Goal: Task Accomplishment & Management: Use online tool/utility

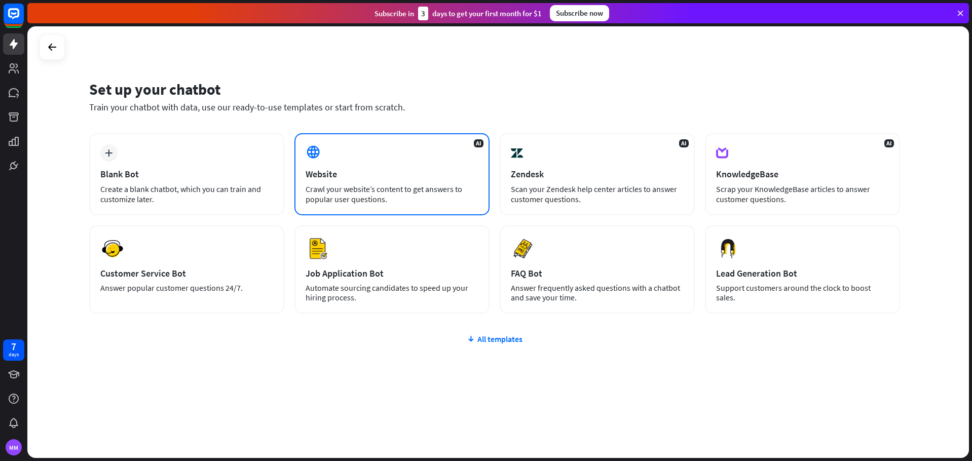
click at [412, 172] on div "Website" at bounding box center [392, 174] width 173 height 12
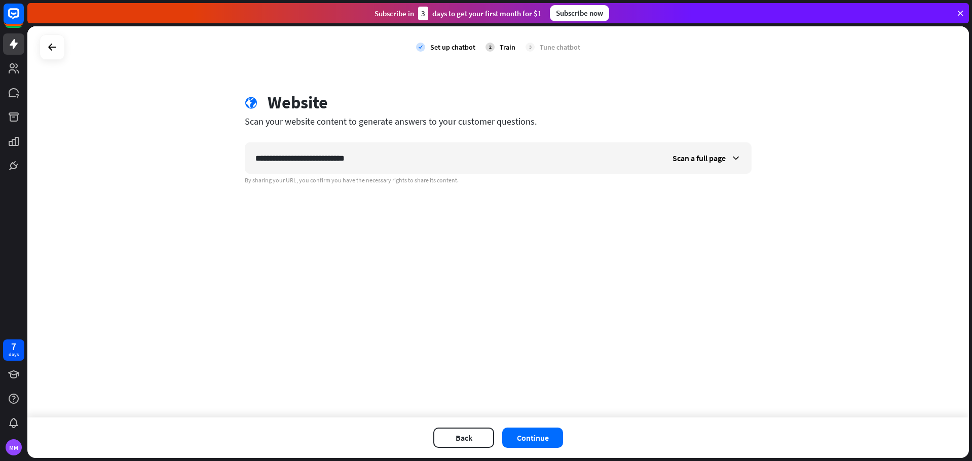
type input "**********"
drag, startPoint x: 860, startPoint y: 1, endPoint x: 351, endPoint y: 205, distance: 549.0
click at [348, 207] on div "**********" at bounding box center [498, 221] width 942 height 391
click at [692, 149] on div "Scan a full page" at bounding box center [706, 158] width 89 height 30
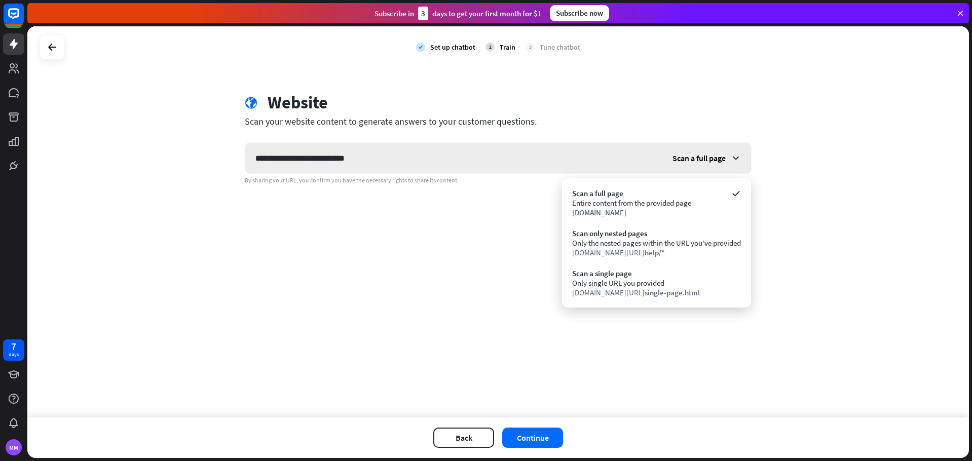
click at [692, 149] on div "Scan a full page" at bounding box center [706, 158] width 89 height 30
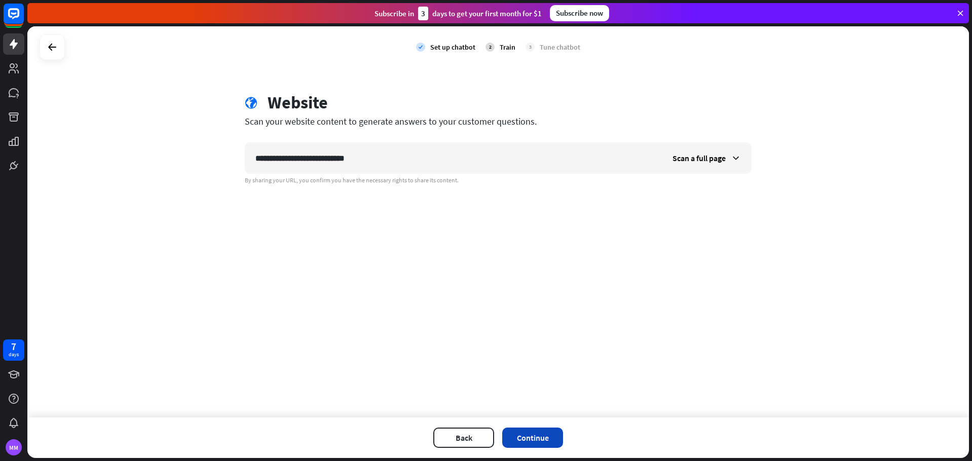
click at [522, 436] on button "Continue" at bounding box center [532, 438] width 61 height 20
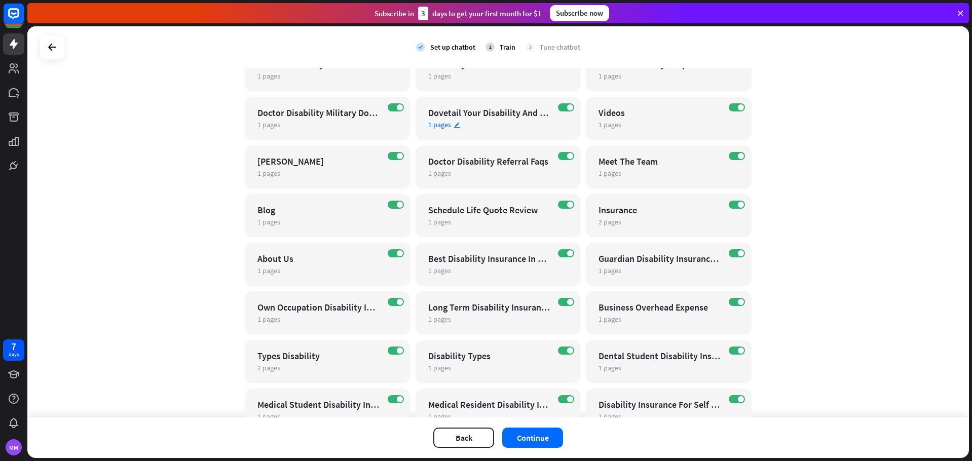
scroll to position [1472, 0]
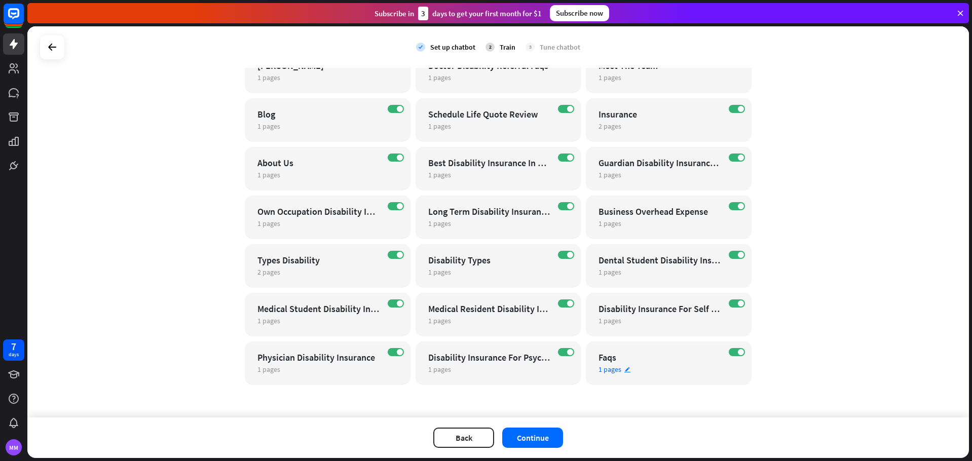
click at [664, 360] on div "Faqs" at bounding box center [660, 358] width 123 height 12
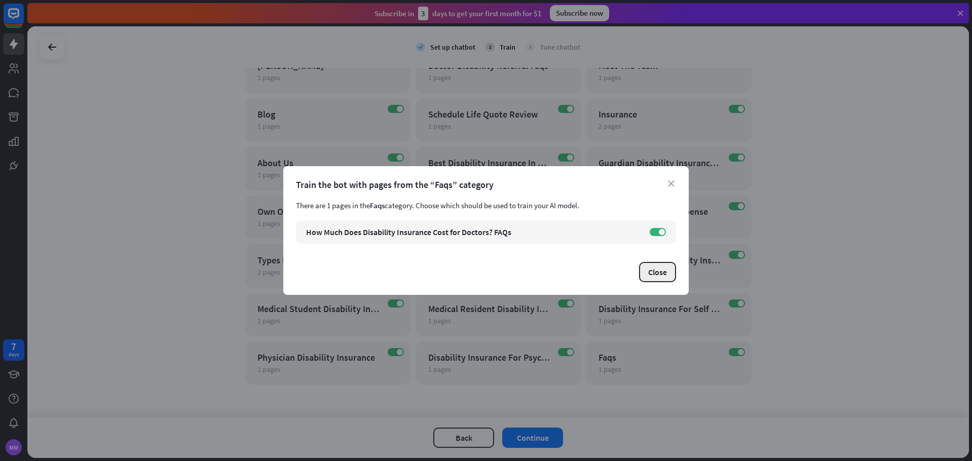
click at [665, 265] on button "Close" at bounding box center [657, 272] width 37 height 20
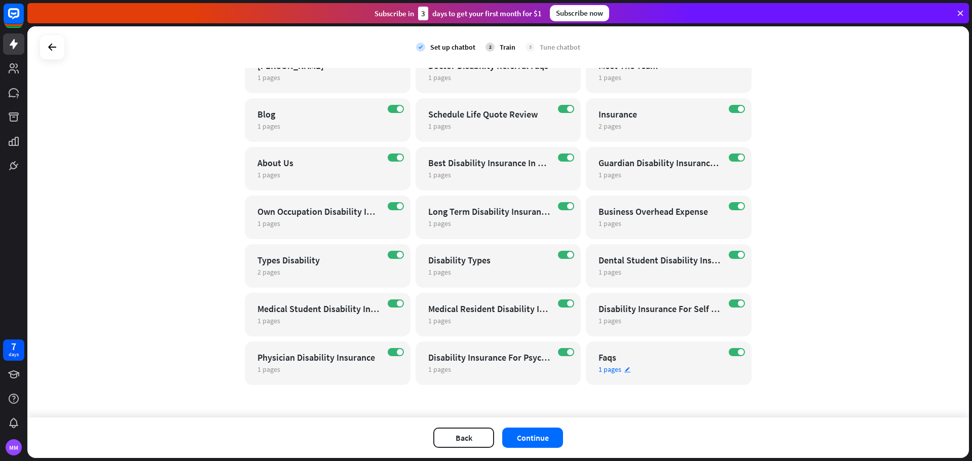
click at [634, 359] on div "Faqs" at bounding box center [660, 358] width 123 height 12
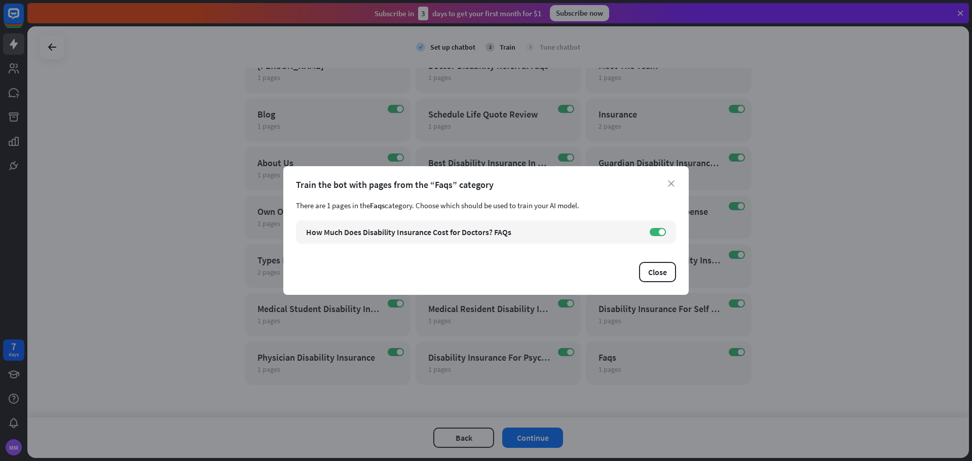
click at [436, 270] on div "Close" at bounding box center [486, 272] width 380 height 20
click at [655, 276] on button "Close" at bounding box center [657, 272] width 37 height 20
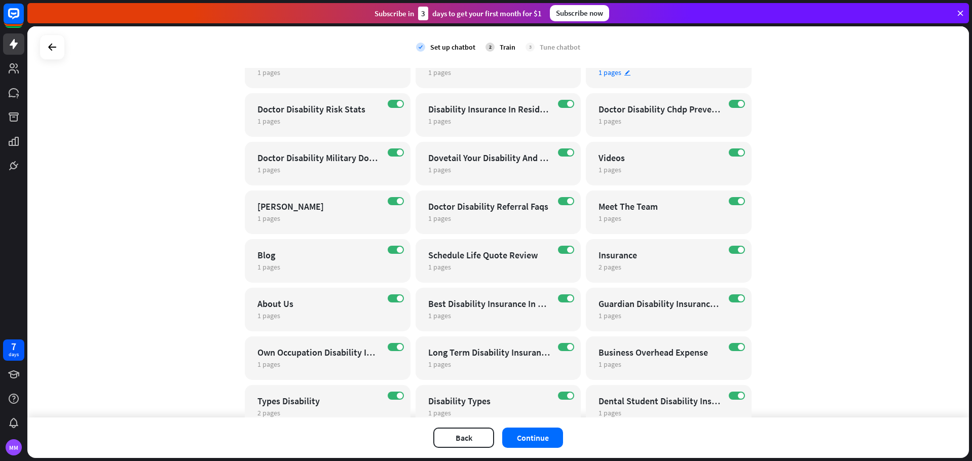
scroll to position [1117, 0]
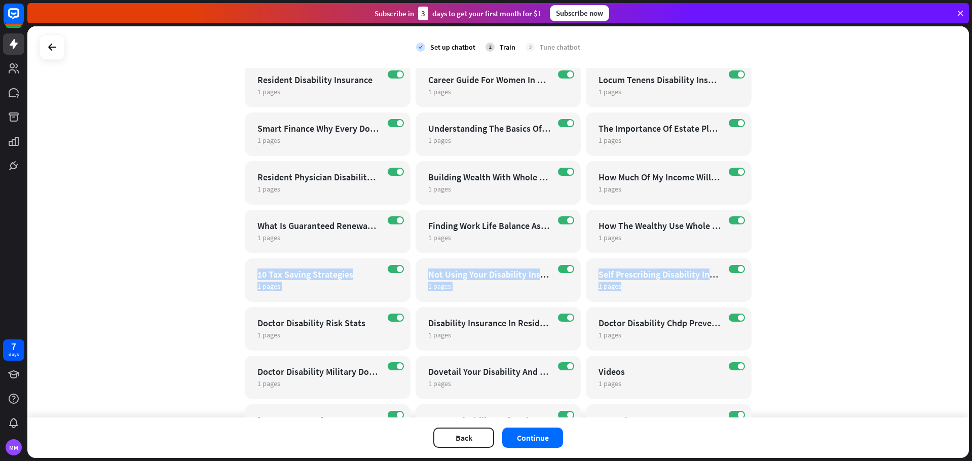
drag, startPoint x: 969, startPoint y: 297, endPoint x: 964, endPoint y: 244, distance: 53.0
click at [963, 242] on div "check Set up chatbot 2 Train 3 Tune chatbot globe Website edit [URL][DOMAIN_NAM…" at bounding box center [499, 243] width 945 height 435
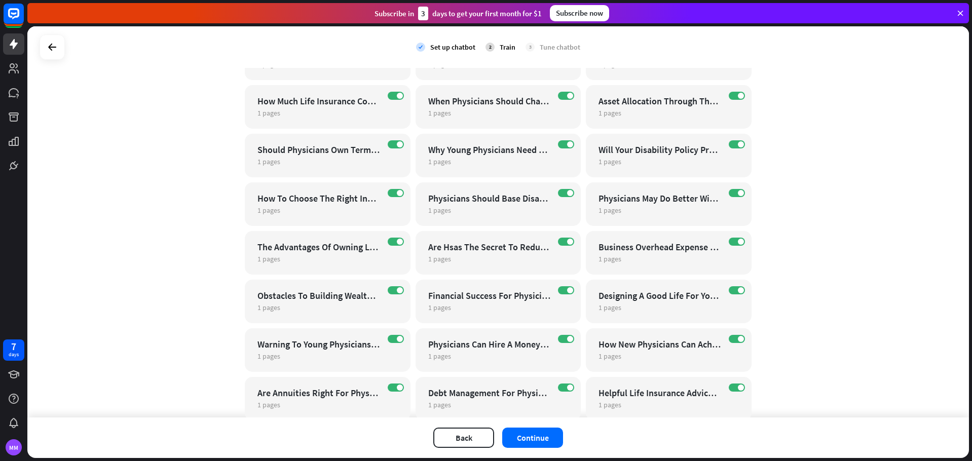
scroll to position [0, 0]
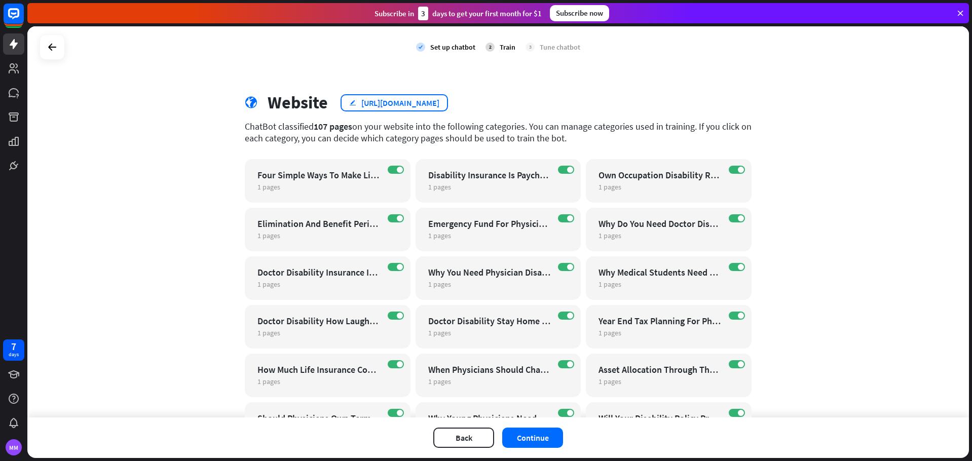
click at [430, 100] on div "[URL][DOMAIN_NAME]" at bounding box center [400, 103] width 78 height 10
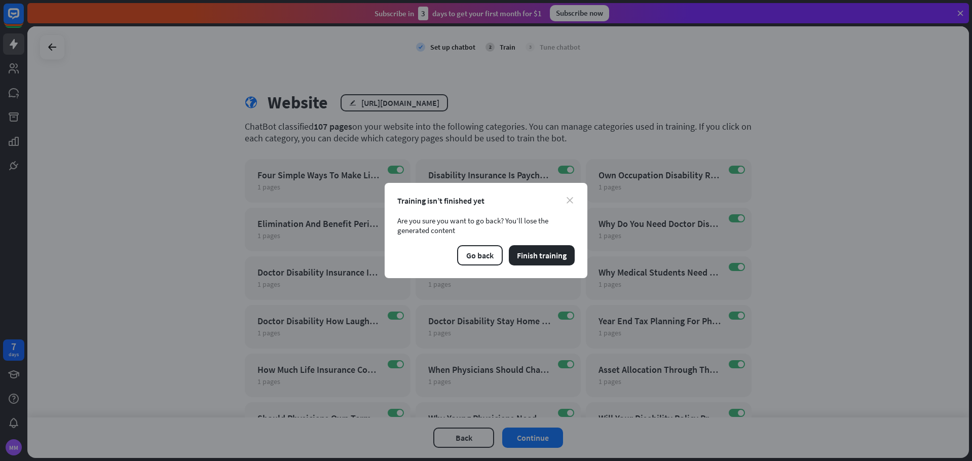
click at [571, 199] on icon "close" at bounding box center [570, 200] width 7 height 7
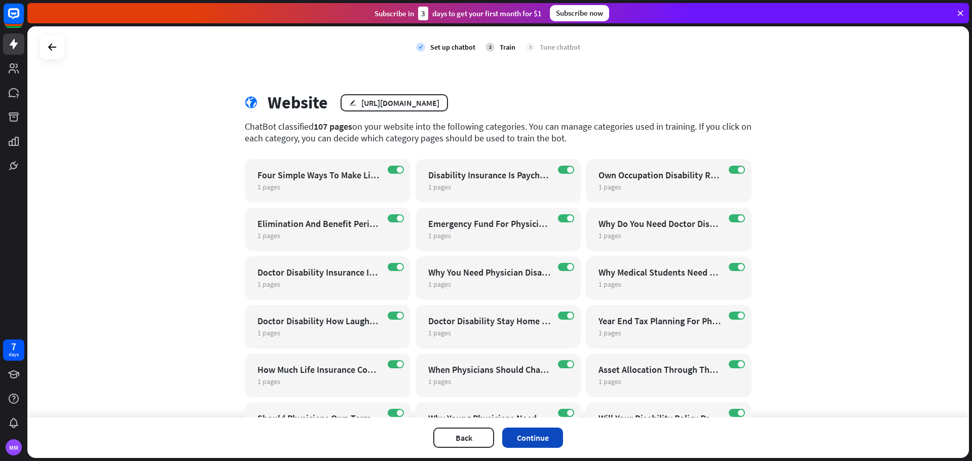
click at [530, 438] on button "Continue" at bounding box center [532, 438] width 61 height 20
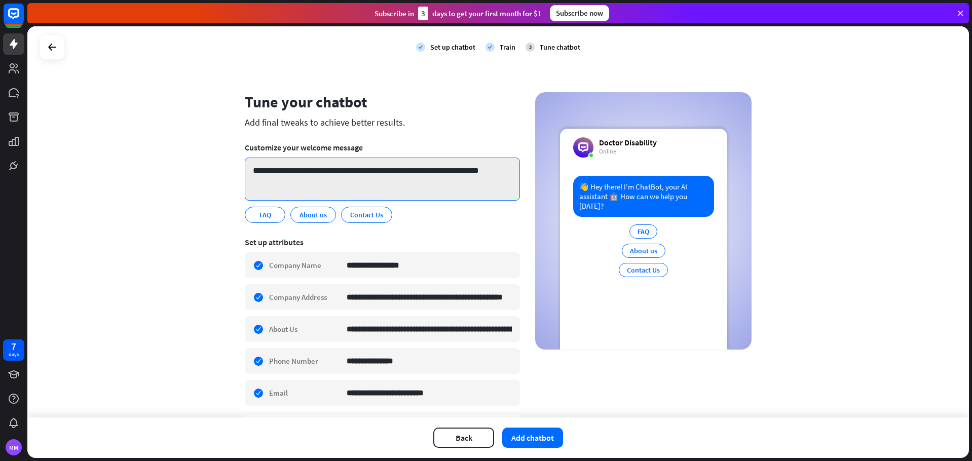
click at [397, 177] on textarea "**********" at bounding box center [382, 179] width 275 height 43
drag, startPoint x: 339, startPoint y: 168, endPoint x: 314, endPoint y: 171, distance: 25.0
click at [314, 171] on textarea "**********" at bounding box center [382, 179] width 275 height 43
click at [357, 177] on textarea "**********" at bounding box center [382, 179] width 275 height 43
drag, startPoint x: 384, startPoint y: 174, endPoint x: 390, endPoint y: 172, distance: 6.4
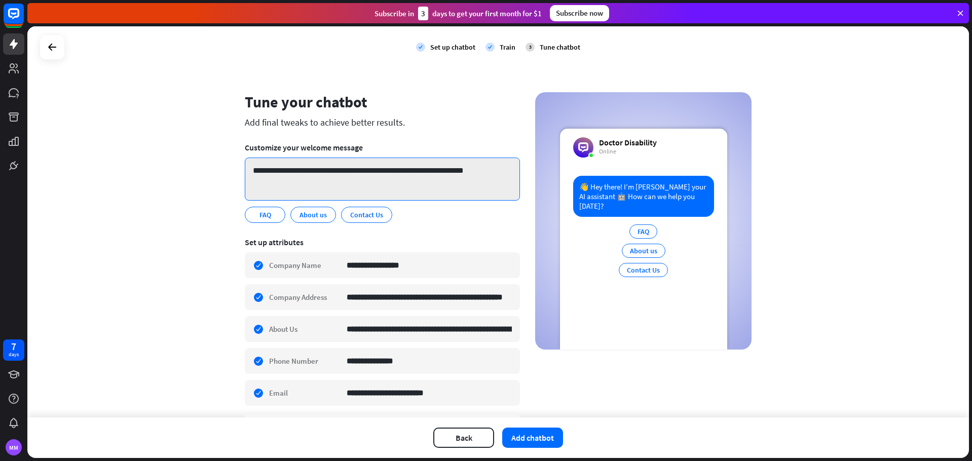
click at [390, 172] on textarea "**********" at bounding box center [382, 179] width 275 height 43
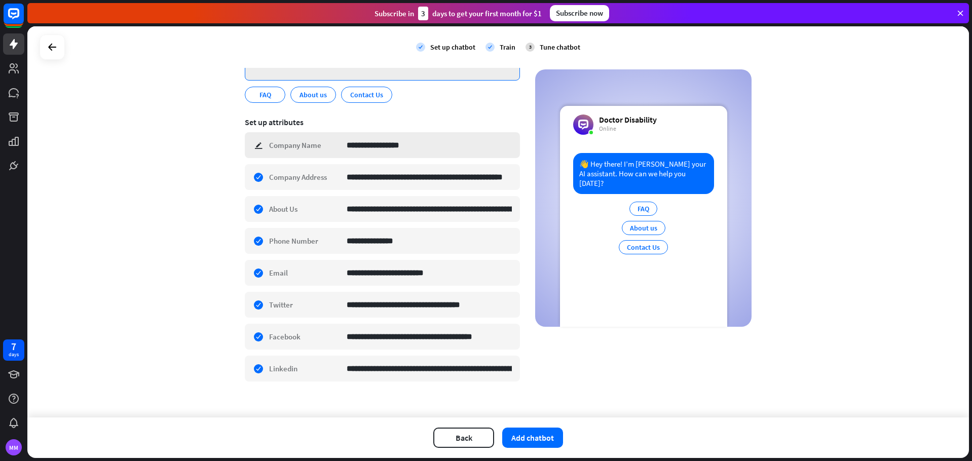
scroll to position [130, 0]
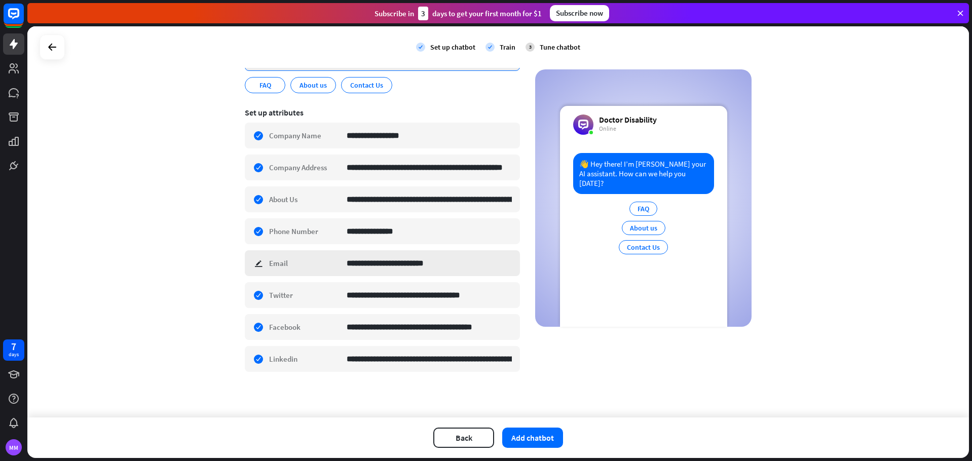
type textarea "**********"
click at [404, 269] on input "**********" at bounding box center [429, 263] width 165 height 25
click at [347, 267] on input "**********" at bounding box center [429, 263] width 165 height 25
drag, startPoint x: 435, startPoint y: 265, endPoint x: 336, endPoint y: 264, distance: 99.3
click at [336, 264] on div "**********" at bounding box center [382, 263] width 275 height 26
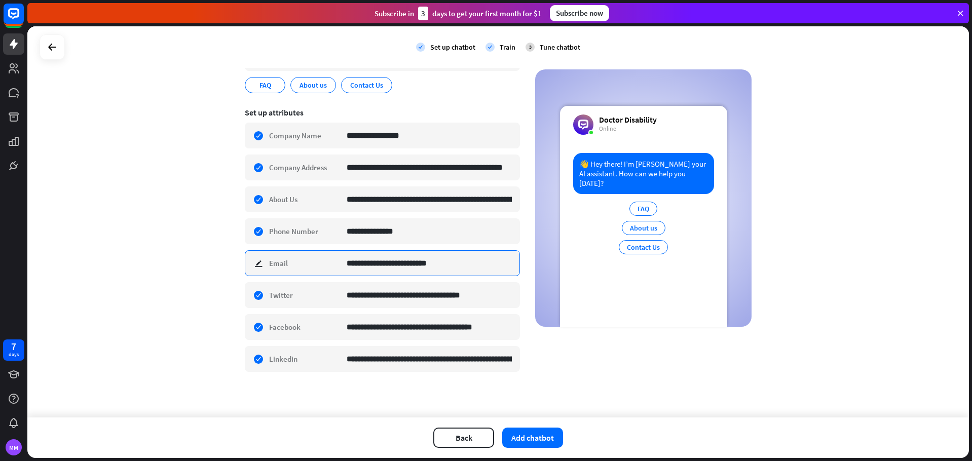
drag, startPoint x: 361, startPoint y: 264, endPoint x: 349, endPoint y: 266, distance: 12.8
click at [338, 266] on div "**********" at bounding box center [382, 263] width 275 height 26
drag, startPoint x: 362, startPoint y: 265, endPoint x: 329, endPoint y: 265, distance: 33.5
click at [329, 265] on div "**********" at bounding box center [382, 263] width 275 height 26
type input "**********"
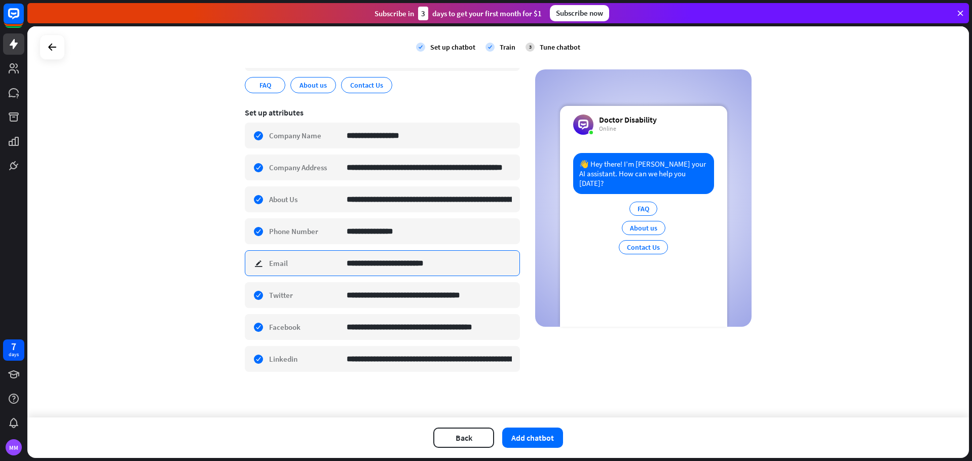
click at [440, 269] on input "**********" at bounding box center [429, 263] width 165 height 25
click at [733, 423] on div "Back Add chatbot" at bounding box center [498, 438] width 942 height 41
click at [260, 296] on div "check edit Twitter" at bounding box center [382, 295] width 275 height 26
click at [254, 295] on div "check edit Twitter" at bounding box center [382, 295] width 275 height 26
click at [390, 329] on input "**********" at bounding box center [429, 327] width 165 height 25
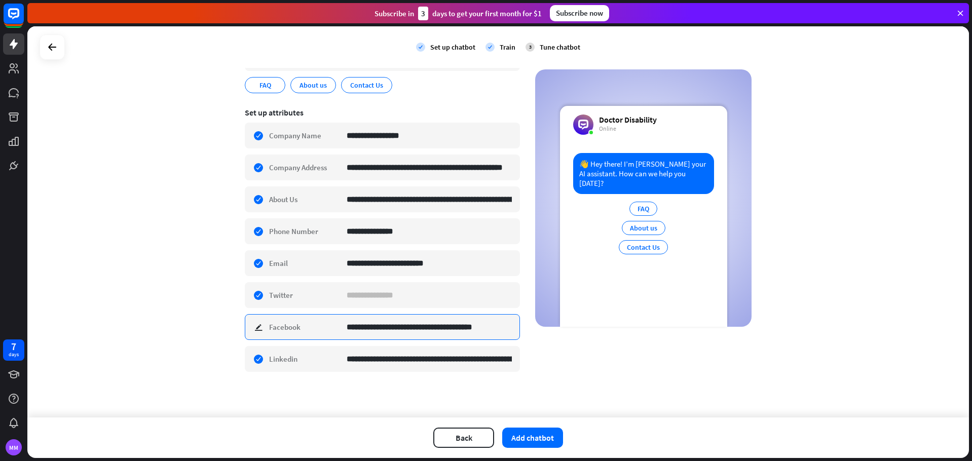
click at [405, 329] on input "**********" at bounding box center [429, 327] width 165 height 25
click at [389, 327] on input "**********" at bounding box center [429, 327] width 165 height 25
click at [462, 332] on input "**********" at bounding box center [429, 327] width 165 height 25
click at [505, 330] on input "**********" at bounding box center [429, 327] width 165 height 25
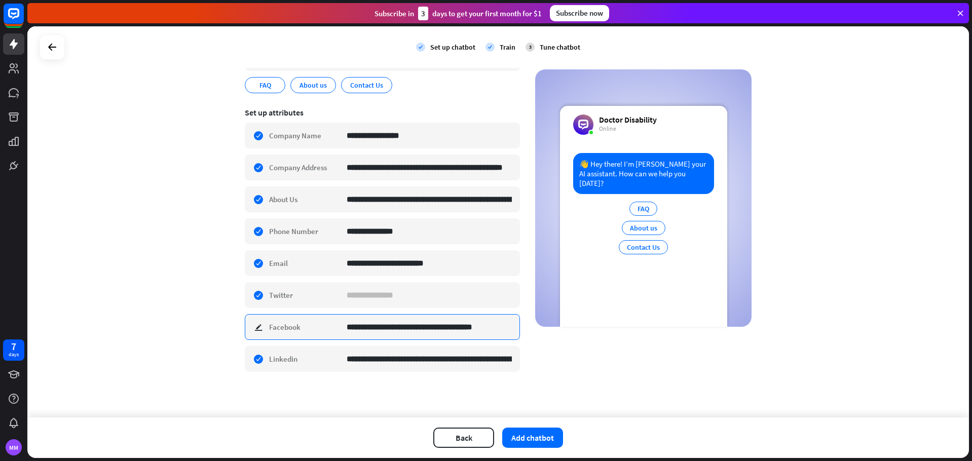
drag, startPoint x: 431, startPoint y: 327, endPoint x: 342, endPoint y: 314, distance: 90.6
click at [307, 327] on div "**********" at bounding box center [382, 327] width 275 height 26
click at [442, 361] on input "**********" at bounding box center [429, 359] width 165 height 25
click at [646, 202] on div "FAQ" at bounding box center [643, 209] width 28 height 14
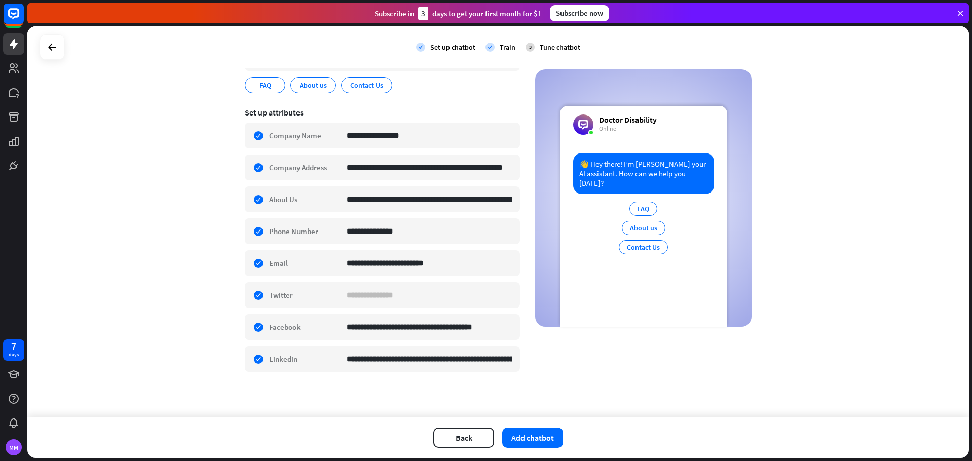
click at [640, 202] on div "FAQ" at bounding box center [643, 209] width 28 height 14
click at [629, 205] on div "FAQ" at bounding box center [643, 209] width 28 height 14
click at [579, 213] on div "👋 Hey there! I’m [PERSON_NAME] your AI assistant. How can we help you [DATE]? F…" at bounding box center [643, 240] width 167 height 174
click at [253, 86] on div "FAQ edit" at bounding box center [265, 85] width 41 height 16
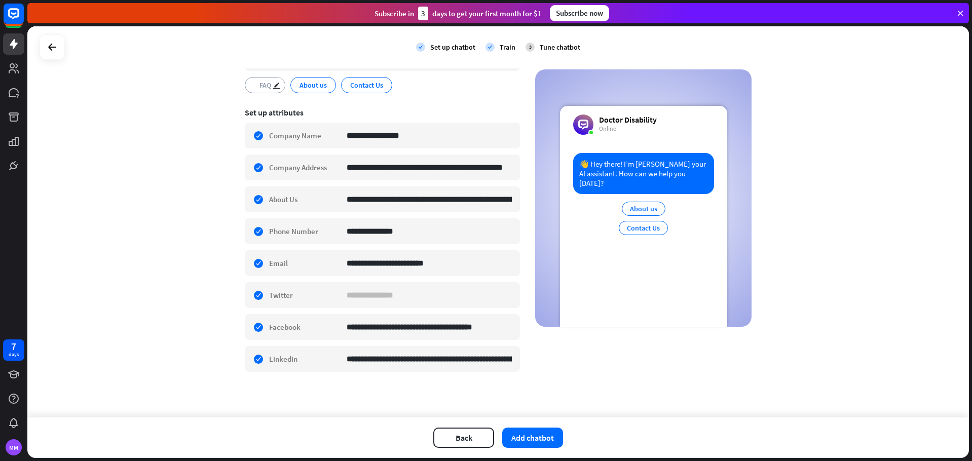
click at [252, 88] on div "FAQ edit" at bounding box center [265, 85] width 41 height 16
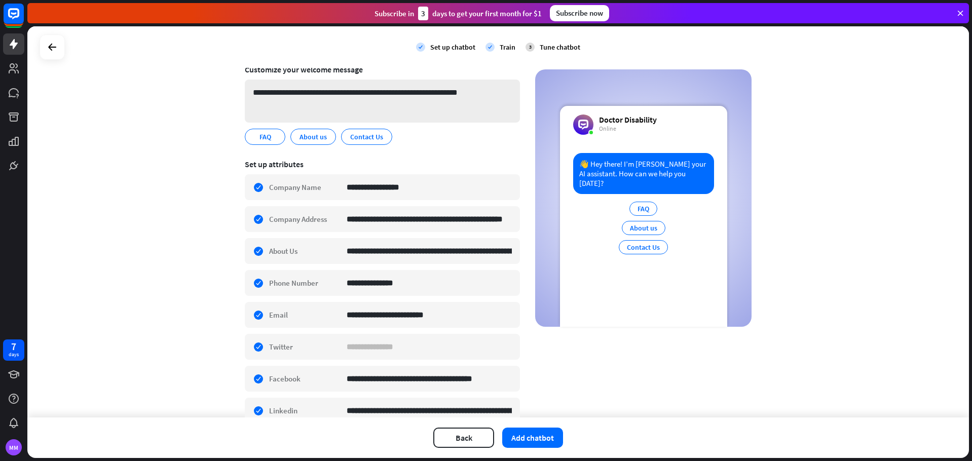
scroll to position [28, 0]
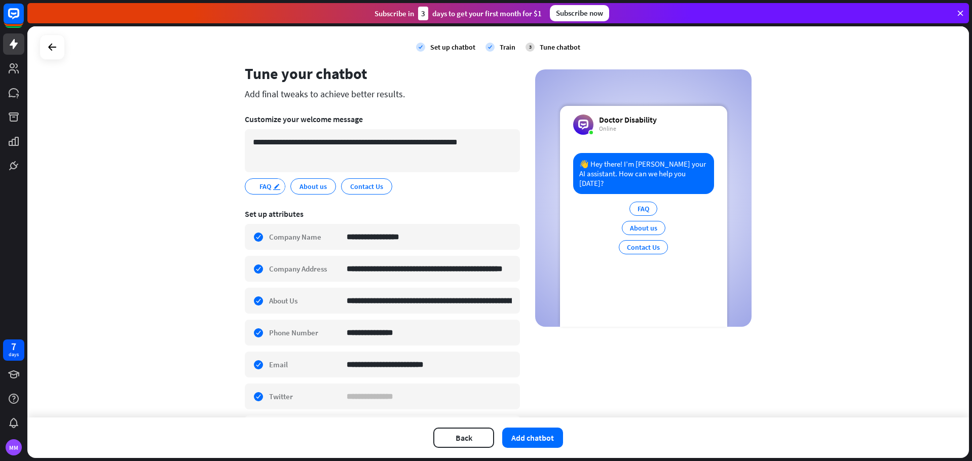
click at [273, 186] on icon "edit" at bounding box center [277, 187] width 8 height 8
click at [273, 187] on icon "edit" at bounding box center [277, 187] width 8 height 8
click at [419, 210] on div "Set up attributes" at bounding box center [382, 214] width 275 height 10
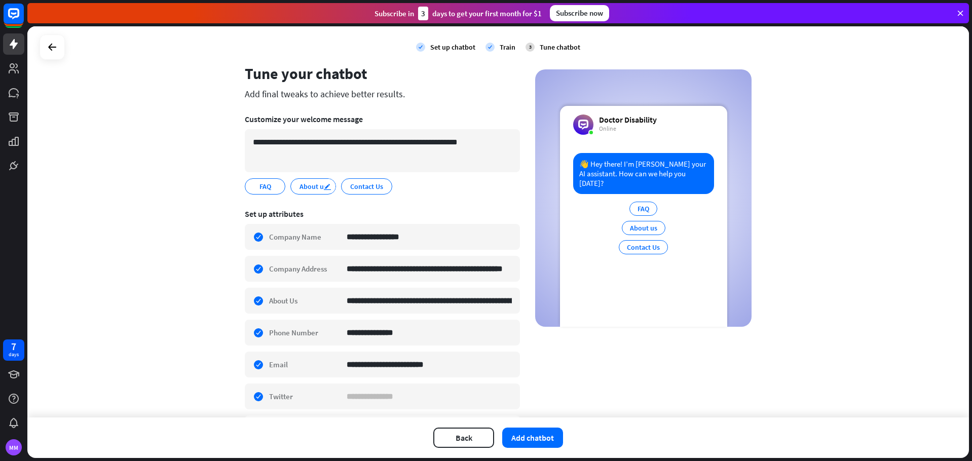
click at [326, 185] on icon "edit" at bounding box center [327, 187] width 8 height 8
type input "*****"
click at [273, 190] on icon "edit" at bounding box center [277, 187] width 8 height 8
type input "**********"
click at [328, 188] on span "Reque" at bounding box center [336, 186] width 21 height 11
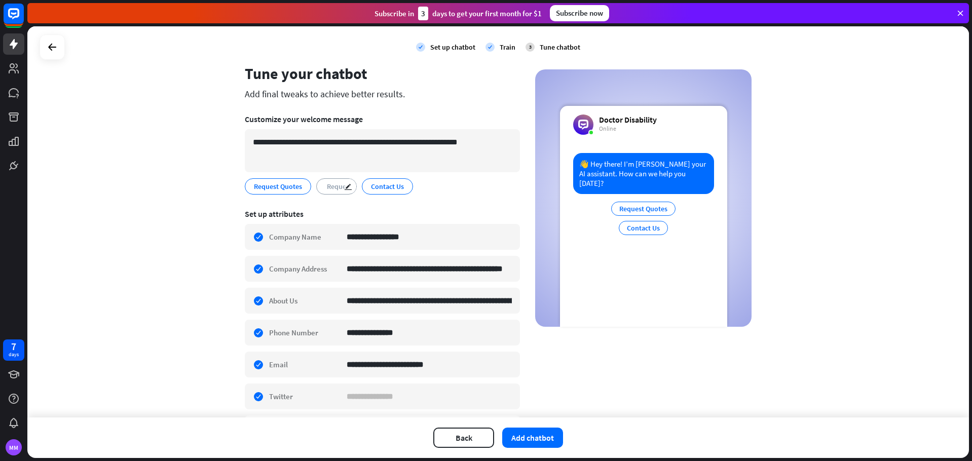
click at [331, 188] on span "Reque" at bounding box center [336, 186] width 21 height 11
click at [338, 187] on span "Reque" at bounding box center [336, 186] width 21 height 11
click at [329, 189] on span "Reque" at bounding box center [336, 186] width 21 height 11
click at [344, 188] on icon "edit" at bounding box center [348, 187] width 8 height 8
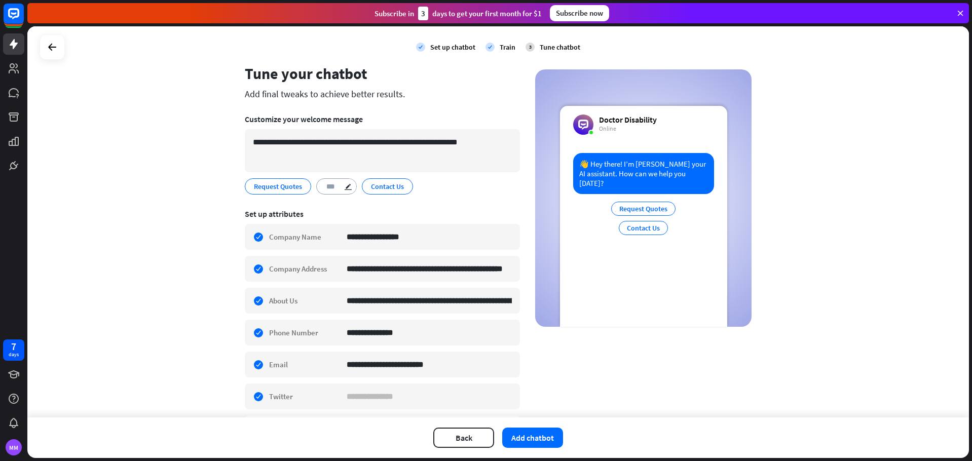
type input "****"
click at [348, 204] on section "**********" at bounding box center [382, 344] width 275 height 285
click at [374, 184] on span "Contact Us" at bounding box center [387, 186] width 35 height 11
click at [401, 185] on icon "edit" at bounding box center [404, 187] width 8 height 8
click at [338, 185] on span "FAQs" at bounding box center [336, 186] width 17 height 11
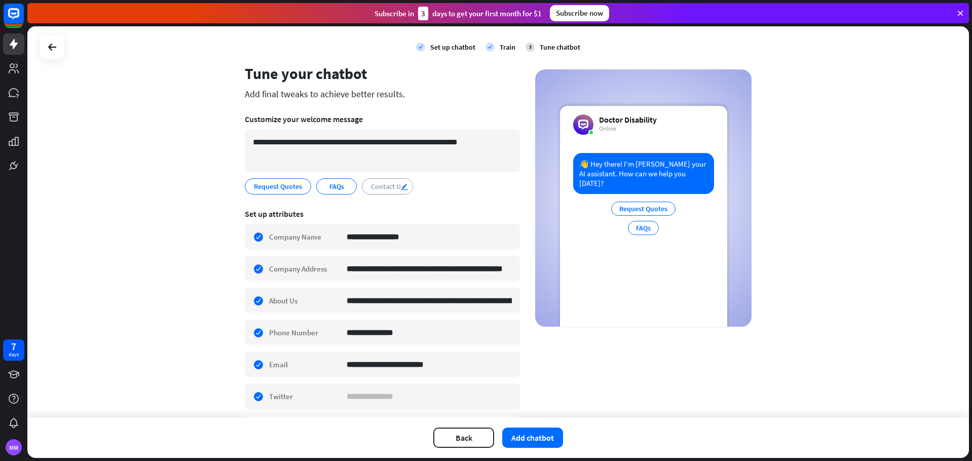
click at [403, 192] on div "edit" at bounding box center [406, 186] width 13 height 14
click at [408, 201] on section "**********" at bounding box center [382, 154] width 275 height 95
click at [405, 185] on div "edit" at bounding box center [406, 186] width 13 height 14
click at [383, 202] on section "**********" at bounding box center [382, 344] width 275 height 285
click at [378, 187] on span "Contact Us" at bounding box center [387, 186] width 35 height 11
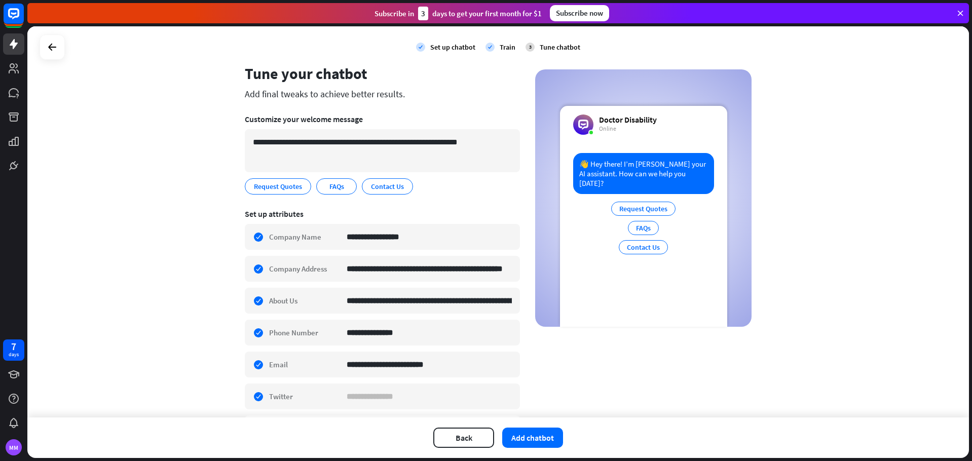
click at [439, 195] on section "**********" at bounding box center [382, 154] width 275 height 95
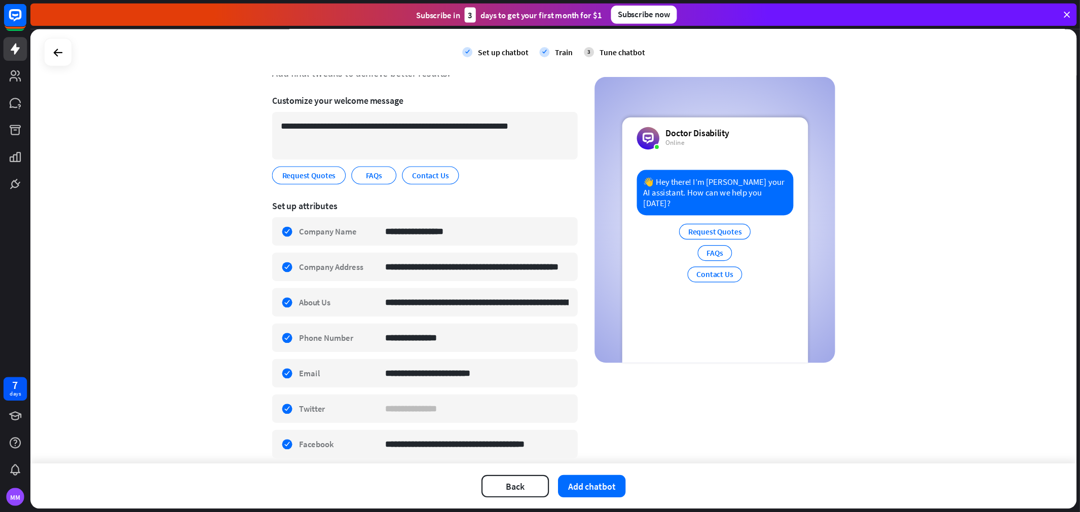
scroll to position [130, 0]
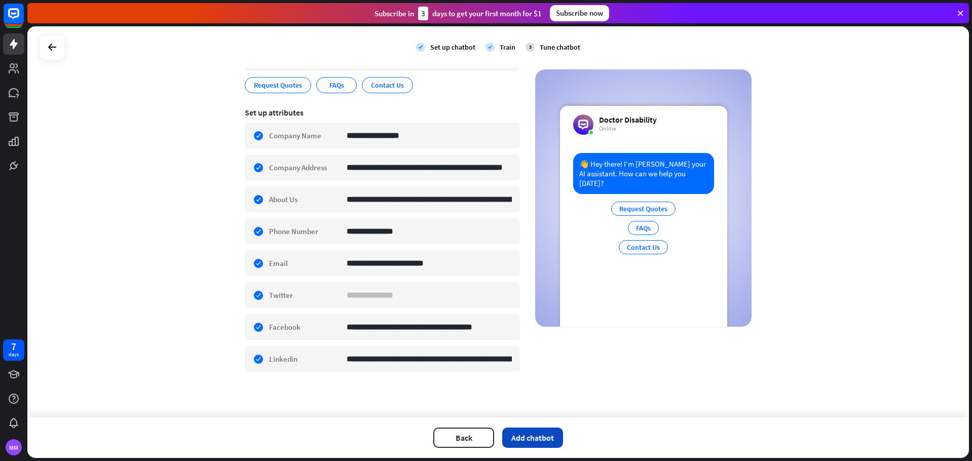
click at [533, 440] on button "Add chatbot" at bounding box center [532, 438] width 61 height 20
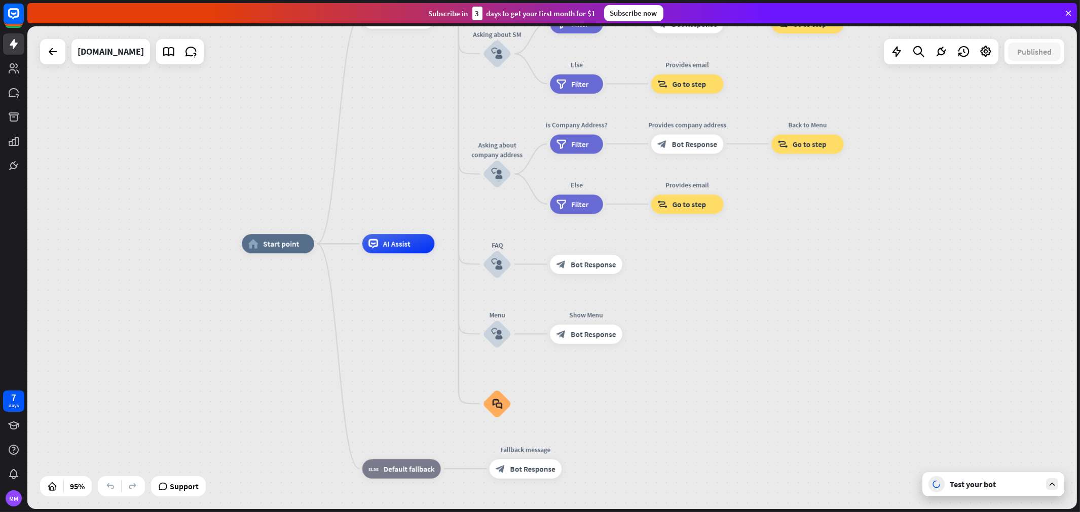
click at [961, 461] on div "Test your bot" at bounding box center [995, 484] width 91 height 10
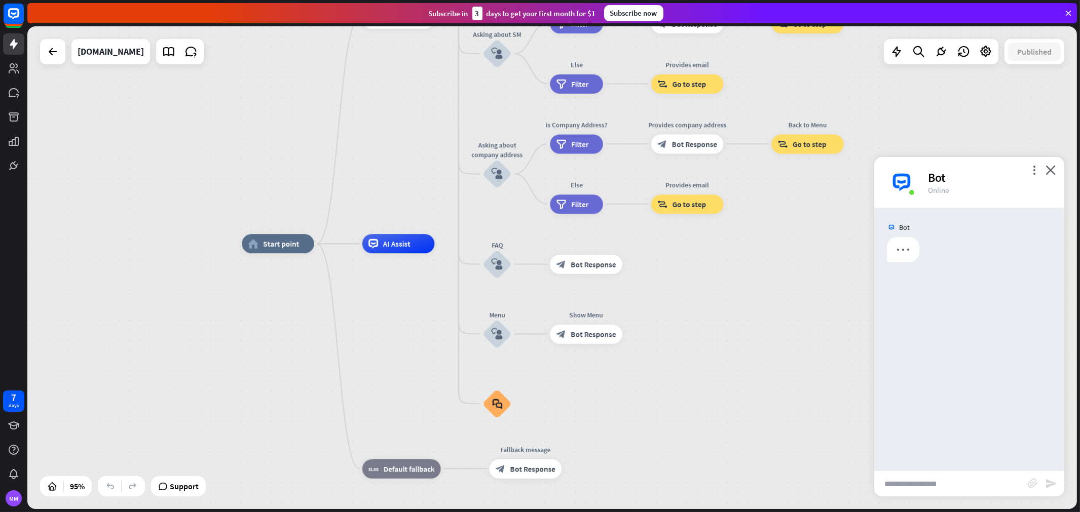
click at [961, 461] on input "text" at bounding box center [951, 483] width 154 height 25
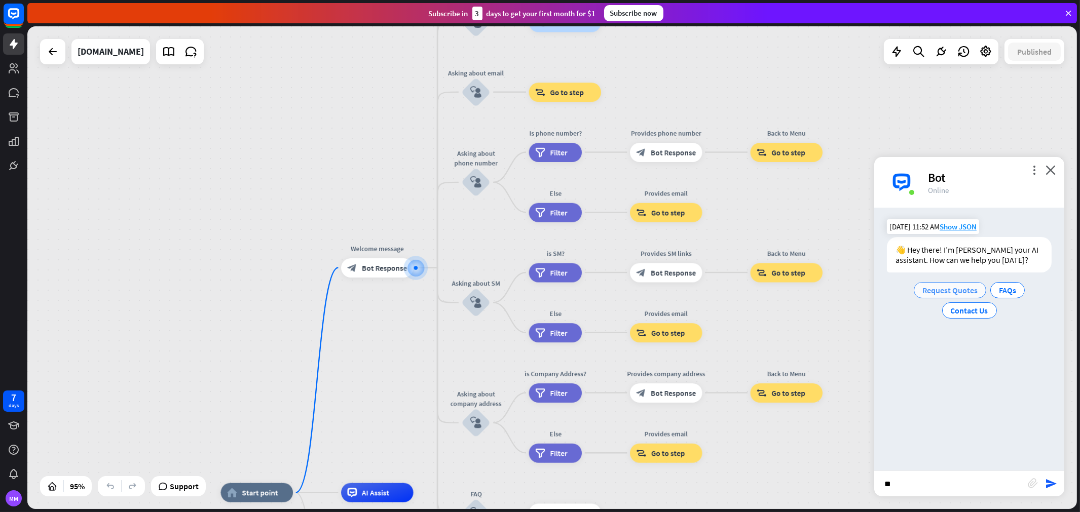
type input "**"
click at [970, 287] on span "Request Quotes" at bounding box center [949, 290] width 55 height 10
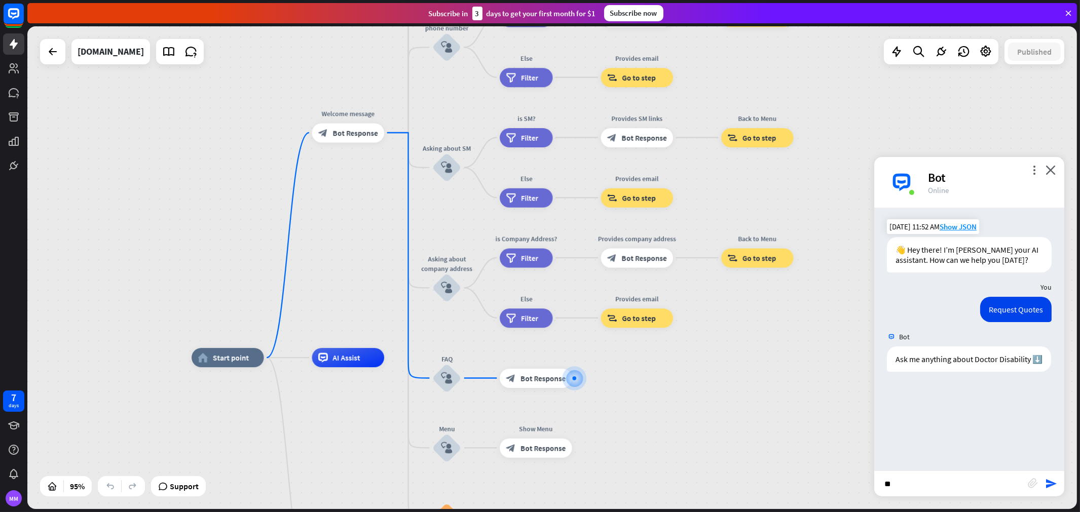
drag, startPoint x: 508, startPoint y: 286, endPoint x: 667, endPoint y: 401, distance: 196.7
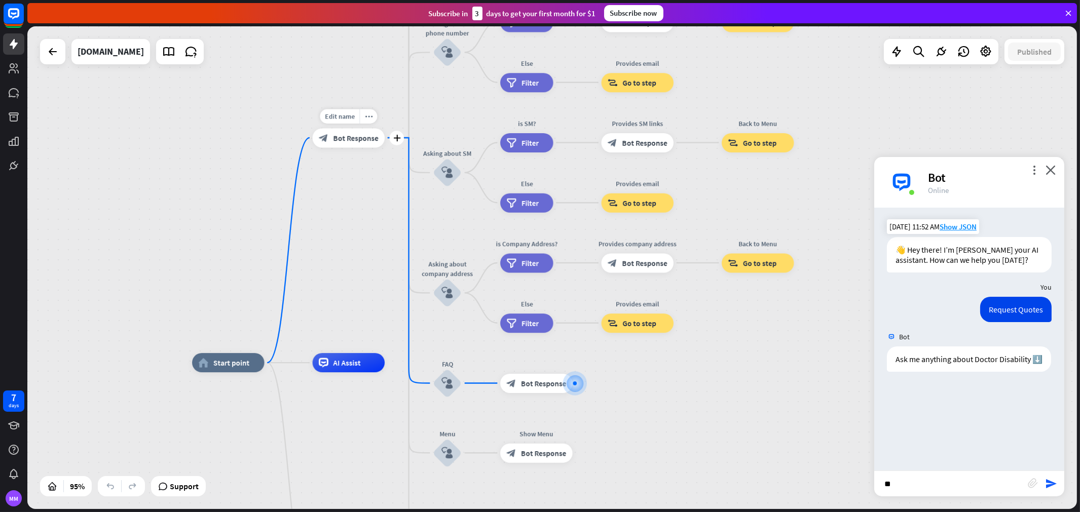
click at [356, 137] on span "Bot Response" at bounding box center [355, 138] width 45 height 10
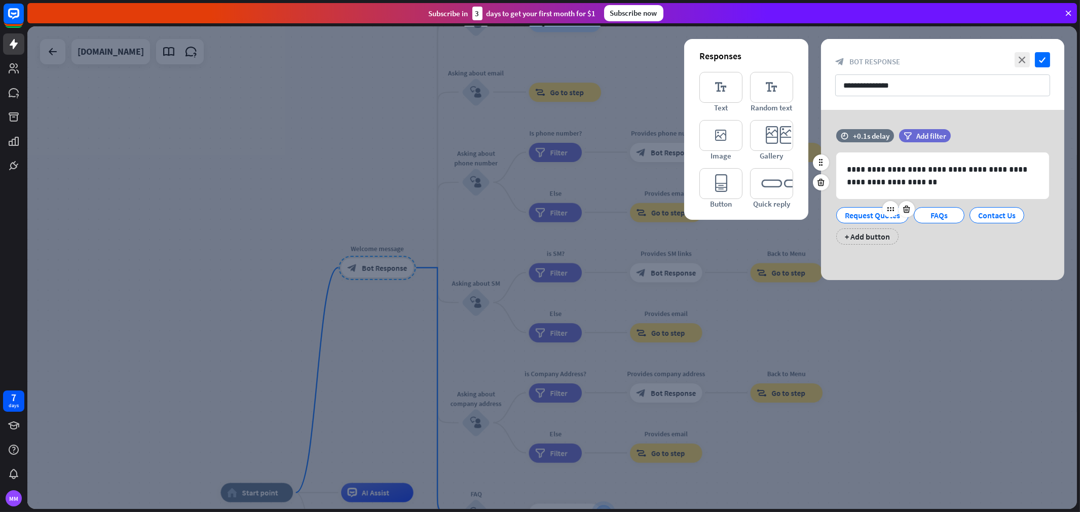
click at [894, 217] on div at bounding box center [898, 209] width 32 height 16
click at [885, 216] on div at bounding box center [898, 209] width 32 height 16
drag, startPoint x: 933, startPoint y: 217, endPoint x: 888, endPoint y: 216, distance: 44.6
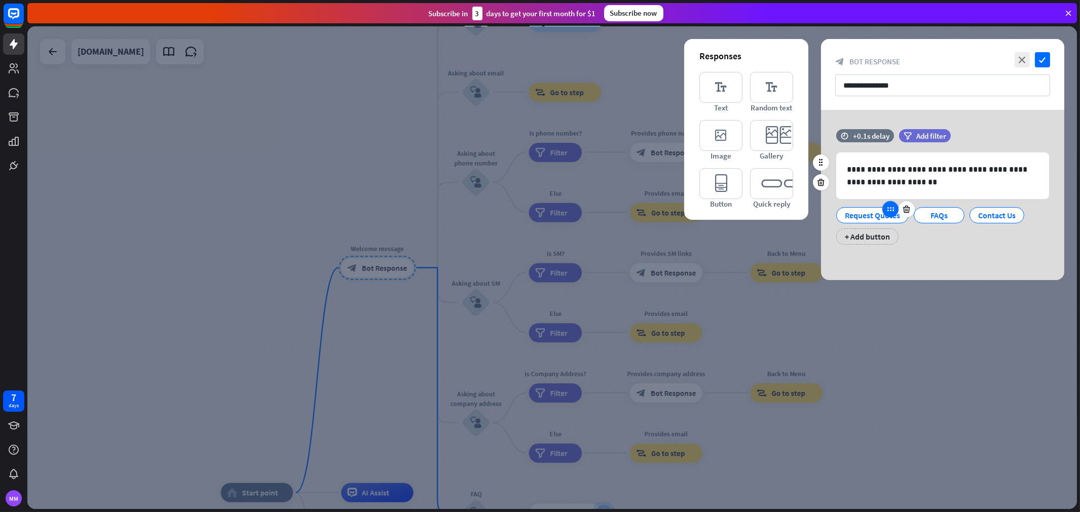
click at [867, 216] on div "Request Quotes FAQs Contact Us + Add button" at bounding box center [940, 223] width 213 height 43
click at [860, 213] on div "Request Quotes" at bounding box center [872, 215] width 55 height 15
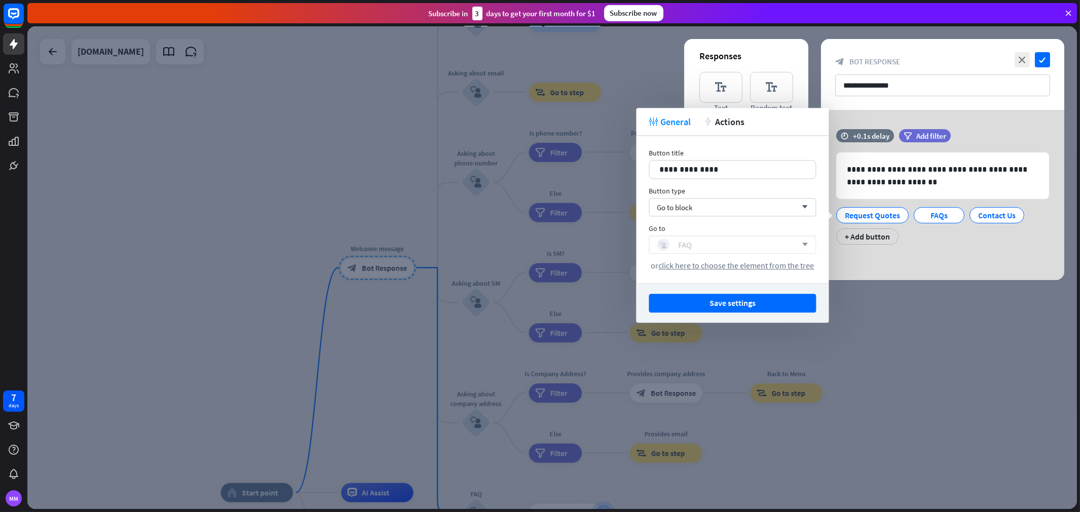
click at [727, 239] on div "block_user_input FAQ" at bounding box center [727, 245] width 140 height 12
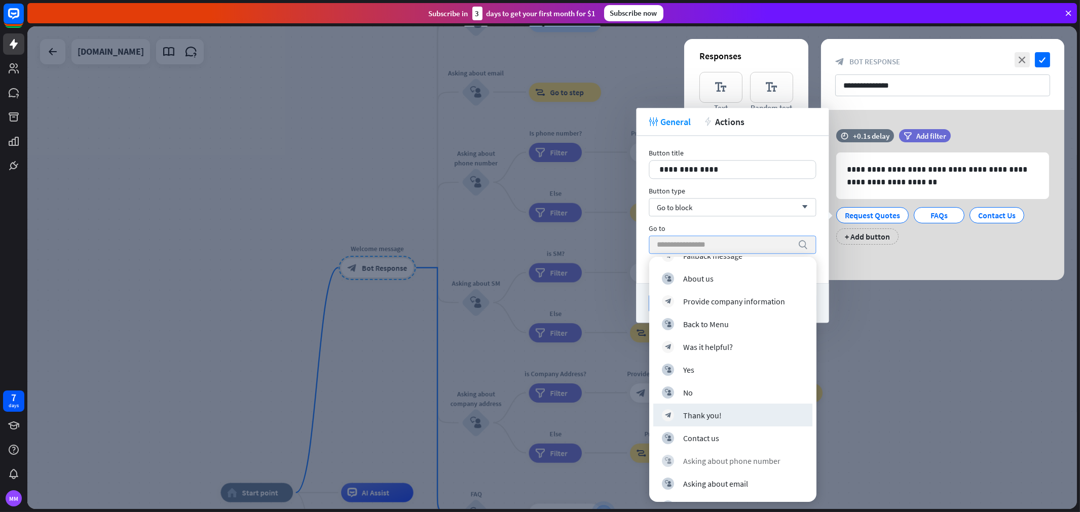
scroll to position [225, 0]
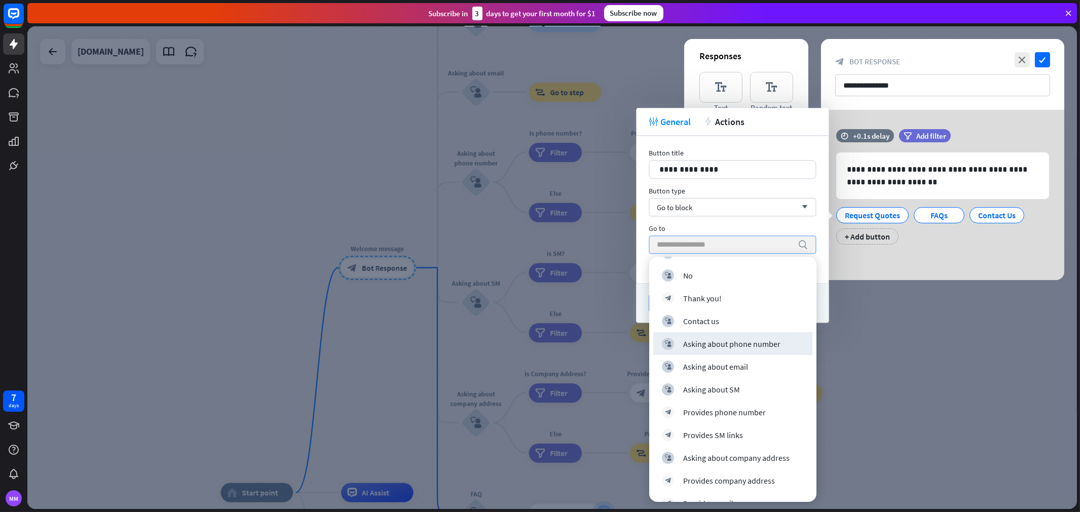
click at [930, 262] on div "**********" at bounding box center [942, 195] width 243 height 170
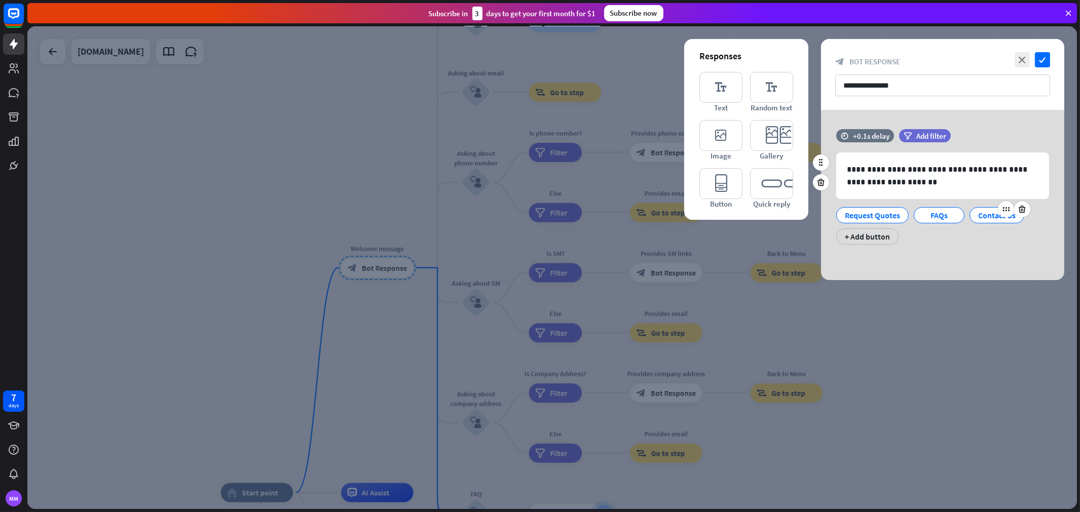
click at [972, 218] on div "Contact Us" at bounding box center [997, 215] width 38 height 15
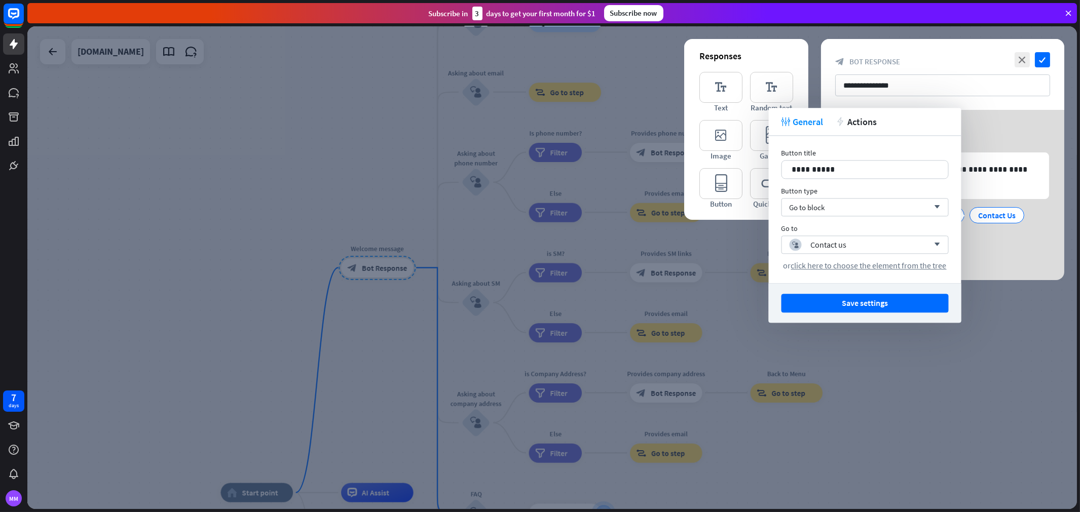
click at [970, 257] on div "**********" at bounding box center [942, 195] width 243 height 170
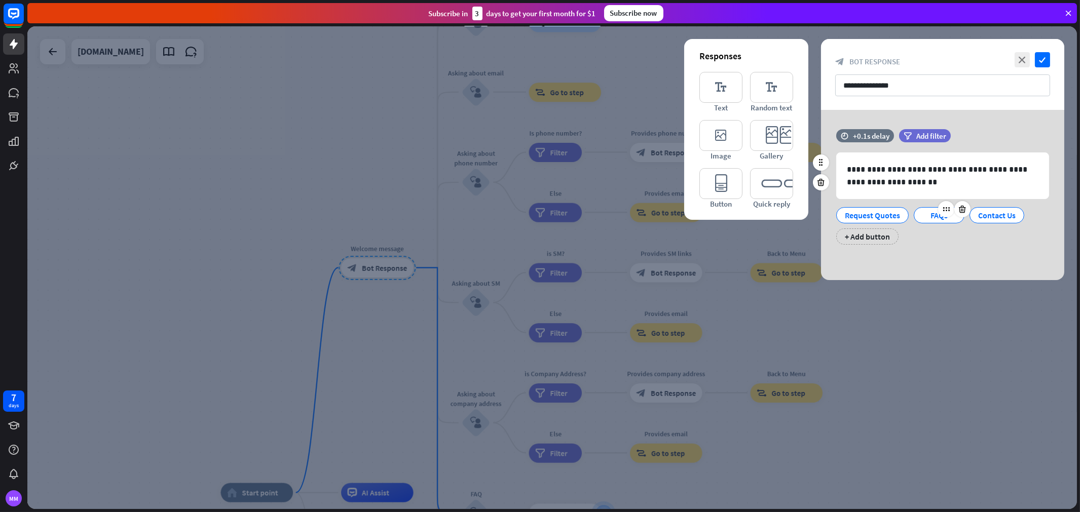
click at [926, 213] on div "FAQs" at bounding box center [938, 215] width 33 height 15
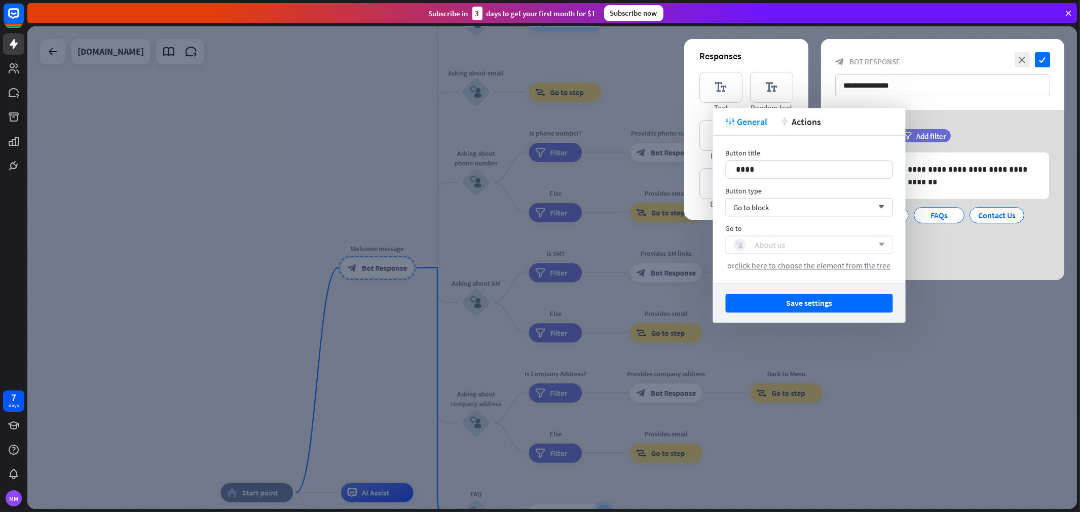
click at [791, 246] on div "block_user_input About us" at bounding box center [804, 245] width 140 height 12
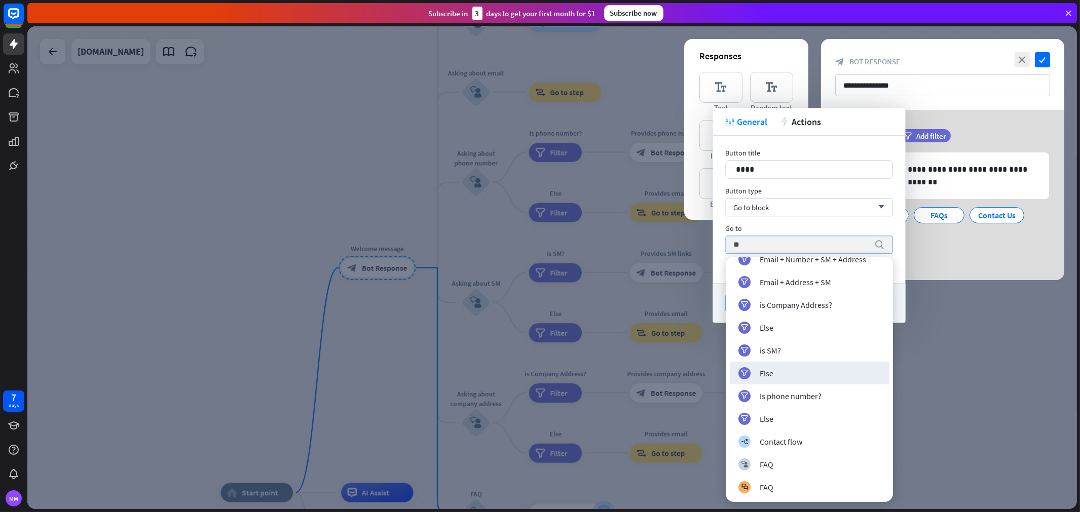
scroll to position [0, 0]
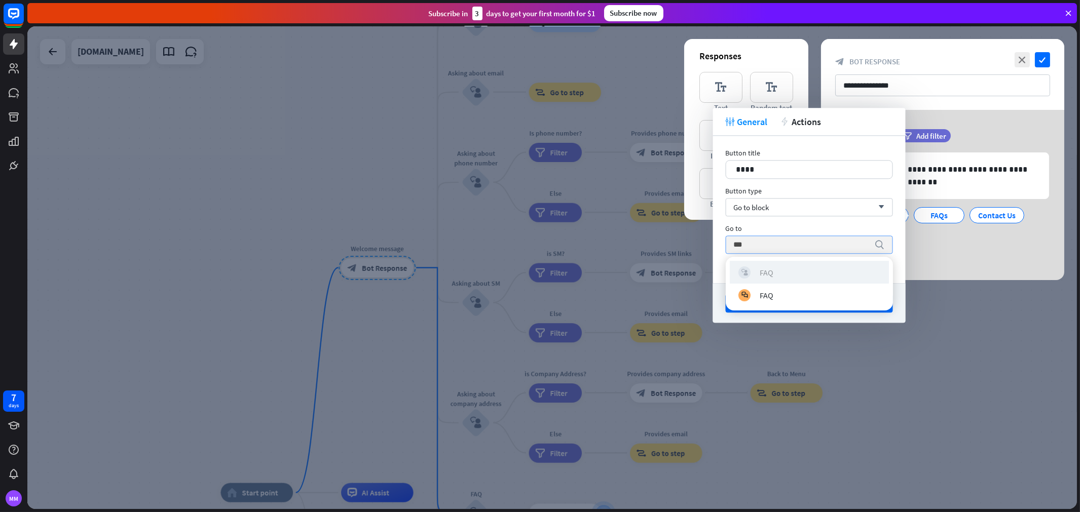
type input "***"
click at [784, 272] on div "block_user_input FAQ" at bounding box center [809, 272] width 142 height 12
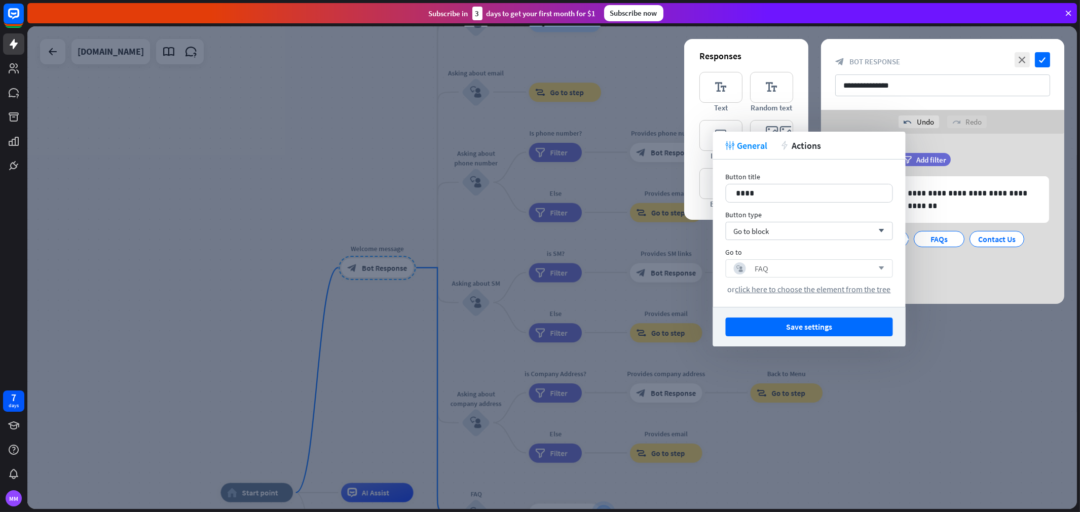
click at [926, 296] on div "**********" at bounding box center [942, 219] width 243 height 170
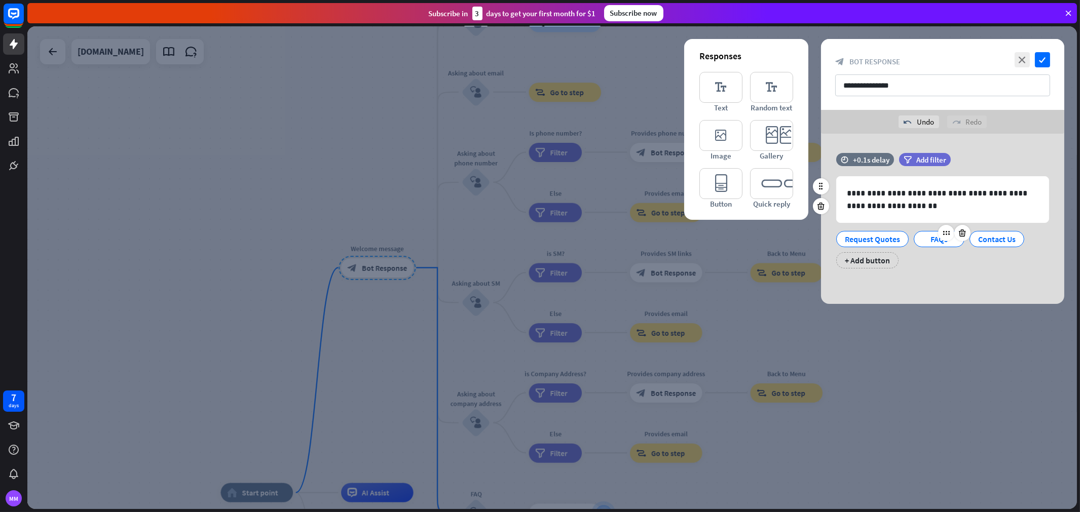
click at [931, 239] on div "FAQs" at bounding box center [938, 239] width 33 height 15
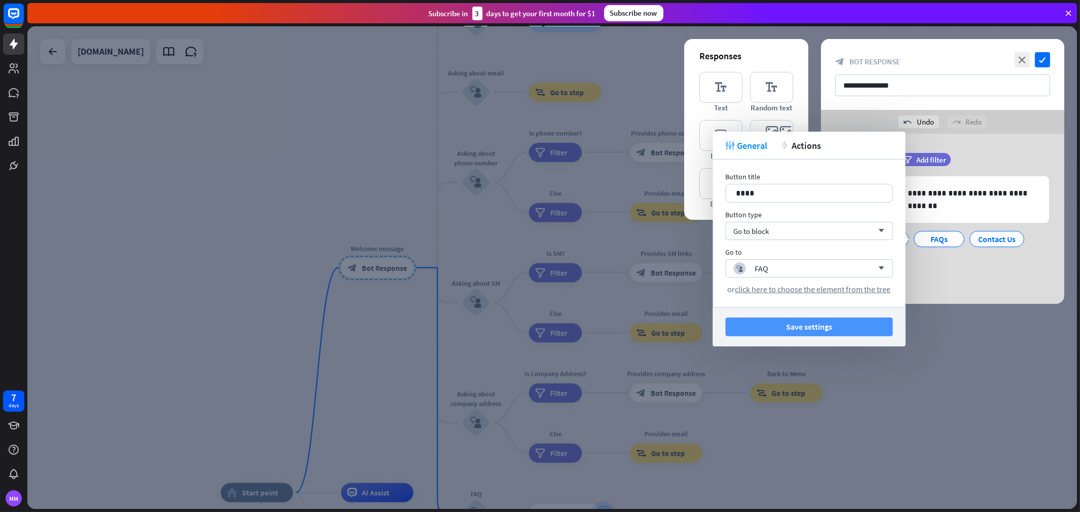
click at [829, 324] on button "Save settings" at bounding box center [809, 327] width 167 height 19
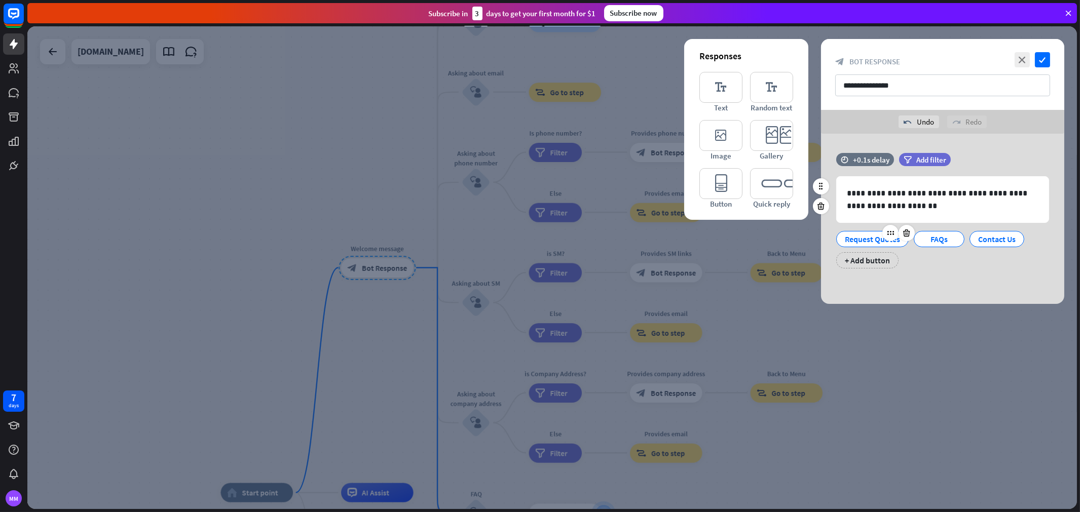
click at [880, 239] on div "Request Quotes" at bounding box center [872, 239] width 55 height 15
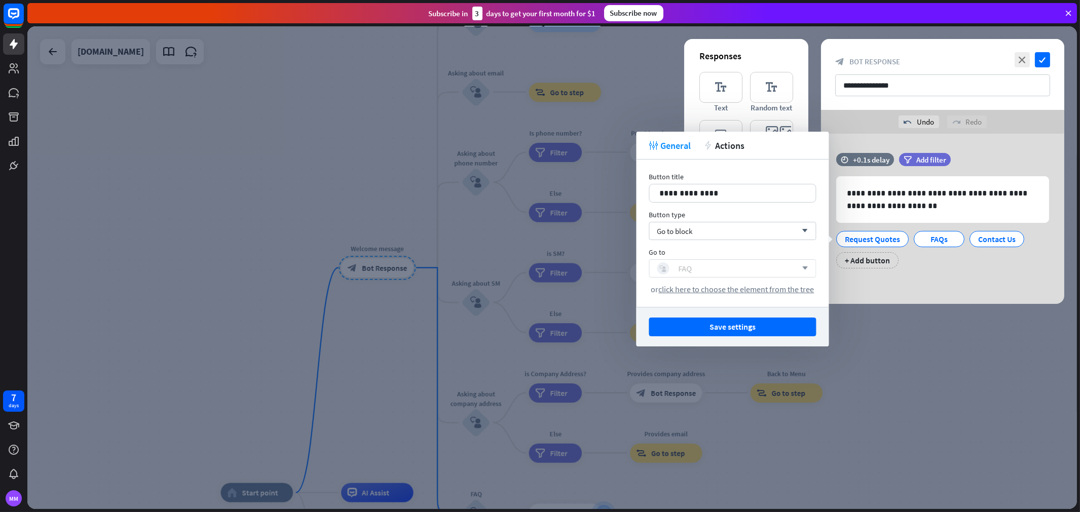
click at [715, 269] on div "block_user_input FAQ" at bounding box center [727, 269] width 140 height 12
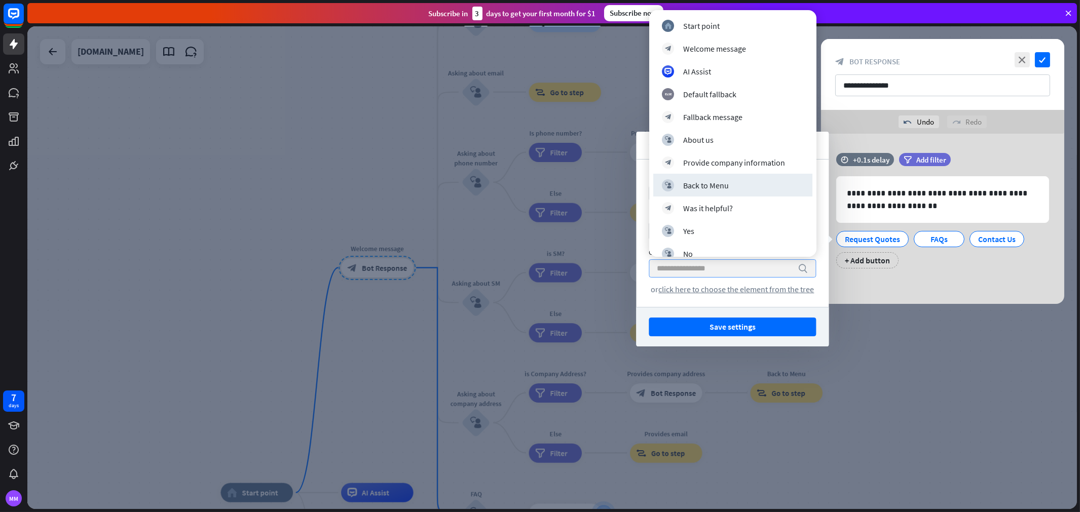
click at [892, 283] on div "**********" at bounding box center [942, 219] width 243 height 170
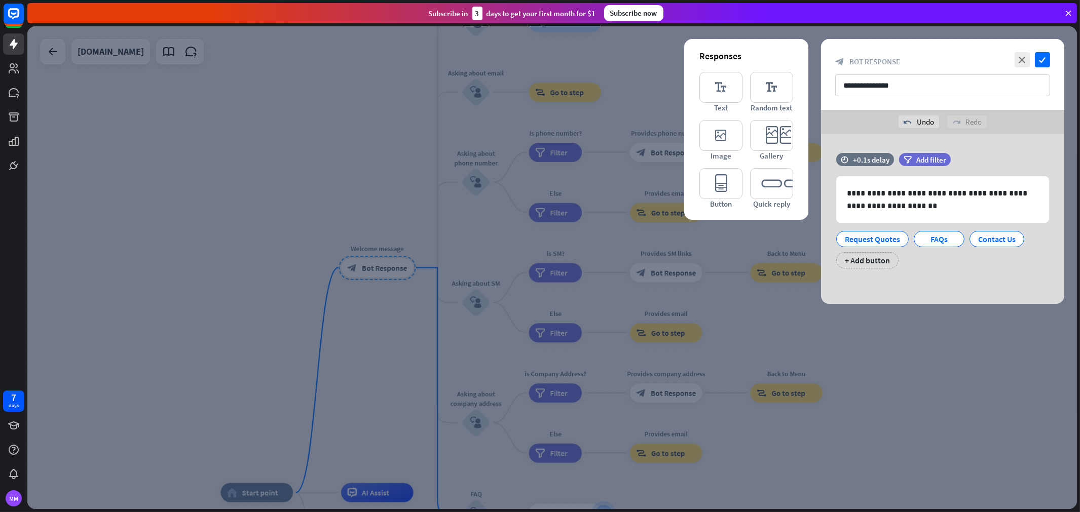
click at [875, 316] on div at bounding box center [552, 267] width 1050 height 483
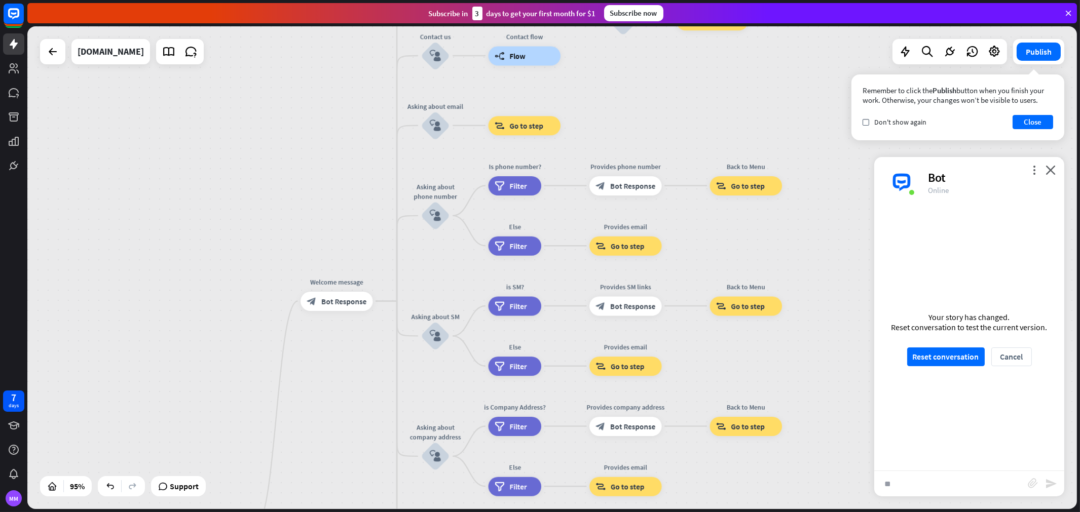
drag, startPoint x: 368, startPoint y: 176, endPoint x: 290, endPoint y: 245, distance: 104.5
click at [290, 245] on div "home_2 Start point Welcome message block_bot_response Bot Response About us blo…" at bounding box center [552, 267] width 1050 height 483
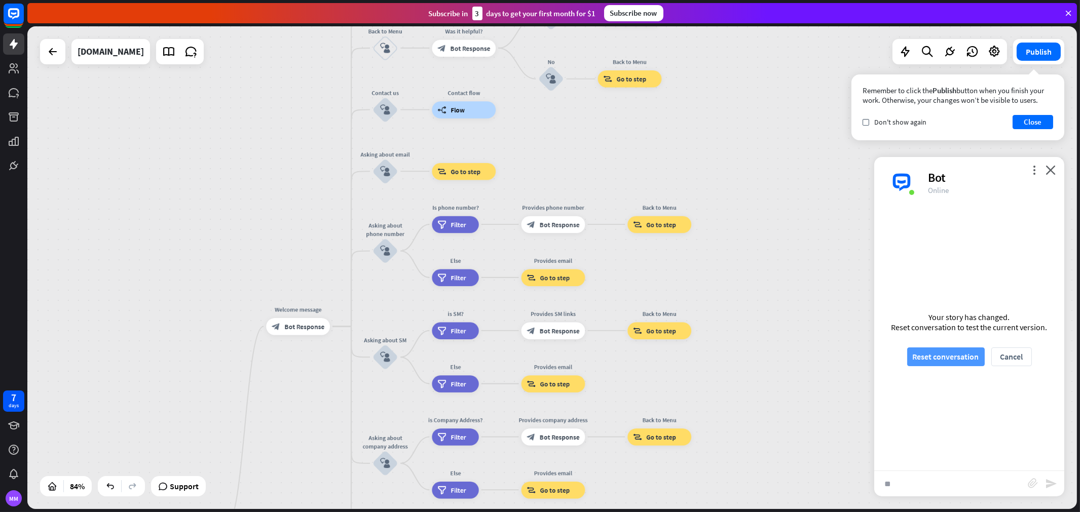
click at [956, 360] on button "Reset conversation" at bounding box center [946, 357] width 78 height 19
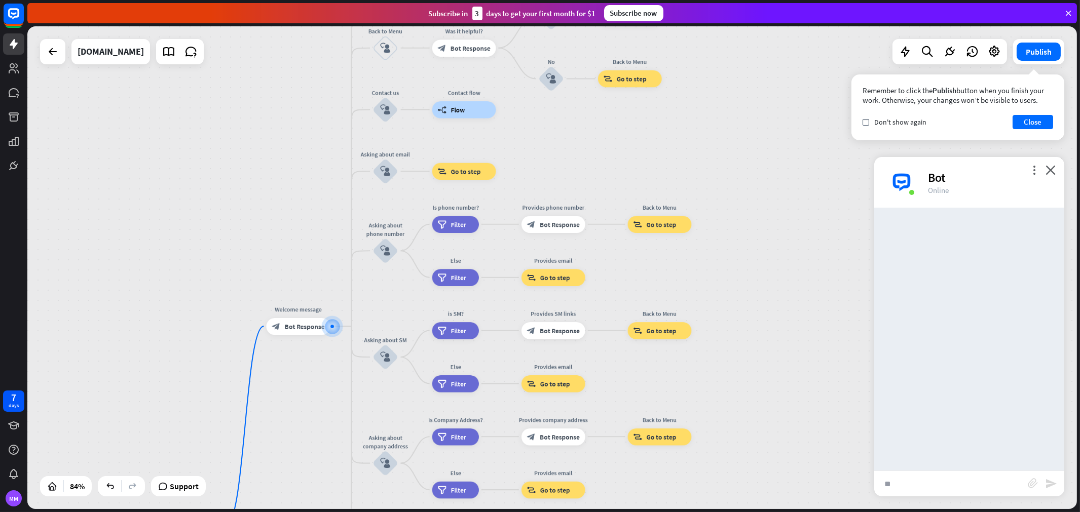
click at [940, 461] on input "**" at bounding box center [951, 483] width 154 height 25
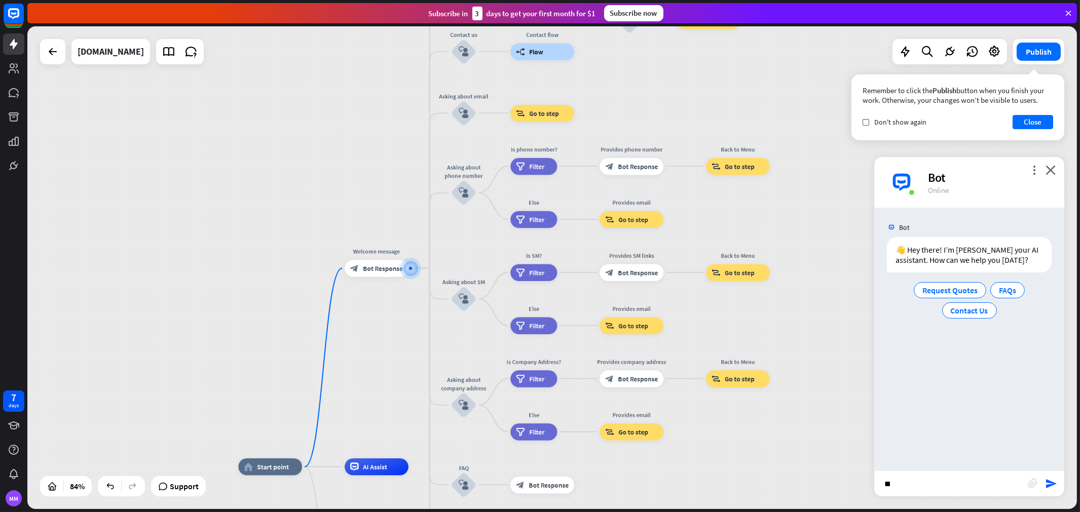
type input "*"
type input "**********"
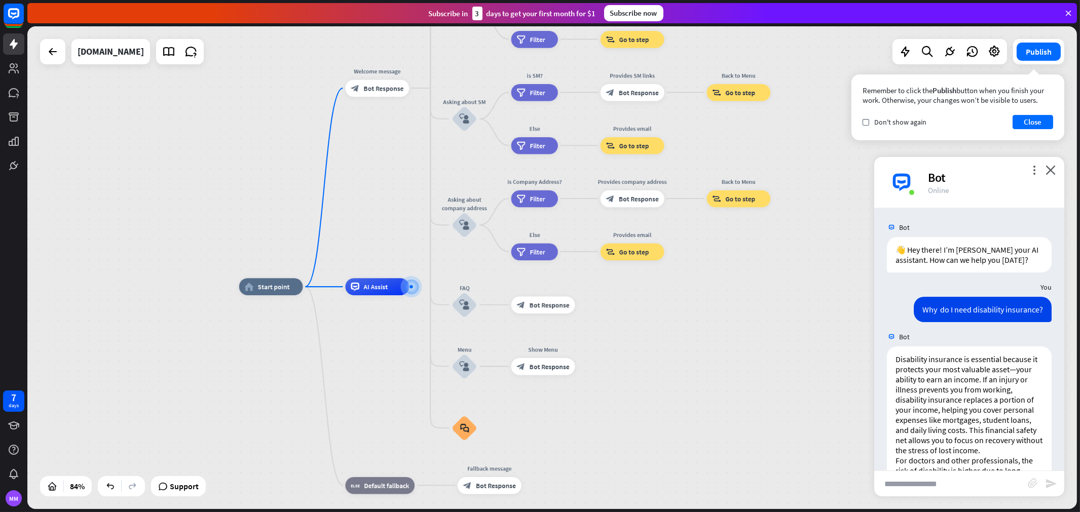
scroll to position [251, 0]
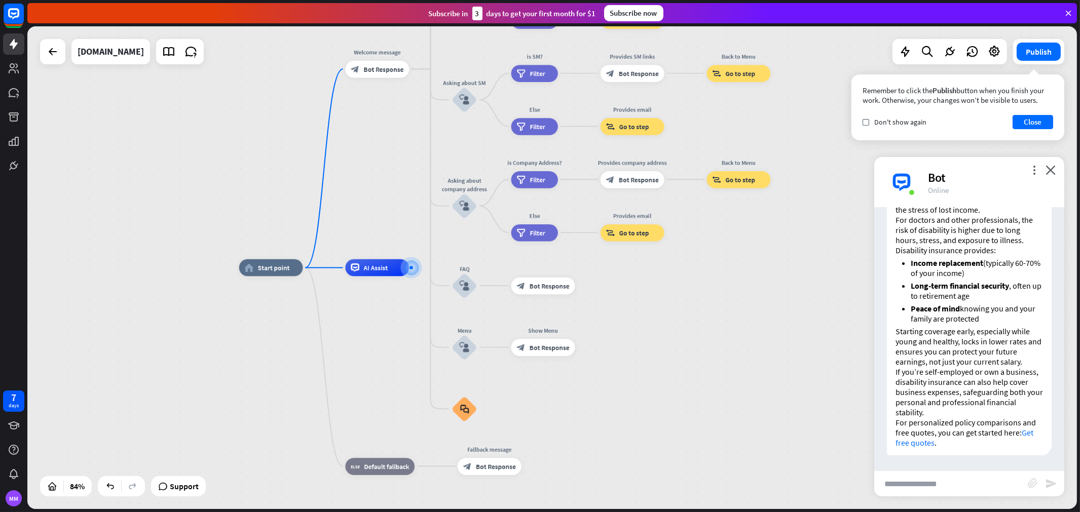
click at [972, 433] on link "Get free quotes" at bounding box center [965, 438] width 138 height 20
click at [950, 461] on input "text" at bounding box center [951, 483] width 154 height 25
type input "*"
type input "**********"
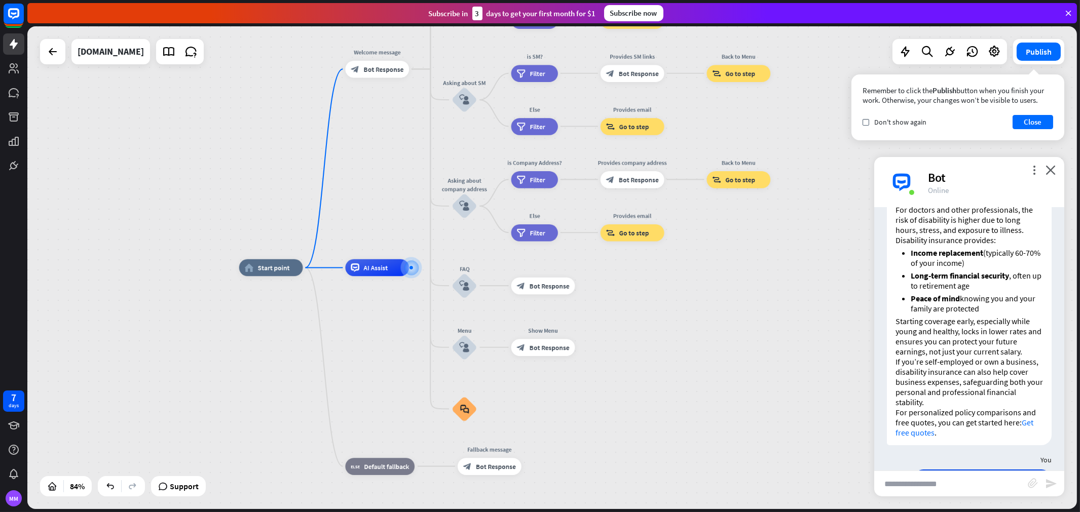
scroll to position [361, 0]
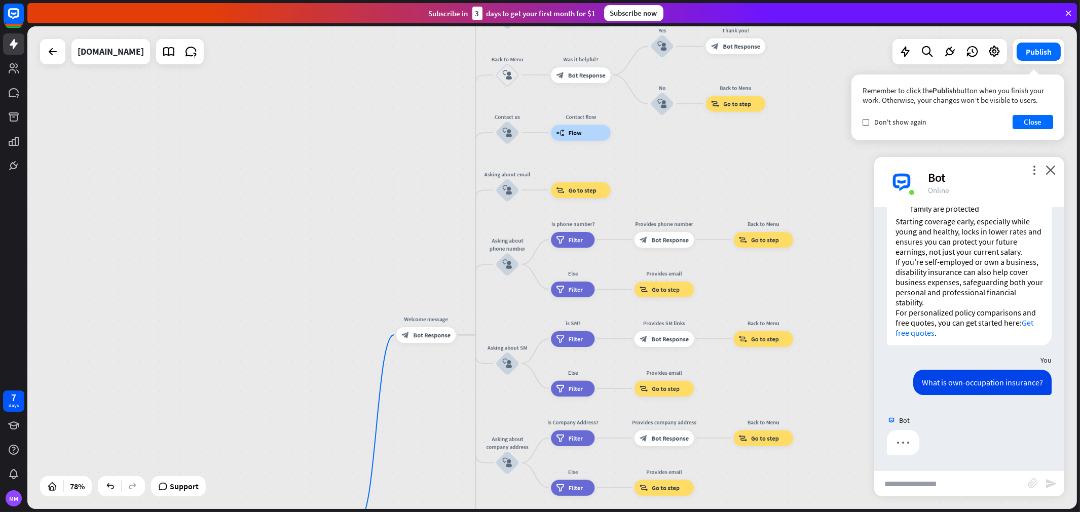
drag, startPoint x: 726, startPoint y: 285, endPoint x: 749, endPoint y: 539, distance: 254.9
click at [749, 461] on html "7 days MM close Product Help First steps Get started with ChatBot Help Center F…" at bounding box center [540, 256] width 1080 height 512
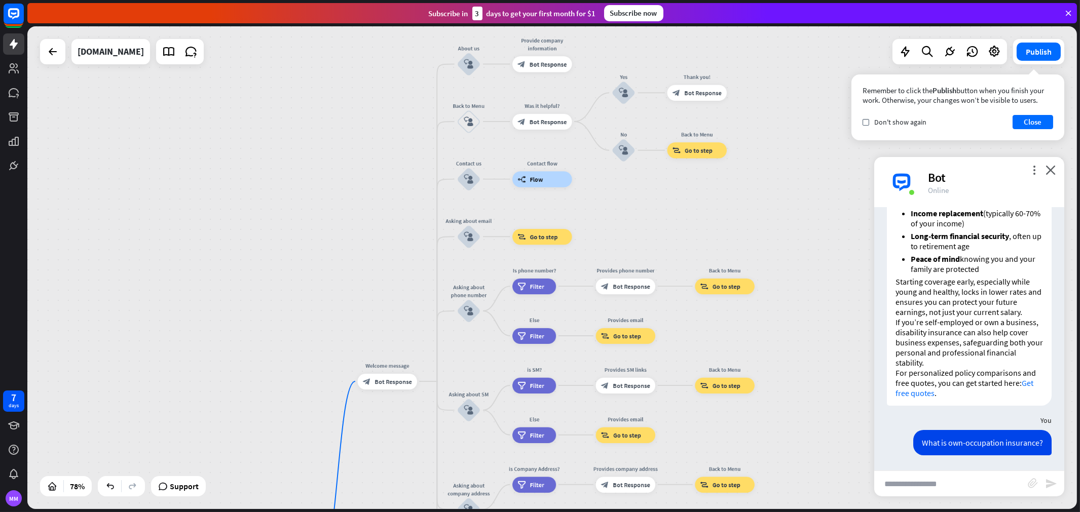
scroll to position [717, 0]
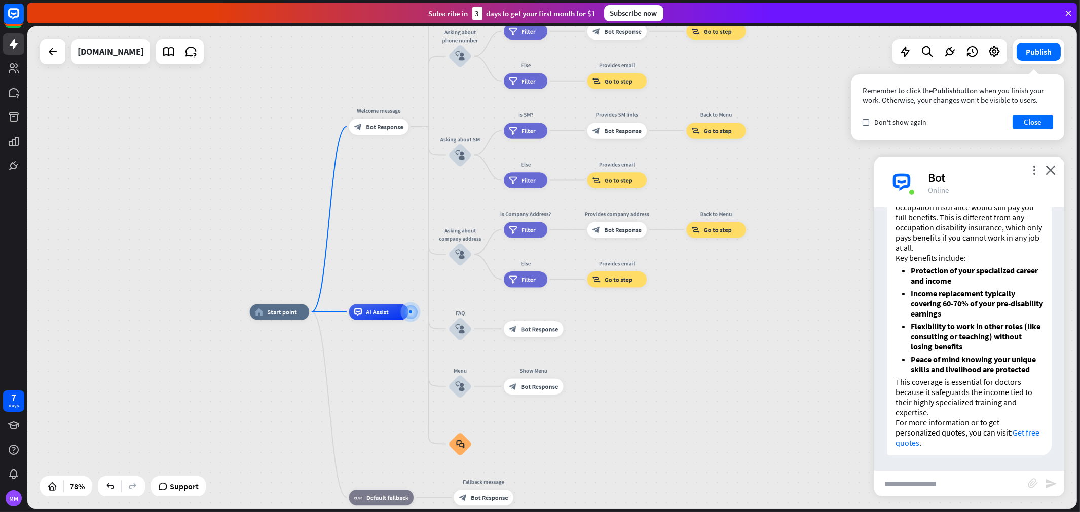
drag, startPoint x: 786, startPoint y: 205, endPoint x: 773, endPoint y: 258, distance: 54.7
click at [773, 258] on div "home_2 Start point Welcome message block_bot_response Bot Response About us blo…" at bounding box center [552, 267] width 1050 height 483
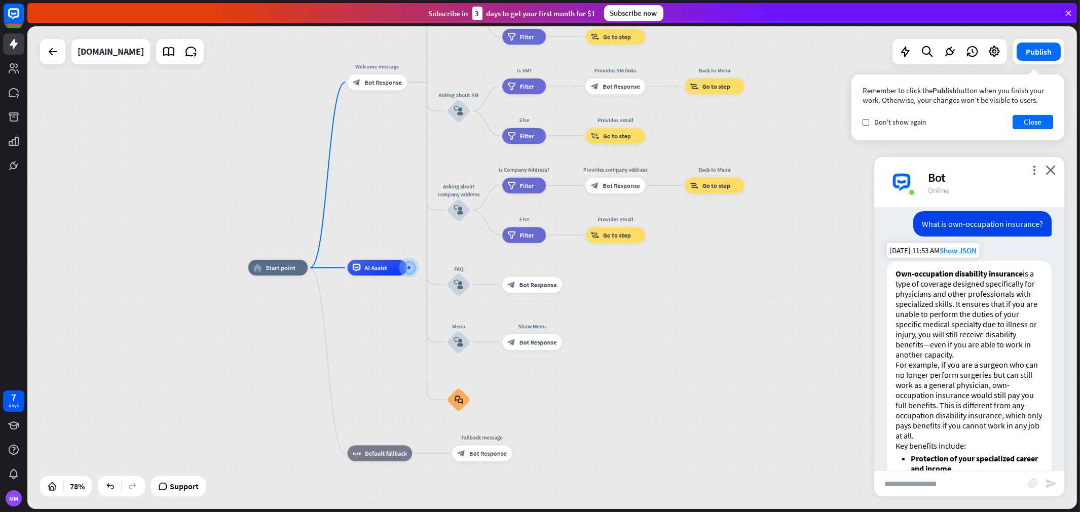
scroll to position [492, 0]
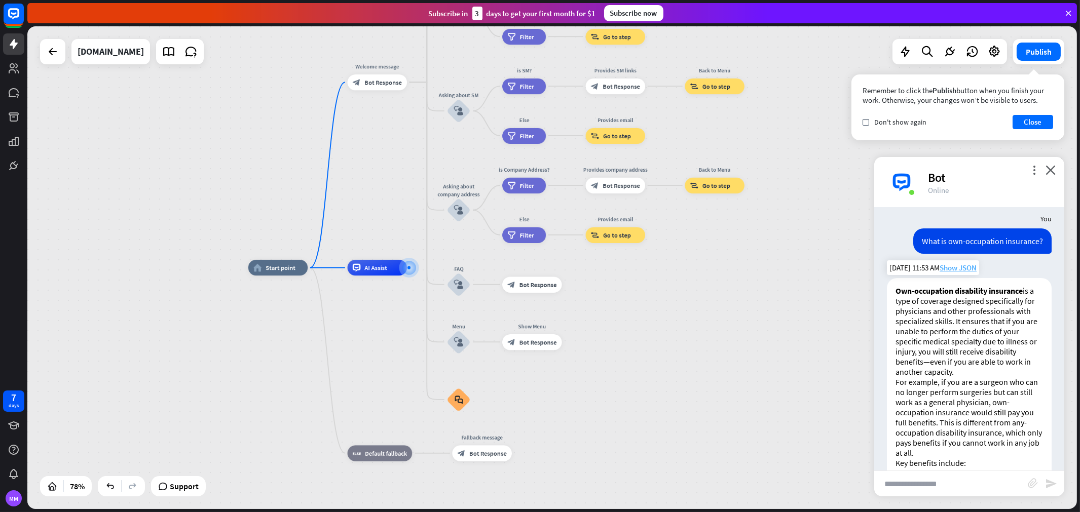
click at [957, 273] on span "Show JSON" at bounding box center [958, 268] width 37 height 10
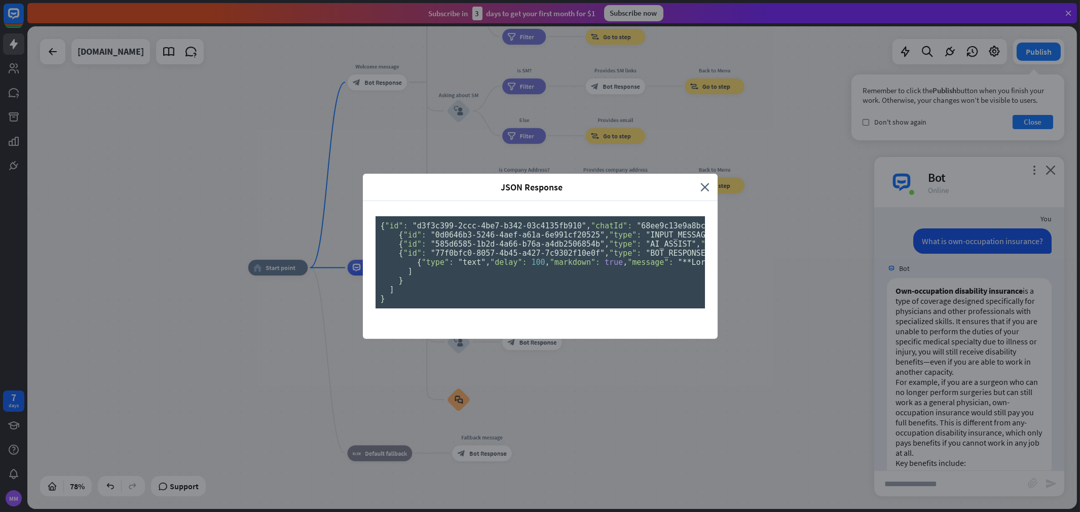
click at [543, 258] on span ""77f0bfc0-8057-4b45-a427-7c9302f10e0f"" at bounding box center [518, 253] width 174 height 9
click at [701, 181] on icon "close" at bounding box center [705, 187] width 9 height 12
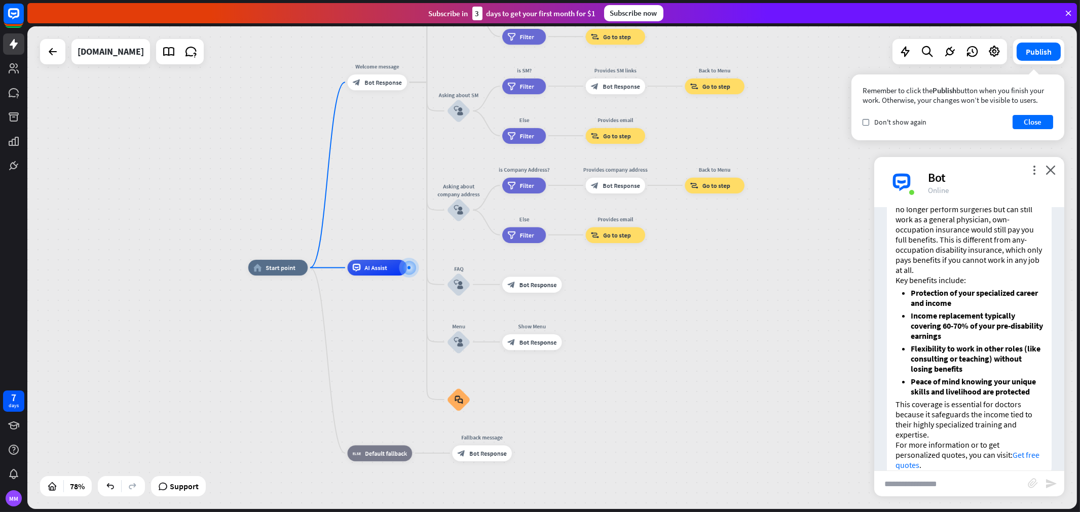
scroll to position [718, 0]
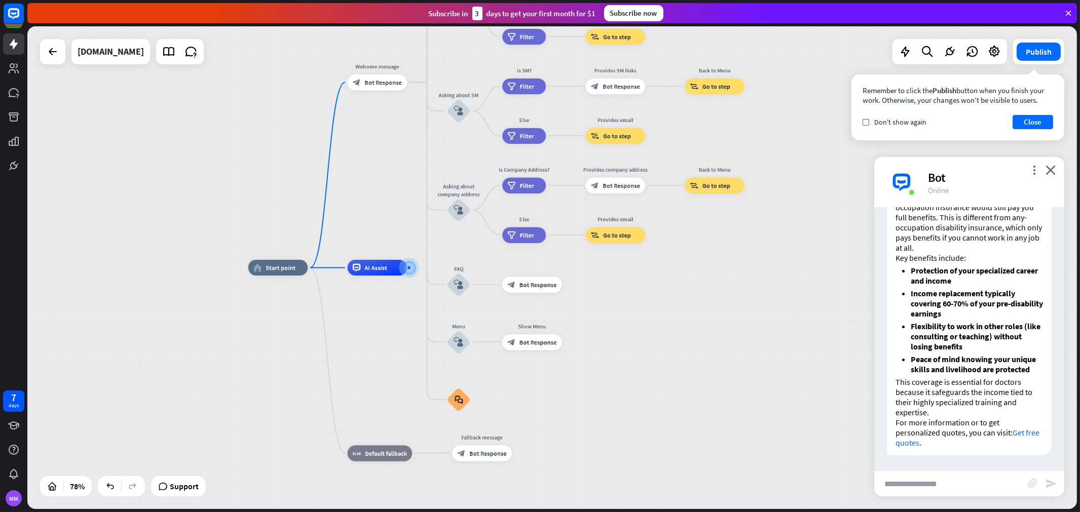
click at [820, 422] on div "home_2 Start point Welcome message block_bot_response Bot Response About us blo…" at bounding box center [659, 457] width 822 height 379
click at [972, 170] on div "more_vert close Bot Online" at bounding box center [969, 182] width 190 height 51
click at [972, 173] on icon "close" at bounding box center [1051, 170] width 10 height 10
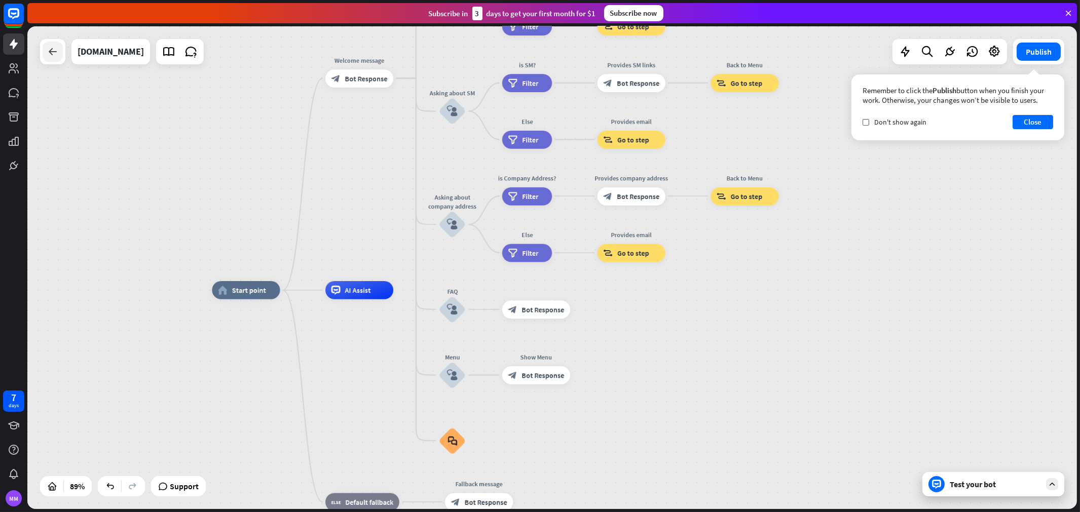
click at [51, 59] on div at bounding box center [53, 52] width 20 height 20
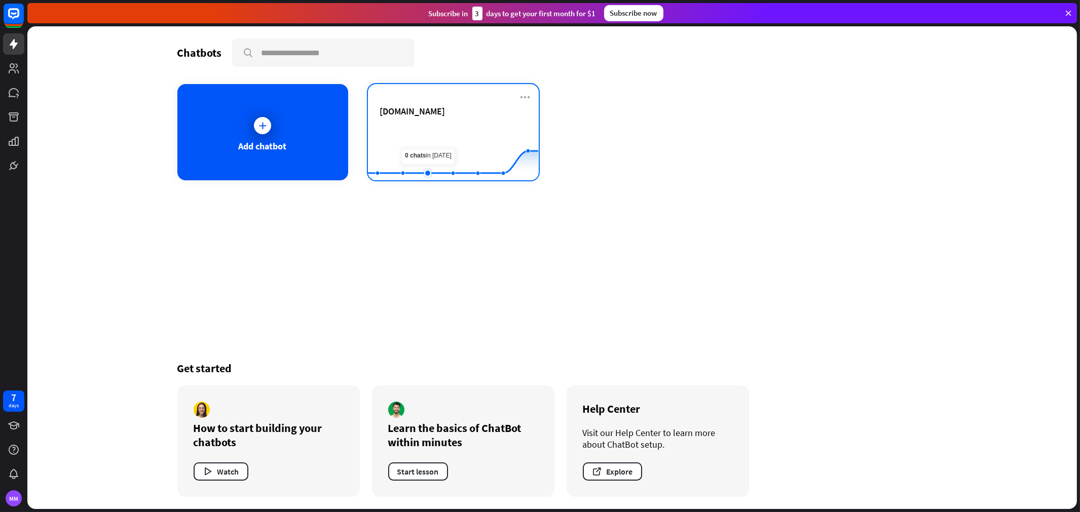
click at [419, 129] on rect at bounding box center [453, 155] width 170 height 63
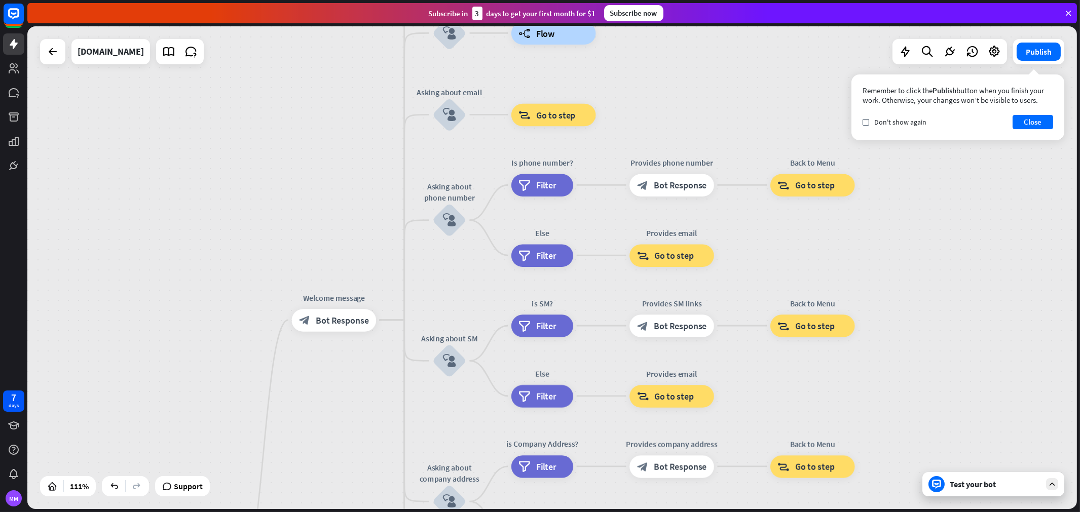
drag, startPoint x: 956, startPoint y: 239, endPoint x: 894, endPoint y: 539, distance: 306.5
click at [894, 461] on html "7 days MM close Product Help First steps Get started with ChatBot Help Center F…" at bounding box center [540, 256] width 1080 height 512
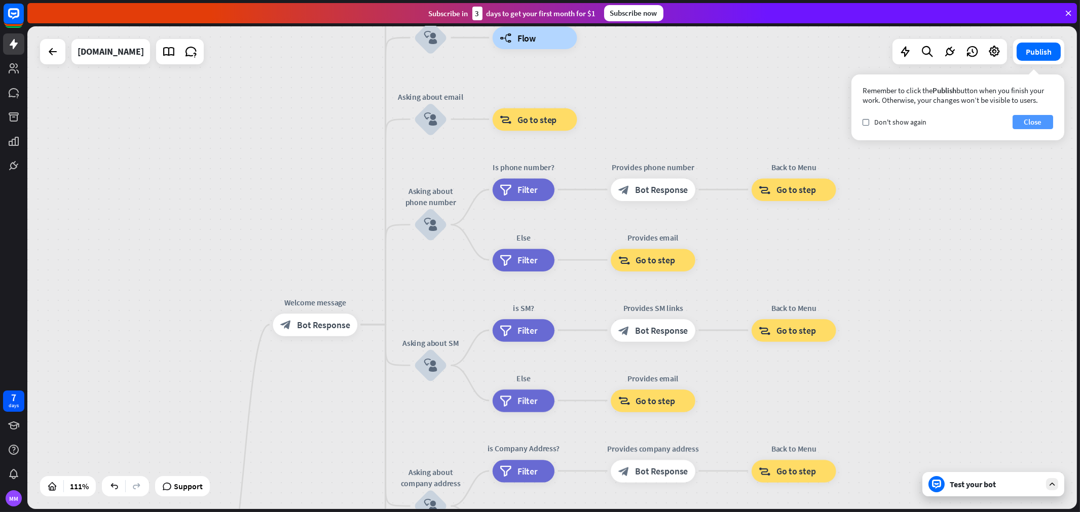
click at [972, 120] on button "Close" at bounding box center [1033, 122] width 41 height 14
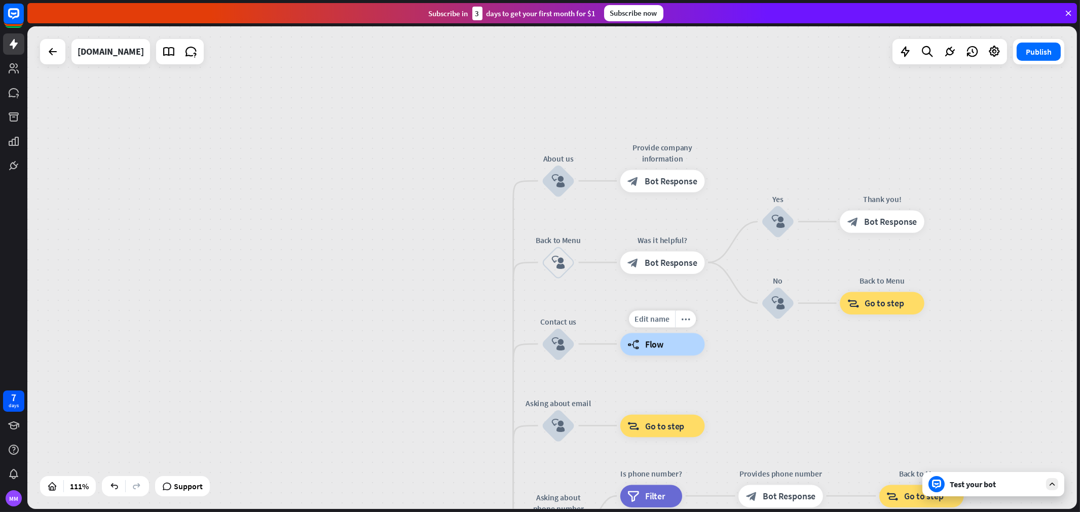
drag, startPoint x: 514, startPoint y: 65, endPoint x: 639, endPoint y: 373, distance: 331.8
click at [639, 355] on div "Edit name more_horiz Contact flow builder_tree Flow" at bounding box center [662, 344] width 85 height 22
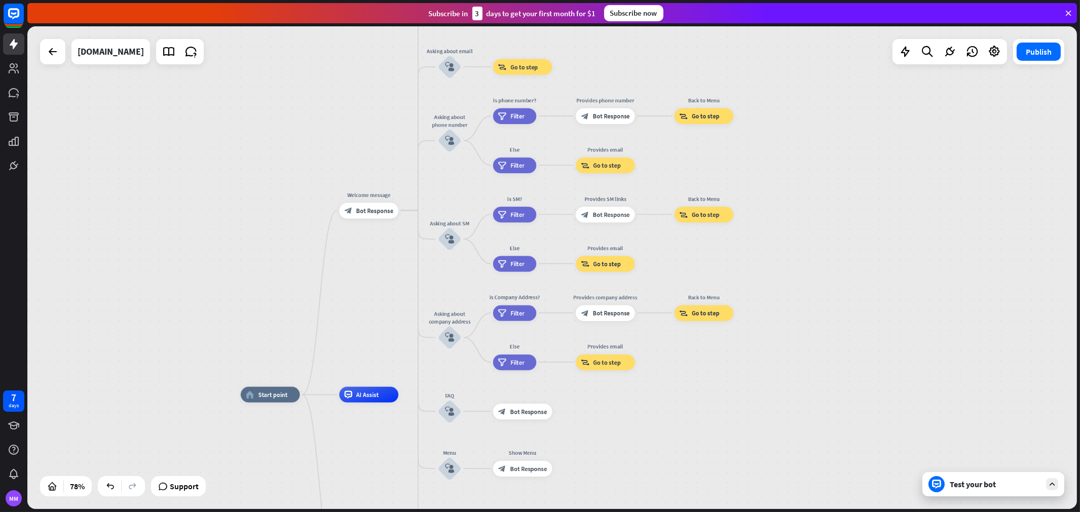
drag, startPoint x: 899, startPoint y: 385, endPoint x: 689, endPoint y: 1, distance: 437.5
click at [689, 2] on div "close Product Help First steps Get started with ChatBot Help Center Follow step…" at bounding box center [553, 256] width 1053 height 512
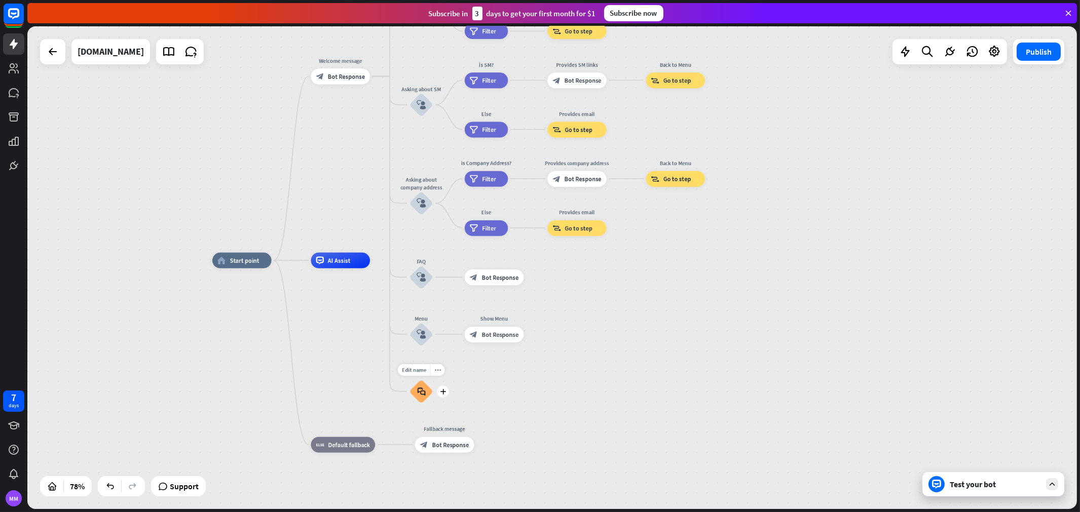
click at [414, 393] on div "block_faq" at bounding box center [422, 392] width 24 height 24
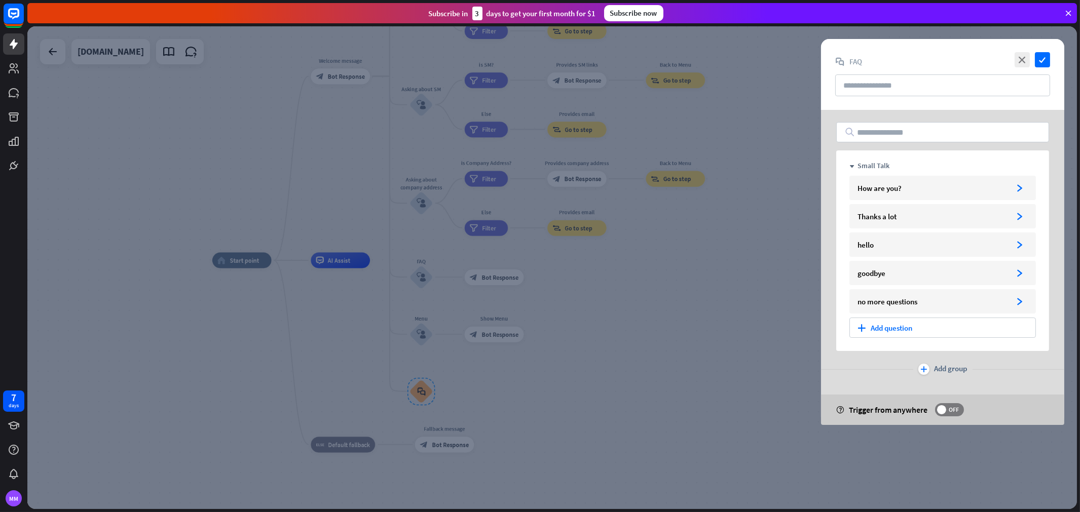
click at [420, 394] on div at bounding box center [552, 267] width 1050 height 483
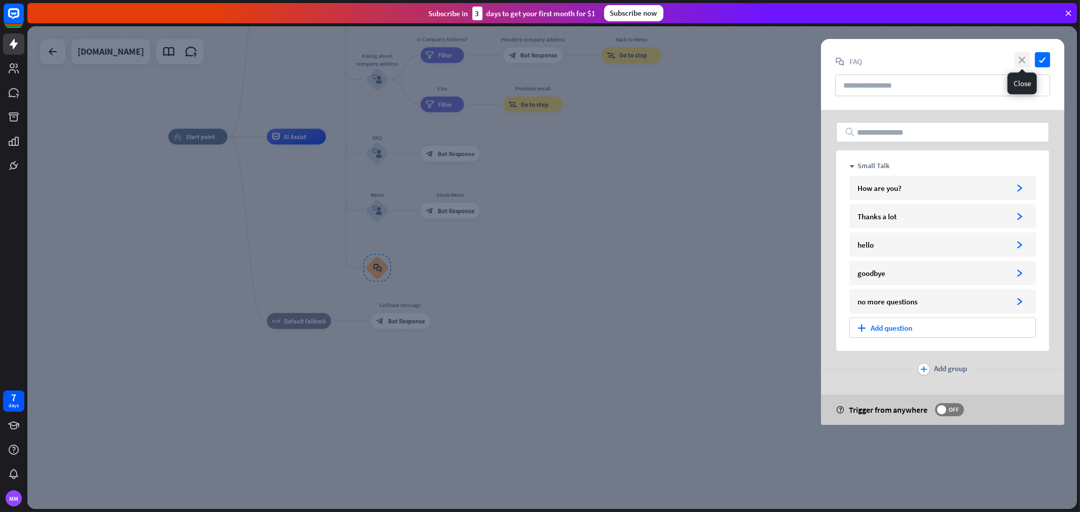
click at [972, 60] on icon "close" at bounding box center [1022, 59] width 15 height 15
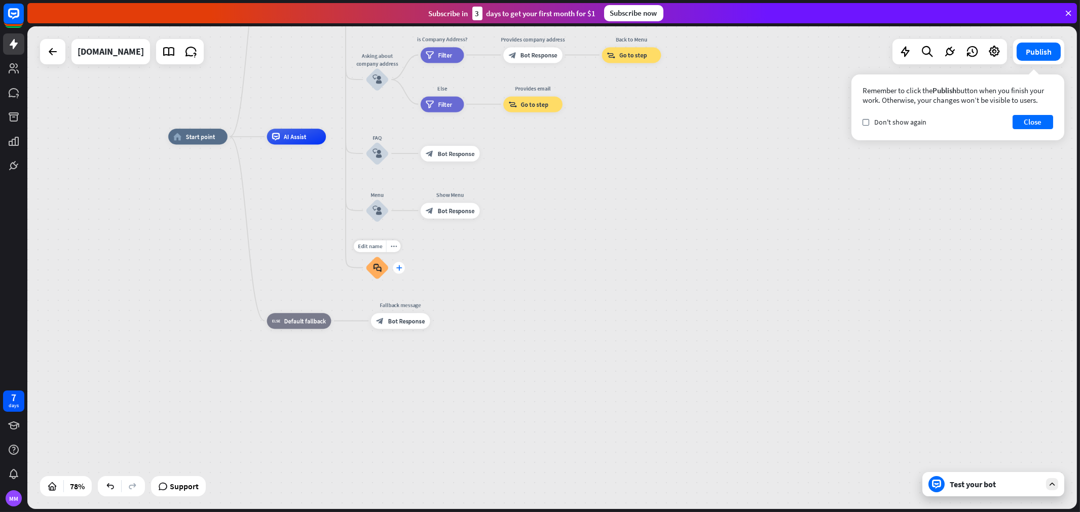
click at [399, 271] on div "plus" at bounding box center [399, 268] width 12 height 12
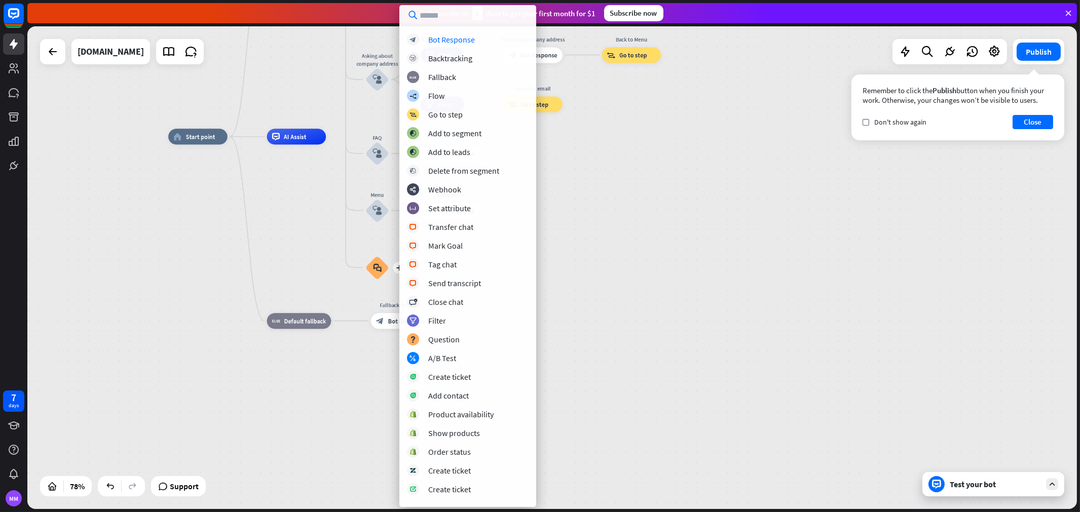
drag, startPoint x: 623, startPoint y: 285, endPoint x: 573, endPoint y: 271, distance: 52.0
click at [621, 283] on div "home_2 Start point Welcome message block_bot_response Bot Response About us blo…" at bounding box center [576, 325] width 816 height 376
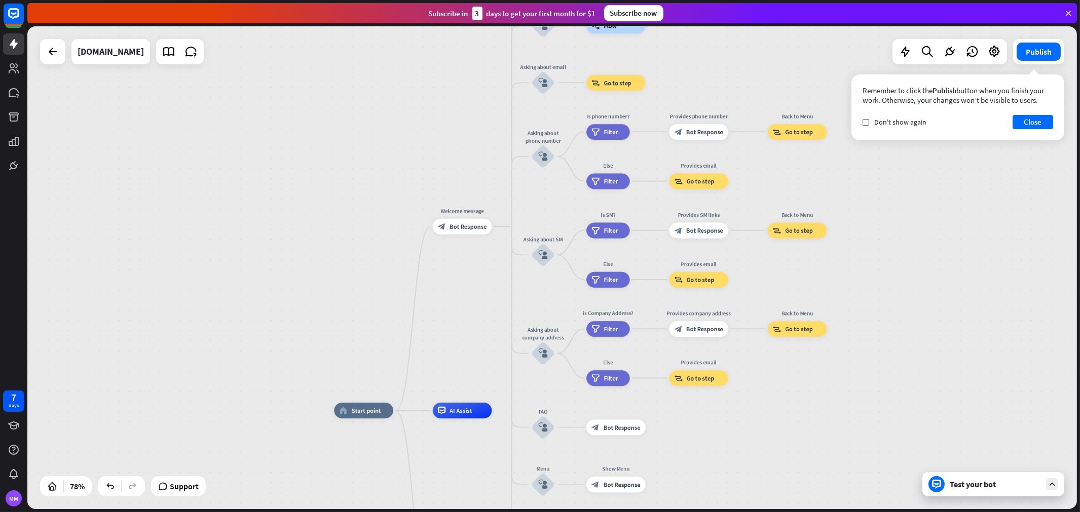
drag, startPoint x: 567, startPoint y: 230, endPoint x: 510, endPoint y: 331, distance: 115.9
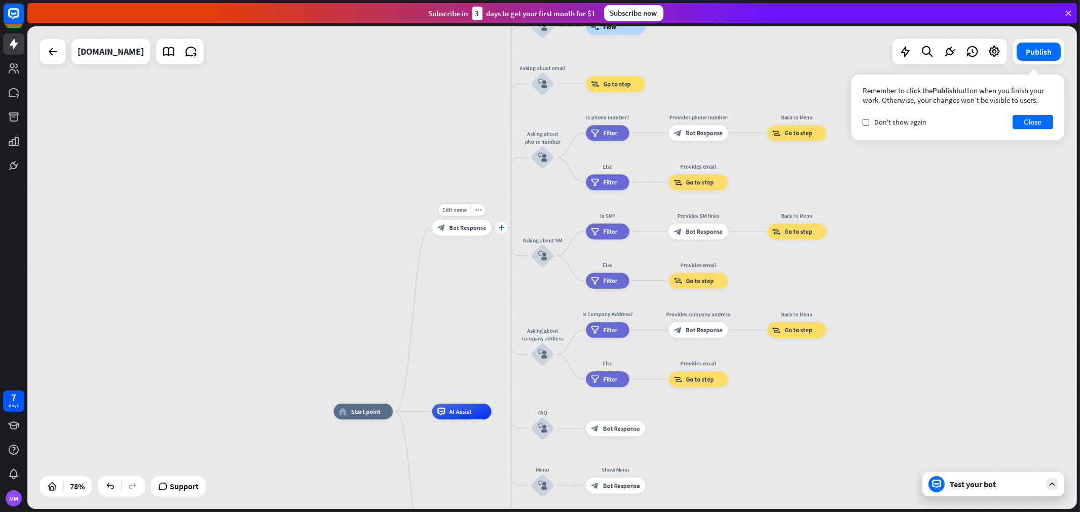
click at [502, 229] on icon "plus" at bounding box center [501, 228] width 6 height 6
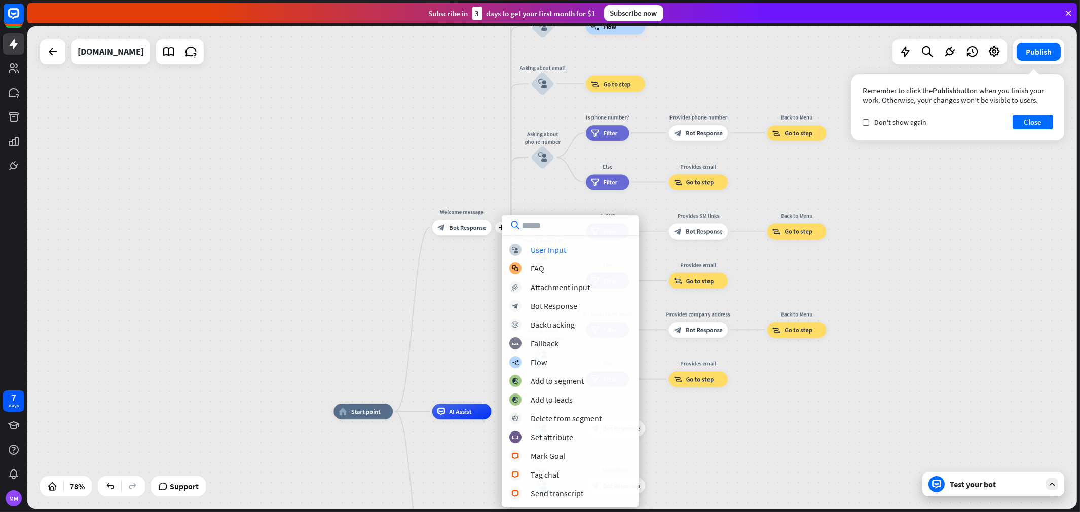
click at [462, 267] on div "home_2 Start point plus Welcome message block_bot_response Bot Response About u…" at bounding box center [552, 267] width 1050 height 483
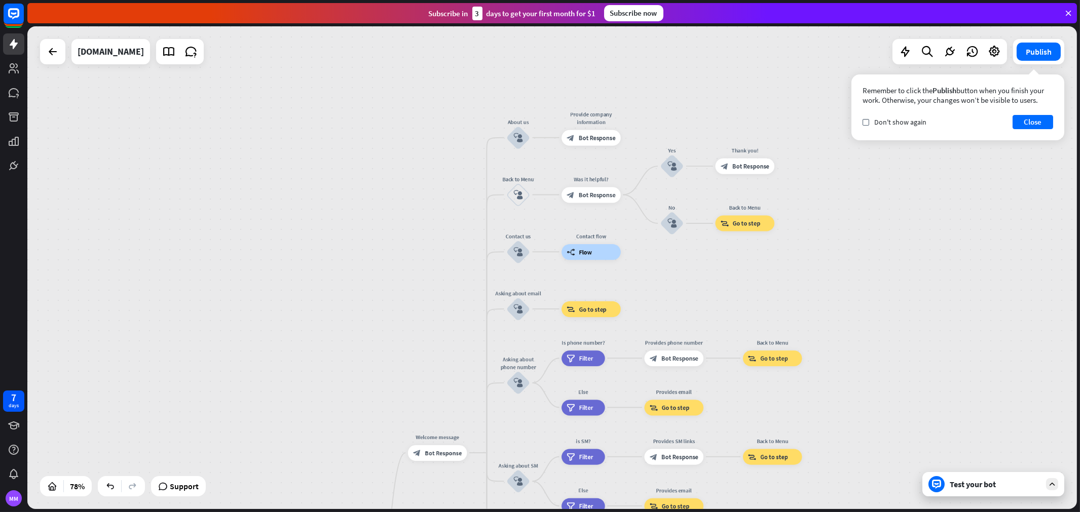
drag, startPoint x: 538, startPoint y: 215, endPoint x: 513, endPoint y: 439, distance: 225.3
click at [513, 439] on div "home_2 Start point Welcome message block_bot_response Bot Response About us blo…" at bounding box center [552, 267] width 1050 height 483
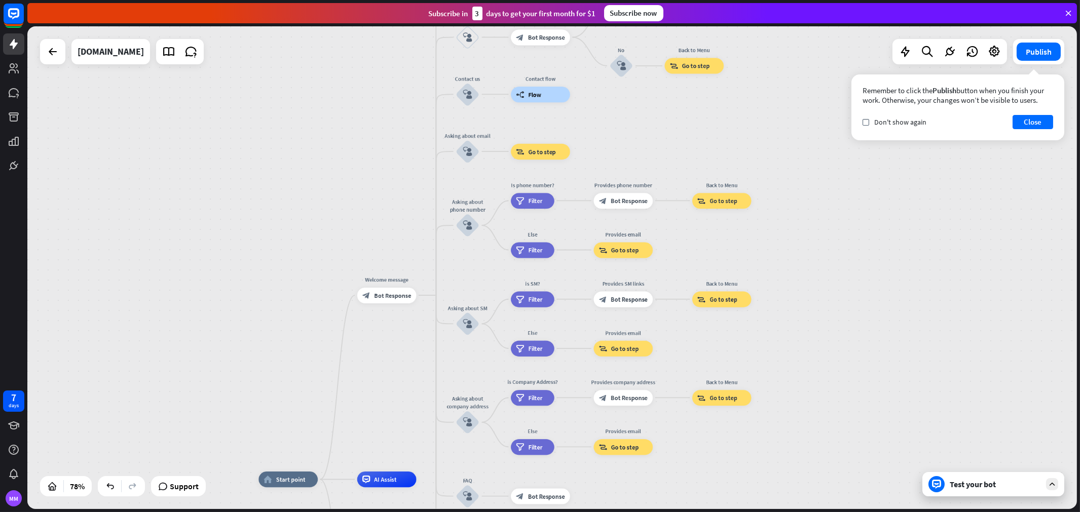
drag, startPoint x: 928, startPoint y: 212, endPoint x: 887, endPoint y: 139, distance: 83.7
click at [894, 148] on div "home_2 Start point Welcome message block_bot_response Bot Response About us blo…" at bounding box center [552, 267] width 1050 height 483
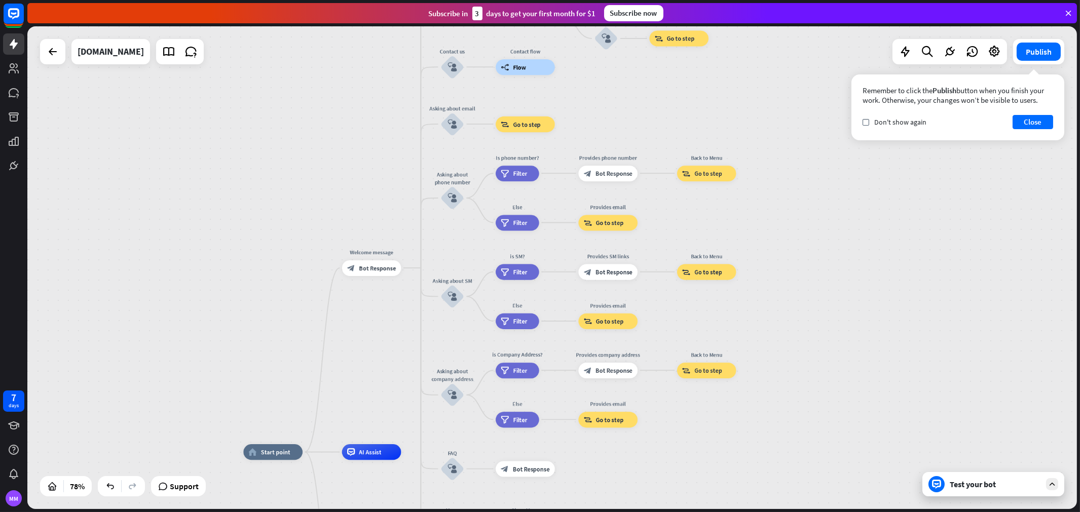
drag, startPoint x: 899, startPoint y: 302, endPoint x: 849, endPoint y: 188, distance: 124.4
click at [849, 188] on div "home_2 Start point Welcome message block_bot_response Bot Response About us blo…" at bounding box center [552, 267] width 1050 height 483
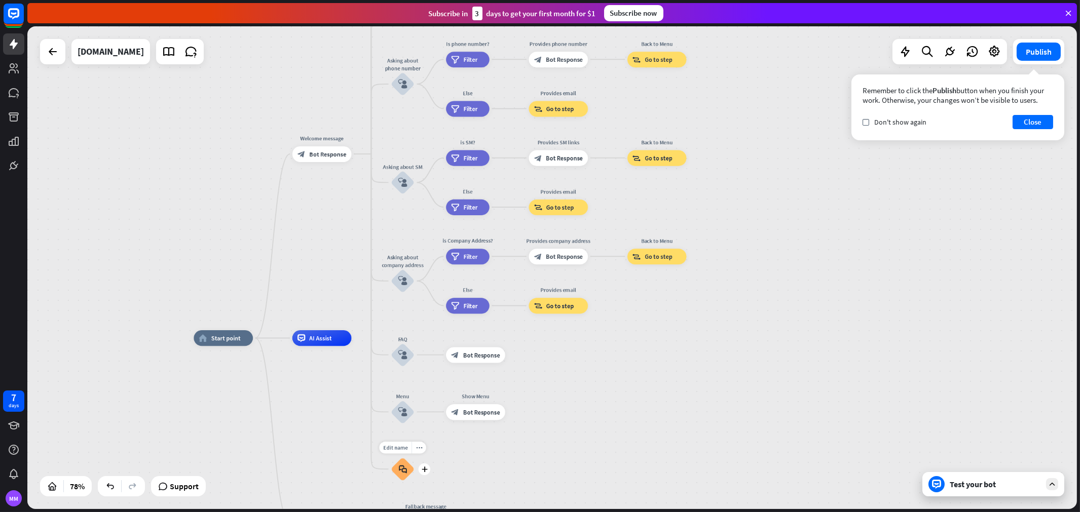
click at [402, 461] on div "block_faq" at bounding box center [403, 470] width 24 height 24
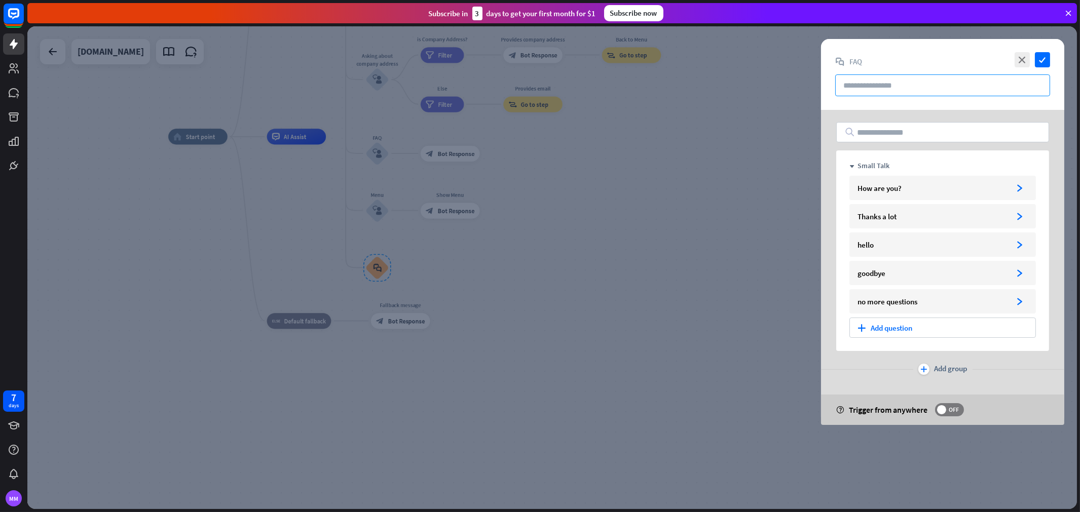
click at [912, 75] on input "text" at bounding box center [942, 86] width 215 height 22
click at [972, 53] on icon "close" at bounding box center [1022, 59] width 15 height 15
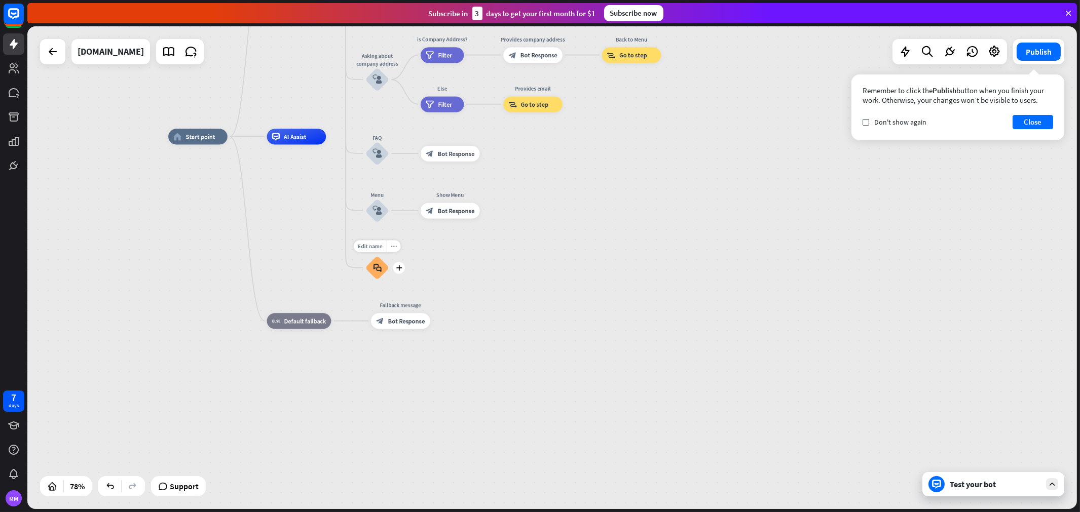
click at [388, 247] on div "more_horiz" at bounding box center [393, 246] width 15 height 12
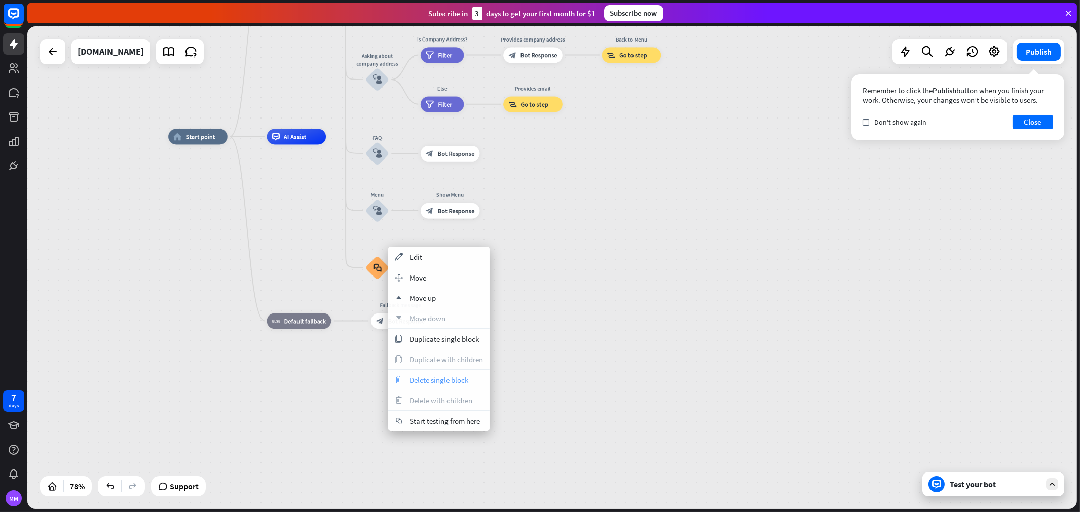
click at [431, 383] on span "Delete single block" at bounding box center [439, 381] width 59 height 10
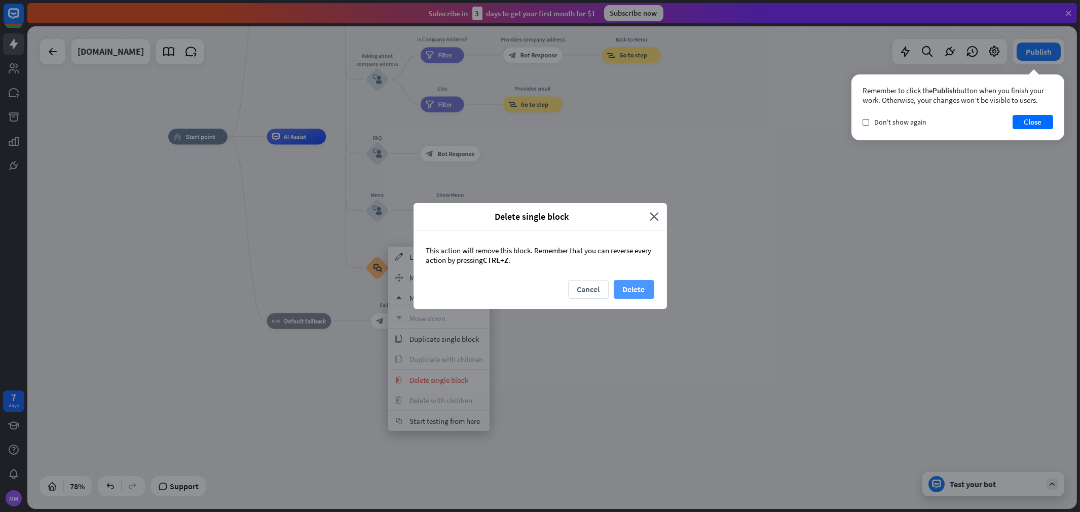
click at [639, 290] on button "Delete" at bounding box center [634, 289] width 41 height 19
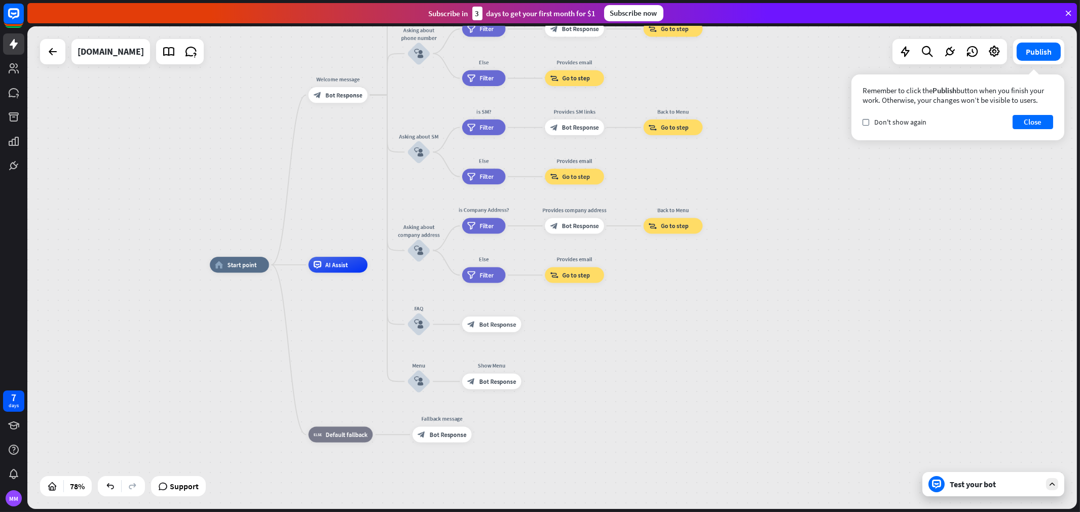
drag, startPoint x: 365, startPoint y: 179, endPoint x: 389, endPoint y: 332, distance: 155.3
click at [390, 335] on div "home_2 Start point Welcome message block_bot_response Bot Response About us blo…" at bounding box center [552, 267] width 1050 height 483
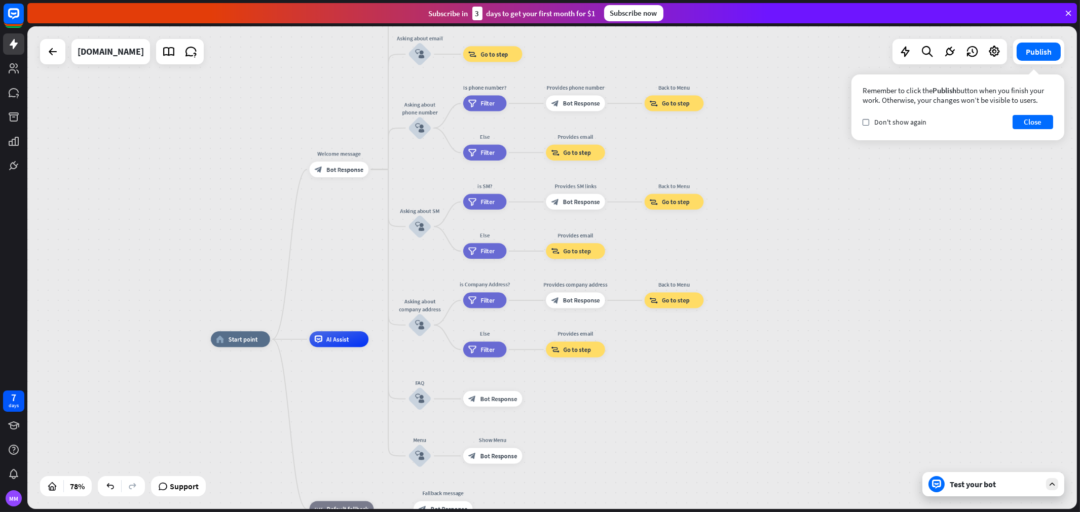
click at [388, 160] on div "home_2 Start point Welcome message block_bot_response Bot Response About us blo…" at bounding box center [552, 267] width 1050 height 483
click at [376, 170] on icon "plus" at bounding box center [379, 170] width 6 height 6
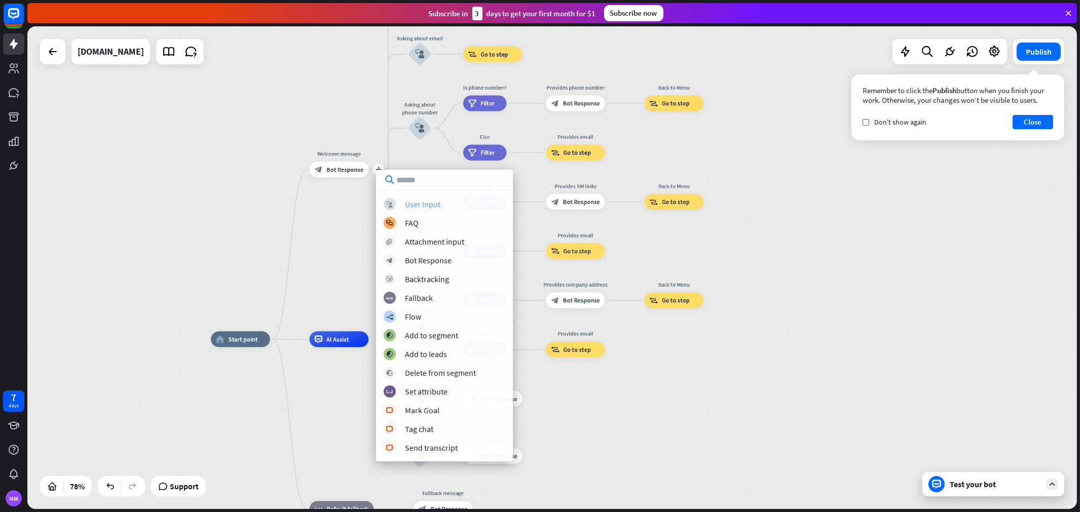
click at [423, 205] on div "User Input" at bounding box center [422, 204] width 35 height 10
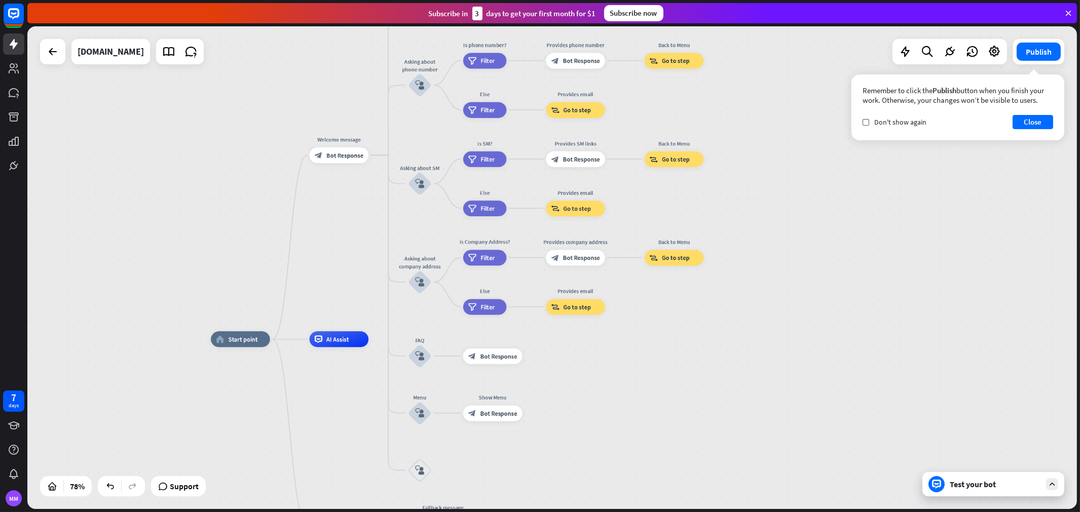
drag, startPoint x: 665, startPoint y: 377, endPoint x: 657, endPoint y: 298, distance: 79.5
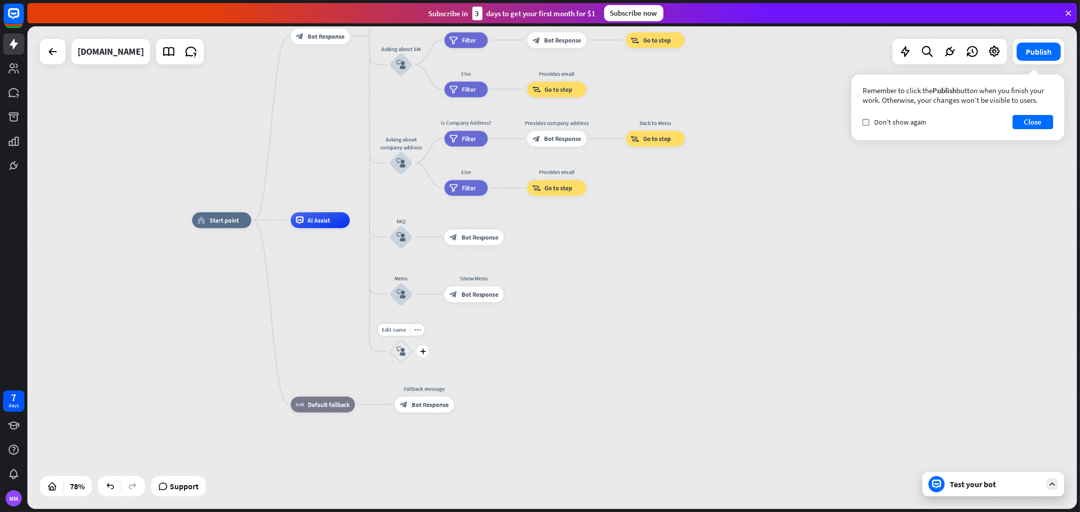
click at [404, 349] on icon "block_user_input" at bounding box center [401, 352] width 10 height 10
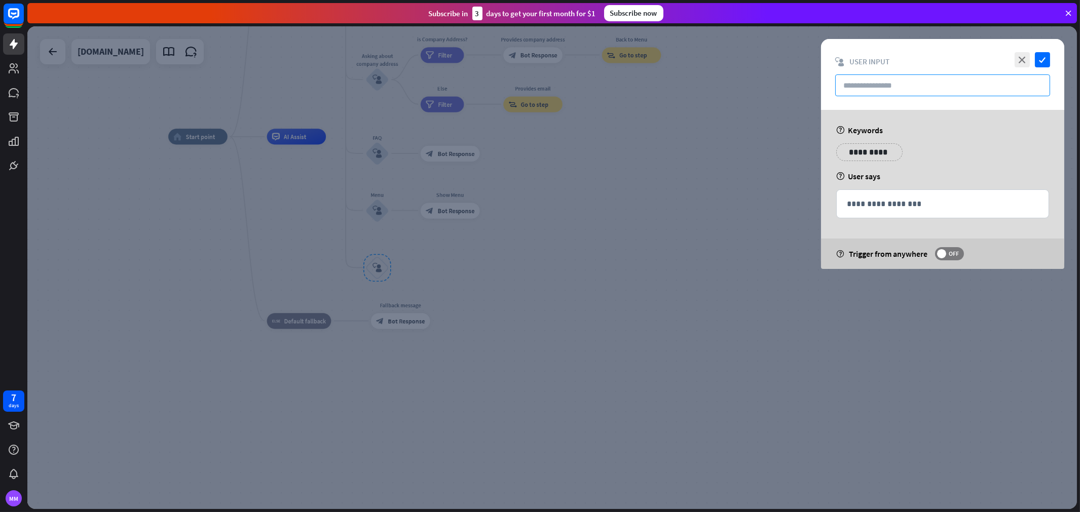
click at [938, 85] on input "text" at bounding box center [942, 86] width 215 height 22
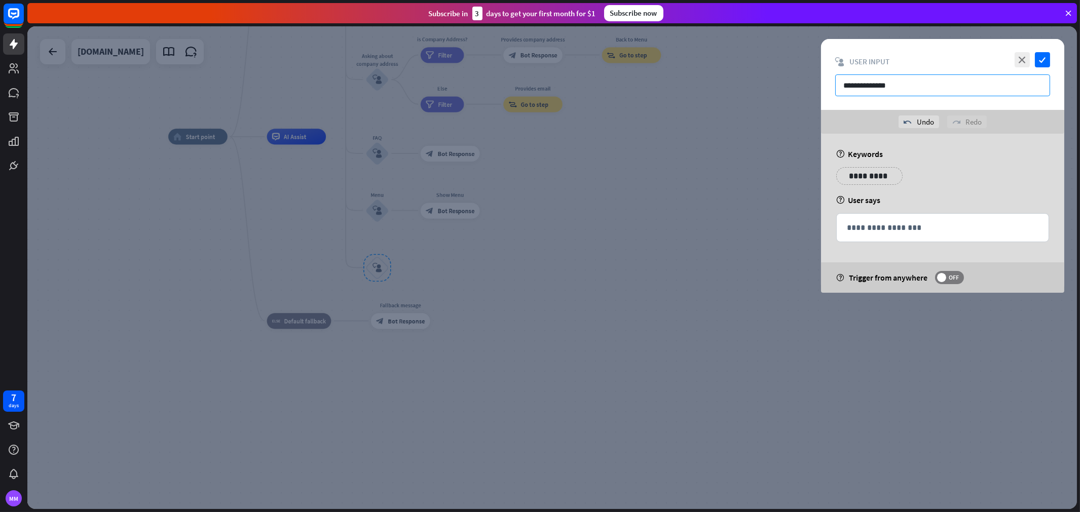
type input "**********"
click at [933, 164] on div "**********" at bounding box center [942, 213] width 243 height 159
click at [728, 236] on div at bounding box center [552, 267] width 1050 height 483
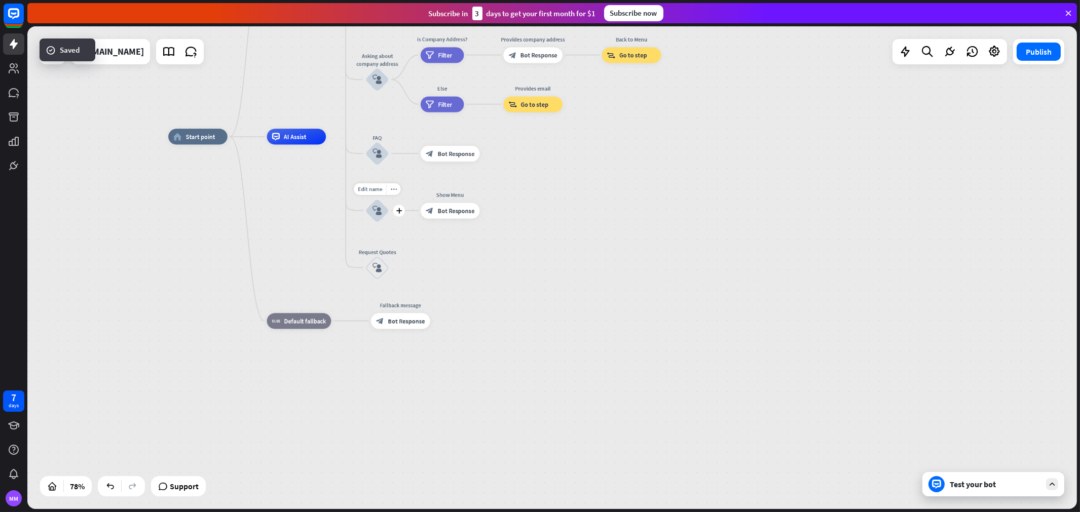
click at [374, 211] on icon "block_user_input" at bounding box center [378, 211] width 10 height 10
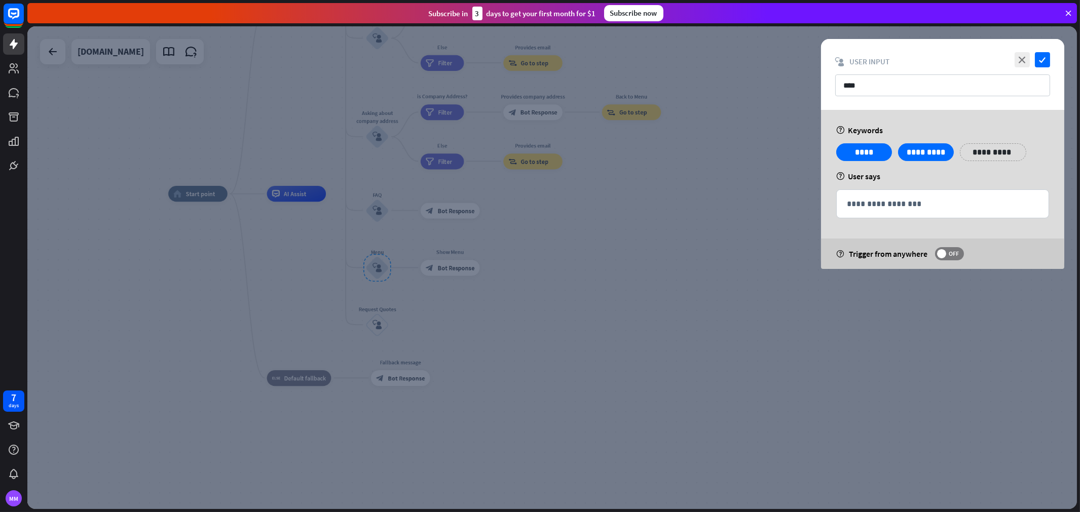
click at [566, 265] on div at bounding box center [552, 267] width 1050 height 483
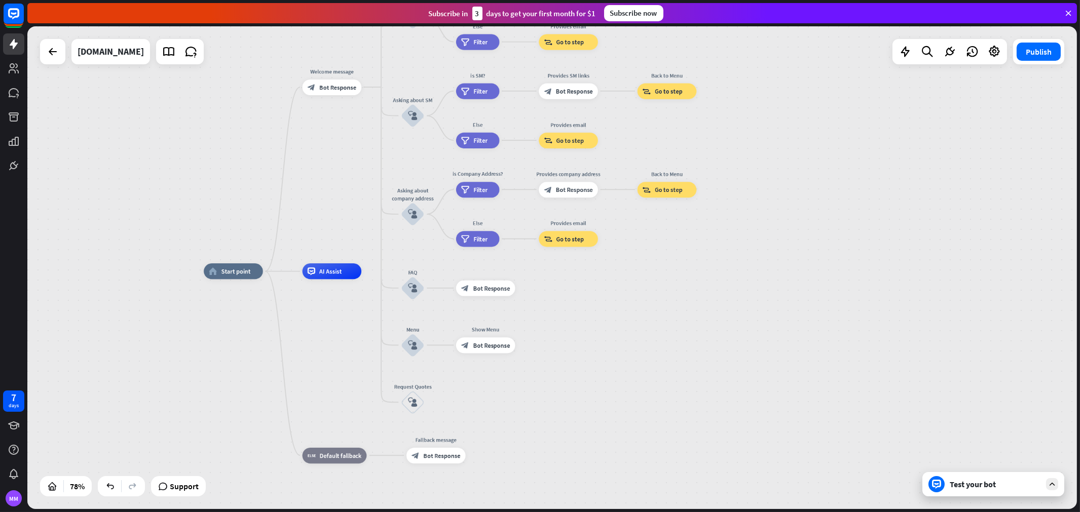
drag, startPoint x: 551, startPoint y: 296, endPoint x: 559, endPoint y: 313, distance: 18.6
click at [559, 313] on div "home_2 Start point Welcome message block_bot_response Bot Response About us blo…" at bounding box center [612, 460] width 816 height 376
click at [414, 287] on icon "block_user_input" at bounding box center [413, 288] width 10 height 10
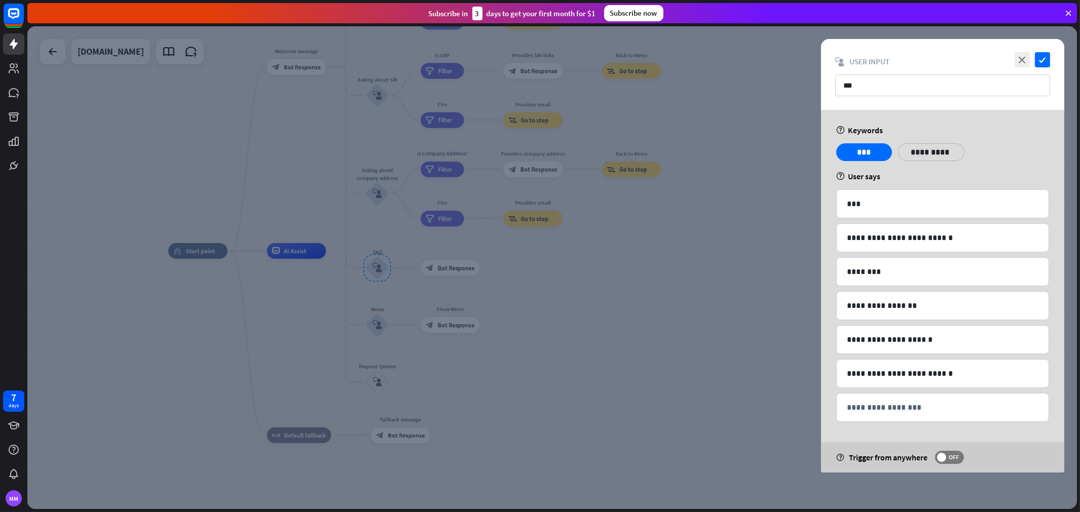
click at [601, 275] on div at bounding box center [552, 267] width 1050 height 483
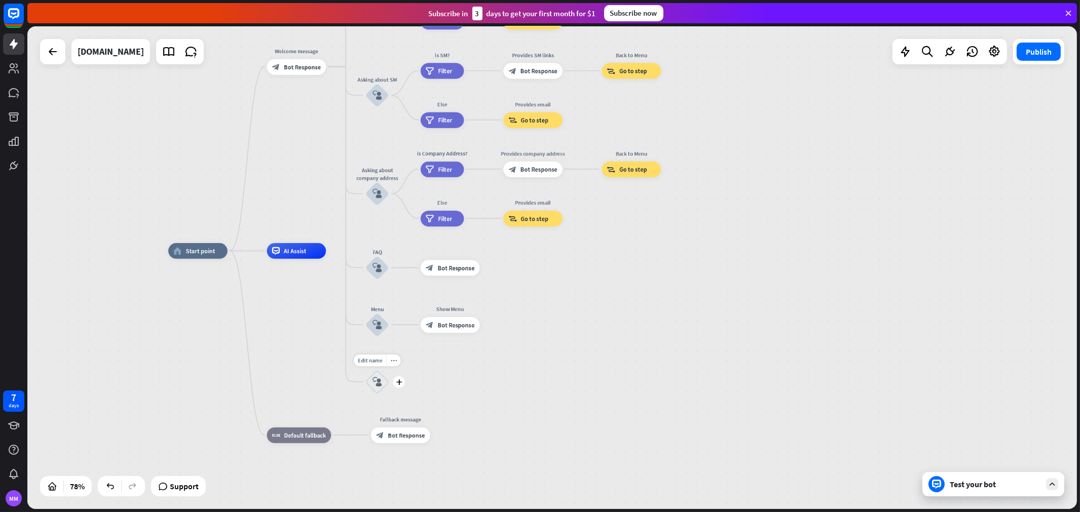
click at [368, 391] on div "block_user_input" at bounding box center [377, 382] width 24 height 24
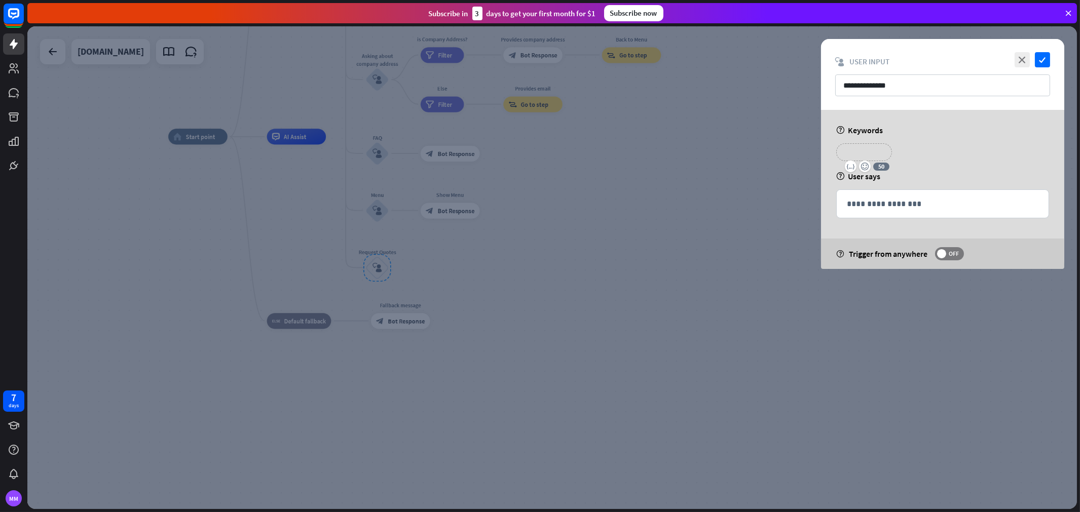
click at [878, 151] on p "**********" at bounding box center [864, 152] width 41 height 13
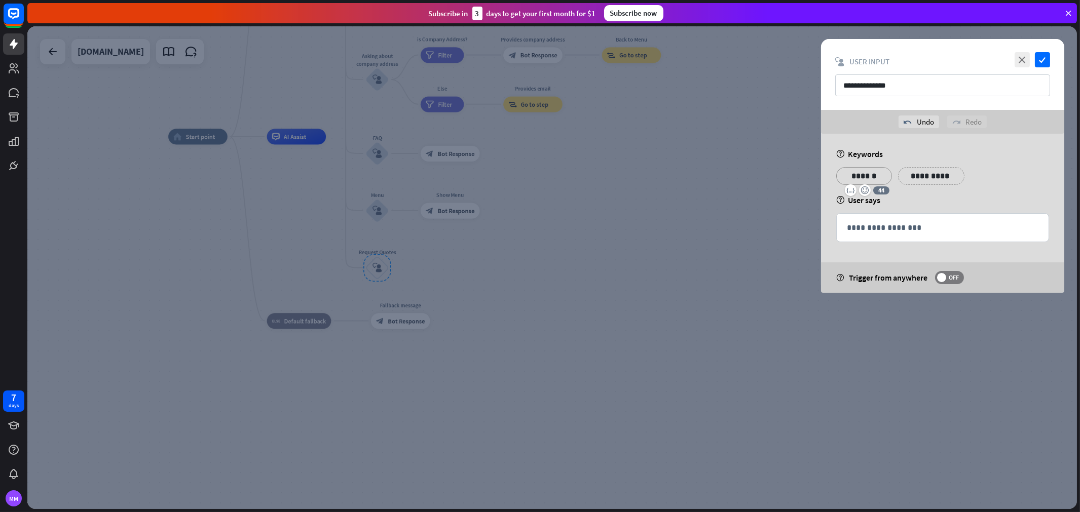
click at [917, 176] on p "**********" at bounding box center [931, 176] width 51 height 13
click at [615, 240] on div at bounding box center [552, 267] width 1050 height 483
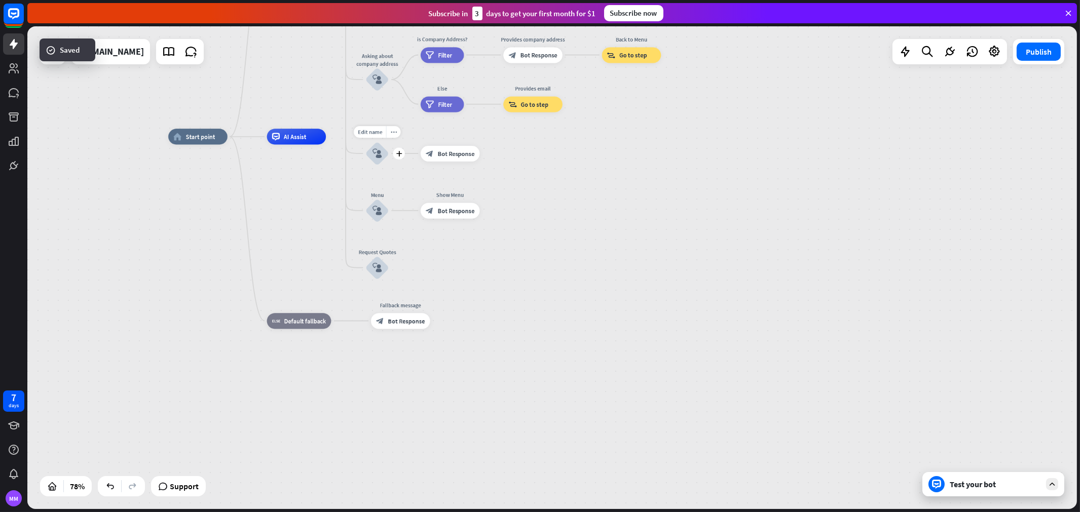
click at [377, 150] on icon "block_user_input" at bounding box center [378, 154] width 10 height 10
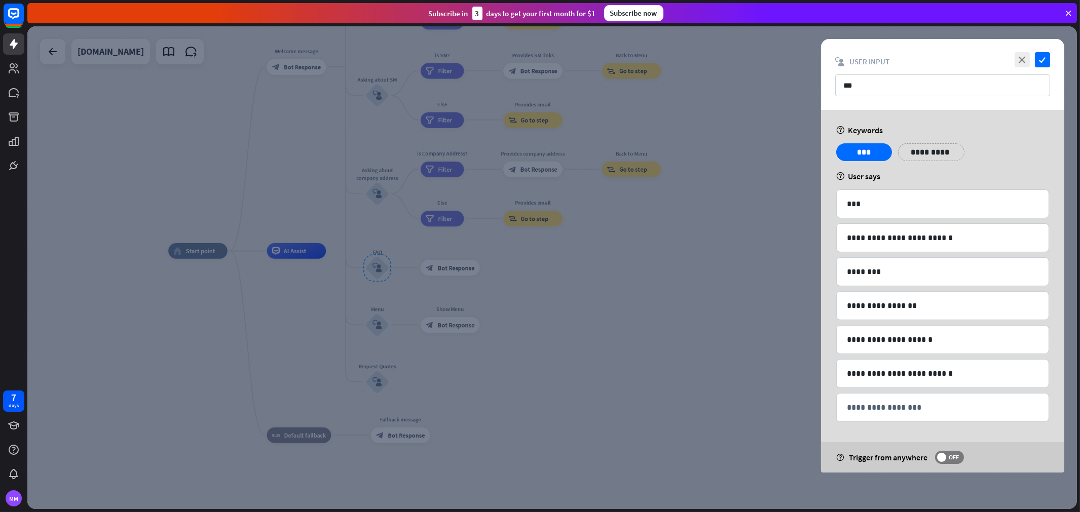
drag, startPoint x: 590, startPoint y: 318, endPoint x: 462, endPoint y: 355, distance: 133.5
click at [590, 318] on div at bounding box center [552, 267] width 1050 height 483
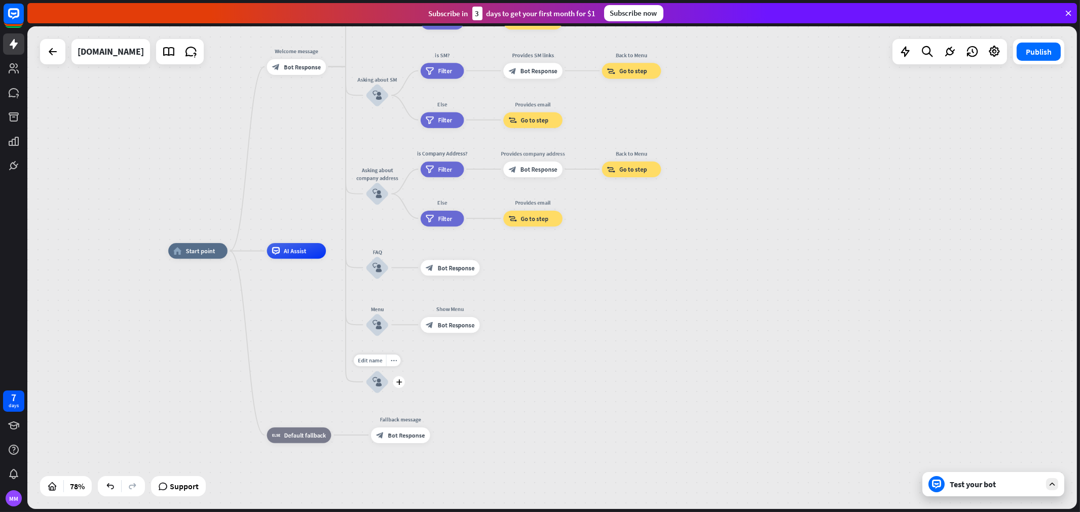
click at [380, 389] on div "block_user_input" at bounding box center [377, 382] width 24 height 24
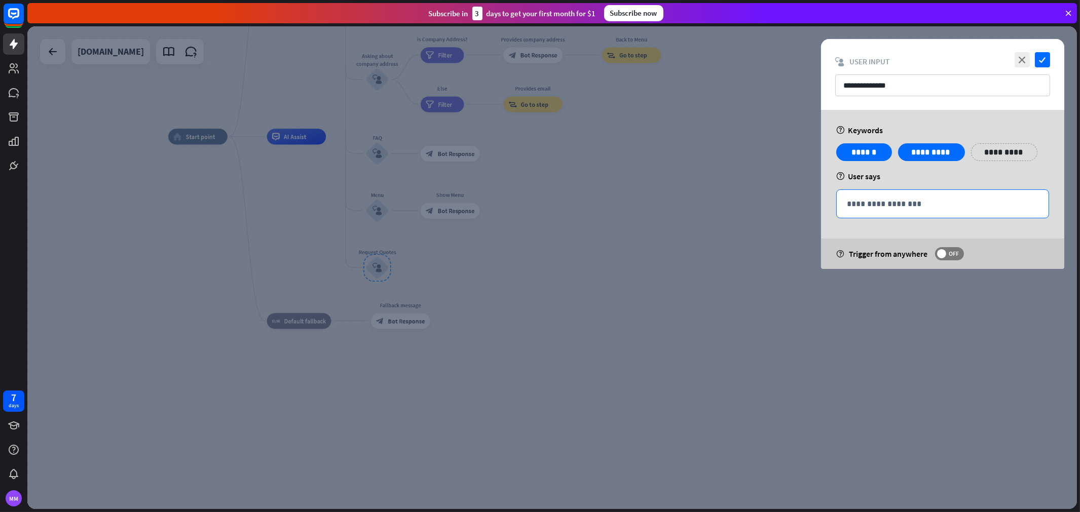
click at [938, 207] on p "**********" at bounding box center [943, 204] width 192 height 13
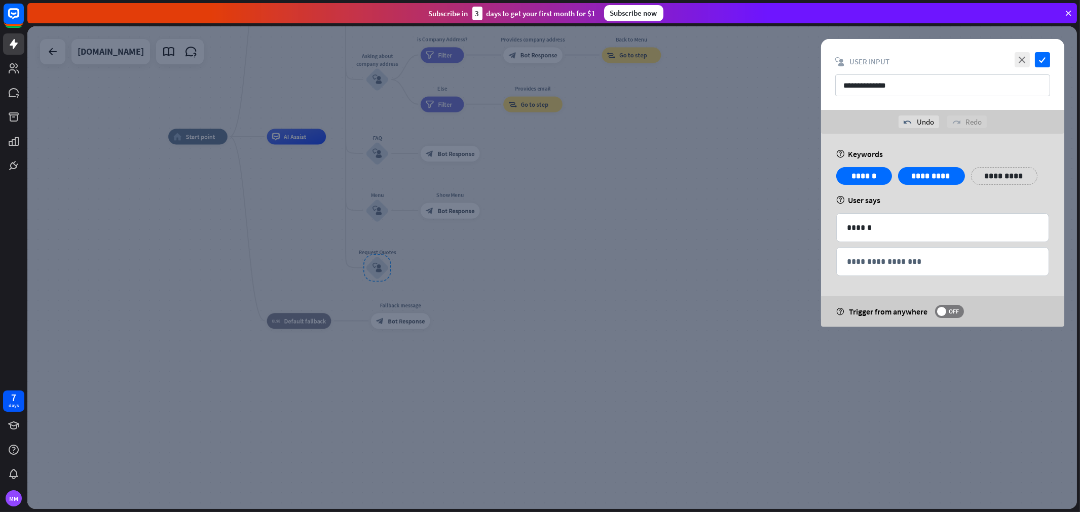
click at [627, 237] on div at bounding box center [552, 267] width 1050 height 483
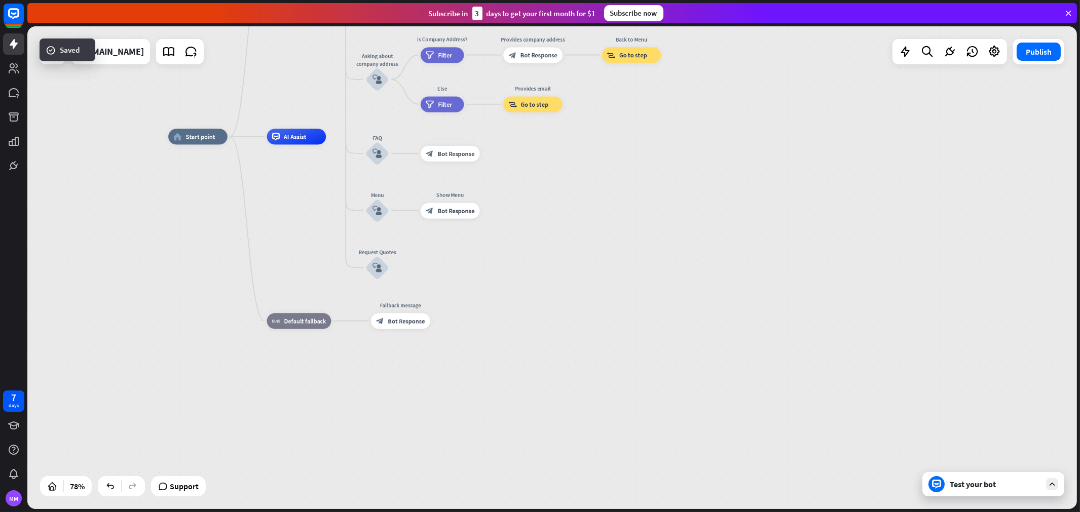
click at [377, 211] on icon "block_user_input" at bounding box center [378, 211] width 10 height 10
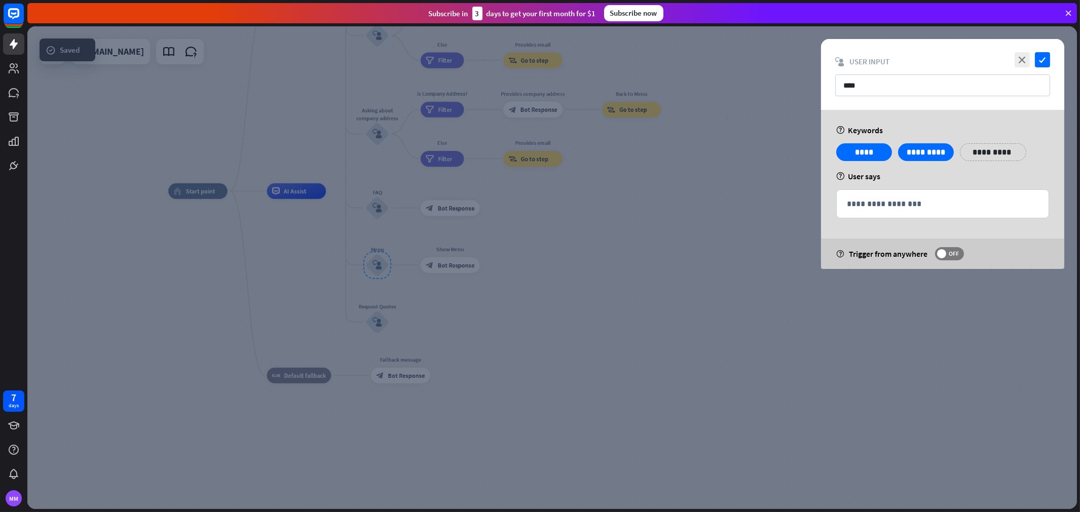
click at [378, 185] on div at bounding box center [552, 267] width 1050 height 483
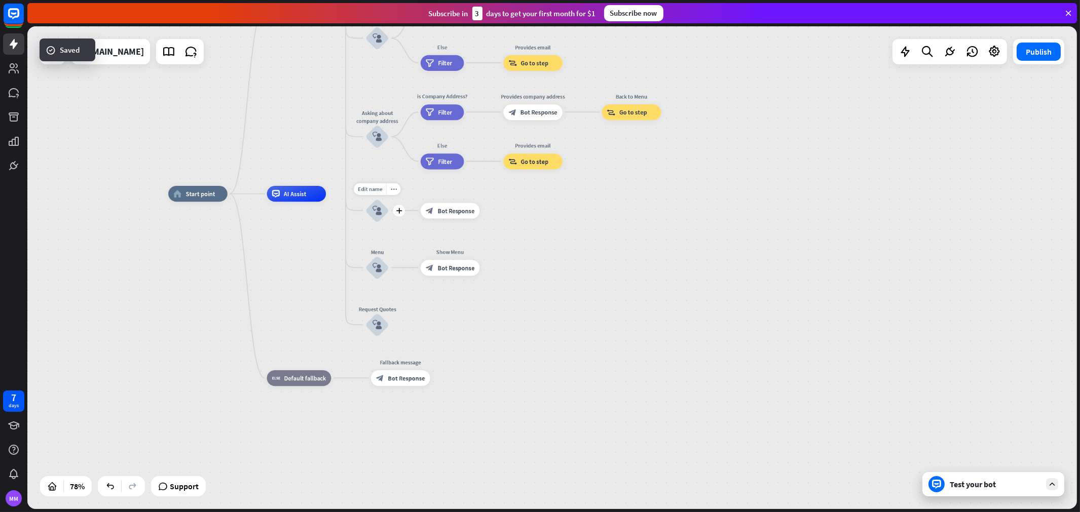
click at [370, 216] on div "block_user_input" at bounding box center [377, 211] width 24 height 24
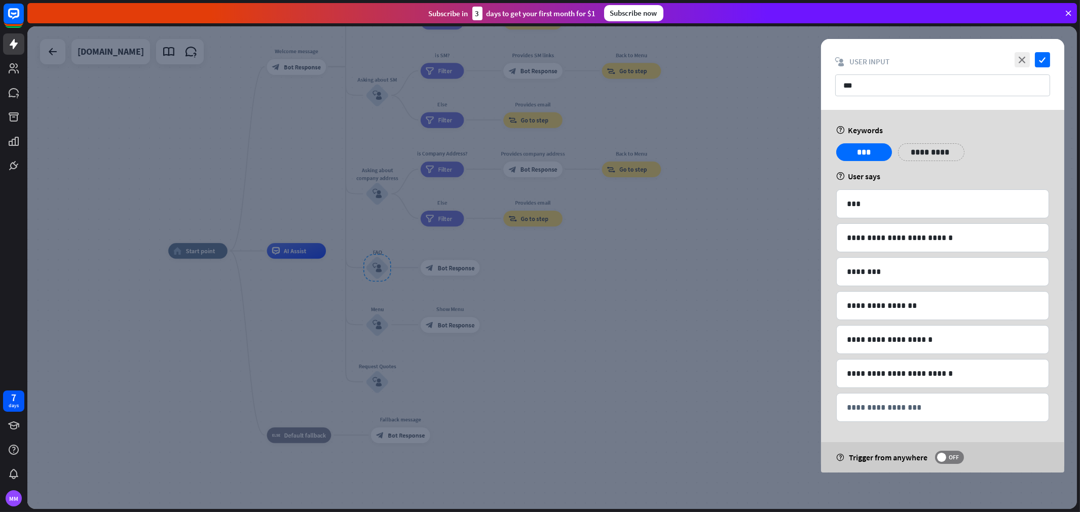
click at [559, 291] on div at bounding box center [552, 267] width 1050 height 483
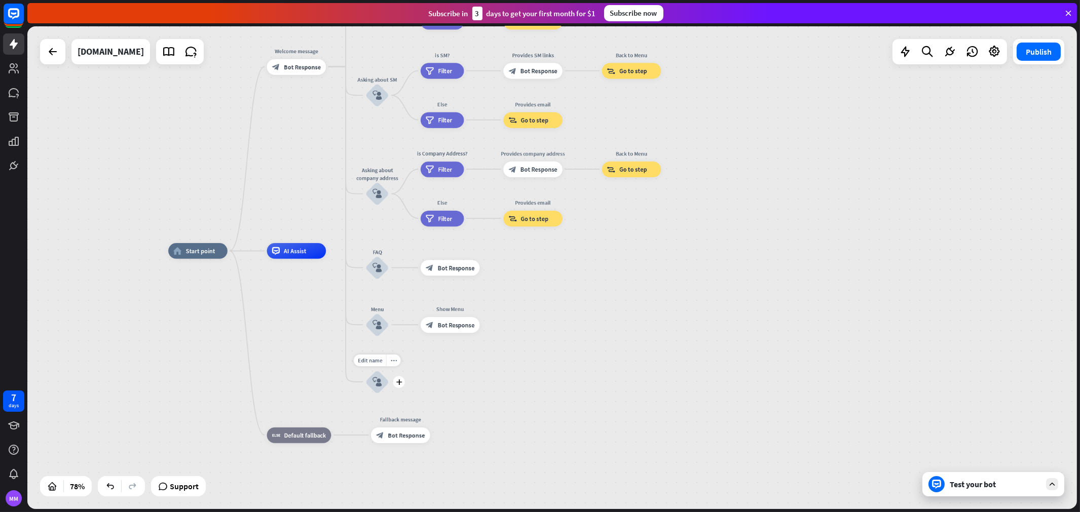
click at [386, 393] on div "block_user_input" at bounding box center [377, 382] width 24 height 24
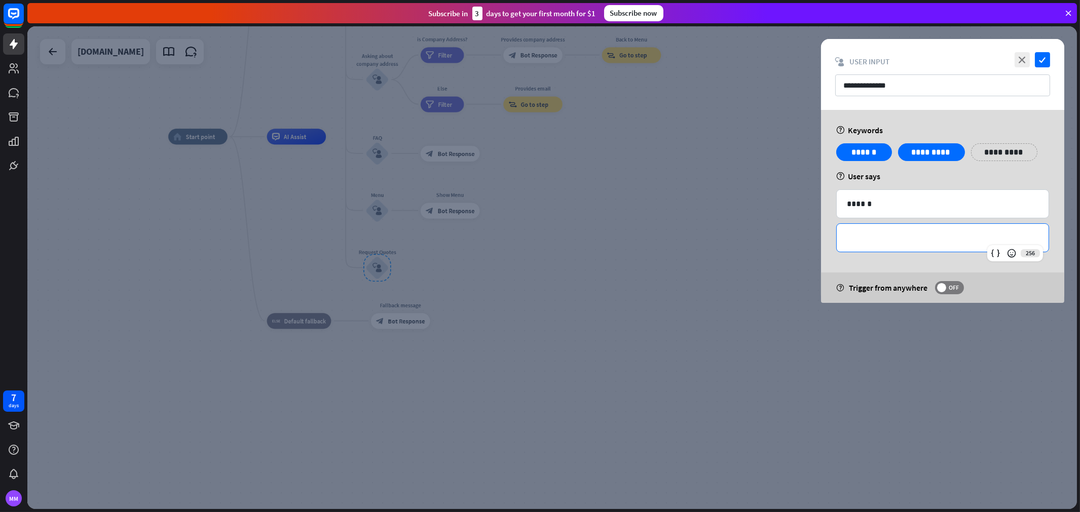
click at [909, 240] on p "**********" at bounding box center [943, 238] width 192 height 13
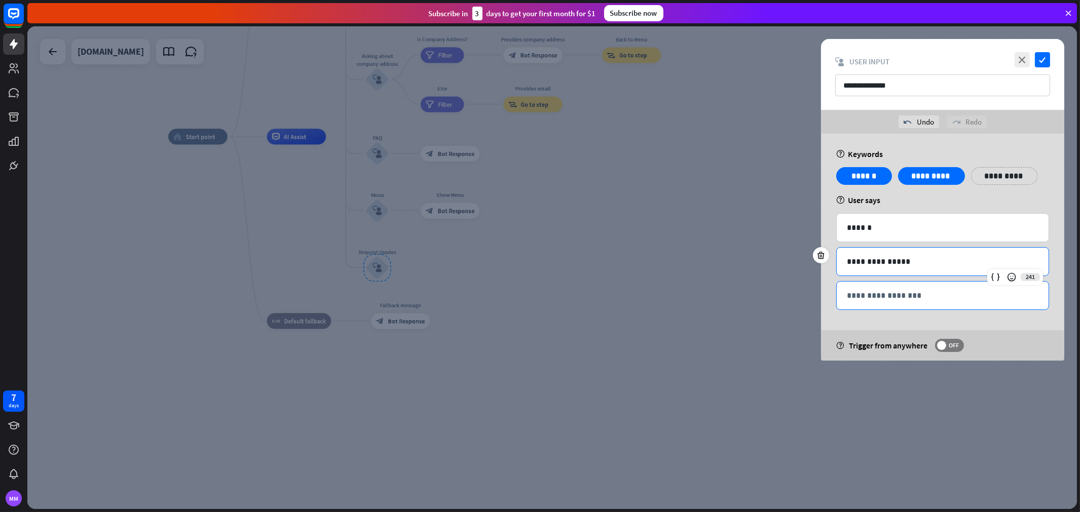
click at [936, 306] on div "**********" at bounding box center [943, 296] width 212 height 28
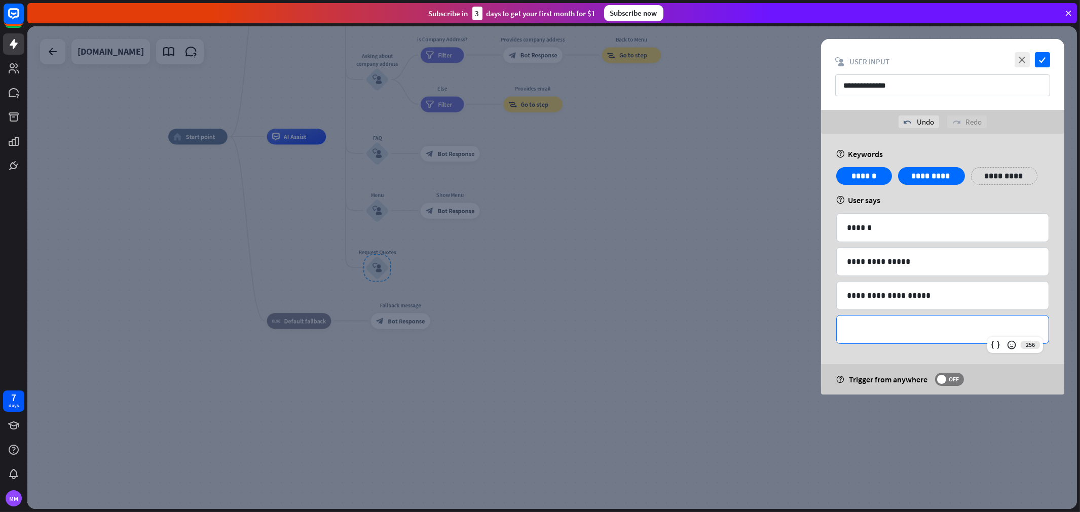
click at [930, 328] on p "**********" at bounding box center [943, 329] width 192 height 13
click at [645, 328] on div at bounding box center [552, 267] width 1050 height 483
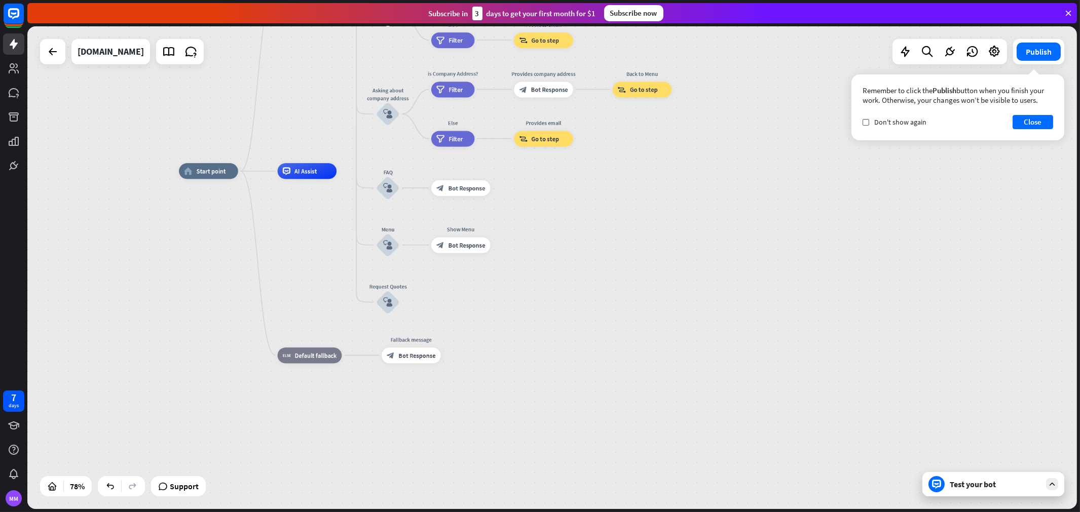
drag, startPoint x: 524, startPoint y: 289, endPoint x: 473, endPoint y: 305, distance: 53.1
click at [545, 343] on div "home_2 Start point Welcome message block_bot_response Bot Response About us blo…" at bounding box center [587, 359] width 816 height 376
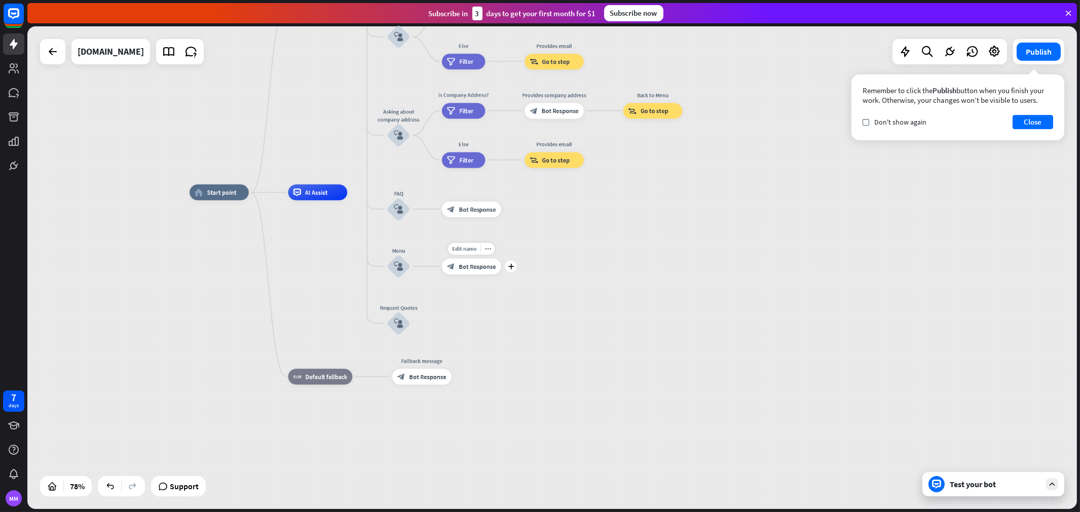
click at [463, 267] on span "Bot Response" at bounding box center [477, 267] width 37 height 8
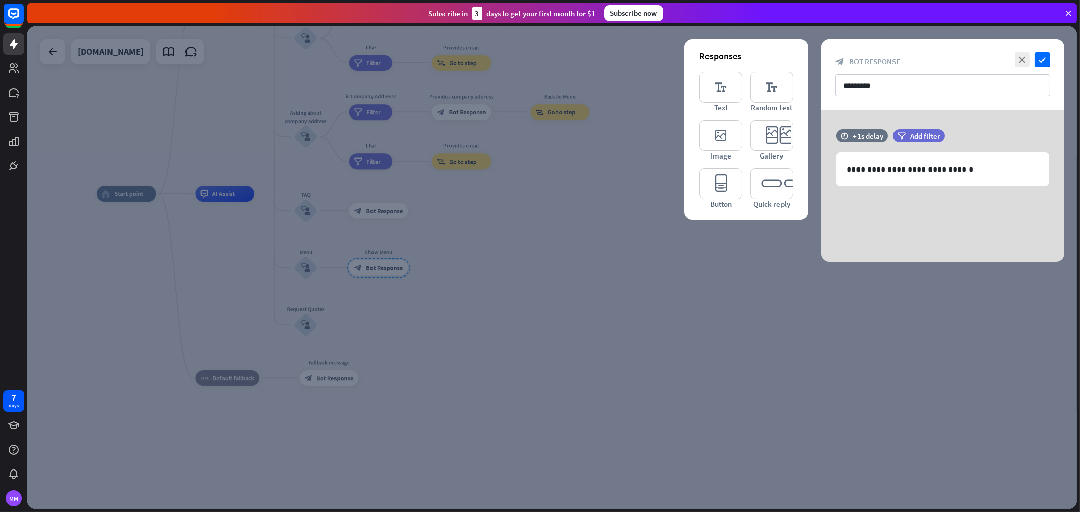
click at [599, 303] on div at bounding box center [552, 267] width 1050 height 483
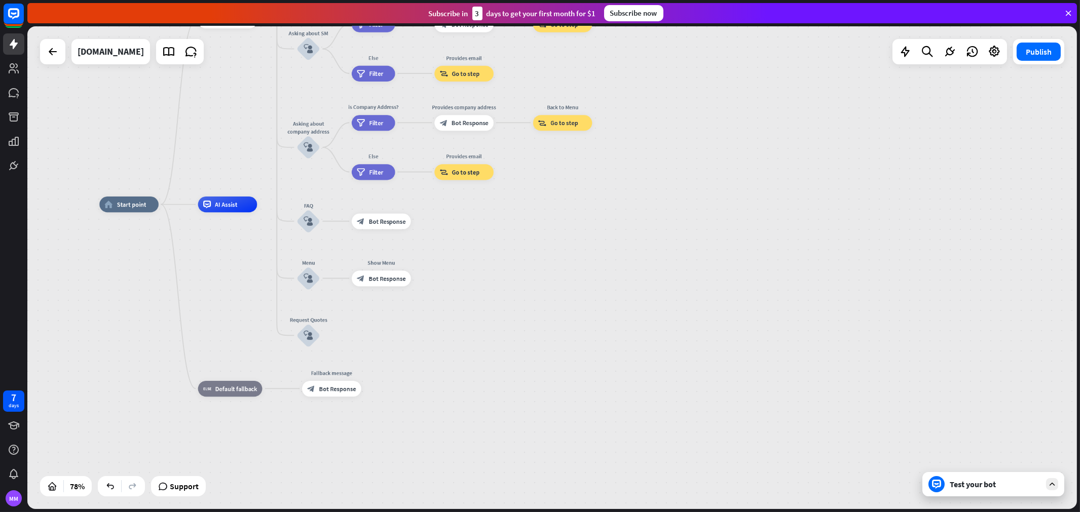
drag, startPoint x: 505, startPoint y: 307, endPoint x: 565, endPoint y: 397, distance: 107.8
click at [565, 397] on div "home_2 Start point Welcome message block_bot_response Bot Response About us blo…" at bounding box center [507, 393] width 816 height 376
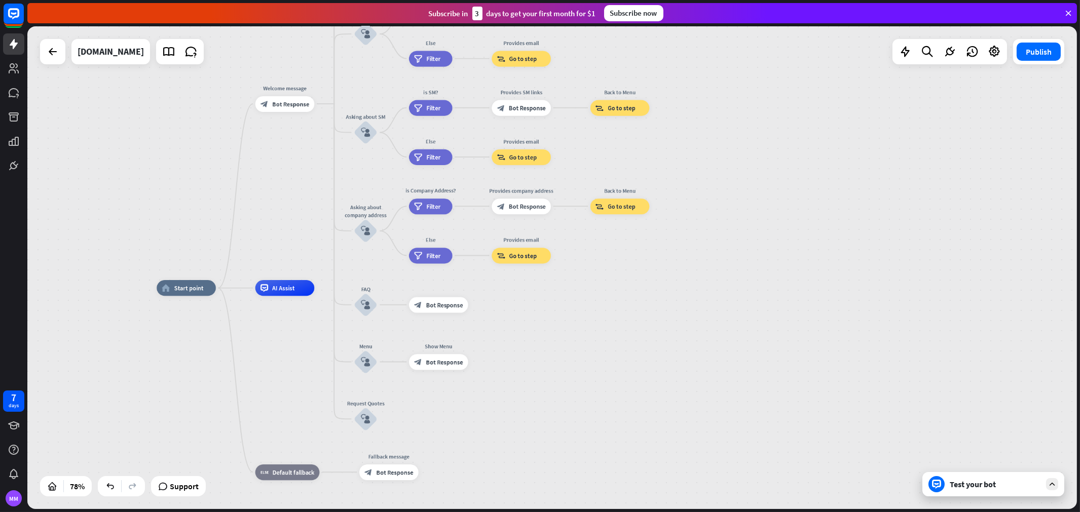
drag, startPoint x: 545, startPoint y: 356, endPoint x: 566, endPoint y: 390, distance: 40.1
click at [566, 390] on div "home_2 Start point Welcome message block_bot_response Bot Response About us blo…" at bounding box center [565, 476] width 816 height 376
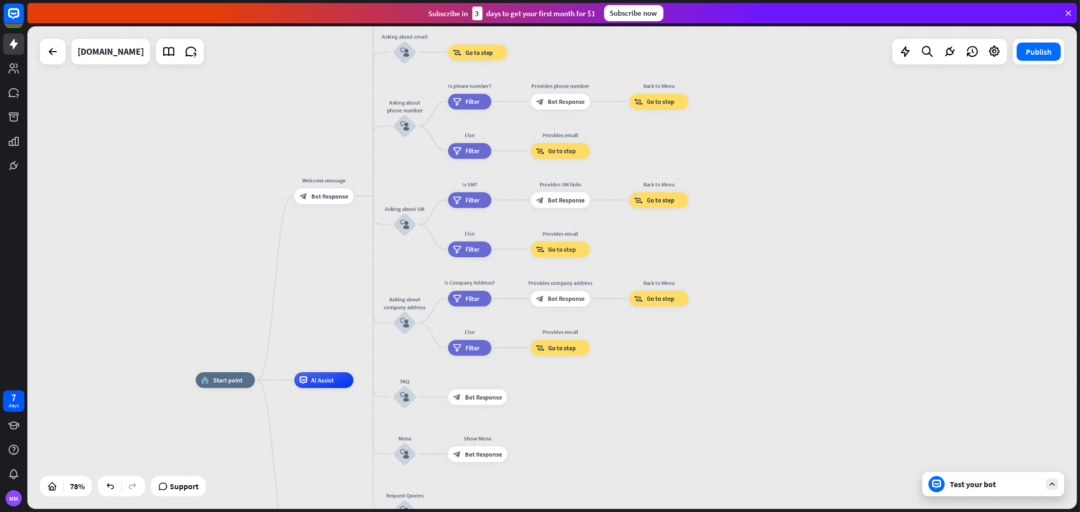
drag, startPoint x: 572, startPoint y: 403, endPoint x: 584, endPoint y: 446, distance: 44.8
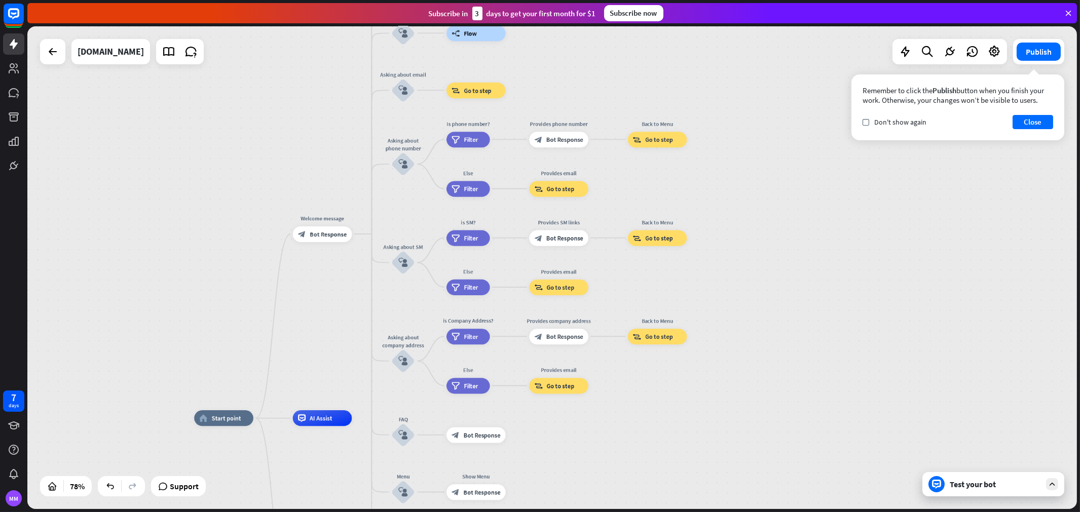
drag, startPoint x: 583, startPoint y: 446, endPoint x: 513, endPoint y: 448, distance: 70.0
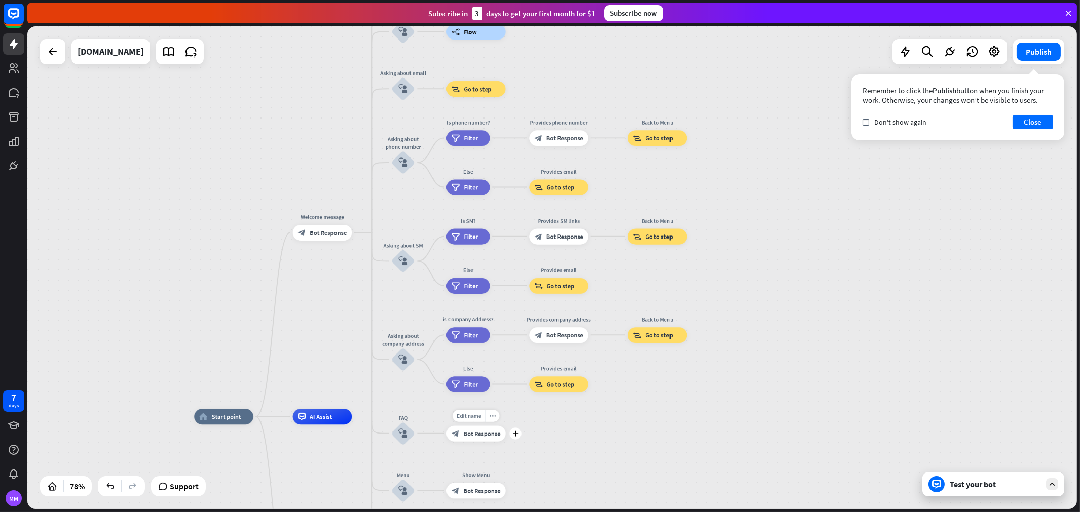
click at [471, 432] on span "Bot Response" at bounding box center [481, 434] width 37 height 8
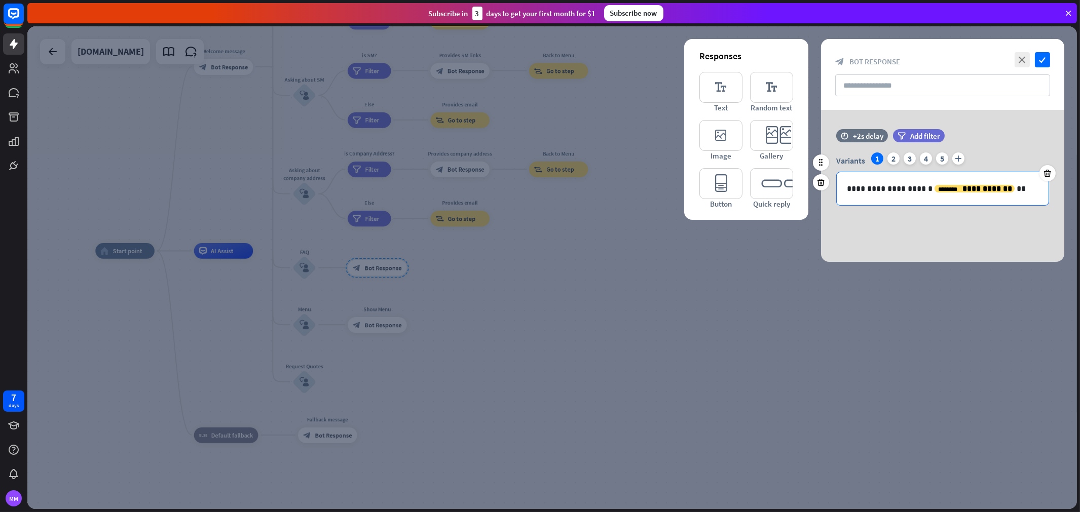
click at [967, 194] on body "7 days MM close Product Help First steps Get started with ChatBot Help Center F…" at bounding box center [540, 256] width 1080 height 512
click at [972, 194] on p "**********" at bounding box center [943, 188] width 192 height 13
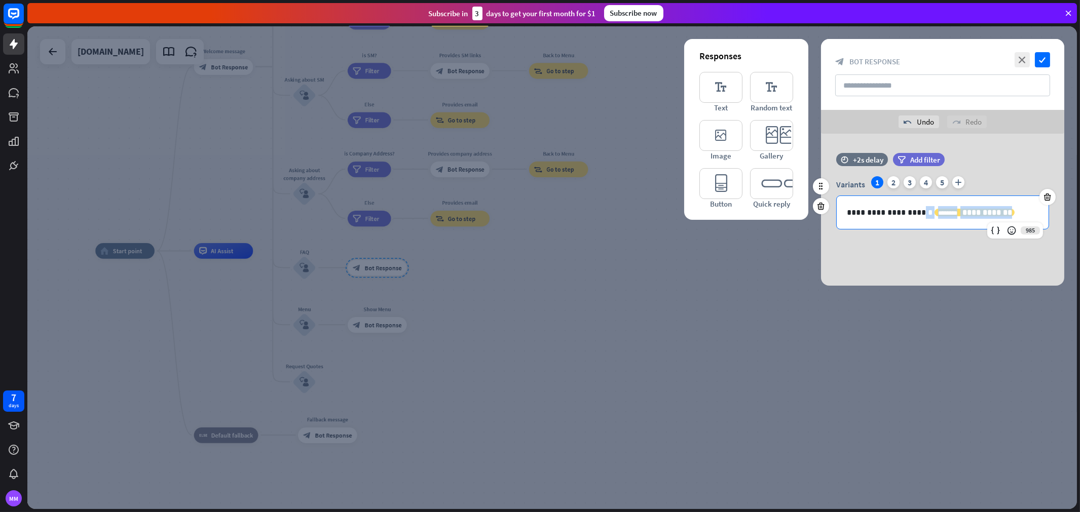
drag, startPoint x: 999, startPoint y: 208, endPoint x: 1002, endPoint y: 222, distance: 14.5
click at [922, 214] on p "**********" at bounding box center [943, 212] width 192 height 13
click at [919, 216] on p "**********" at bounding box center [943, 212] width 192 height 13
drag, startPoint x: 904, startPoint y: 213, endPoint x: 1028, endPoint y: 221, distance: 124.4
click at [972, 221] on div "**********" at bounding box center [943, 212] width 212 height 33
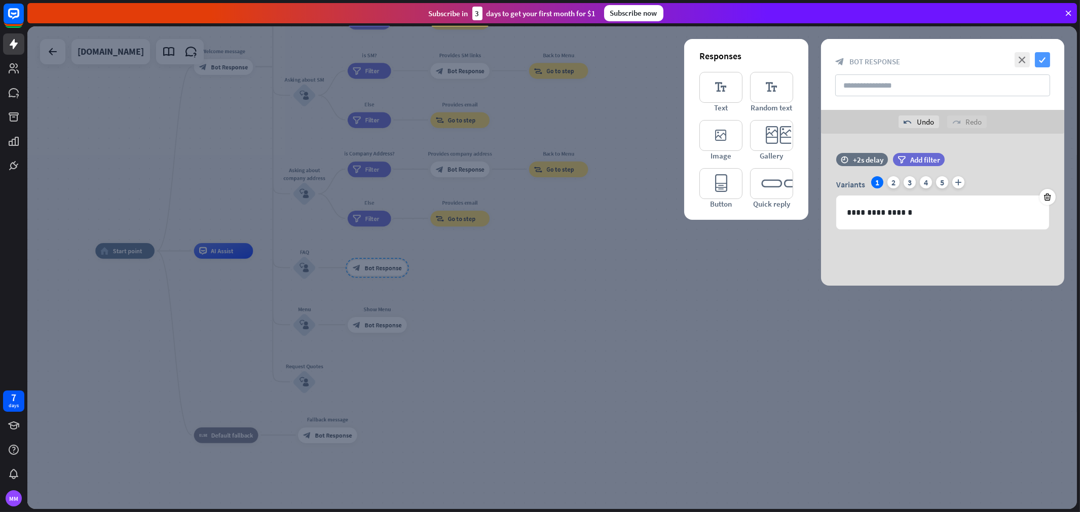
click at [972, 61] on icon "check" at bounding box center [1042, 59] width 15 height 15
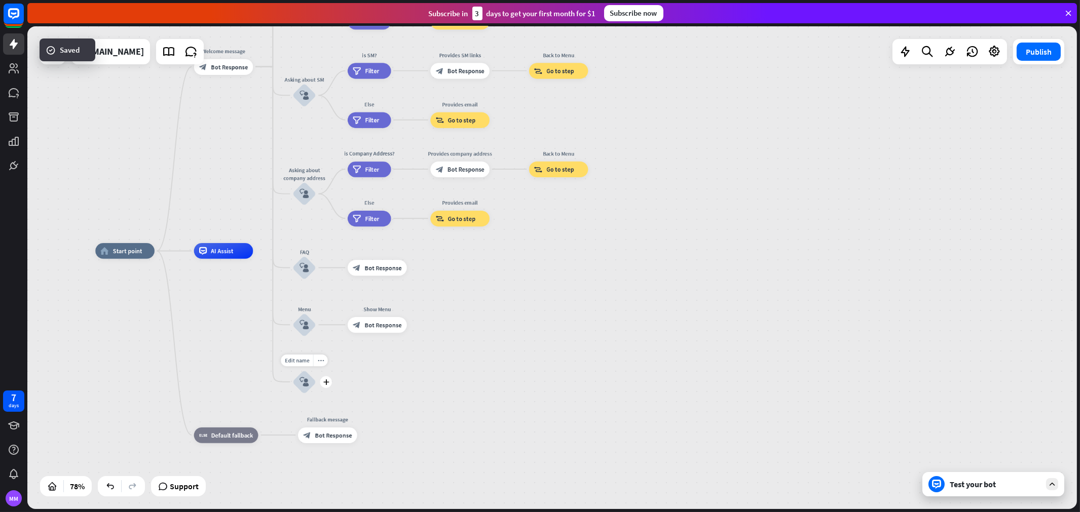
click at [311, 384] on div "block_user_input" at bounding box center [304, 382] width 24 height 24
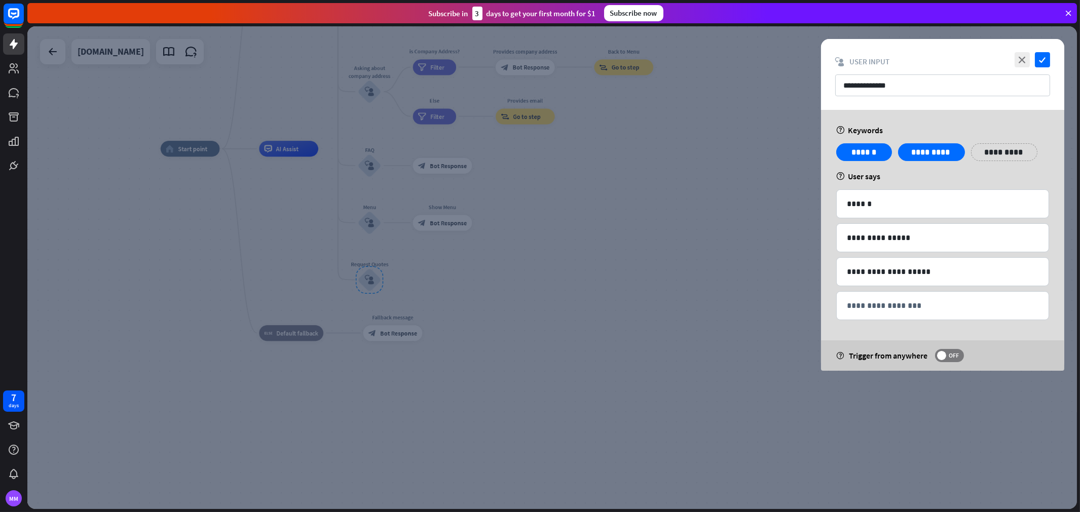
drag, startPoint x: 374, startPoint y: 378, endPoint x: 396, endPoint y: 324, distance: 57.9
click at [376, 378] on div at bounding box center [552, 267] width 1050 height 483
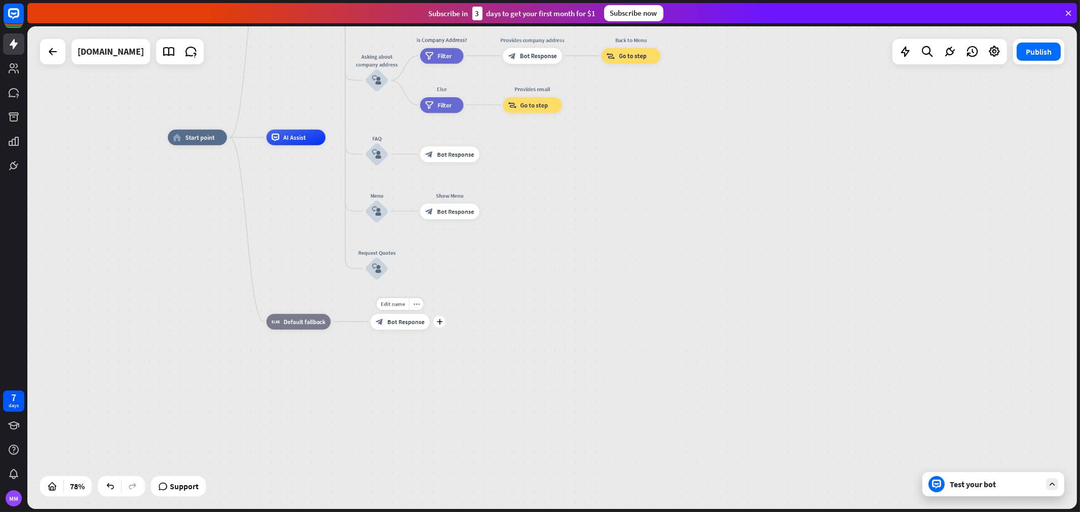
click at [426, 265] on div "home_2 Start point Welcome message block_bot_response Bot Response About us blo…" at bounding box center [576, 325] width 816 height 376
click at [389, 275] on div "Edit name more_horiz plus block_user_input" at bounding box center [377, 268] width 24 height 24
click at [398, 271] on div "plus" at bounding box center [399, 269] width 12 height 12
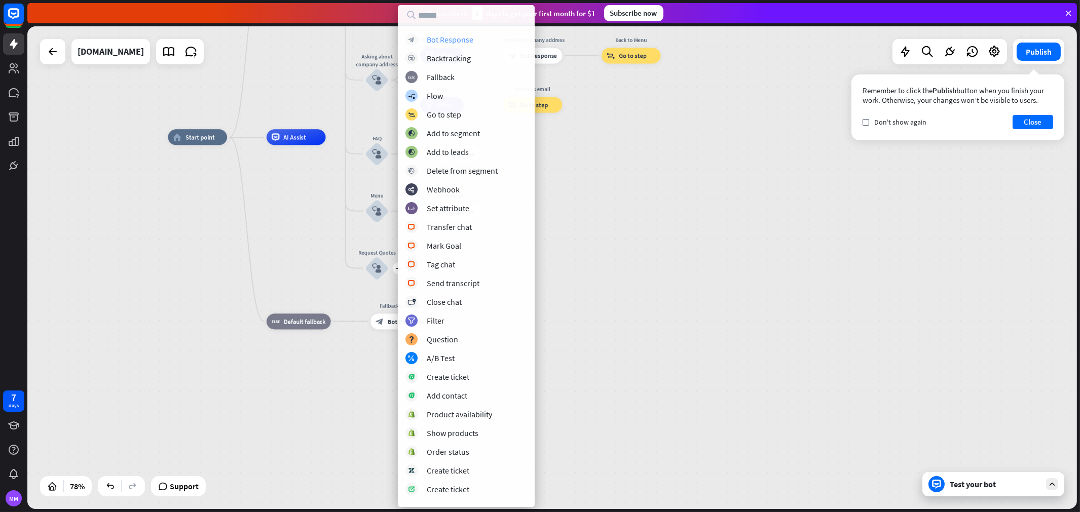
click at [448, 34] on div "Bot Response" at bounding box center [450, 39] width 47 height 10
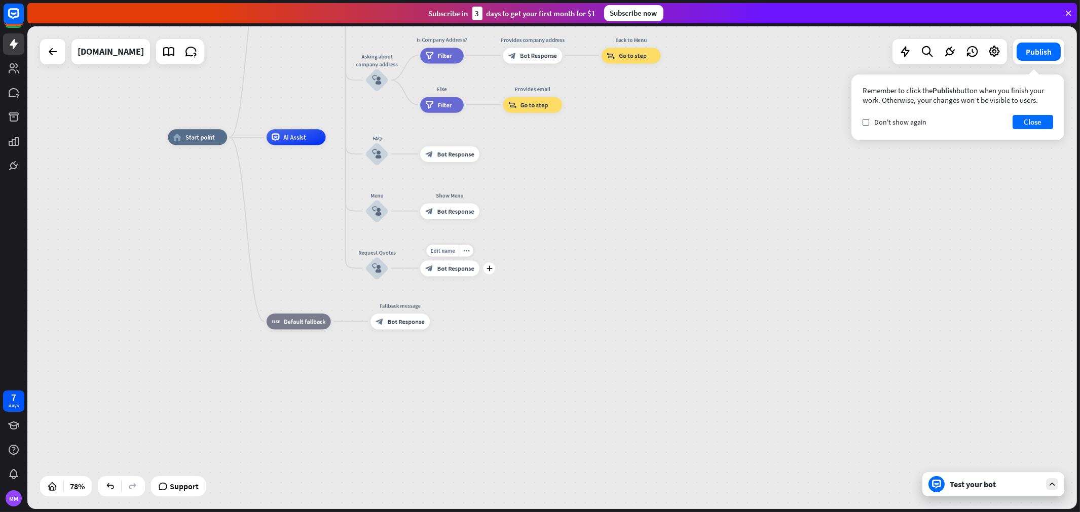
click at [452, 269] on span "Bot Response" at bounding box center [455, 269] width 37 height 8
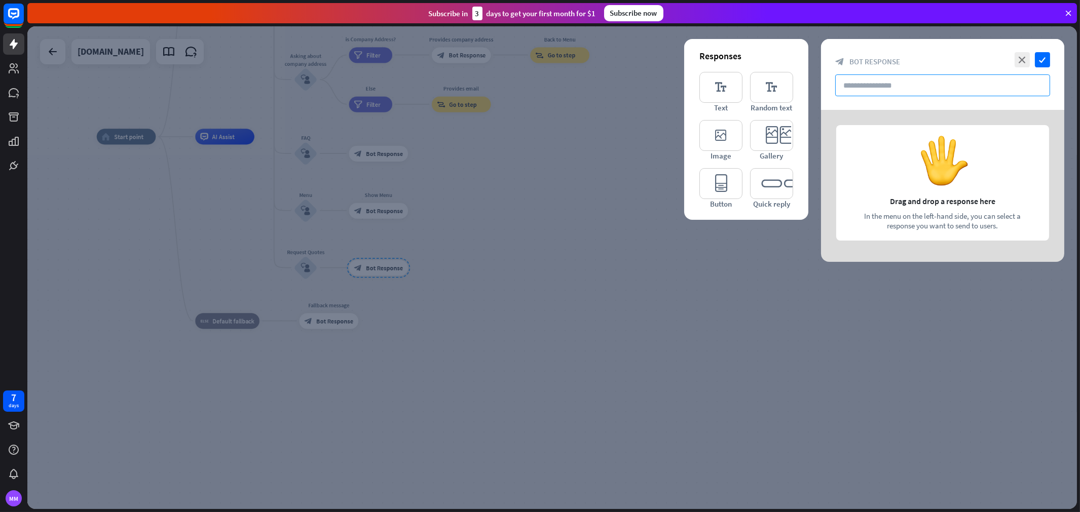
click at [930, 89] on input "text" at bounding box center [942, 86] width 215 height 22
click at [872, 190] on div at bounding box center [942, 186] width 243 height 152
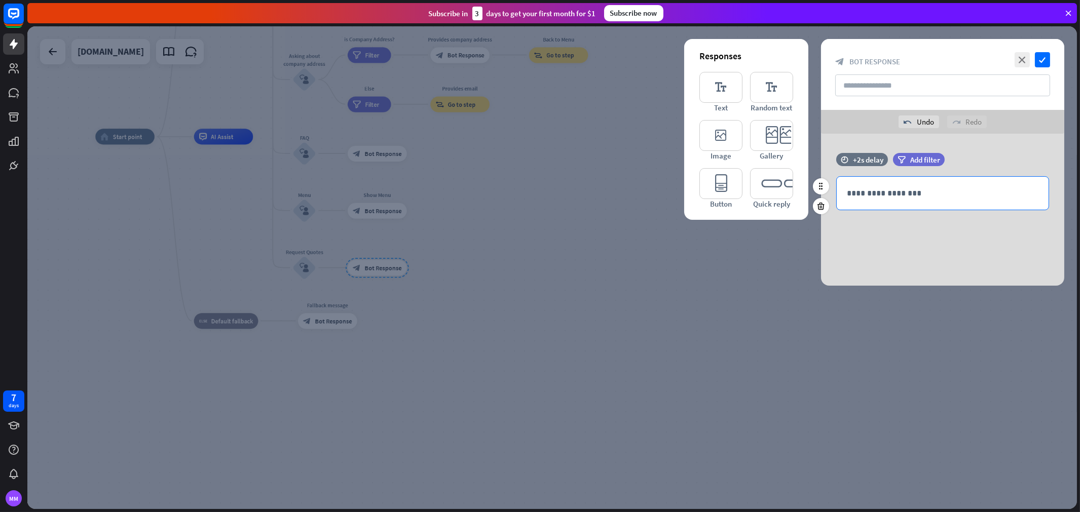
click at [884, 201] on div "**********" at bounding box center [943, 193] width 212 height 33
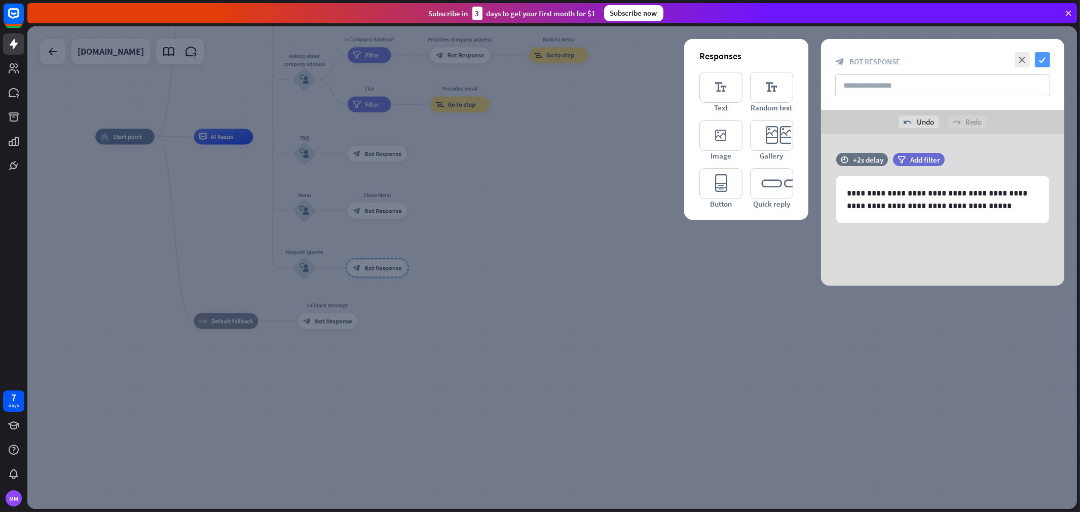
click at [972, 57] on icon "check" at bounding box center [1042, 59] width 15 height 15
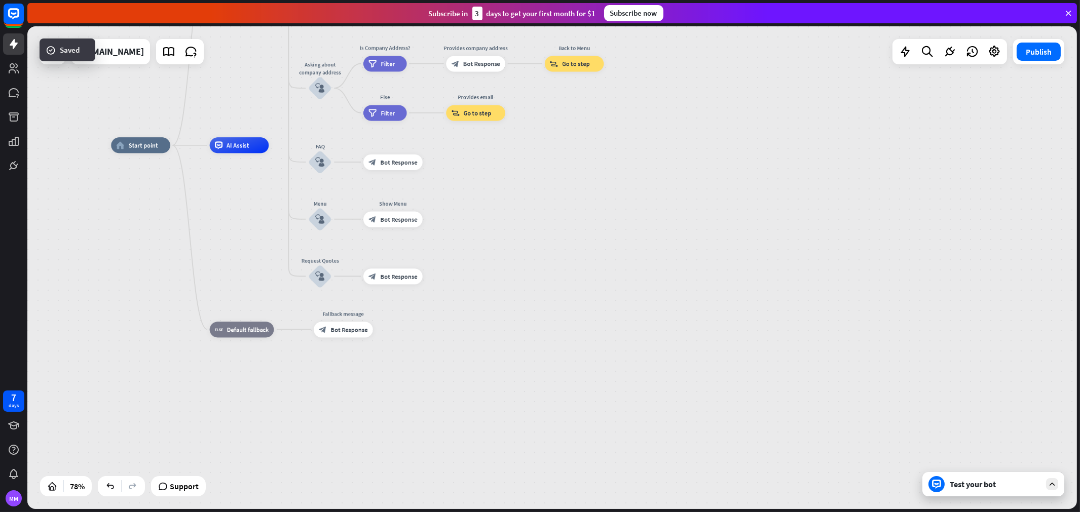
drag, startPoint x: 454, startPoint y: 261, endPoint x: 620, endPoint y: 403, distance: 218.9
click at [615, 417] on div "home_2 Start point Welcome message block_bot_response Bot Response About us blo…" at bounding box center [519, 333] width 816 height 376
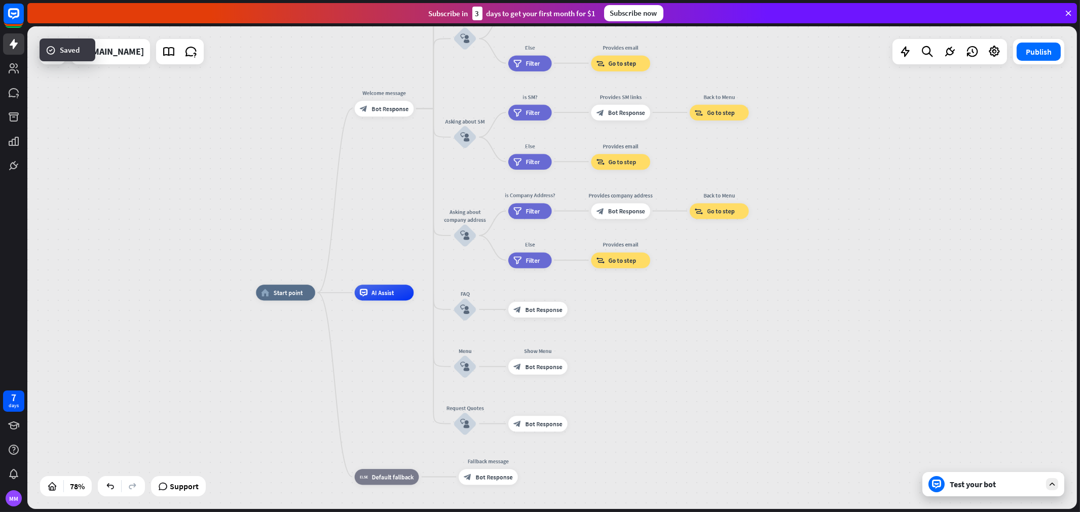
drag, startPoint x: 758, startPoint y: 414, endPoint x: 815, endPoint y: 483, distance: 89.7
click at [807, 461] on div "home_2 Start point Welcome message block_bot_response Bot Response About us blo…" at bounding box center [664, 481] width 816 height 376
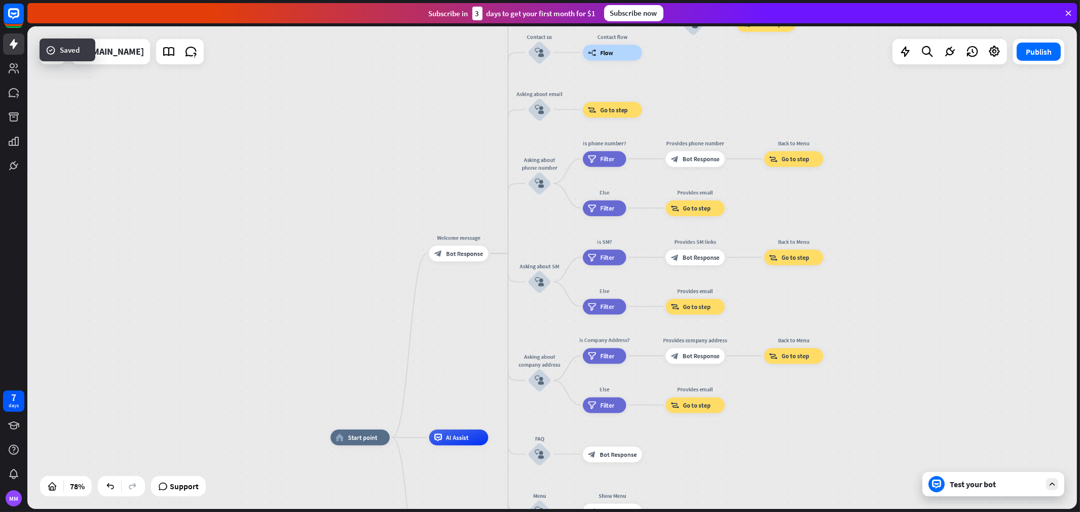
drag, startPoint x: 402, startPoint y: 192, endPoint x: 382, endPoint y: 215, distance: 31.0
click at [382, 215] on div "home_2 Start point Welcome message block_bot_response Bot Response About us blo…" at bounding box center [552, 267] width 1050 height 483
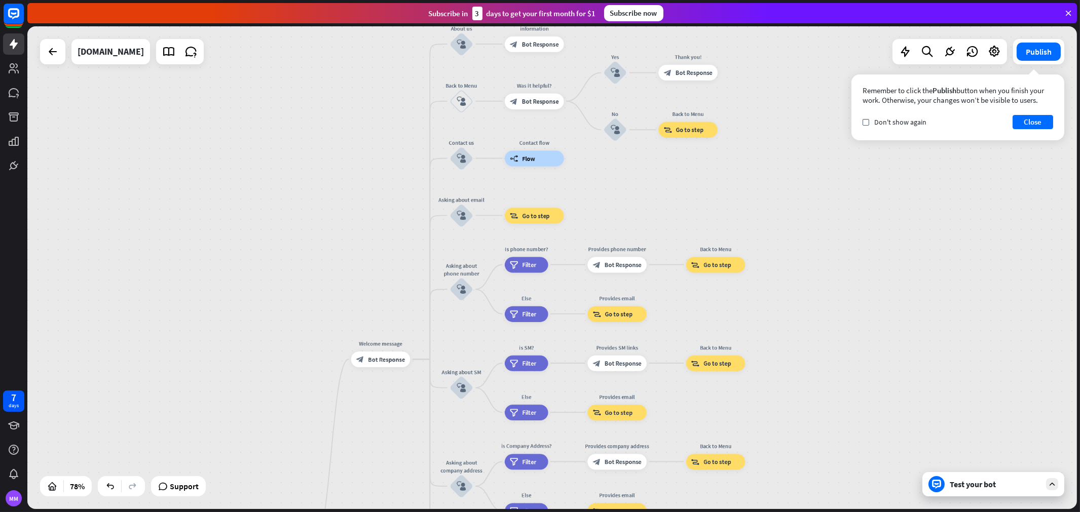
click at [972, 461] on div "Test your bot" at bounding box center [993, 484] width 142 height 24
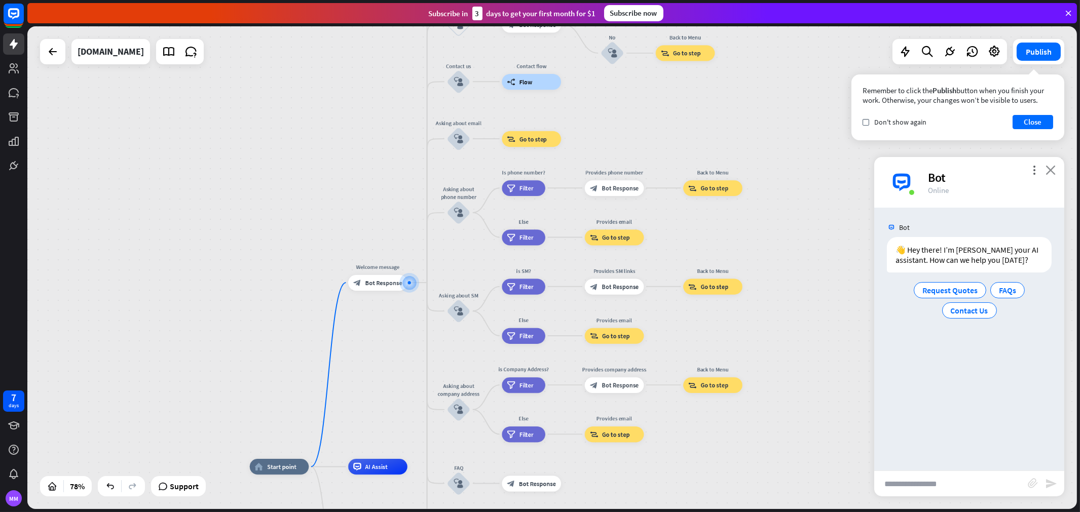
click at [972, 172] on icon "close" at bounding box center [1051, 170] width 10 height 10
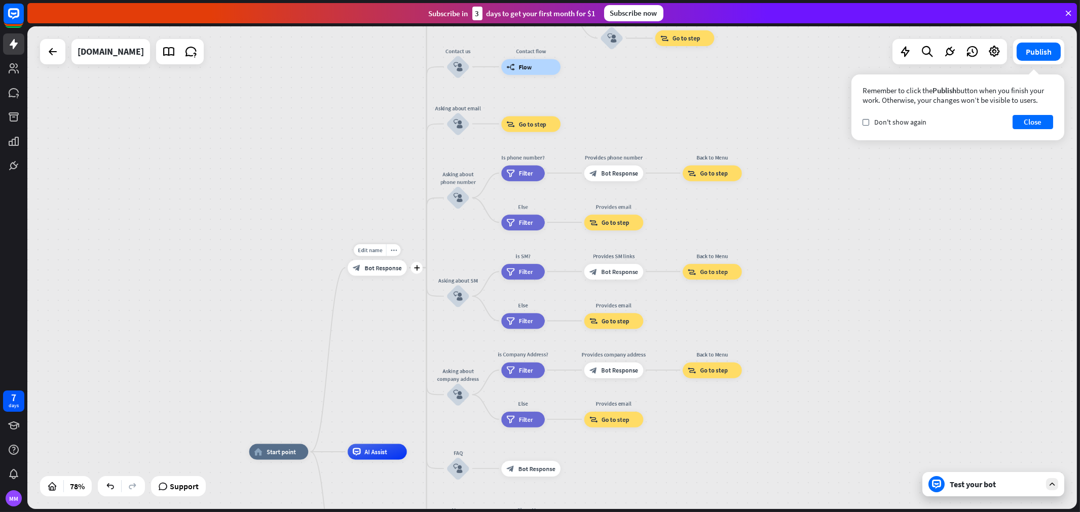
click at [383, 266] on span "Bot Response" at bounding box center [382, 268] width 37 height 8
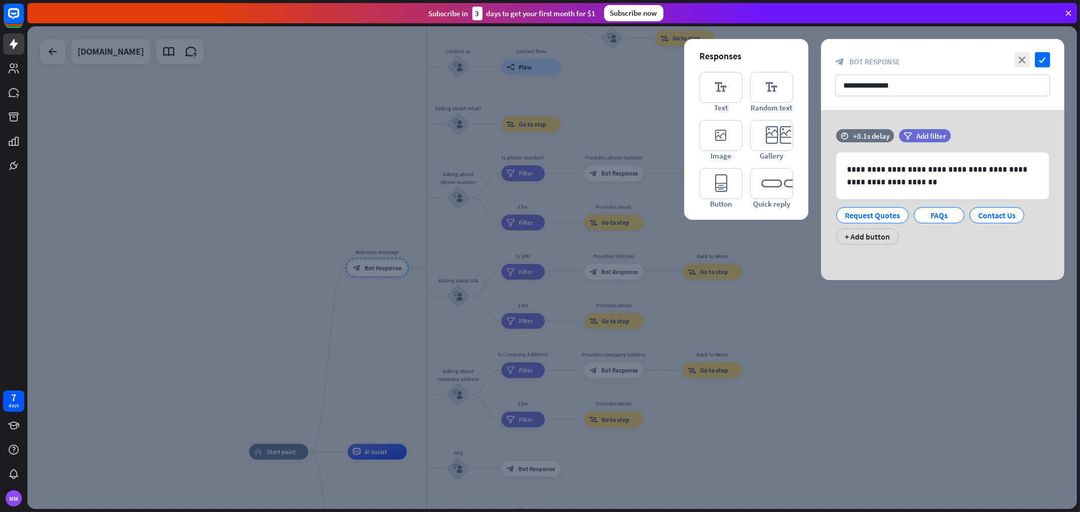
click at [276, 452] on div at bounding box center [552, 267] width 1050 height 483
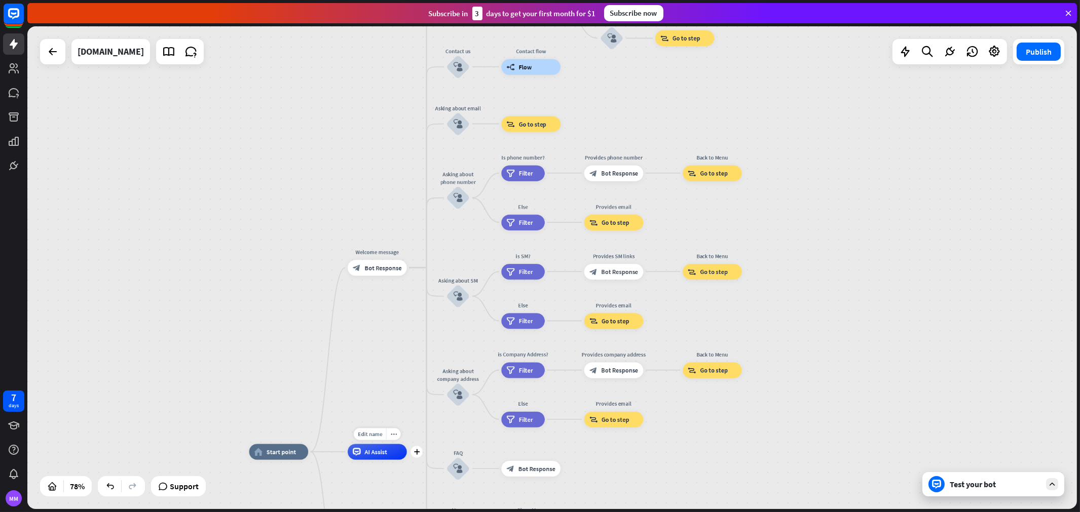
click at [389, 445] on div "AI Assist" at bounding box center [377, 452] width 59 height 16
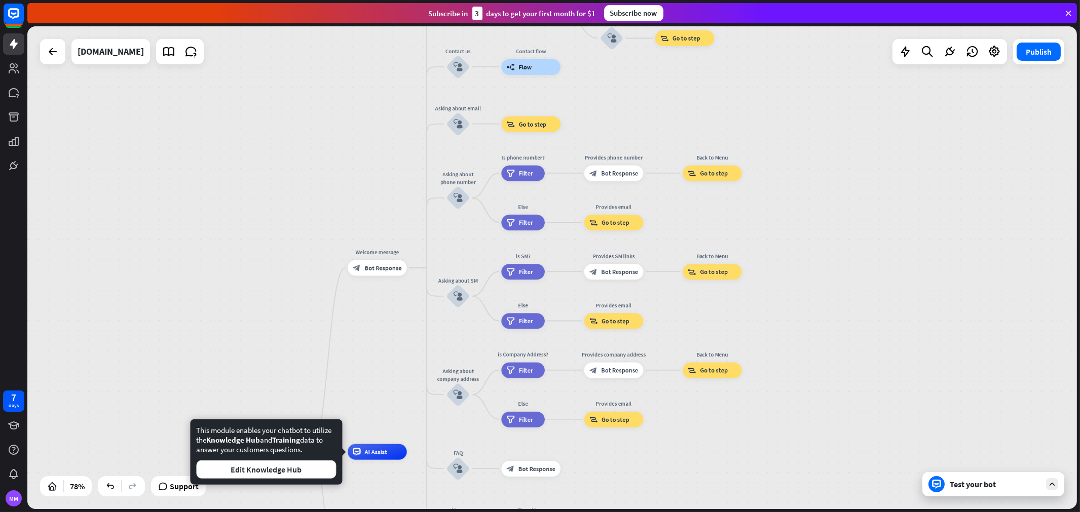
click at [249, 351] on div "home_2 Start point Welcome message block_bot_response Bot Response About us blo…" at bounding box center [552, 267] width 1050 height 483
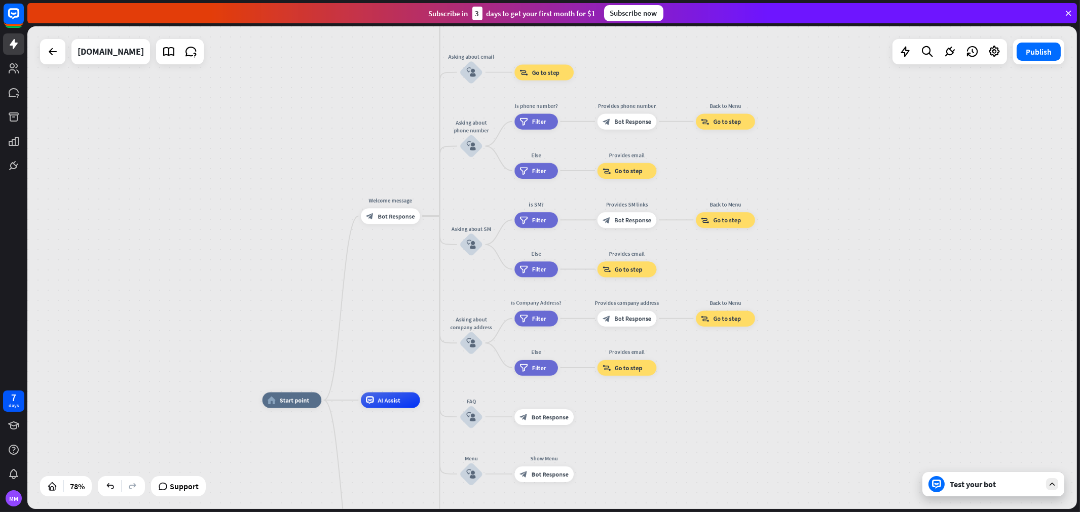
drag, startPoint x: 286, startPoint y: 347, endPoint x: 298, endPoint y: 335, distance: 17.2
click at [300, 307] on div "home_2 Start point Welcome message block_bot_response Bot Response About us blo…" at bounding box center [552, 267] width 1050 height 483
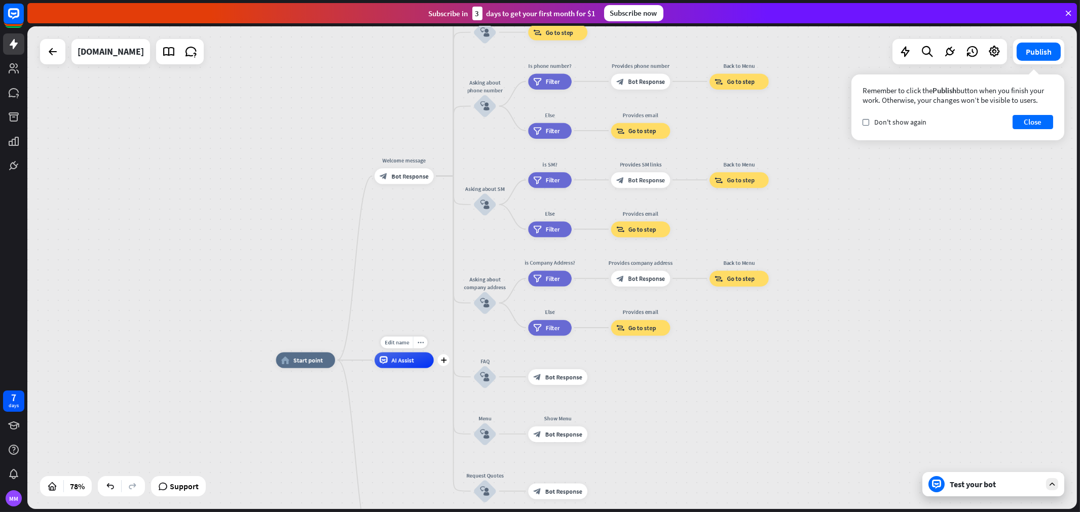
click at [407, 358] on span "AI Assist" at bounding box center [402, 360] width 22 height 8
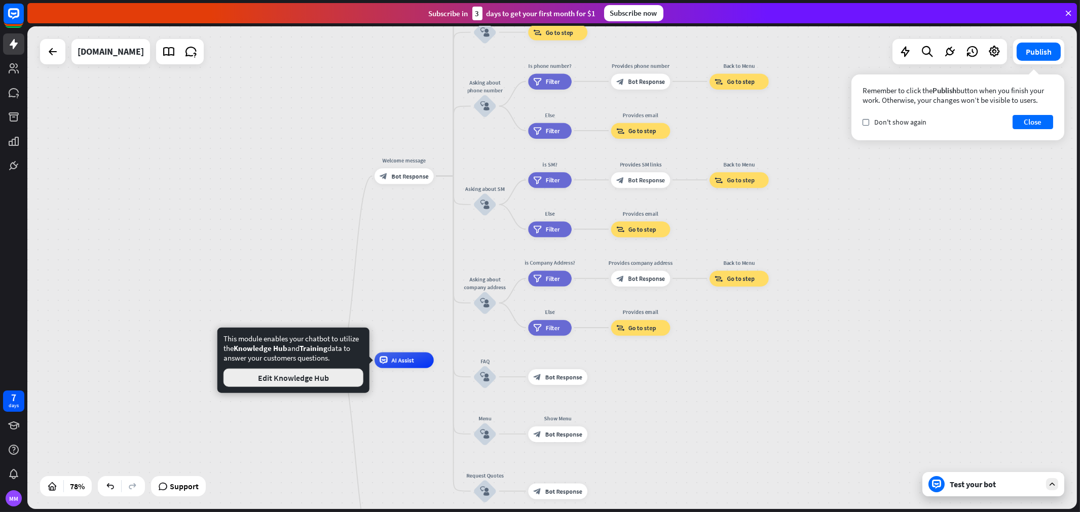
click at [315, 384] on button "Edit Knowledge Hub" at bounding box center [294, 378] width 140 height 18
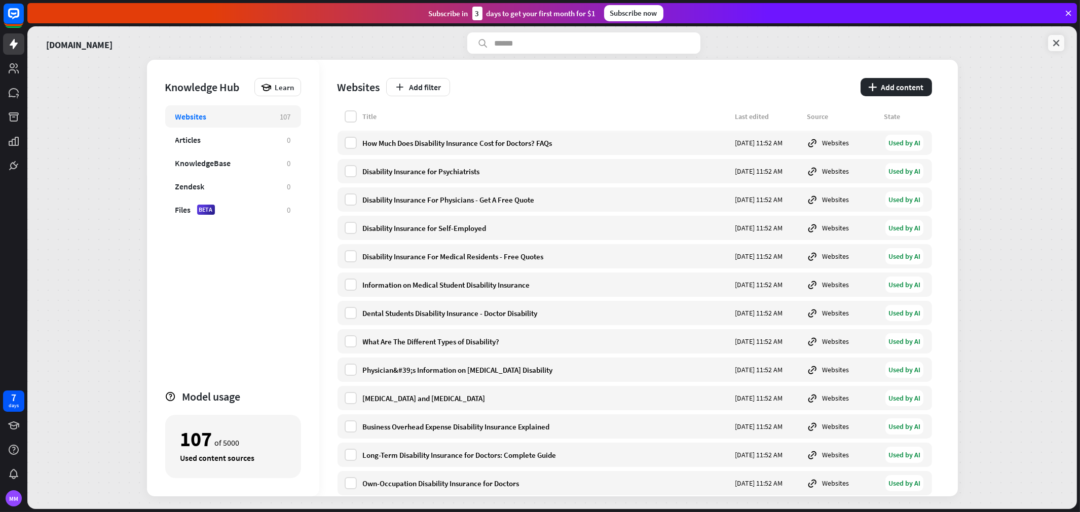
click at [972, 43] on icon at bounding box center [1056, 43] width 10 height 10
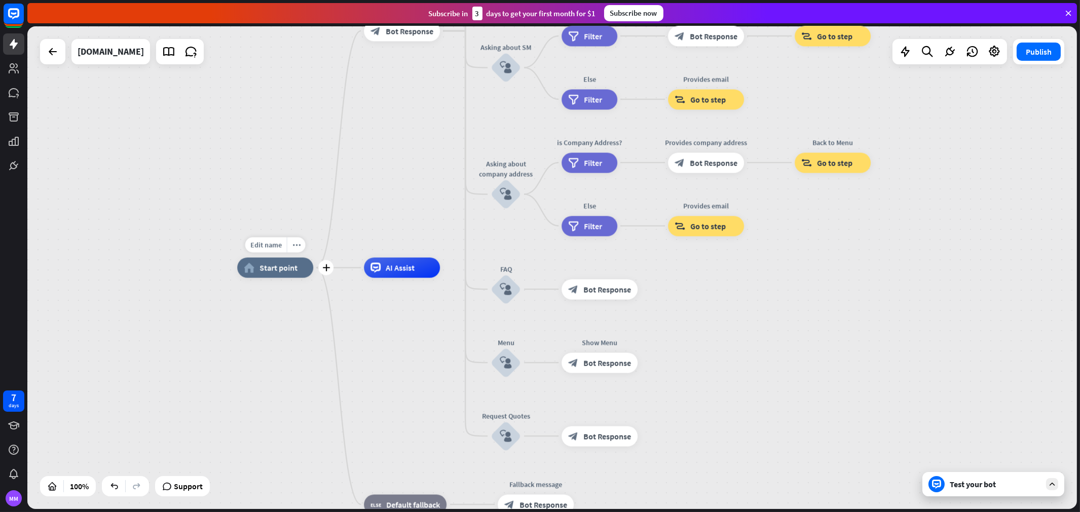
click at [266, 261] on div "home_2 Start point" at bounding box center [275, 268] width 76 height 20
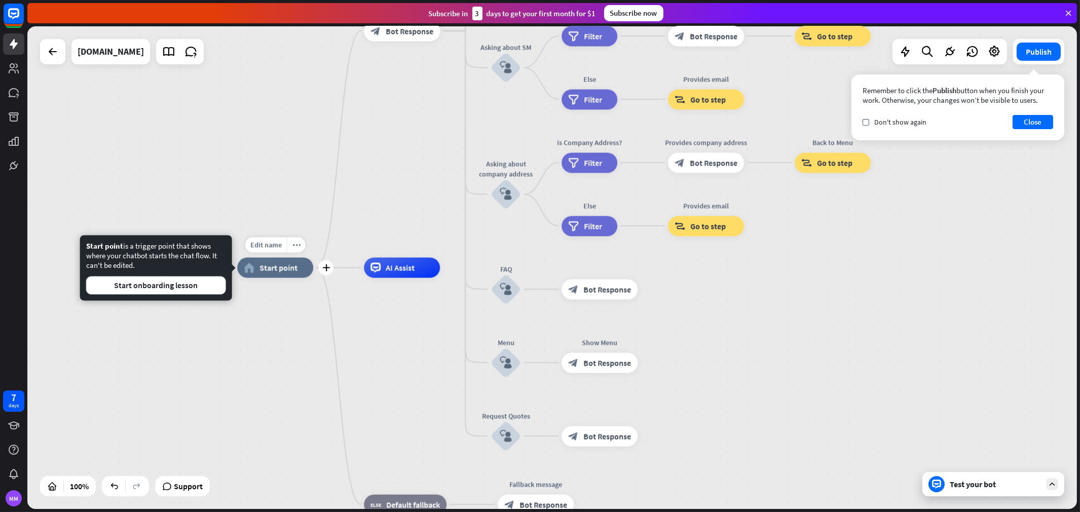
click at [288, 269] on span "Start point" at bounding box center [278, 268] width 38 height 10
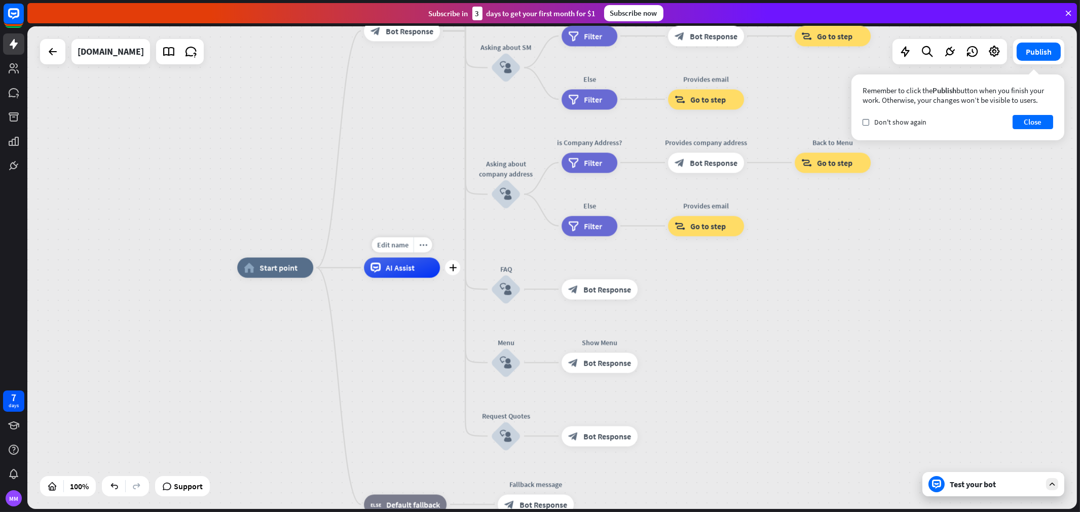
click at [411, 275] on div "AI Assist" at bounding box center [402, 268] width 76 height 20
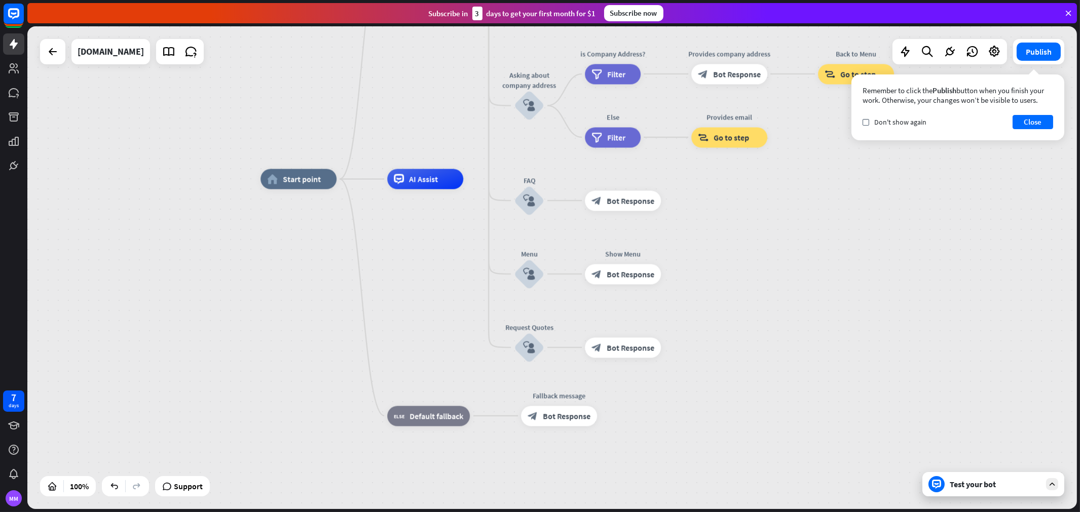
drag, startPoint x: 370, startPoint y: 180, endPoint x: 396, endPoint y: 78, distance: 105.7
click at [395, 78] on div "home_2 Start point Welcome message block_bot_response Bot Response About us blo…" at bounding box center [552, 267] width 1050 height 483
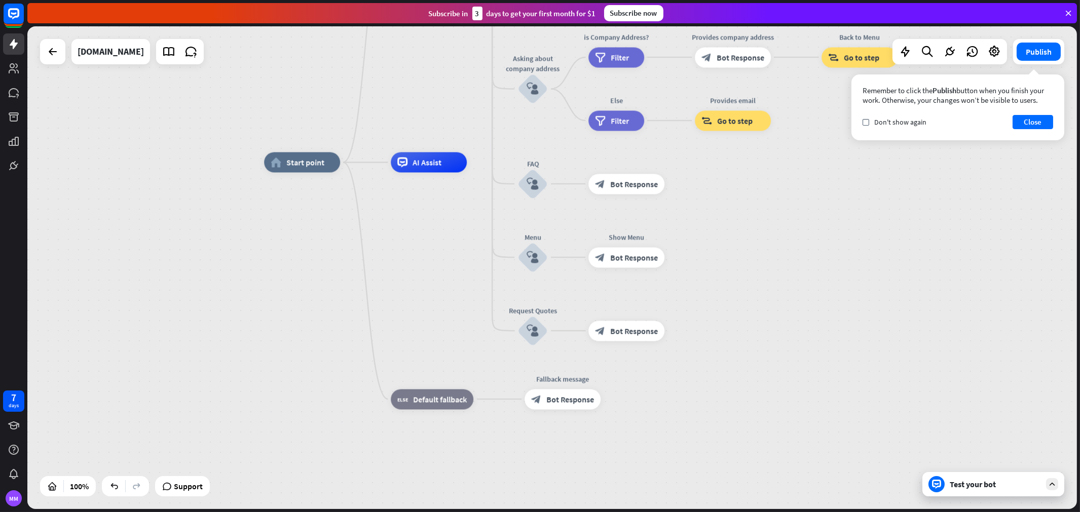
click at [972, 461] on div "Test your bot" at bounding box center [995, 484] width 91 height 10
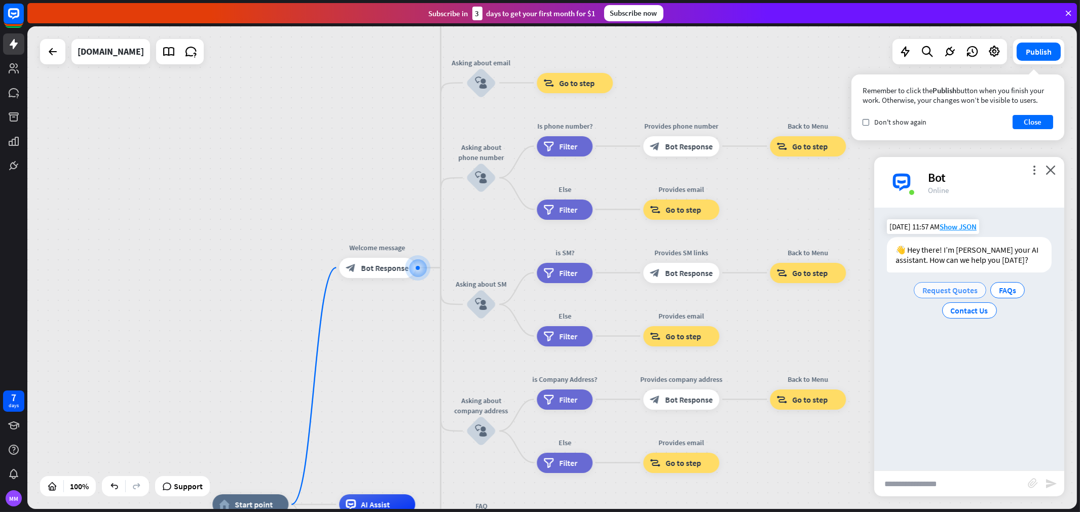
click at [960, 288] on span "Request Quotes" at bounding box center [949, 290] width 55 height 10
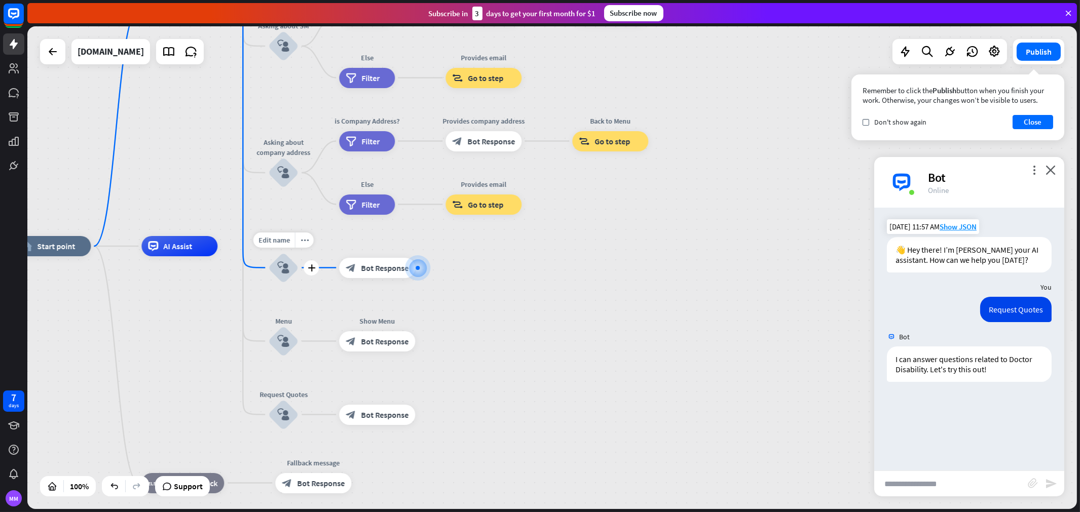
click at [284, 261] on div "block_user_input" at bounding box center [283, 268] width 30 height 30
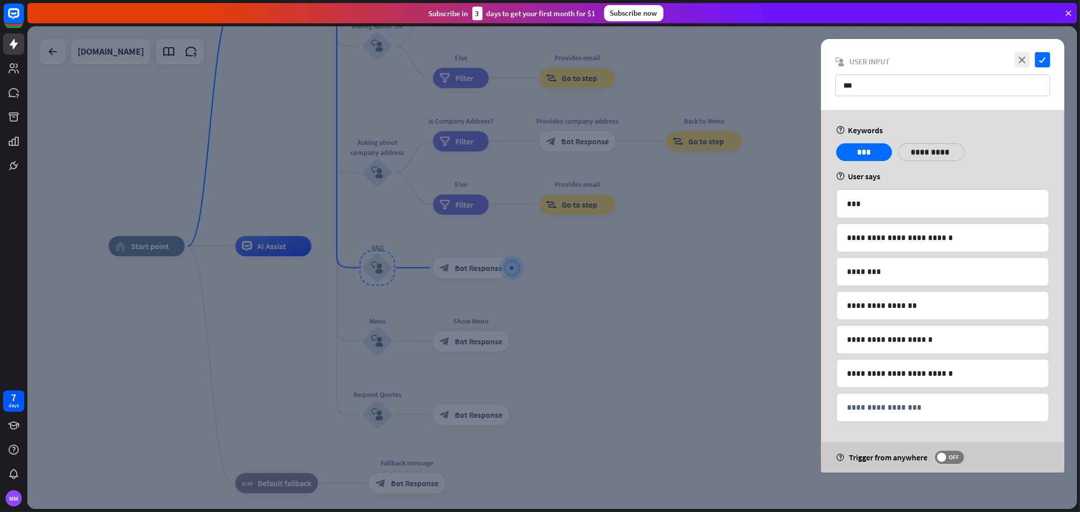
drag, startPoint x: 642, startPoint y: 277, endPoint x: 713, endPoint y: 381, distance: 125.9
click at [713, 381] on div at bounding box center [552, 267] width 1050 height 483
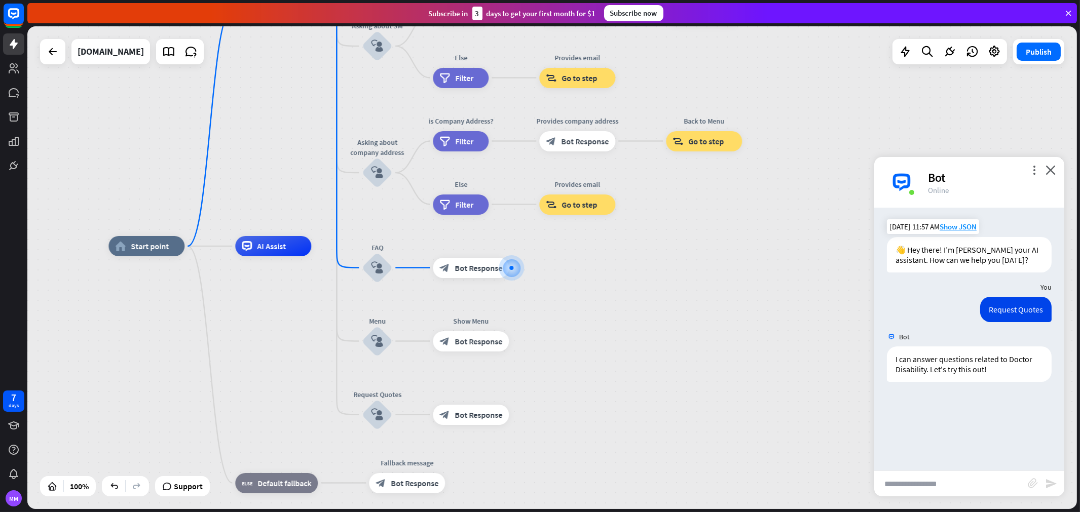
click at [697, 367] on div "home_2 Start point Welcome message block_bot_response Bot Response About us blo…" at bounding box center [633, 487] width 1050 height 483
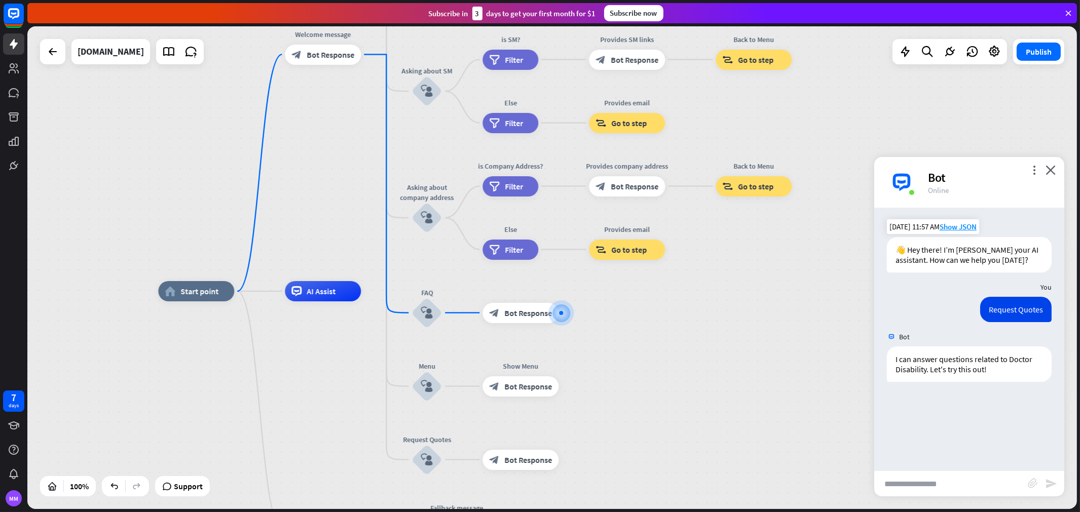
drag, startPoint x: 652, startPoint y: 340, endPoint x: 710, endPoint y: 464, distance: 136.7
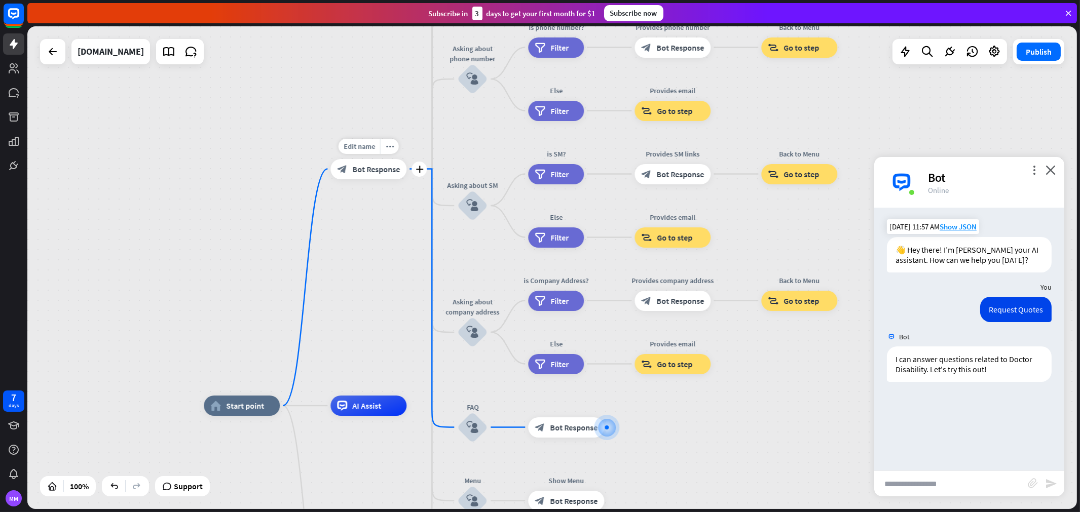
click at [355, 168] on span "Bot Response" at bounding box center [376, 169] width 48 height 10
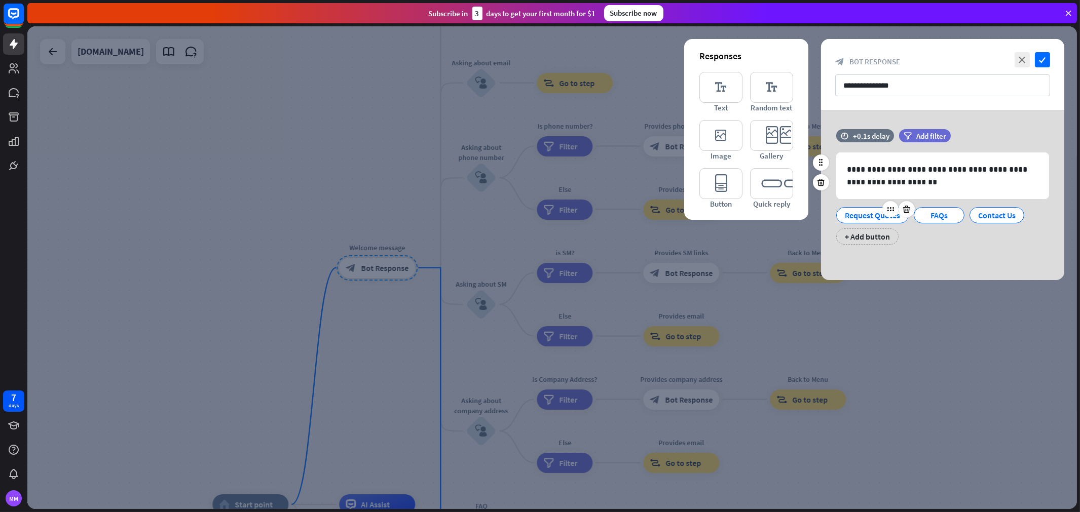
click at [879, 216] on div "Request Quotes" at bounding box center [872, 215] width 55 height 15
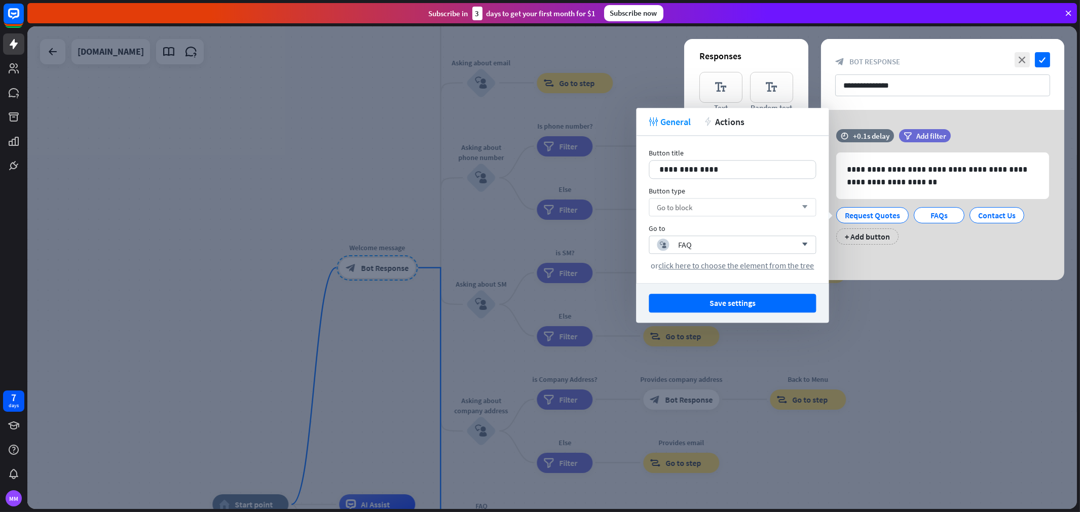
click at [707, 210] on div "Go to block arrow_down" at bounding box center [732, 207] width 167 height 18
click at [709, 188] on div "Button type" at bounding box center [732, 191] width 167 height 9
click at [701, 241] on div "block_user_input FAQ" at bounding box center [727, 245] width 140 height 12
type input "***"
click at [717, 280] on div "block_user_input Request Quotes" at bounding box center [732, 272] width 159 height 23
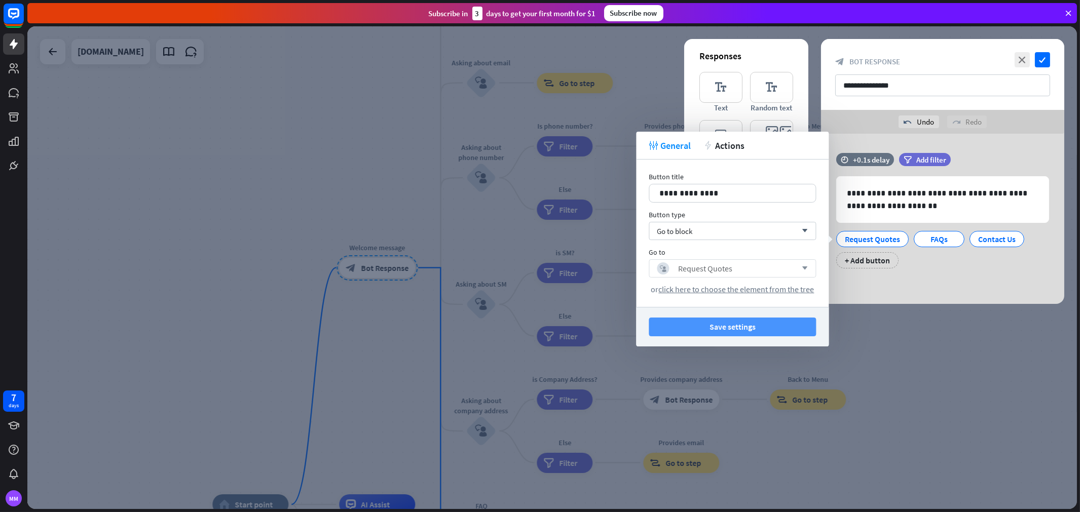
click at [760, 326] on button "Save settings" at bounding box center [732, 327] width 167 height 19
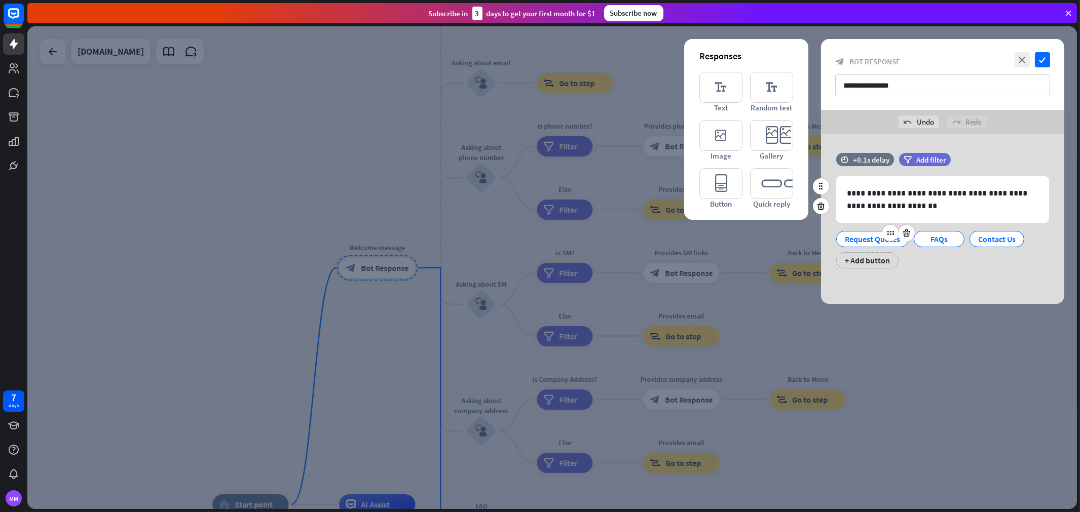
drag, startPoint x: 884, startPoint y: 241, endPoint x: 879, endPoint y: 244, distance: 5.7
click at [884, 241] on div "Request Quotes" at bounding box center [872, 239] width 55 height 15
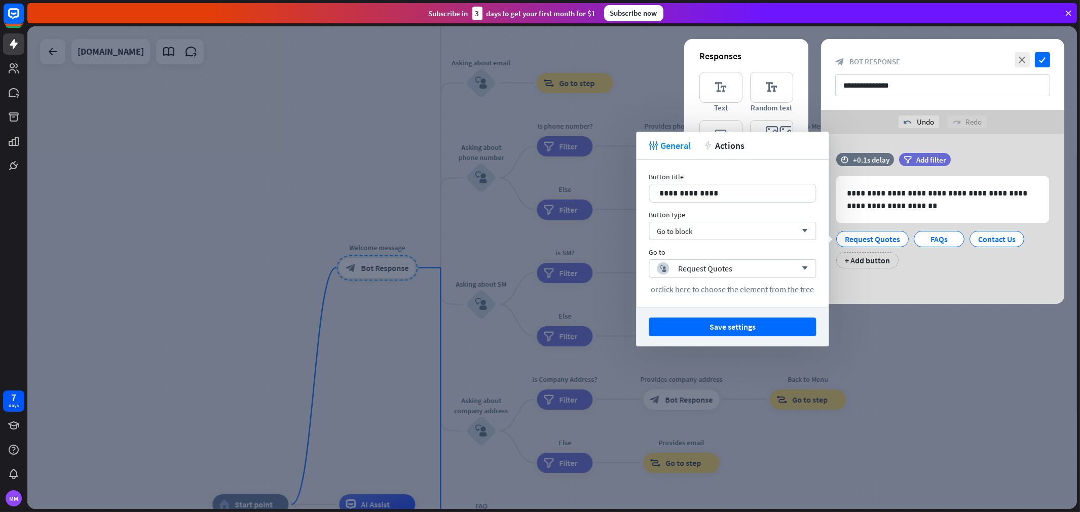
click at [947, 296] on div "**********" at bounding box center [942, 219] width 243 height 170
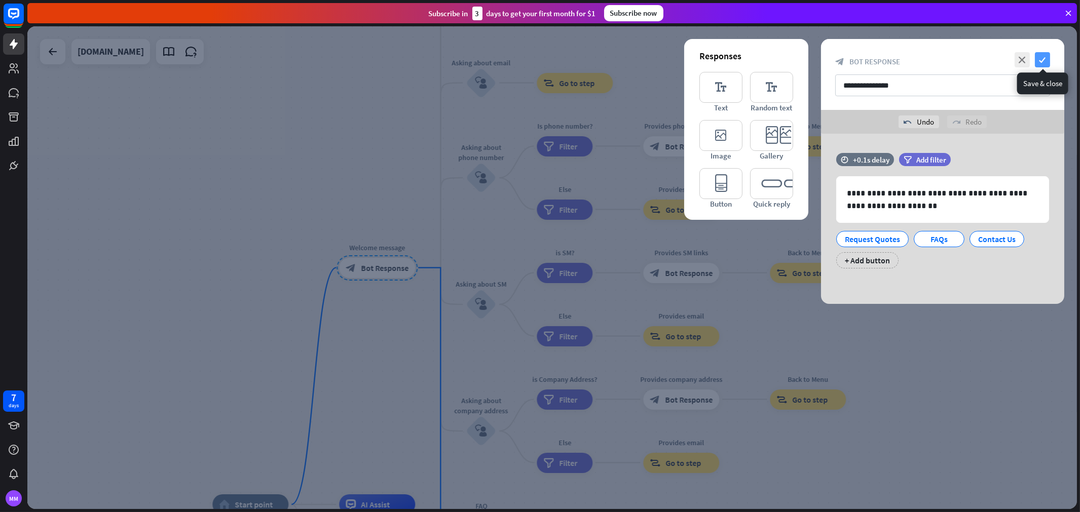
click at [972, 64] on icon "check" at bounding box center [1042, 59] width 15 height 15
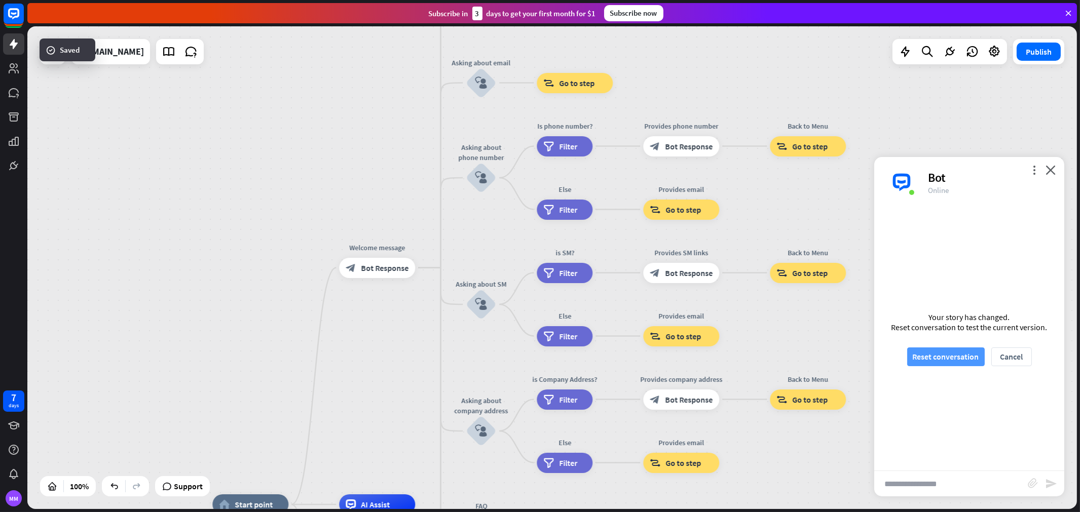
click at [950, 361] on button "Reset conversation" at bounding box center [946, 357] width 78 height 19
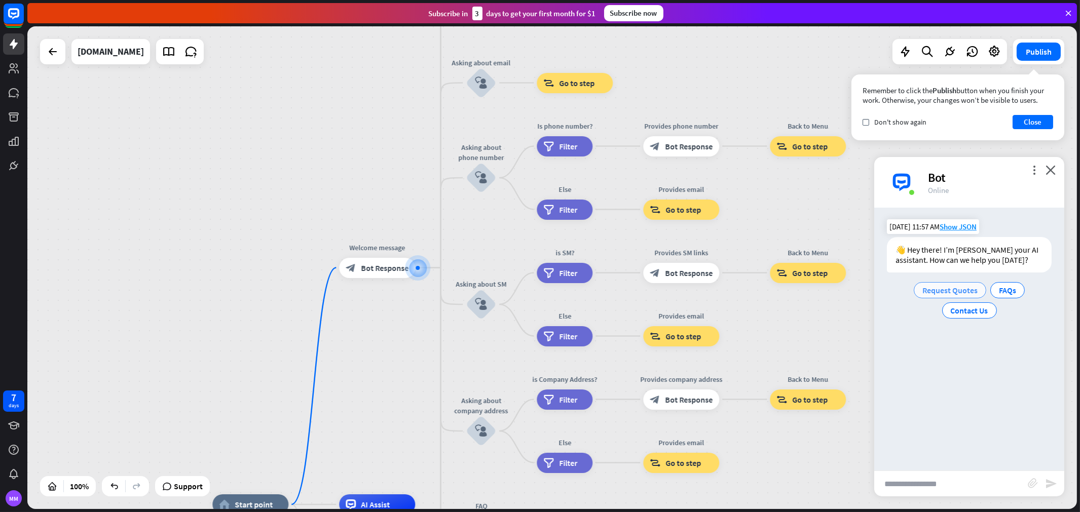
click at [958, 286] on span "Request Quotes" at bounding box center [949, 290] width 55 height 10
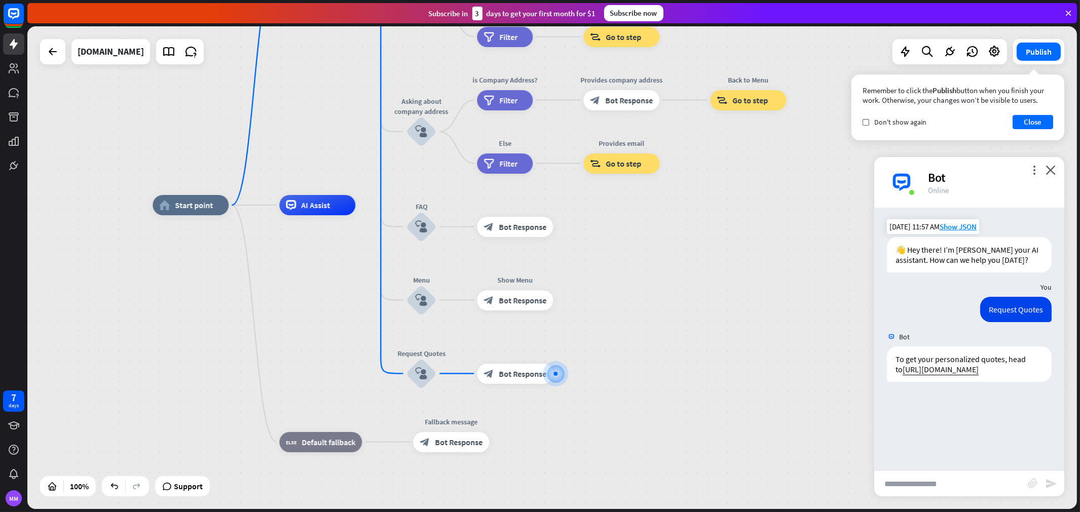
drag, startPoint x: 568, startPoint y: 292, endPoint x: 703, endPoint y: 387, distance: 165.2
click at [703, 388] on div "home_2 Start point Welcome message block_bot_response Bot Response About us blo…" at bounding box center [678, 446] width 1050 height 483
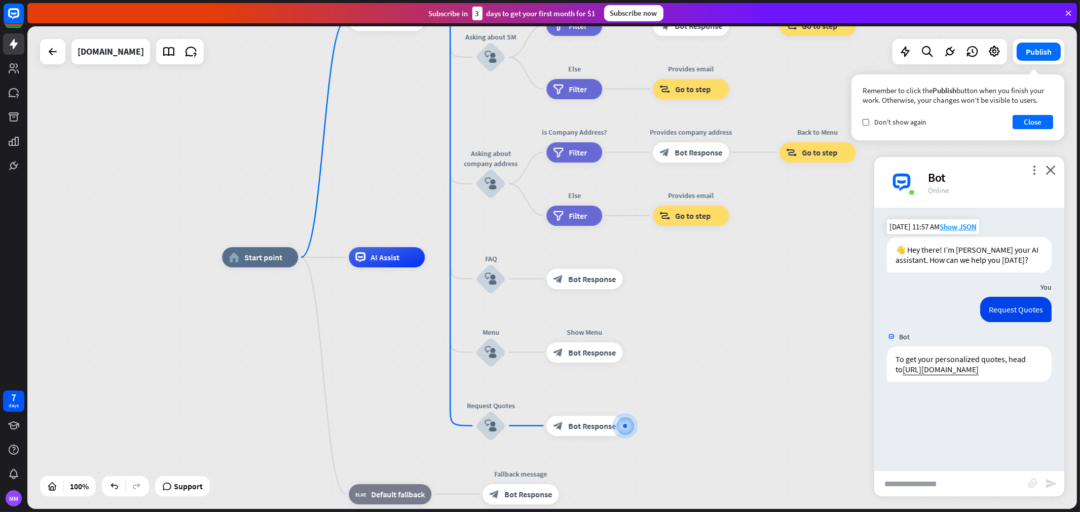
drag, startPoint x: 686, startPoint y: 386, endPoint x: 726, endPoint y: 413, distance: 48.5
click at [726, 413] on div "home_2 Start point Welcome message block_bot_response Bot Response About us blo…" at bounding box center [747, 498] width 1050 height 483
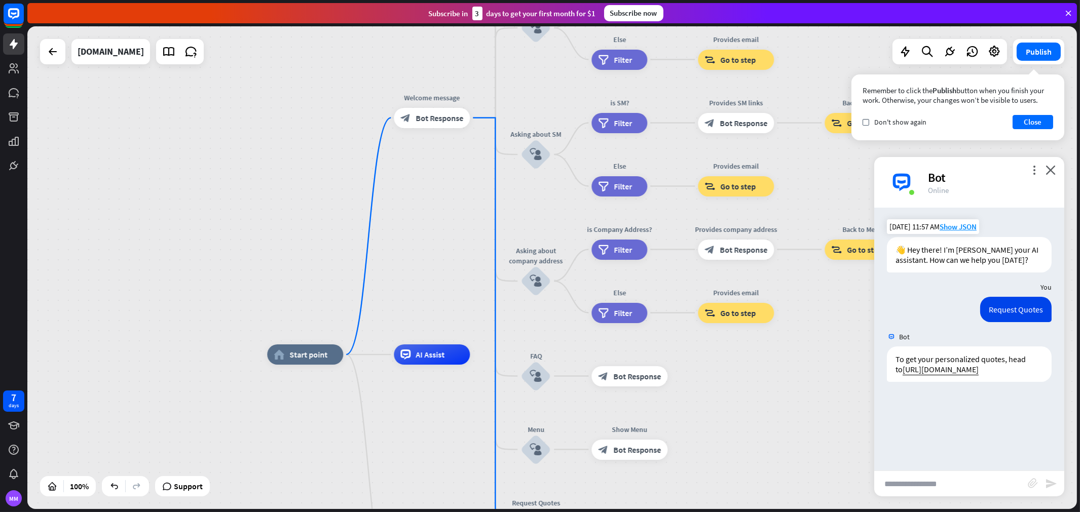
drag, startPoint x: 423, startPoint y: 193, endPoint x: 442, endPoint y: 266, distance: 76.1
click at [442, 267] on div "home_2 Start point Welcome message block_bot_response Bot Response About us blo…" at bounding box center [552, 267] width 1050 height 483
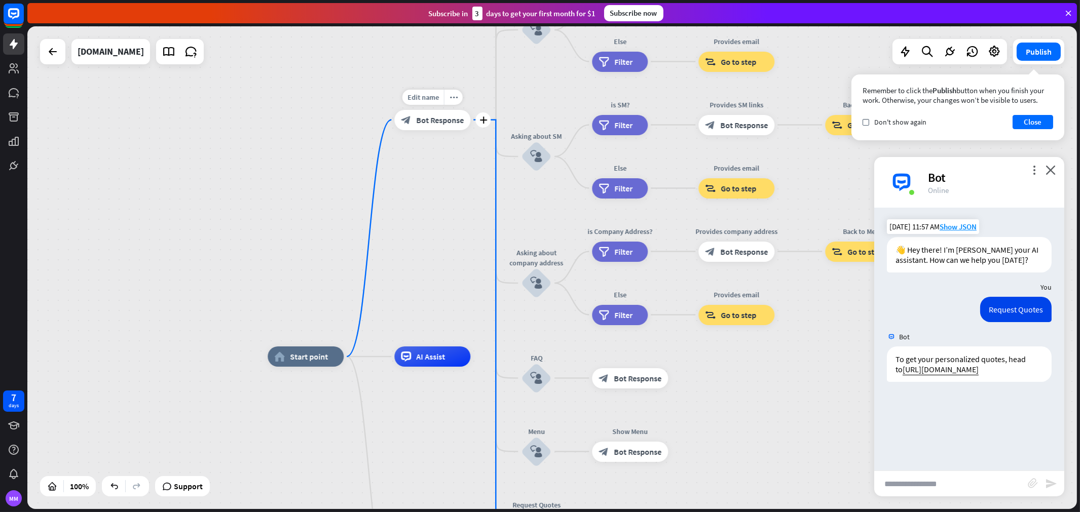
click at [446, 120] on span "Bot Response" at bounding box center [440, 120] width 48 height 10
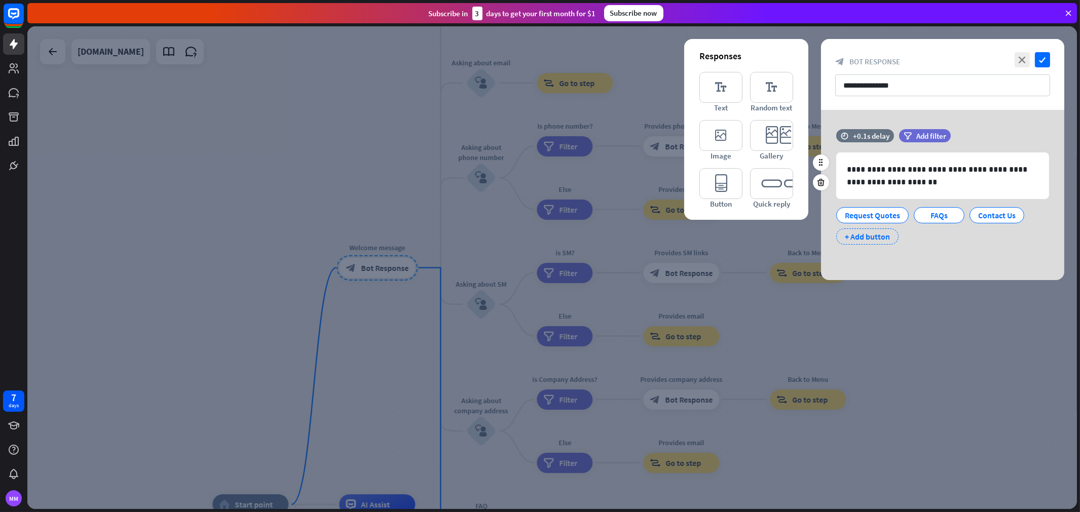
click at [862, 234] on div "+ Add button" at bounding box center [867, 237] width 62 height 16
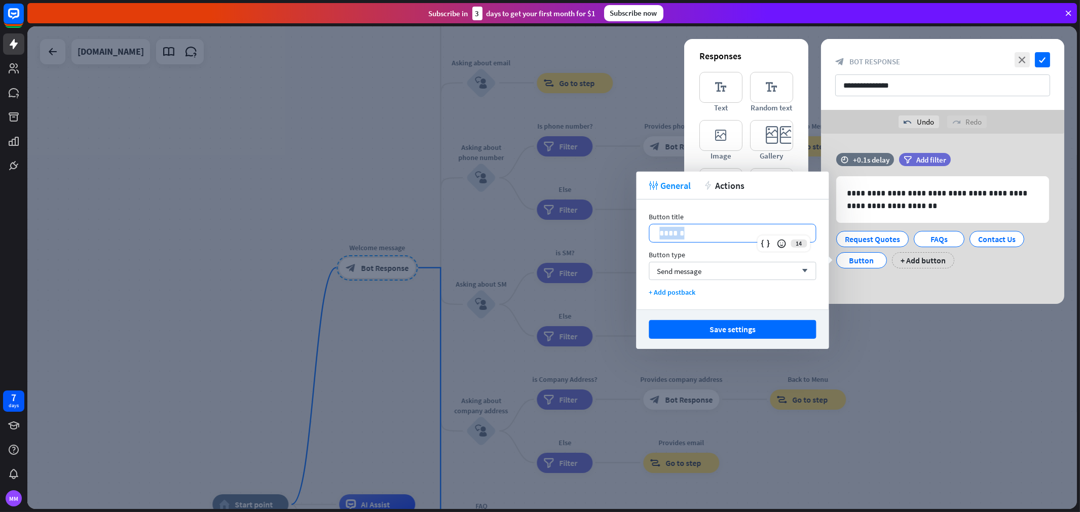
drag, startPoint x: 725, startPoint y: 227, endPoint x: 664, endPoint y: 229, distance: 60.9
click at [654, 231] on div "******" at bounding box center [732, 234] width 166 height 18
click at [705, 271] on div "Send message arrow_down" at bounding box center [732, 271] width 167 height 18
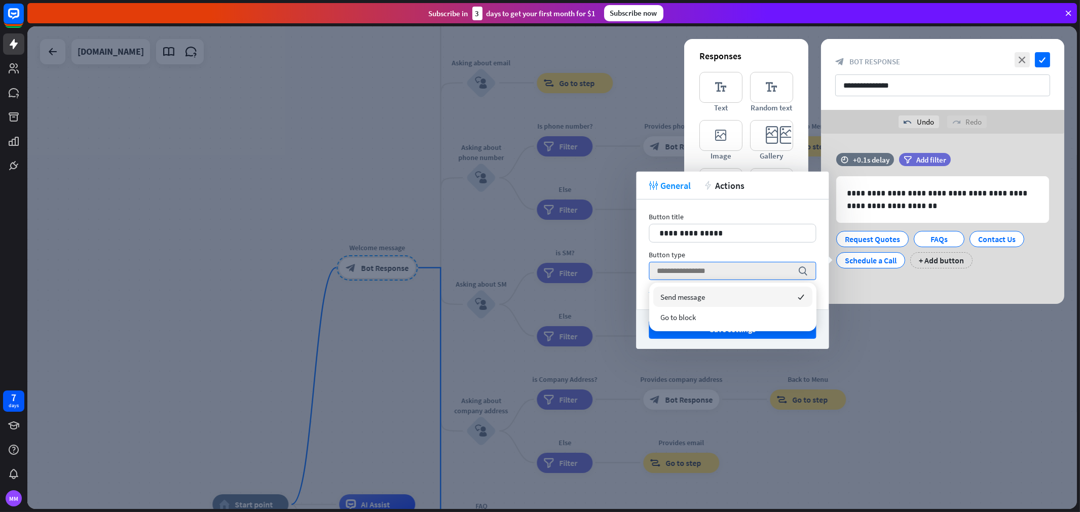
click at [713, 301] on div "Send message checked" at bounding box center [732, 297] width 159 height 20
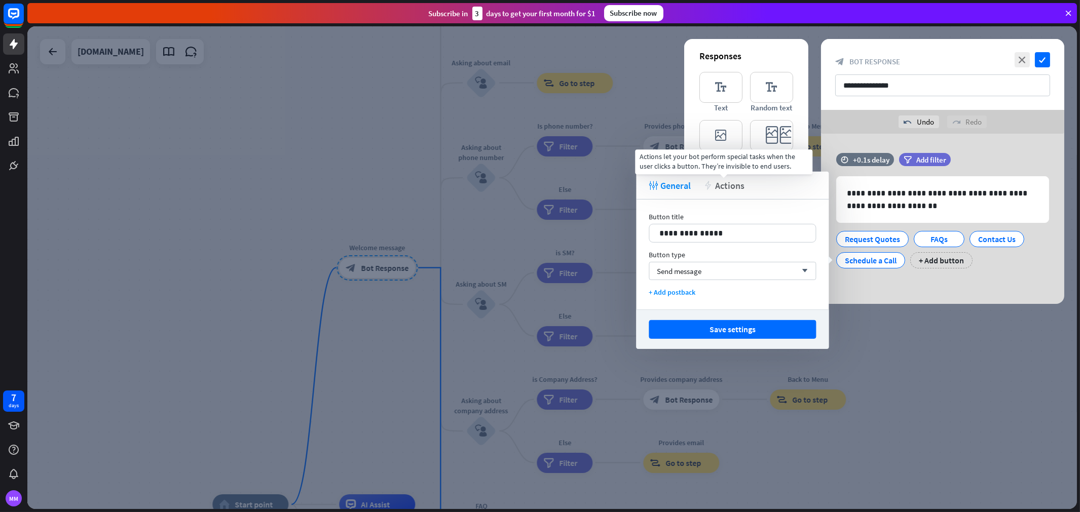
click at [726, 190] on span "Actions" at bounding box center [729, 185] width 29 height 12
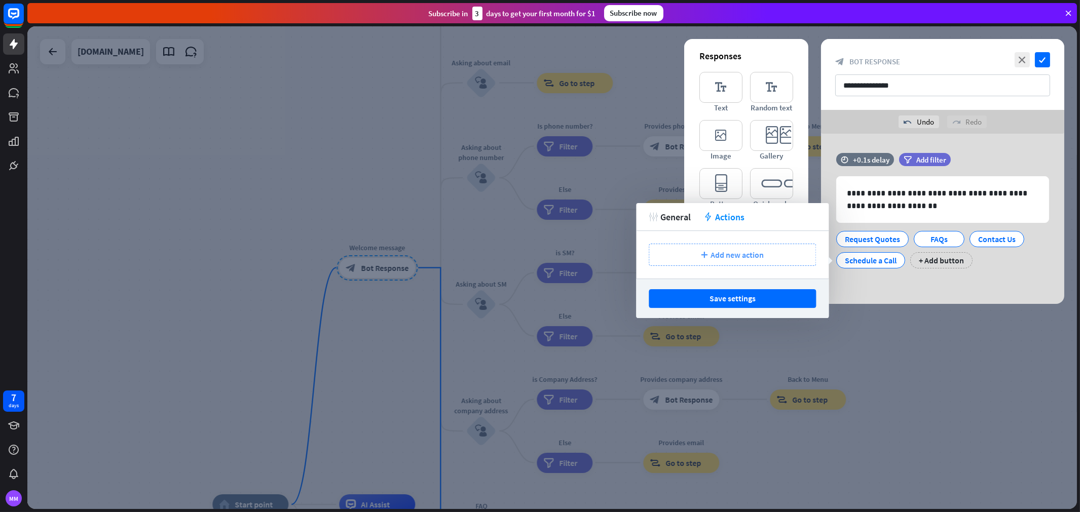
click at [692, 255] on div "plus Add new action" at bounding box center [732, 255] width 167 height 22
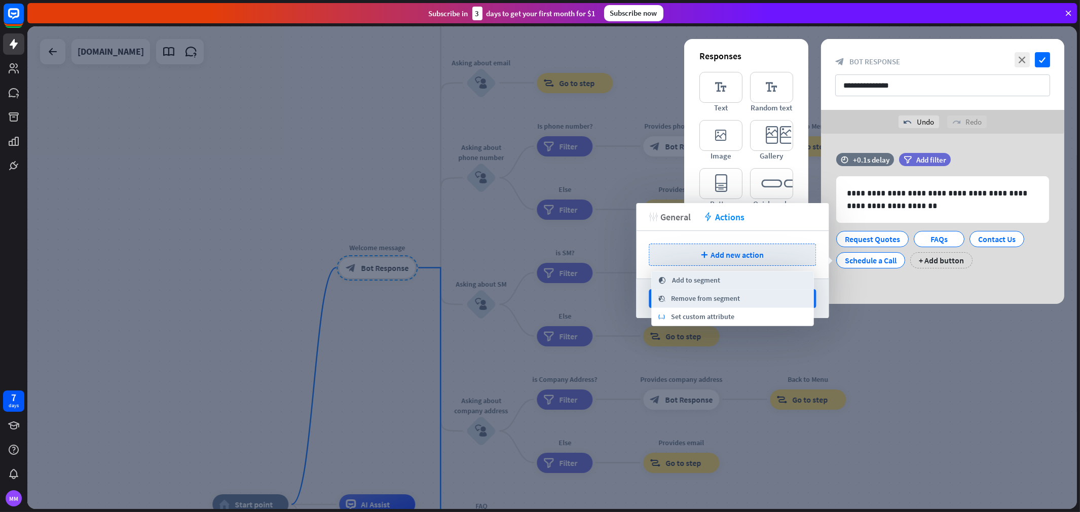
click at [675, 214] on span "General" at bounding box center [675, 217] width 30 height 12
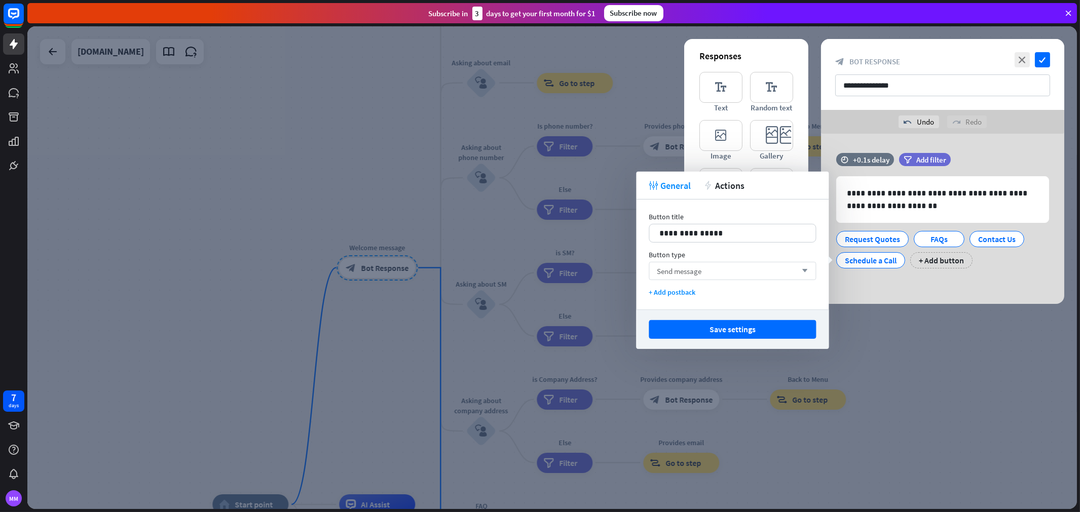
click at [689, 274] on span "Send message" at bounding box center [679, 271] width 45 height 10
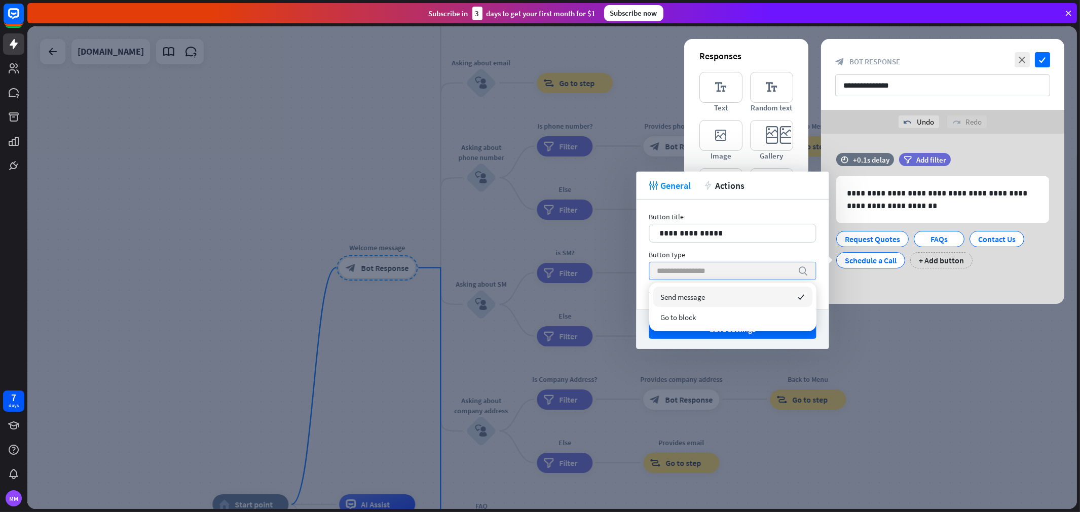
click at [697, 294] on span "Send message" at bounding box center [683, 297] width 45 height 10
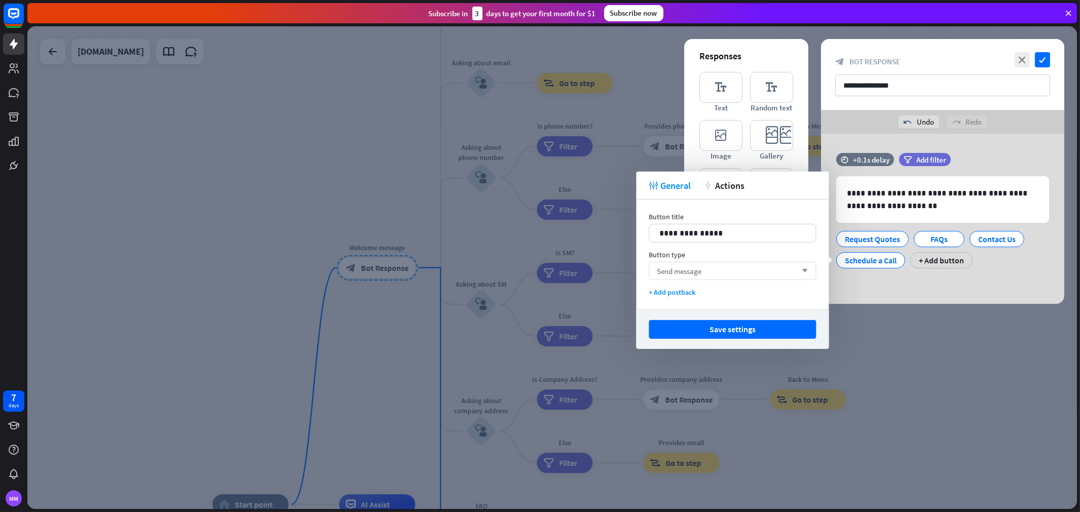
click at [712, 276] on div "Send message arrow_down" at bounding box center [732, 271] width 167 height 18
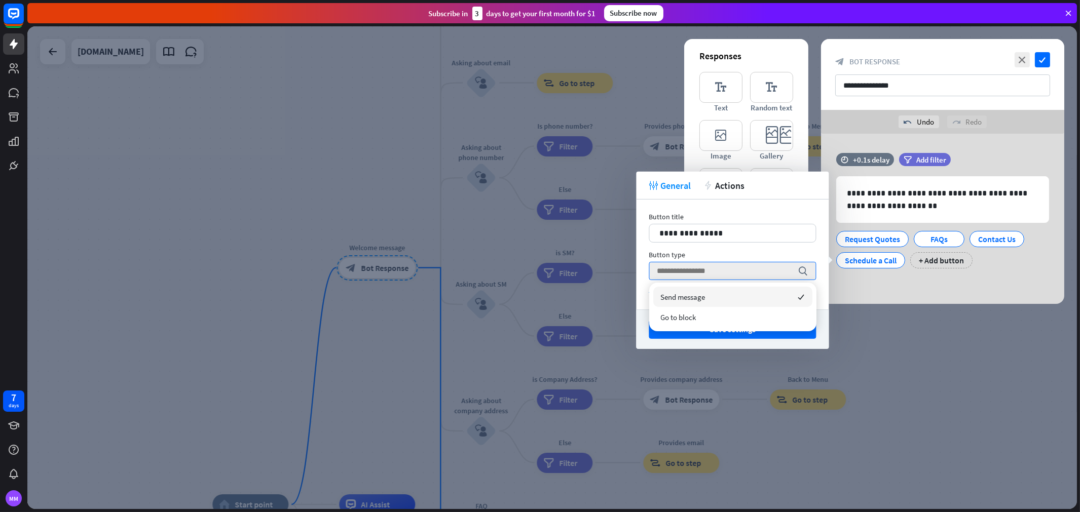
click at [712, 295] on div "Send message checked" at bounding box center [732, 297] width 159 height 20
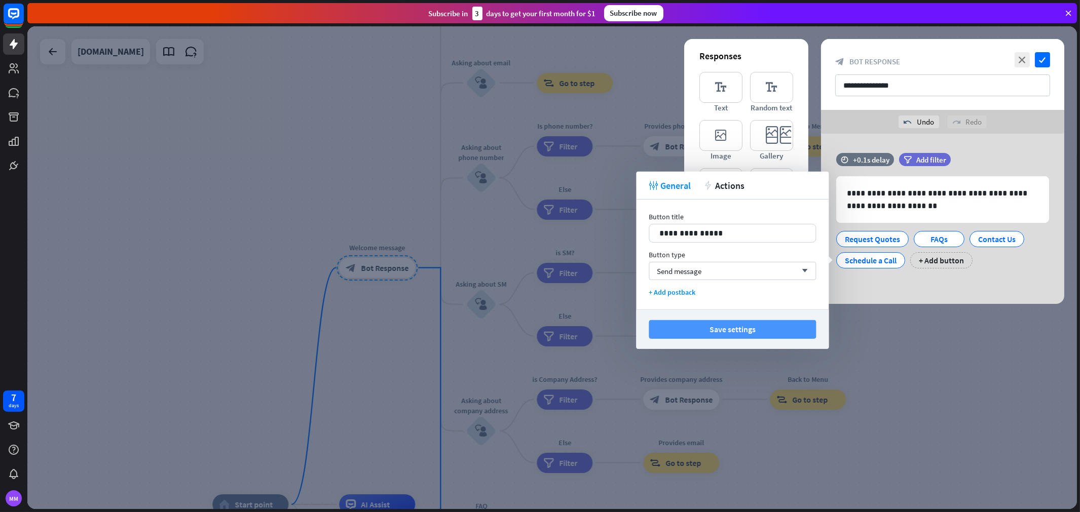
click at [718, 327] on button "Save settings" at bounding box center [732, 329] width 167 height 19
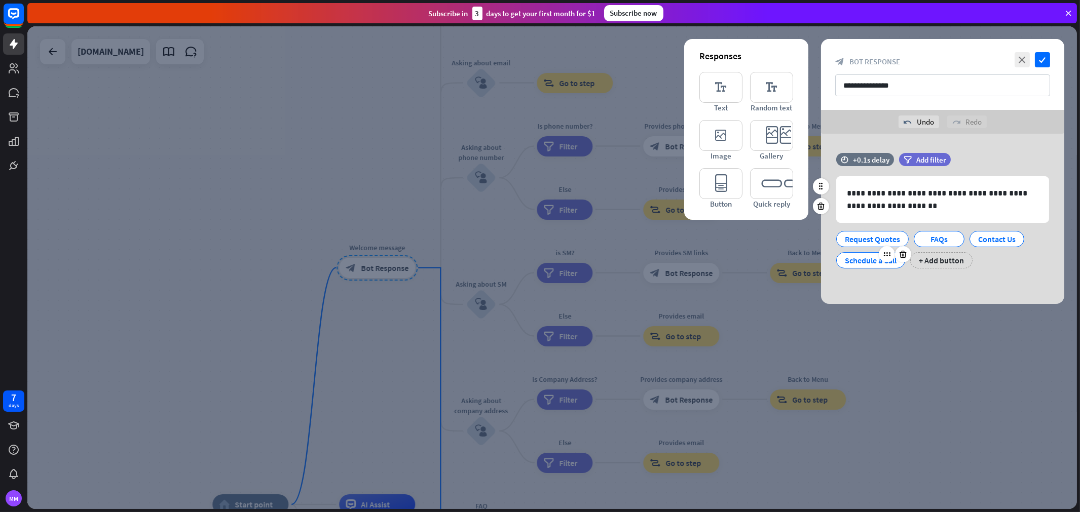
click at [879, 258] on div "Schedule a Call" at bounding box center [871, 260] width 52 height 15
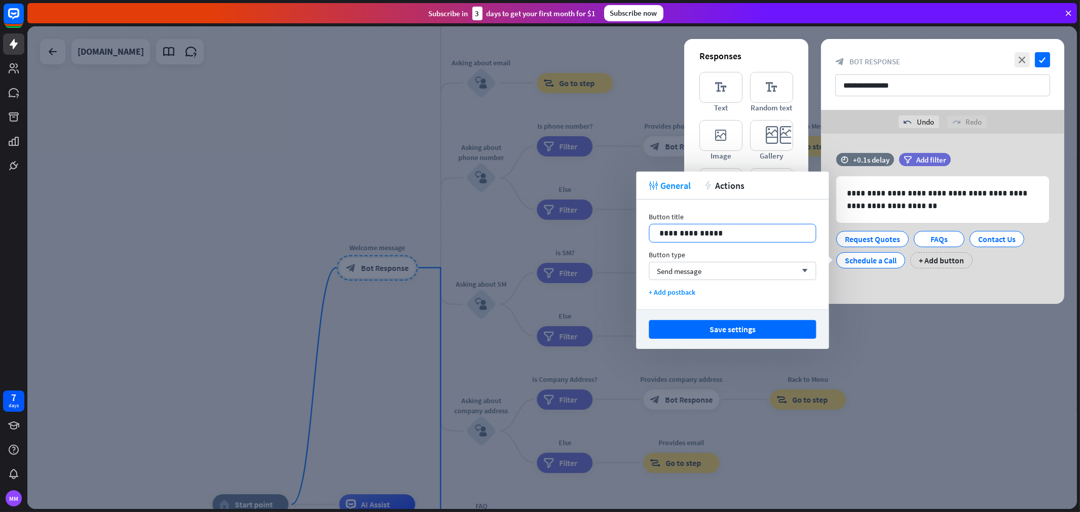
click at [734, 235] on p "**********" at bounding box center [732, 233] width 146 height 13
click at [721, 271] on div "Send message arrow_down" at bounding box center [732, 271] width 167 height 18
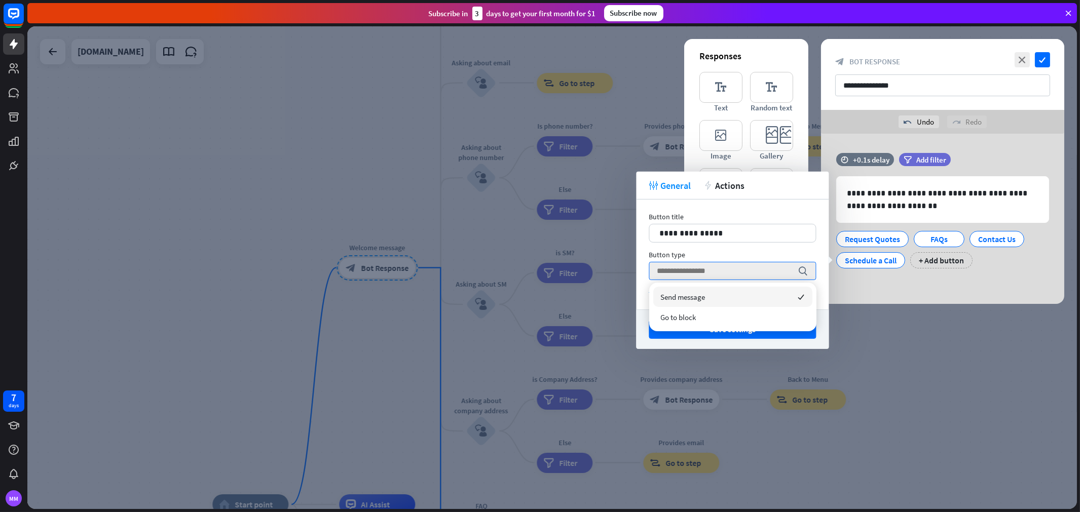
click at [717, 295] on div "Send message checked" at bounding box center [732, 297] width 159 height 20
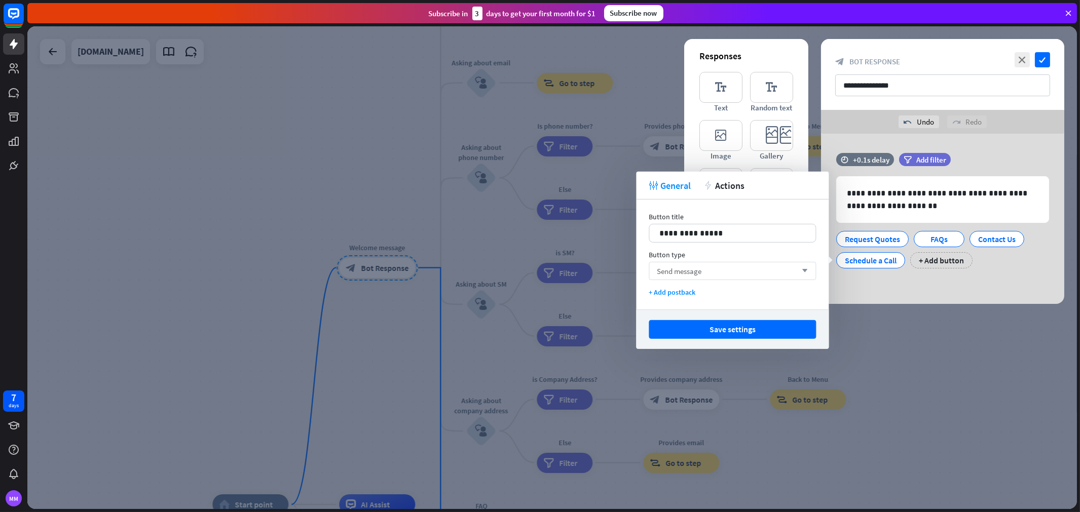
click at [722, 263] on div "Button type Send message arrow_down" at bounding box center [732, 265] width 167 height 30
click at [720, 277] on div "Send message arrow_down" at bounding box center [732, 271] width 167 height 18
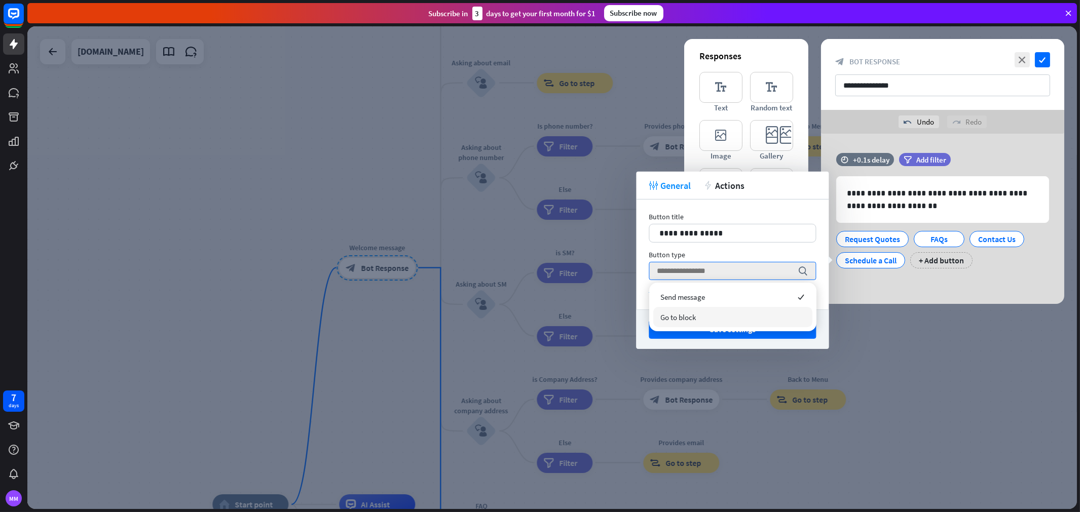
click at [714, 316] on div "Go to block" at bounding box center [732, 317] width 159 height 20
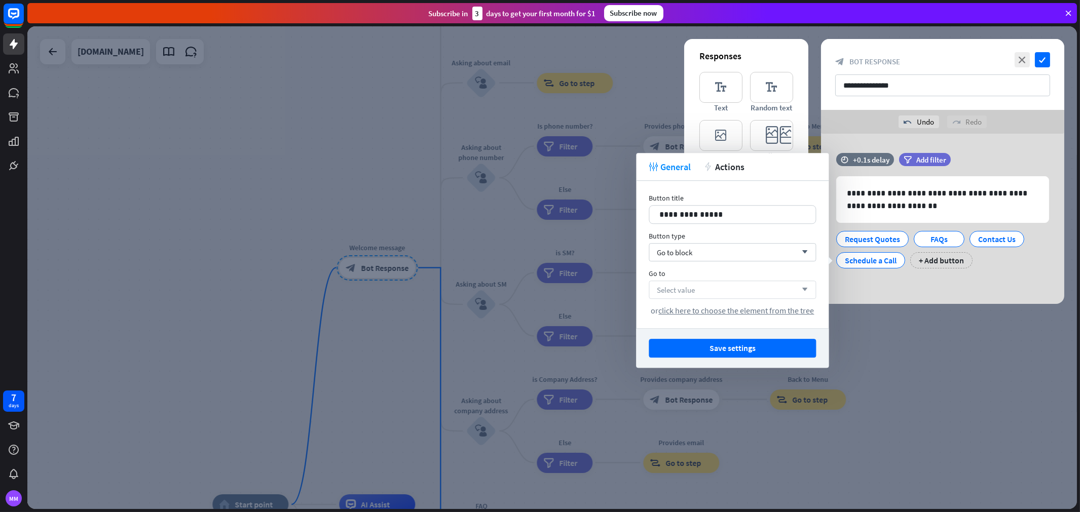
click at [703, 290] on div "Select value arrow_down" at bounding box center [732, 290] width 167 height 18
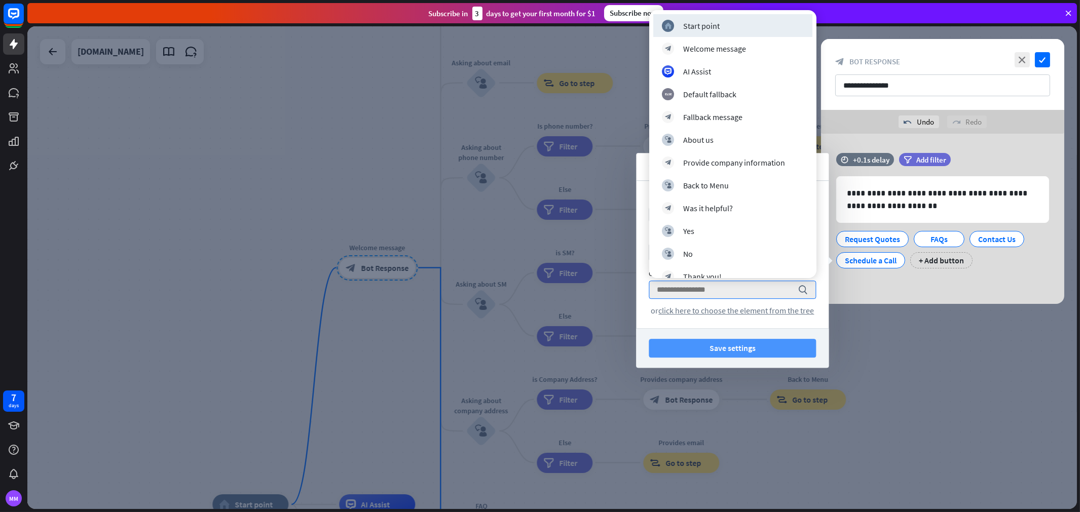
click at [717, 346] on button "Save settings" at bounding box center [732, 348] width 167 height 19
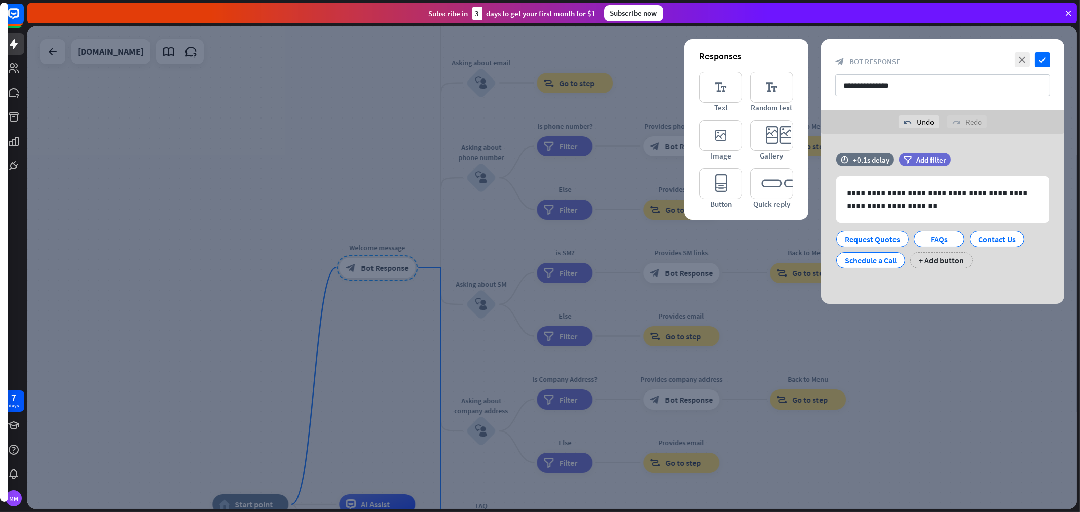
click at [386, 188] on div at bounding box center [552, 267] width 1050 height 483
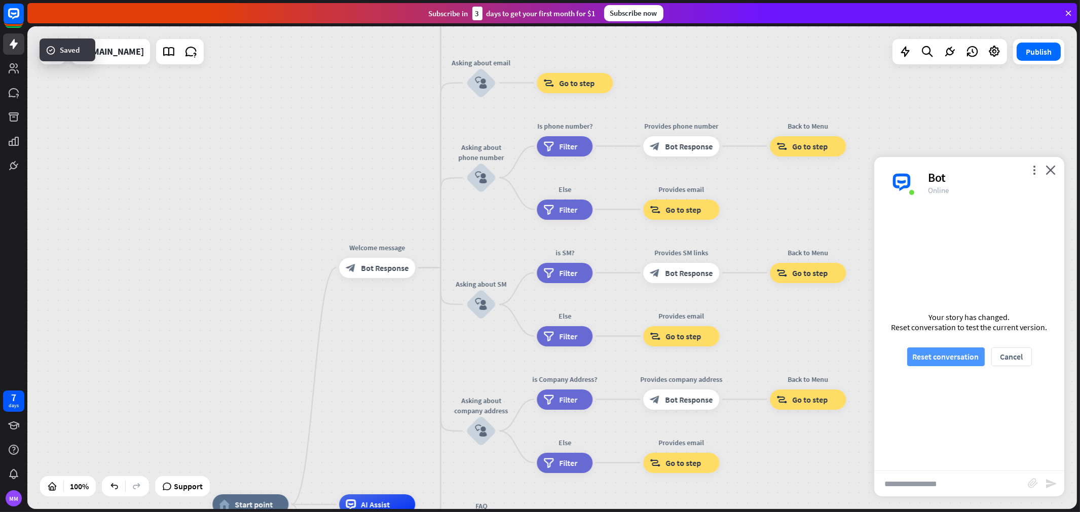
click at [941, 363] on button "Reset conversation" at bounding box center [946, 357] width 78 height 19
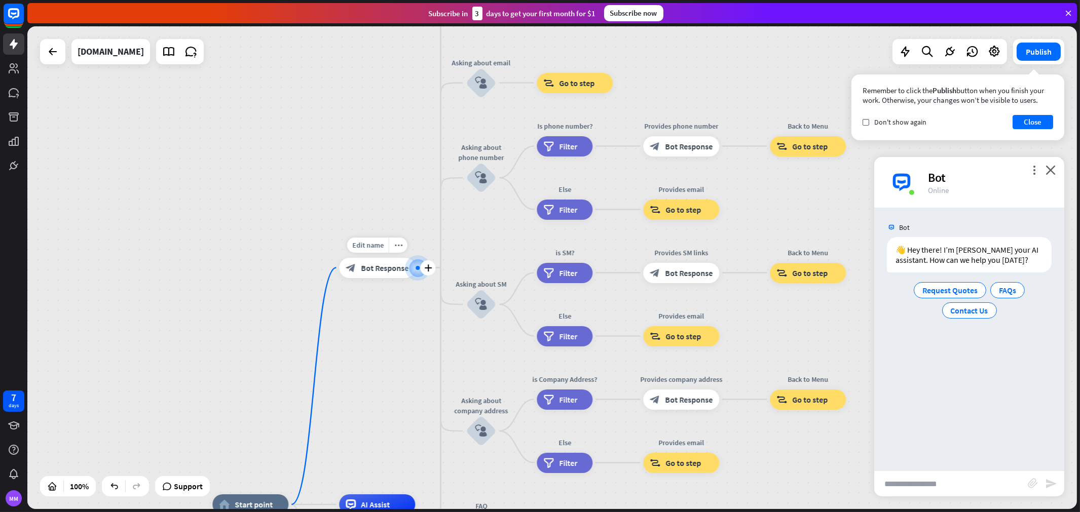
click at [374, 267] on span "Bot Response" at bounding box center [385, 268] width 48 height 10
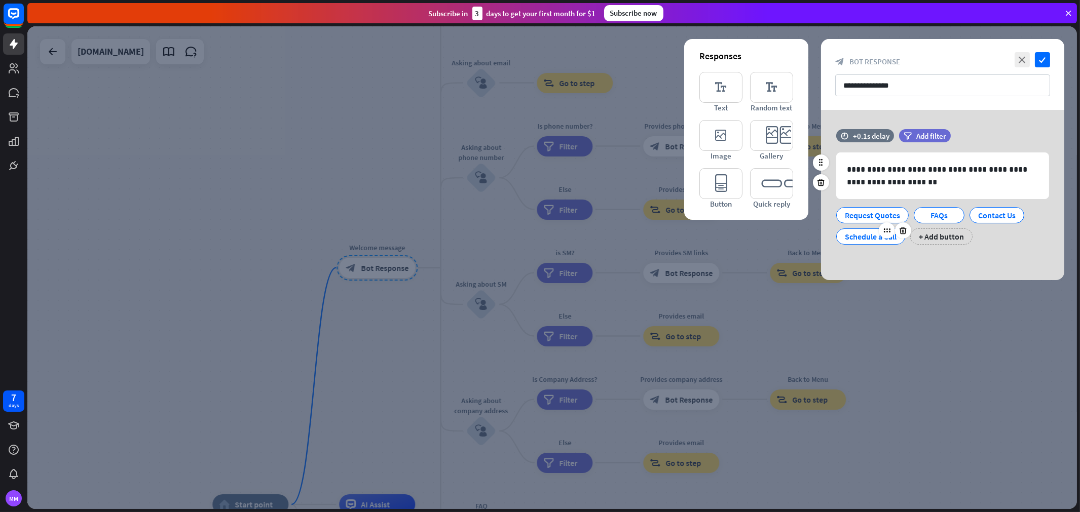
click at [882, 237] on div at bounding box center [895, 230] width 32 height 16
click at [865, 236] on div "Schedule a Call" at bounding box center [871, 236] width 52 height 15
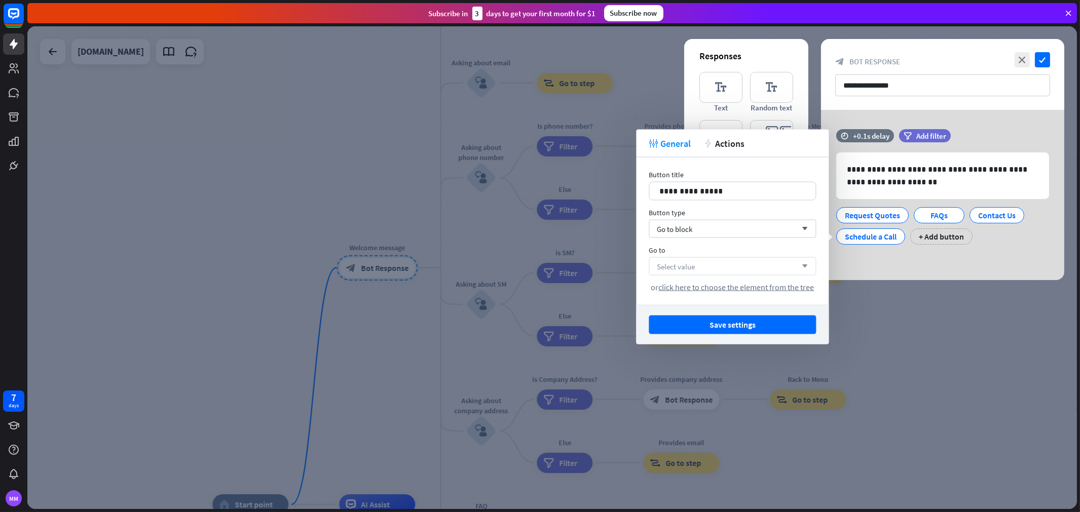
click at [707, 264] on div "Select value arrow_down" at bounding box center [732, 266] width 167 height 18
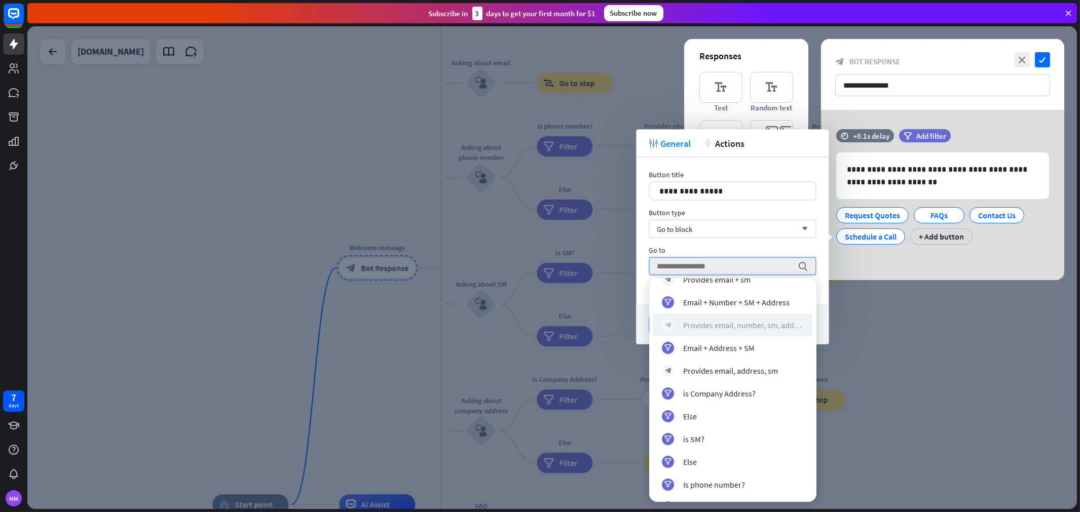
scroll to position [856, 0]
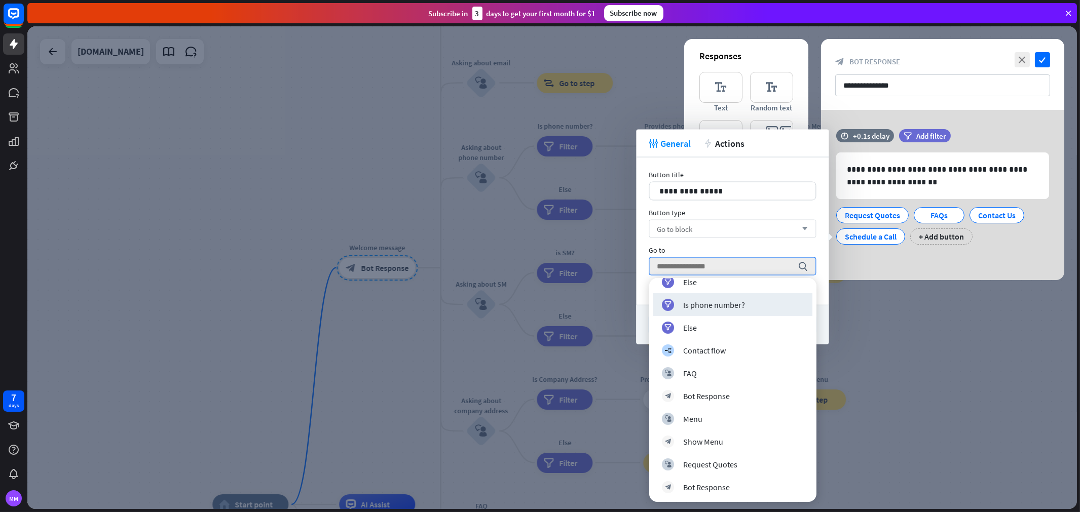
click at [693, 222] on div "Go to block arrow_down" at bounding box center [732, 229] width 167 height 18
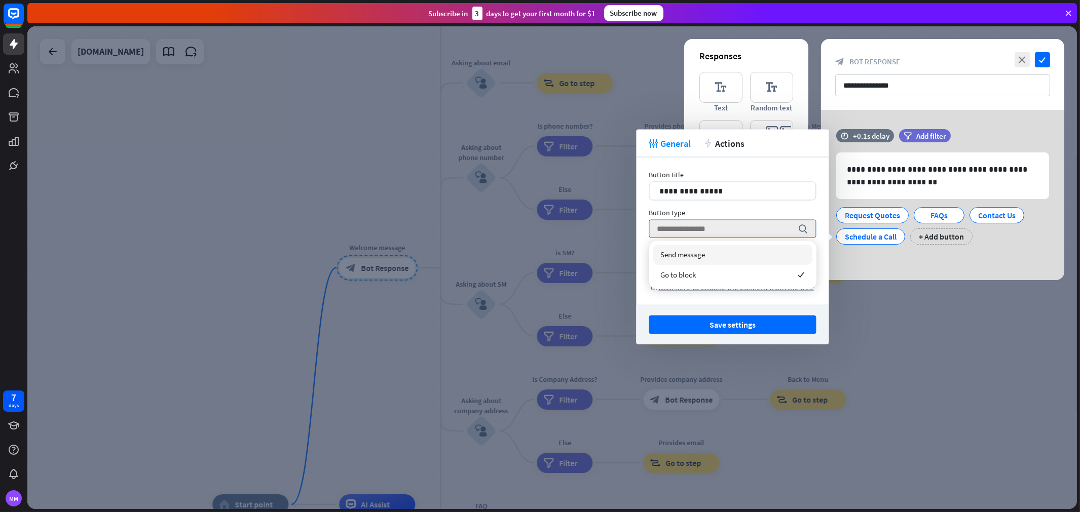
click at [696, 256] on span "Send message" at bounding box center [683, 255] width 45 height 10
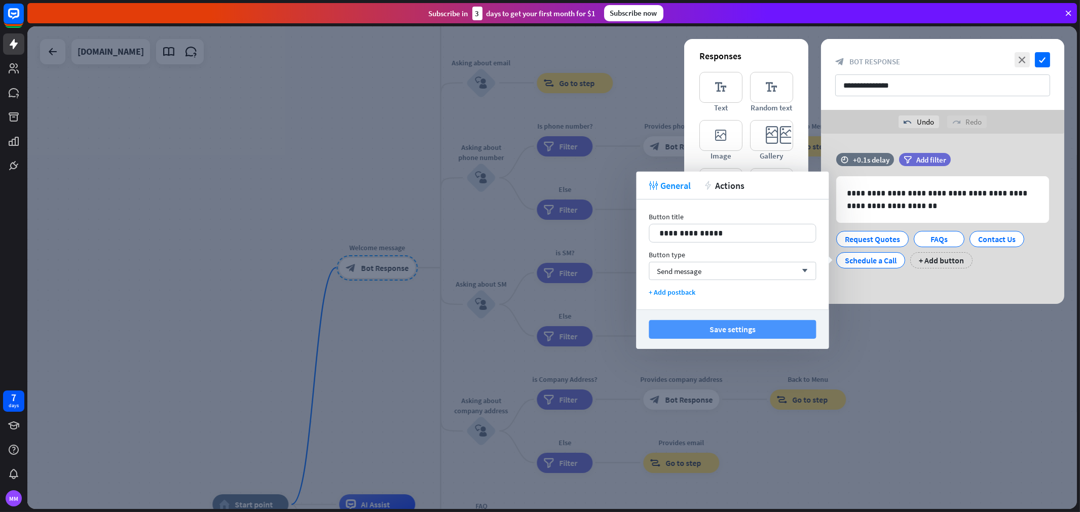
click at [732, 328] on button "Save settings" at bounding box center [732, 329] width 167 height 19
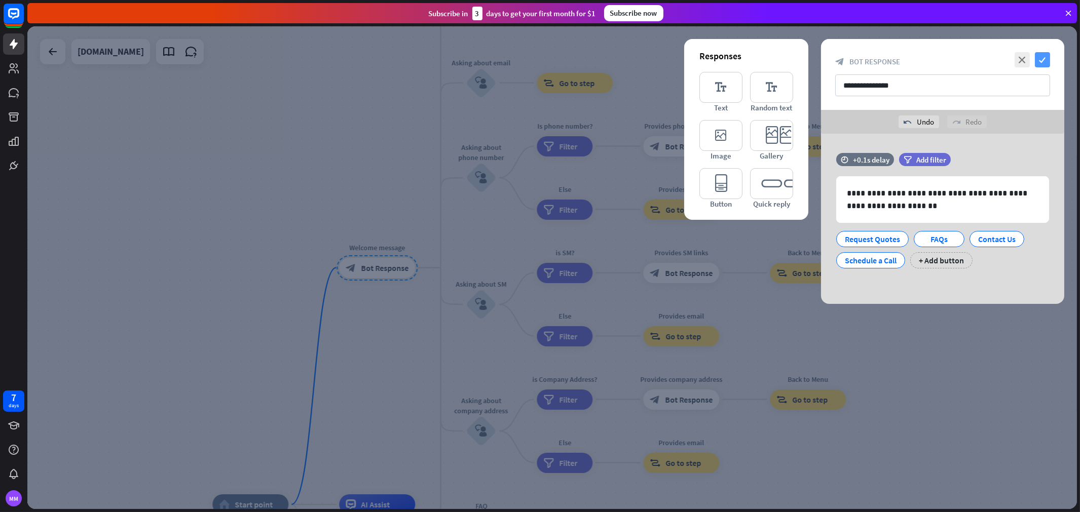
click at [972, 57] on icon "check" at bounding box center [1042, 59] width 15 height 15
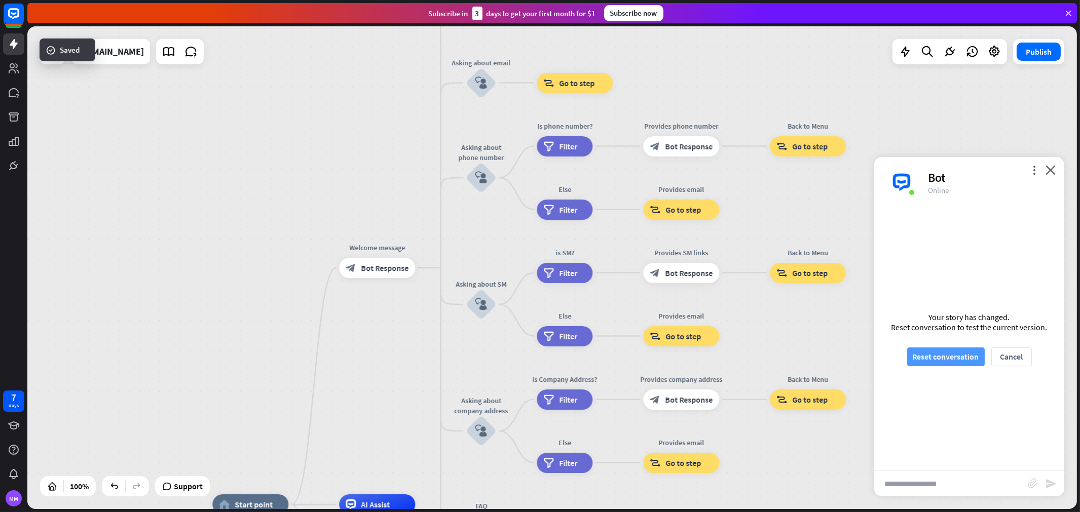
click at [928, 352] on button "Reset conversation" at bounding box center [946, 357] width 78 height 19
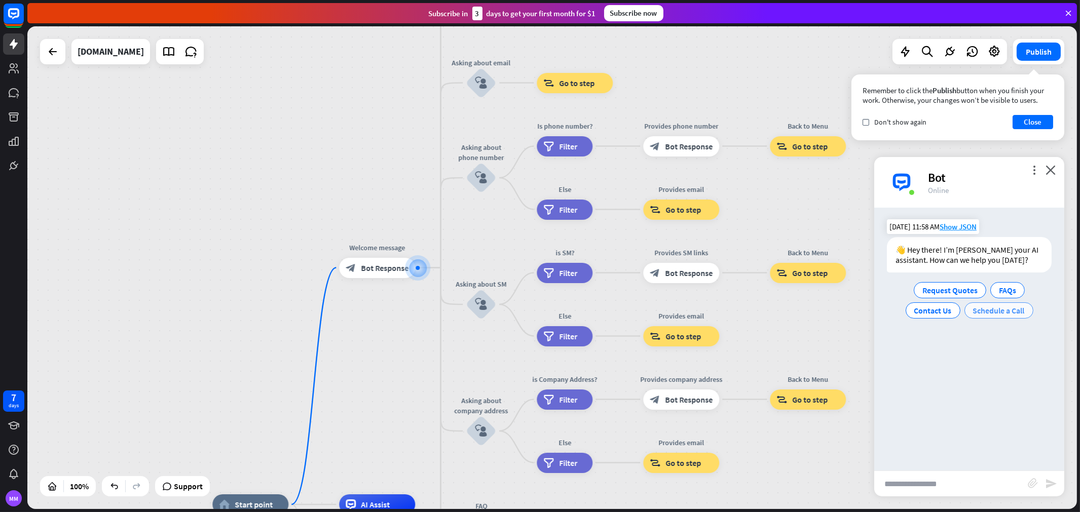
click at [972, 313] on span "Schedule a Call" at bounding box center [999, 311] width 52 height 10
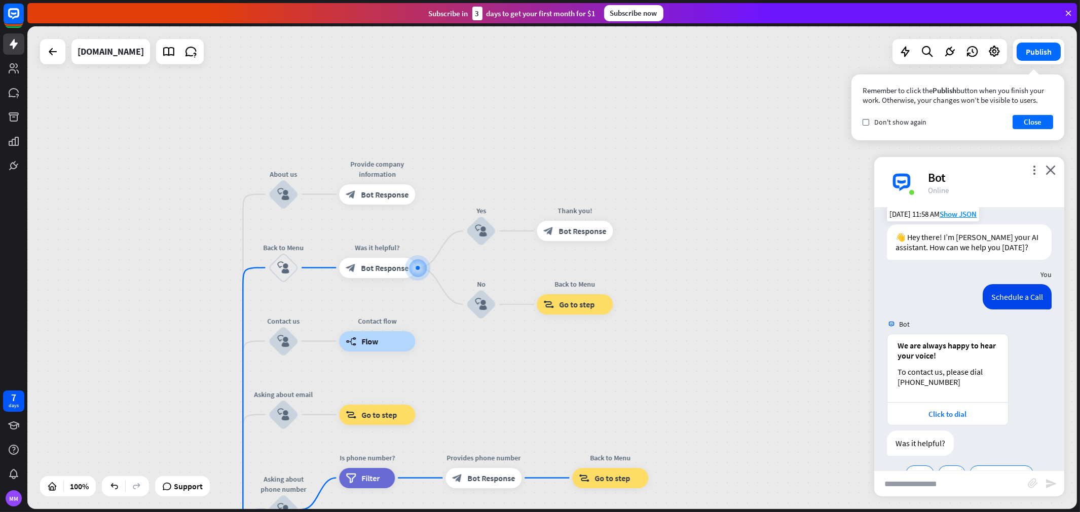
scroll to position [41, 0]
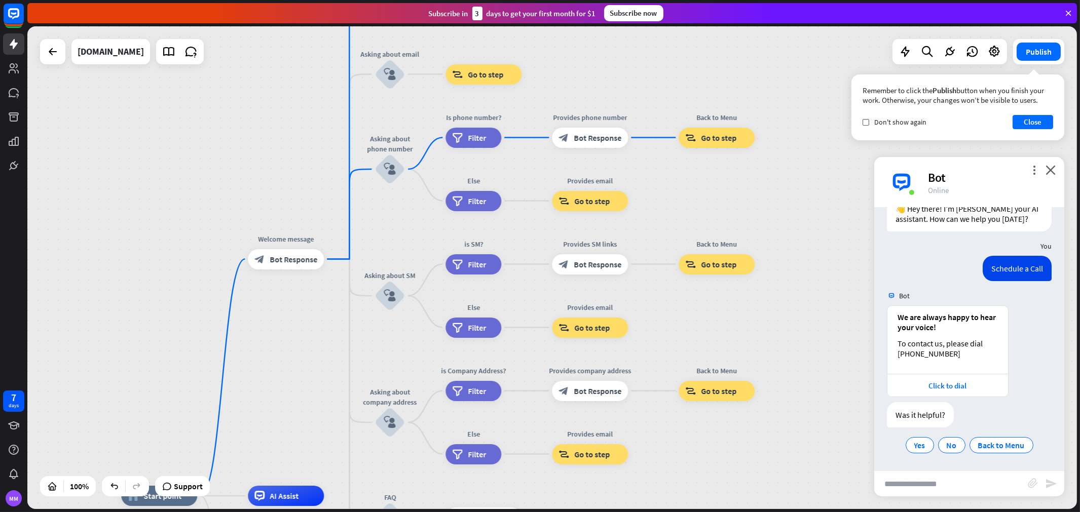
drag, startPoint x: 693, startPoint y: 379, endPoint x: 801, endPoint y: 32, distance: 363.1
click at [801, 32] on div "home_2 Start point Welcome message block_bot_response Bot Response About us blo…" at bounding box center [552, 267] width 1050 height 483
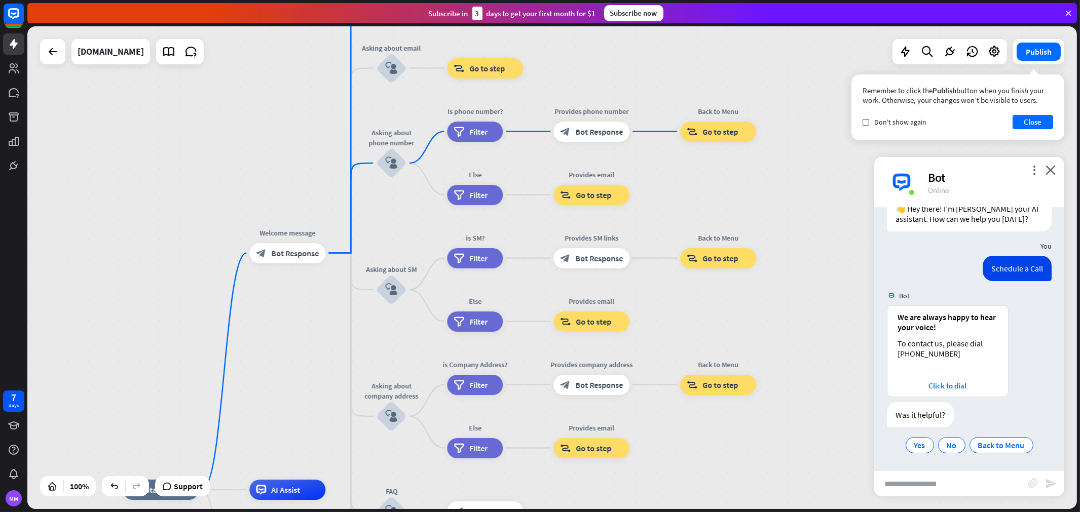
click at [908, 179] on img at bounding box center [901, 182] width 30 height 30
click at [972, 169] on icon "more_vert" at bounding box center [1034, 170] width 10 height 10
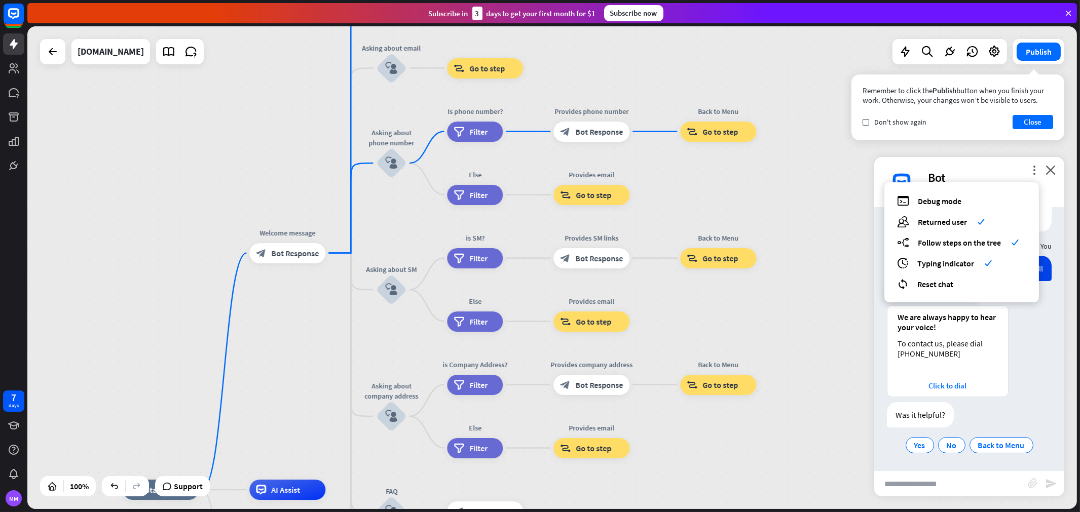
click at [972, 341] on div "We are always happy to hear your voice! To contact us, please dial [PHONE_NUMBE…" at bounding box center [969, 352] width 190 height 92
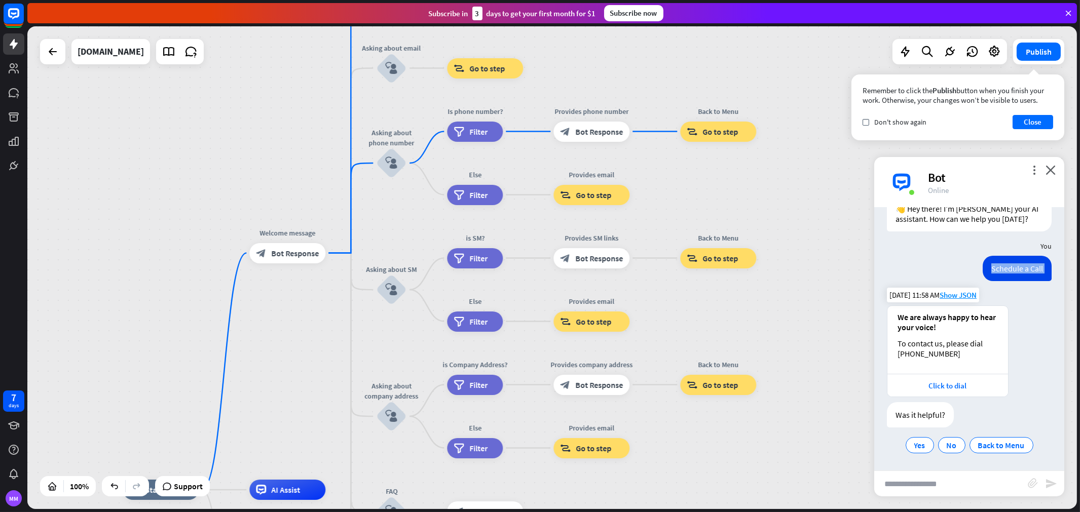
drag, startPoint x: 948, startPoint y: 279, endPoint x: 941, endPoint y: 318, distance: 39.3
click at [941, 318] on div "Bot 👋 Hey there! I’m [PERSON_NAME] your AI assistant. How can we help you [DATE…" at bounding box center [969, 339] width 190 height 263
click at [945, 270] on div "Schedule a Call [DATE] 11:58 AM Show JSON" at bounding box center [969, 271] width 190 height 30
drag, startPoint x: 289, startPoint y: 290, endPoint x: 342, endPoint y: 252, distance: 65.4
click at [342, 252] on div "home_2 Start point Edit name more_horiz Welcome message block_bot_response Bot …" at bounding box center [552, 267] width 1050 height 483
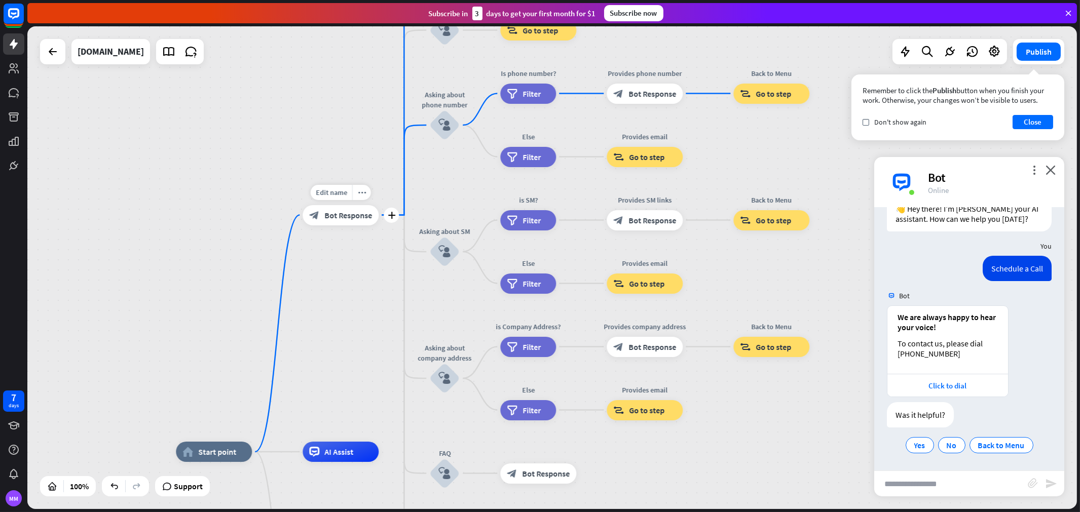
click at [328, 218] on span "Bot Response" at bounding box center [348, 215] width 48 height 10
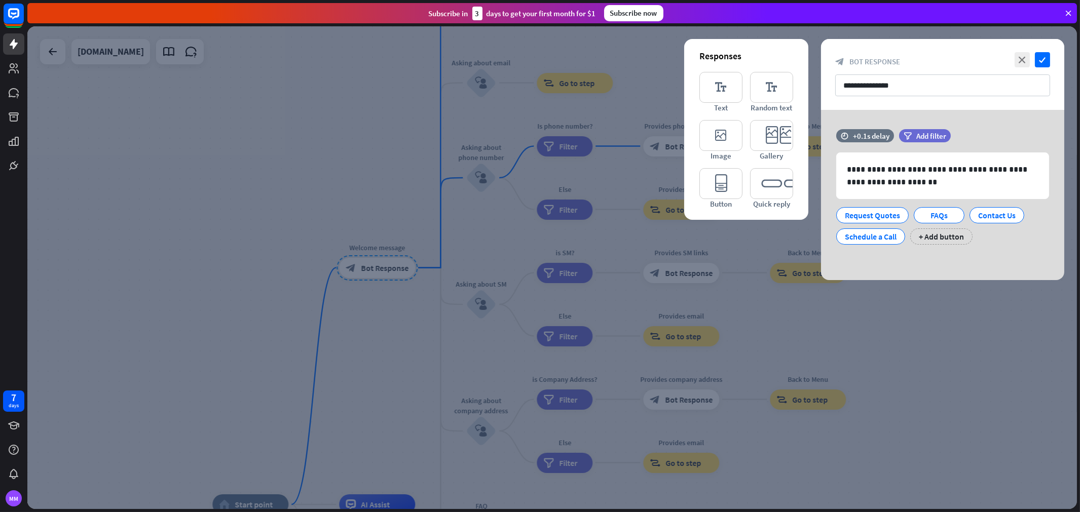
click at [423, 325] on div at bounding box center [552, 267] width 1050 height 483
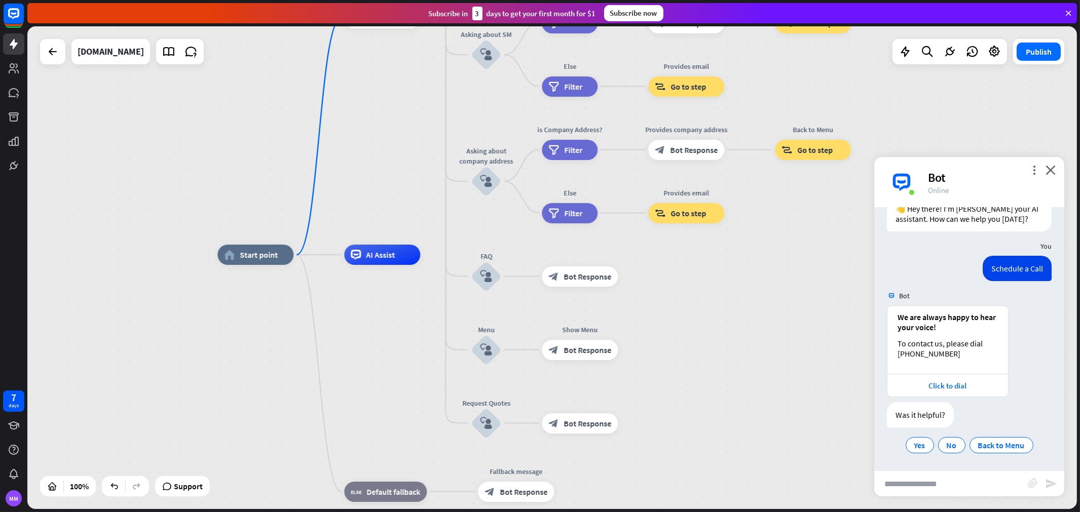
drag, startPoint x: 393, startPoint y: 377, endPoint x: 391, endPoint y: 117, distance: 259.5
click at [391, 112] on div "home_2 Start point Welcome message block_bot_response Bot Response About us blo…" at bounding box center [552, 267] width 1050 height 483
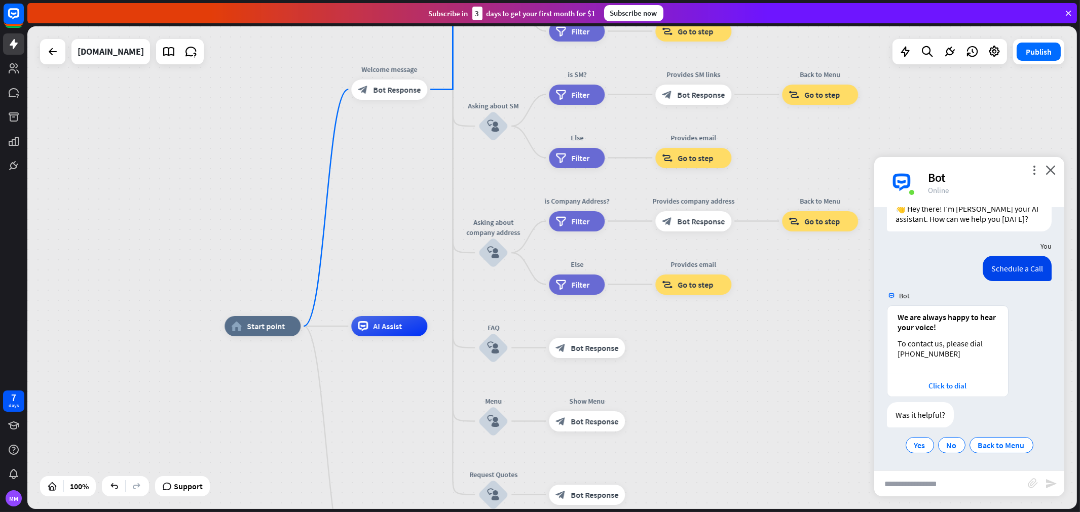
drag, startPoint x: 431, startPoint y: 184, endPoint x: 444, endPoint y: 289, distance: 106.2
click at [446, 291] on div "home_2 Start point Welcome message block_bot_response Bot Response About us blo…" at bounding box center [552, 267] width 1050 height 483
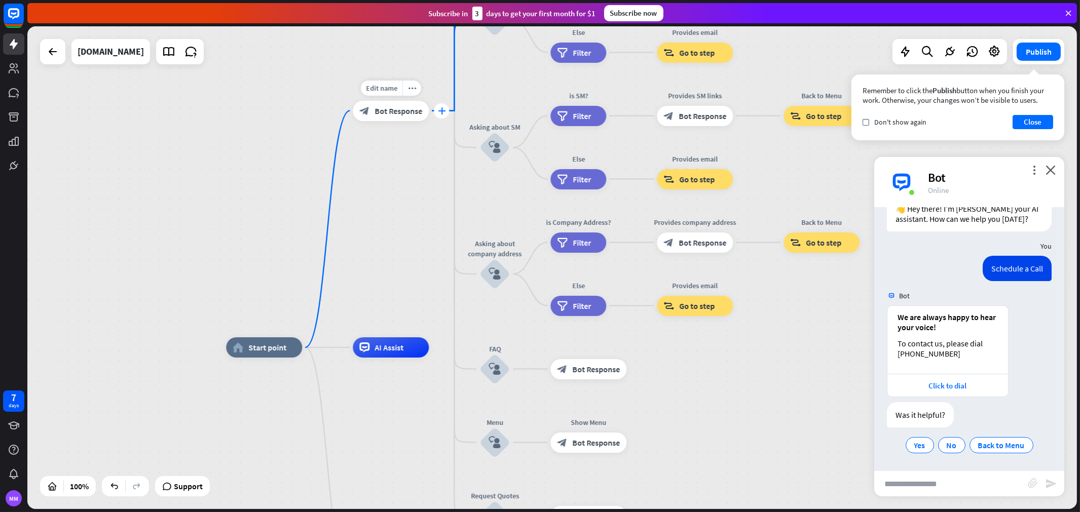
click at [444, 109] on icon "plus" at bounding box center [442, 110] width 8 height 7
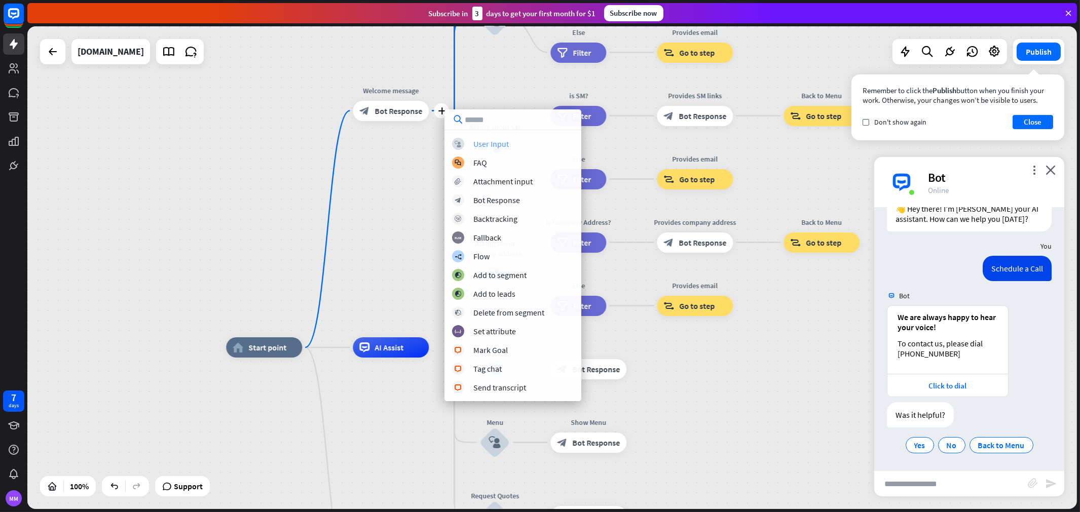
click at [490, 145] on div "User Input" at bounding box center [490, 144] width 35 height 10
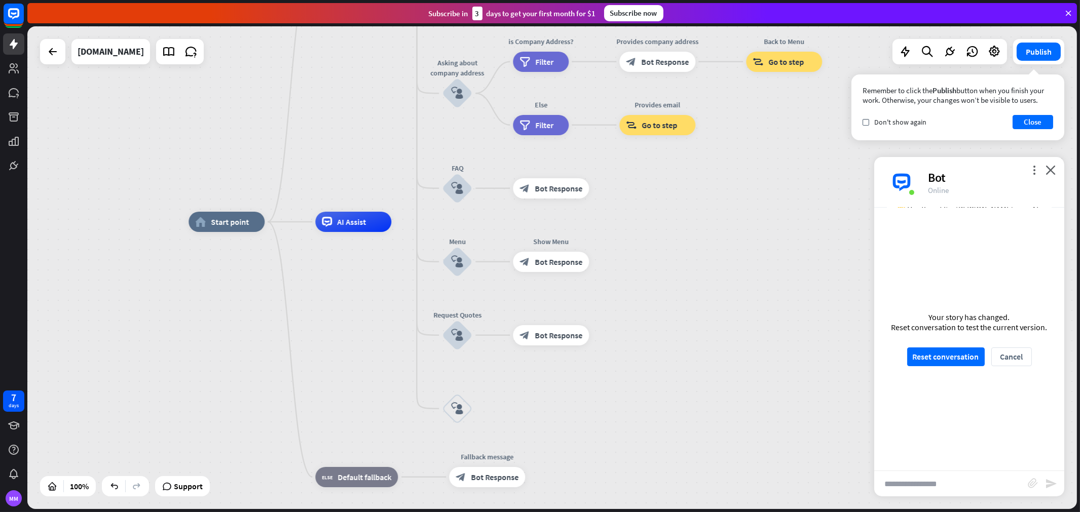
drag, startPoint x: 693, startPoint y: 388, endPoint x: 656, endPoint y: 263, distance: 131.2
click at [656, 263] on div "home_2 Start point Welcome message block_bot_response Bot Response About us blo…" at bounding box center [714, 463] width 1050 height 483
click at [458, 408] on icon "block_user_input" at bounding box center [457, 409] width 12 height 12
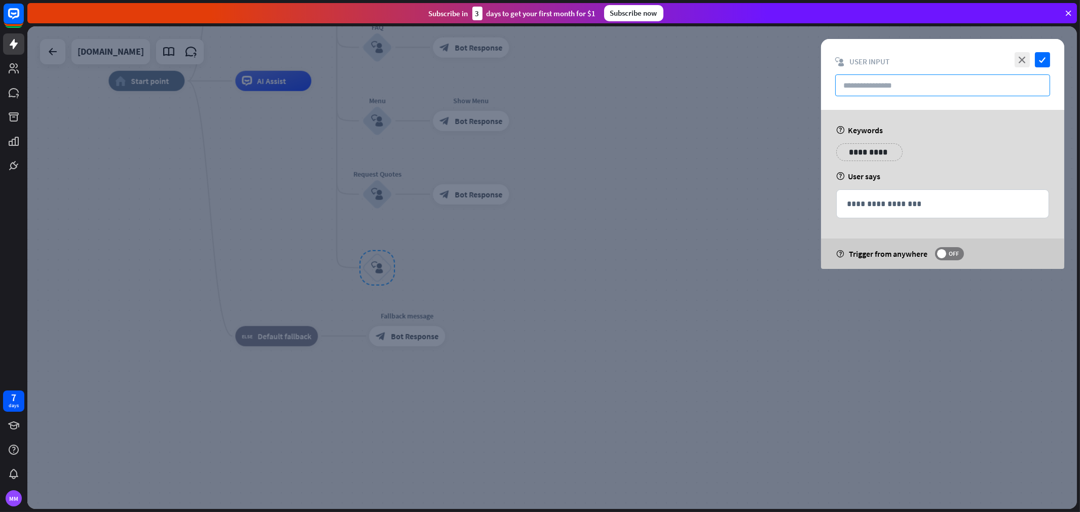
click at [889, 87] on input "text" at bounding box center [942, 86] width 215 height 22
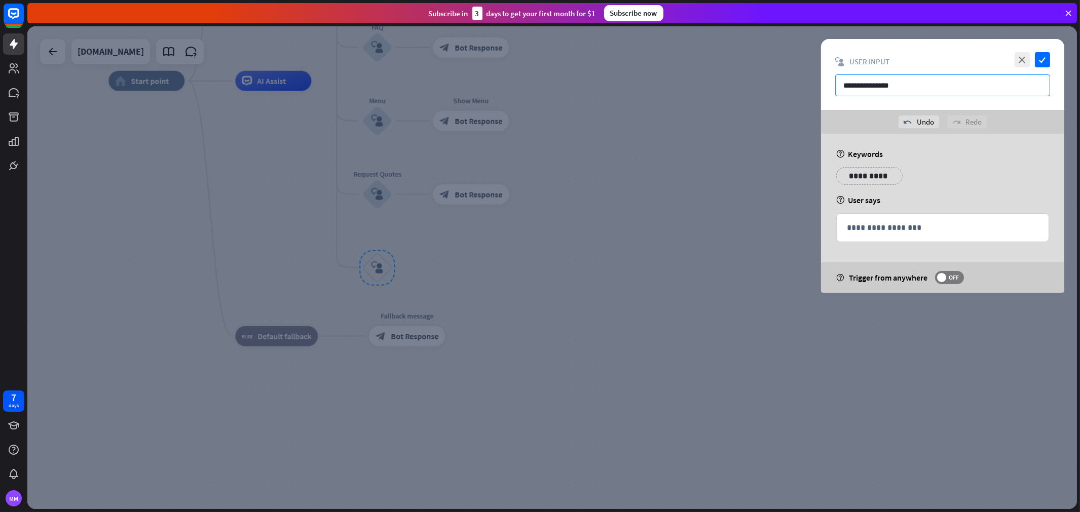
type input "**********"
click at [879, 173] on p "**********" at bounding box center [864, 176] width 41 height 13
click at [952, 175] on div "**********" at bounding box center [926, 176] width 56 height 18
click at [915, 235] on div "**********" at bounding box center [943, 228] width 212 height 28
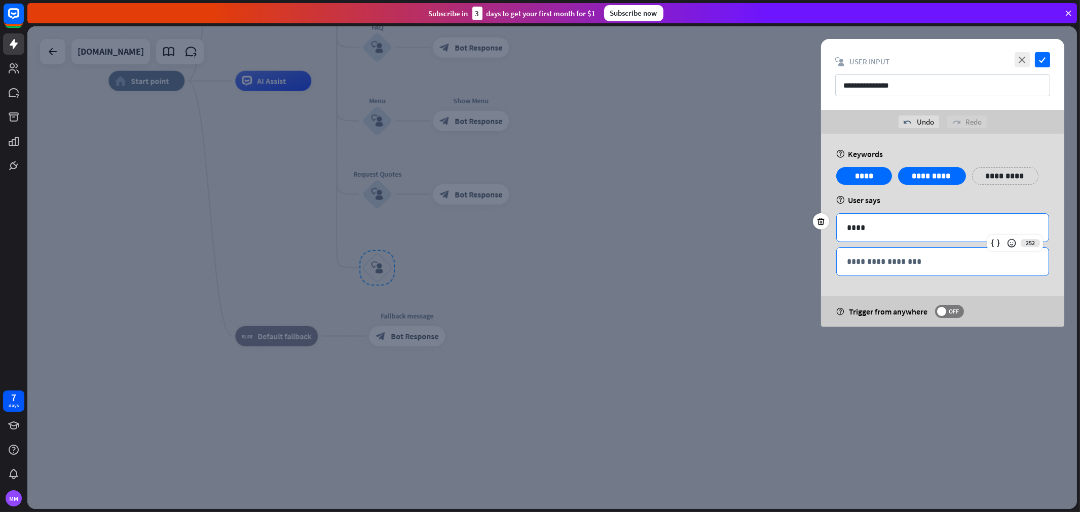
click at [906, 259] on p "**********" at bounding box center [943, 261] width 192 height 13
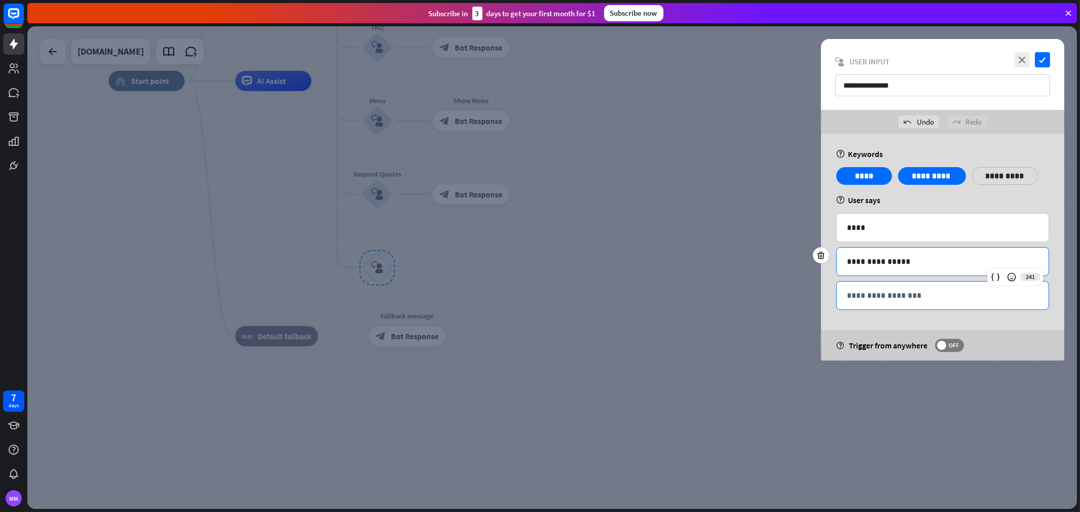
click at [886, 300] on p "**********" at bounding box center [943, 295] width 192 height 13
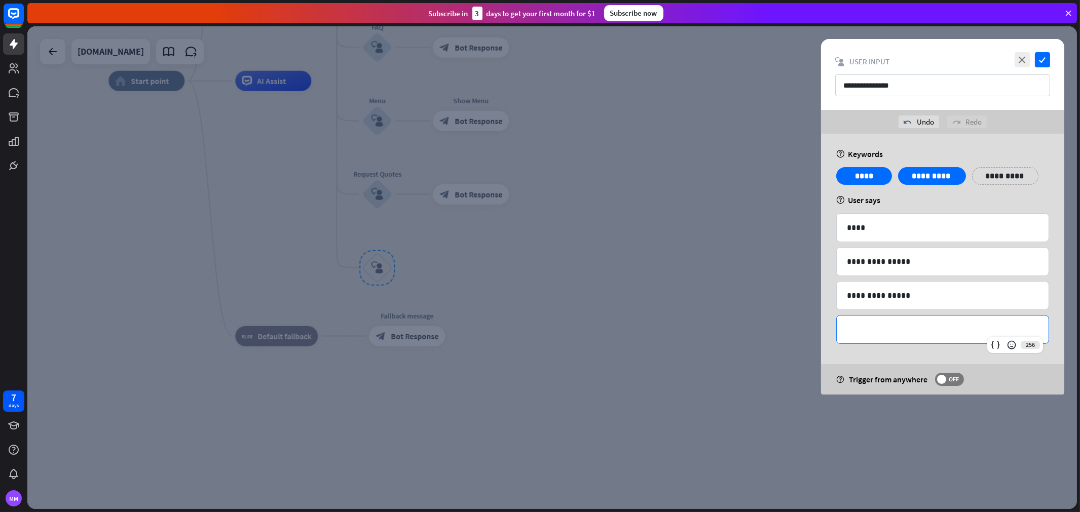
click at [901, 329] on p "**********" at bounding box center [943, 329] width 192 height 13
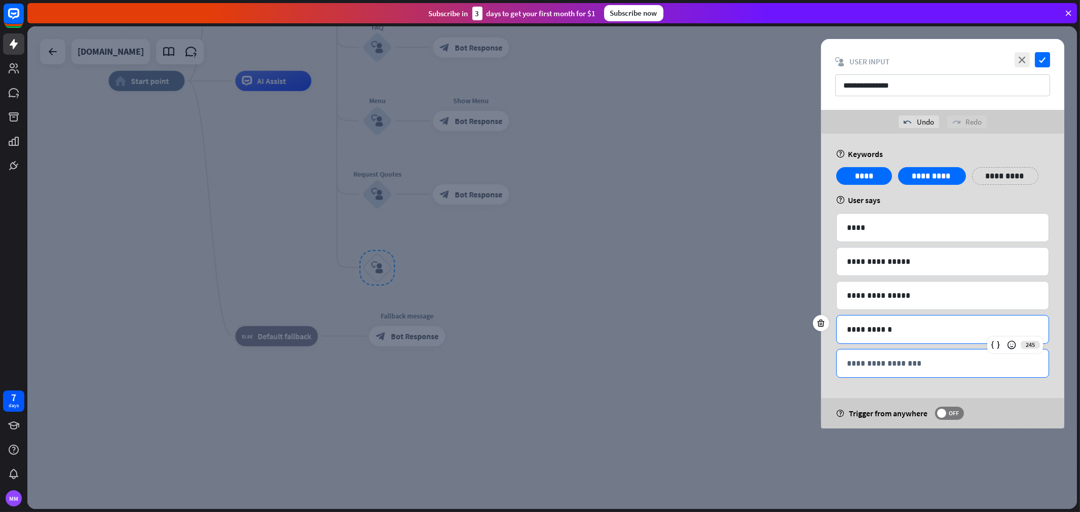
click at [915, 369] on p "**********" at bounding box center [943, 363] width 192 height 13
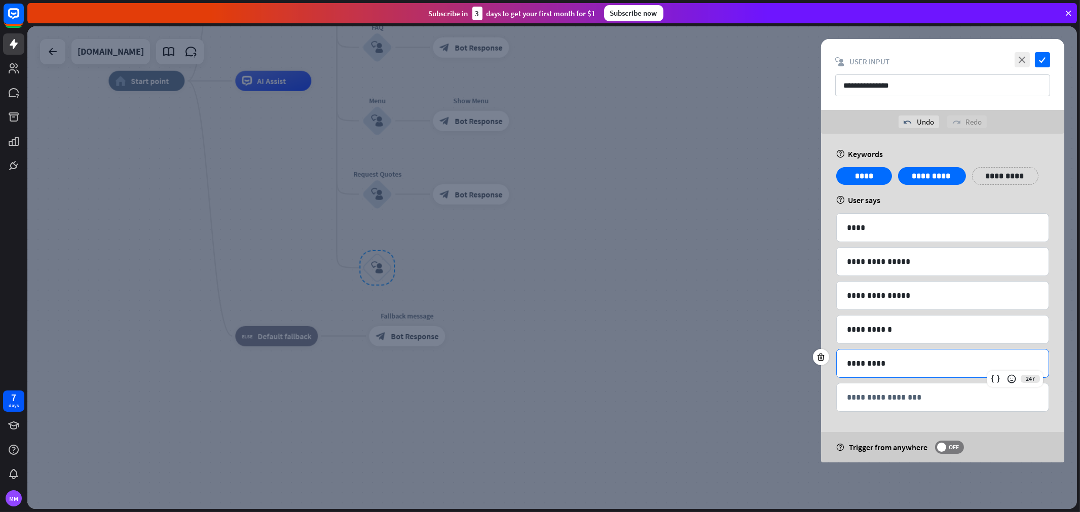
click at [972, 174] on p "**********" at bounding box center [1005, 176] width 51 height 13
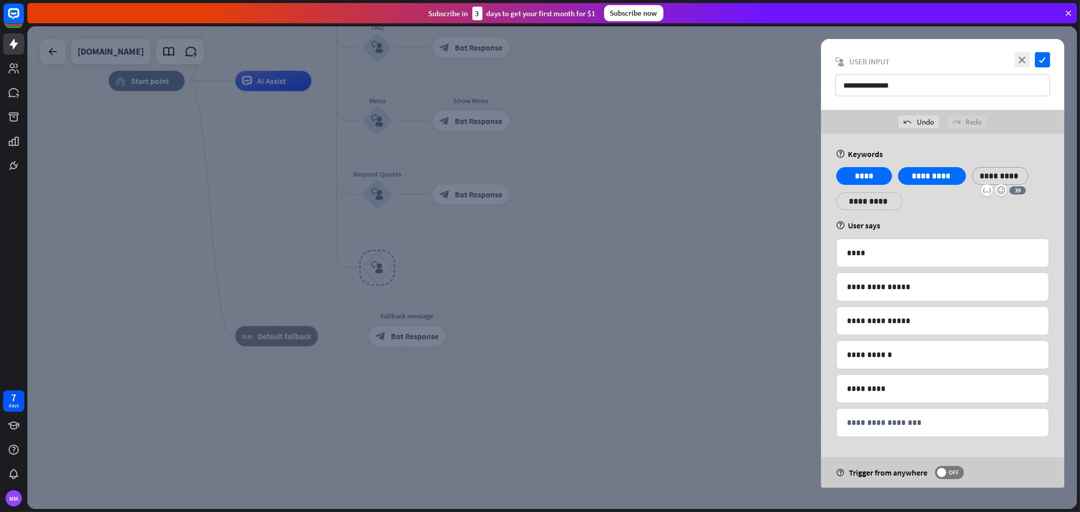
click at [972, 211] on div "**********" at bounding box center [942, 192] width 219 height 51
click at [972, 61] on icon "check" at bounding box center [1042, 59] width 15 height 15
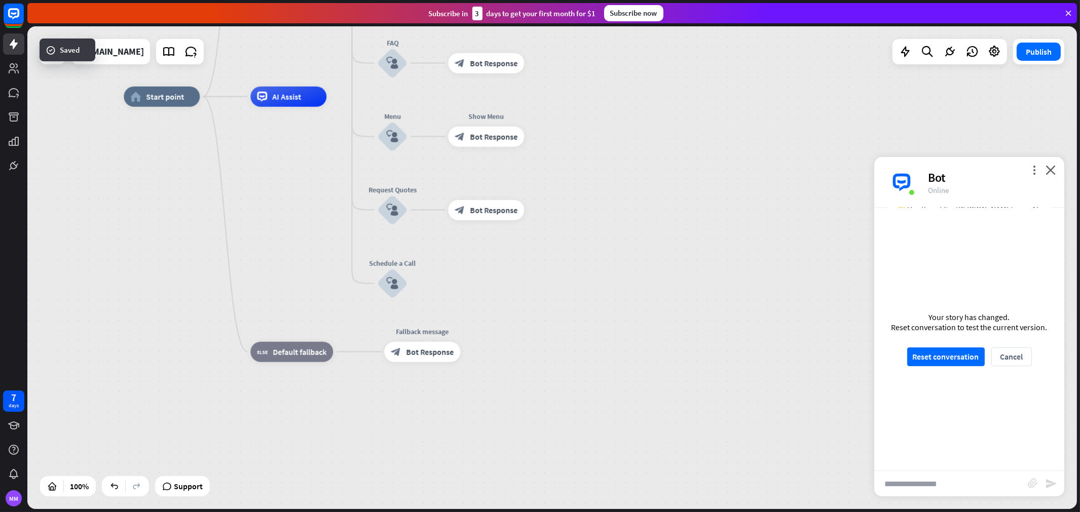
drag, startPoint x: 469, startPoint y: 255, endPoint x: 525, endPoint y: 304, distance: 74.3
click at [525, 304] on div "home_2 Start point Welcome message block_bot_response Bot Response About us blo…" at bounding box center [649, 338] width 1050 height 483
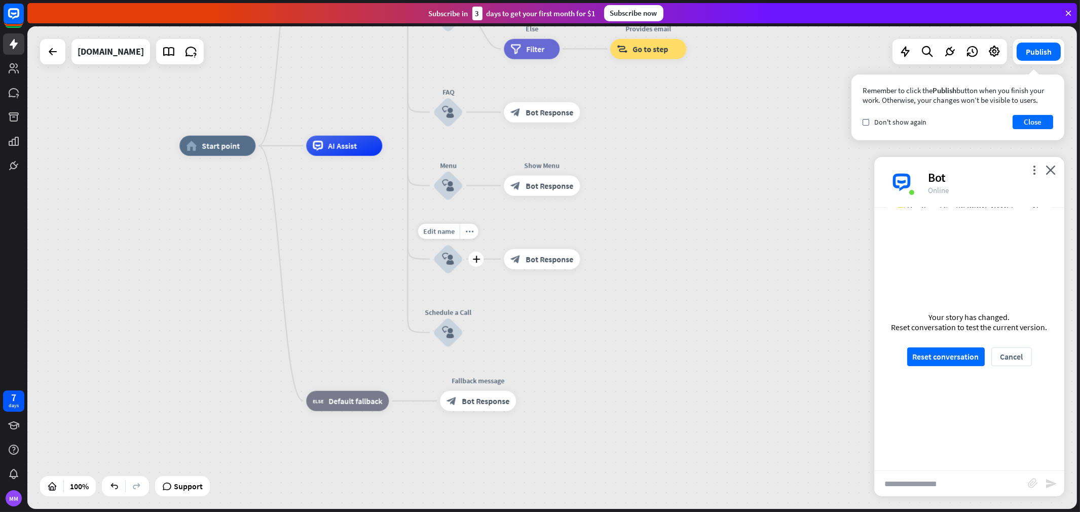
click at [444, 256] on icon "block_user_input" at bounding box center [448, 259] width 12 height 12
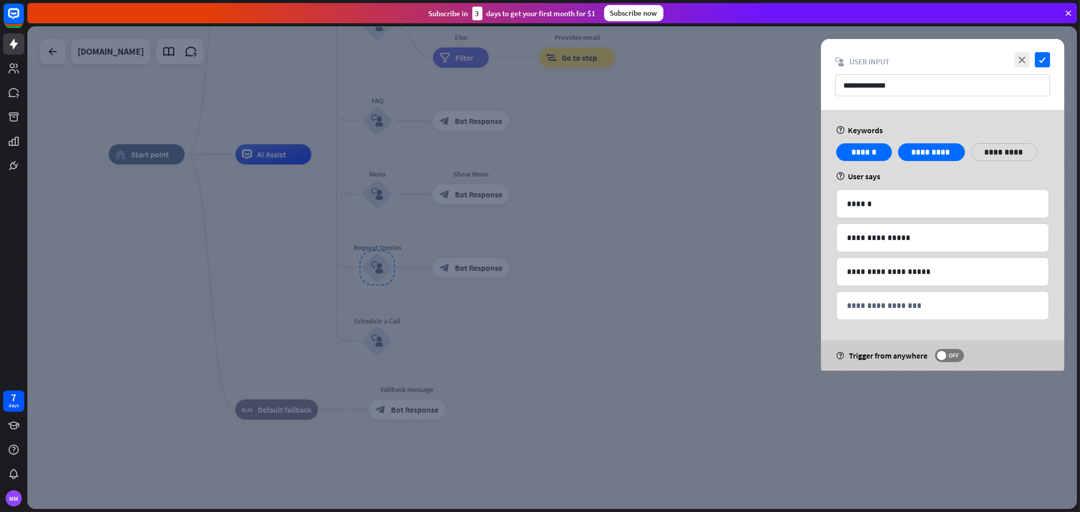
click at [374, 208] on div at bounding box center [552, 267] width 1050 height 483
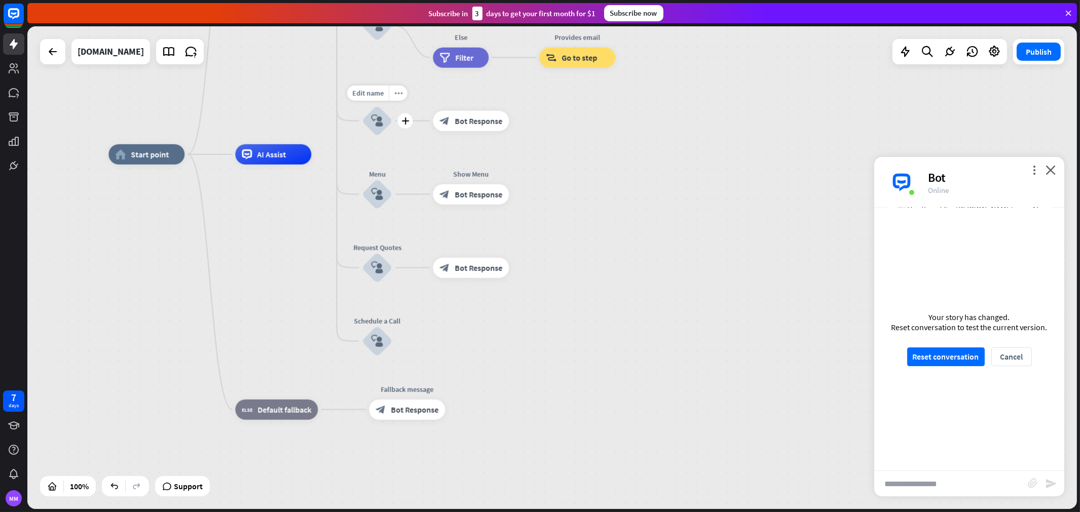
click at [379, 124] on icon "block_user_input" at bounding box center [377, 121] width 12 height 12
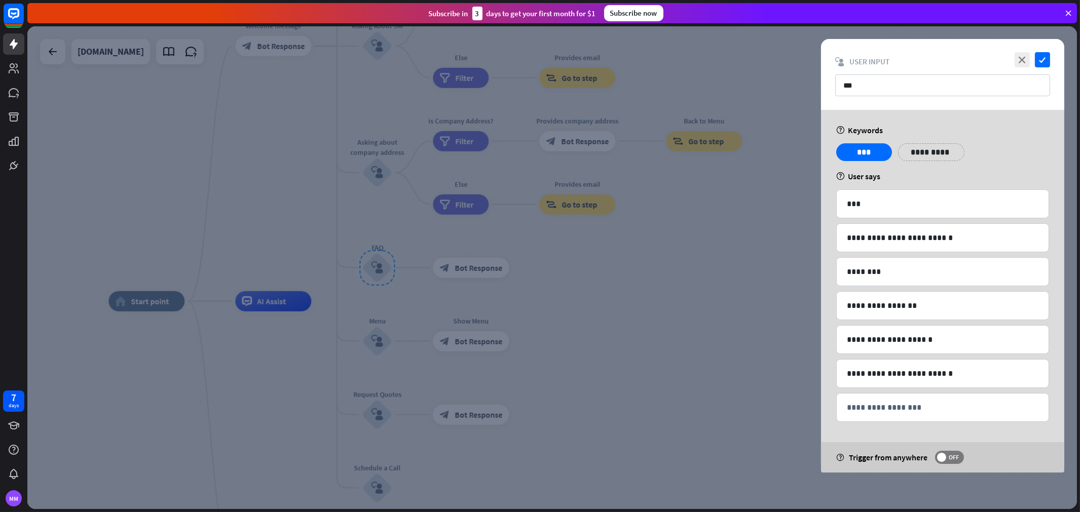
click at [683, 307] on div at bounding box center [552, 267] width 1050 height 483
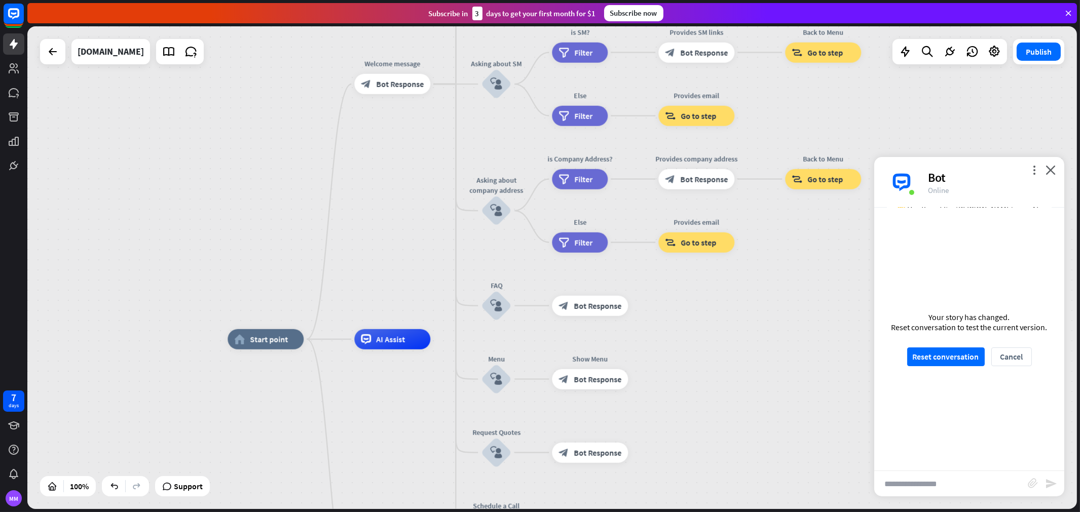
drag, startPoint x: 529, startPoint y: 272, endPoint x: 649, endPoint y: 331, distance: 134.6
click at [628, 316] on div "Edit name more_horiz plus block_bot_response Bot Response" at bounding box center [590, 306] width 76 height 20
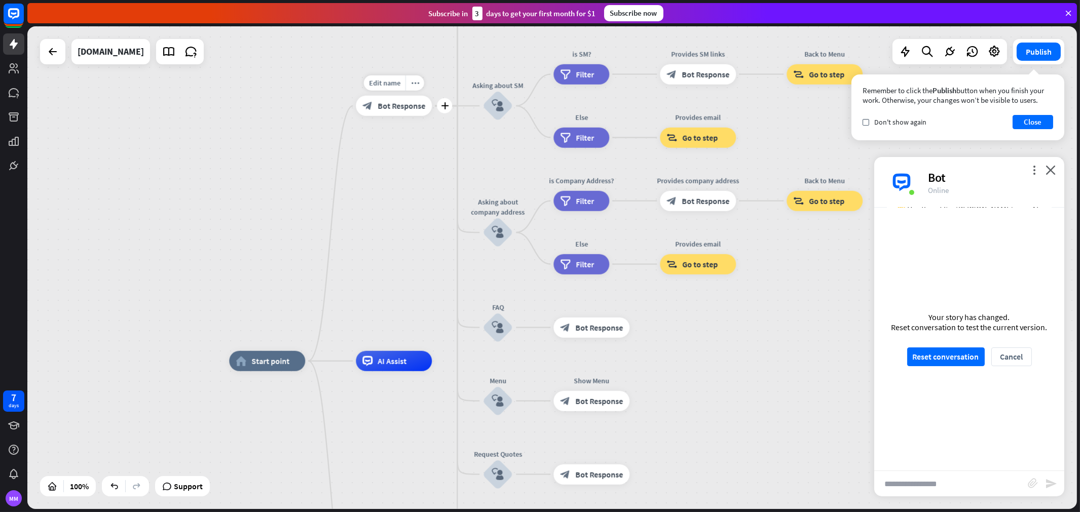
click at [382, 102] on span "Bot Response" at bounding box center [402, 106] width 48 height 10
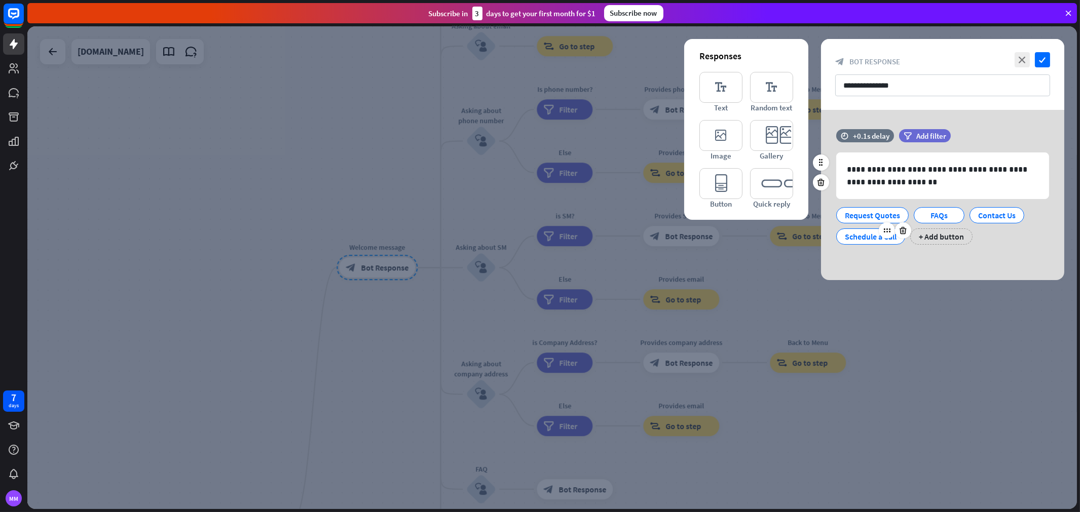
click at [869, 238] on div "Schedule a Call" at bounding box center [871, 236] width 52 height 15
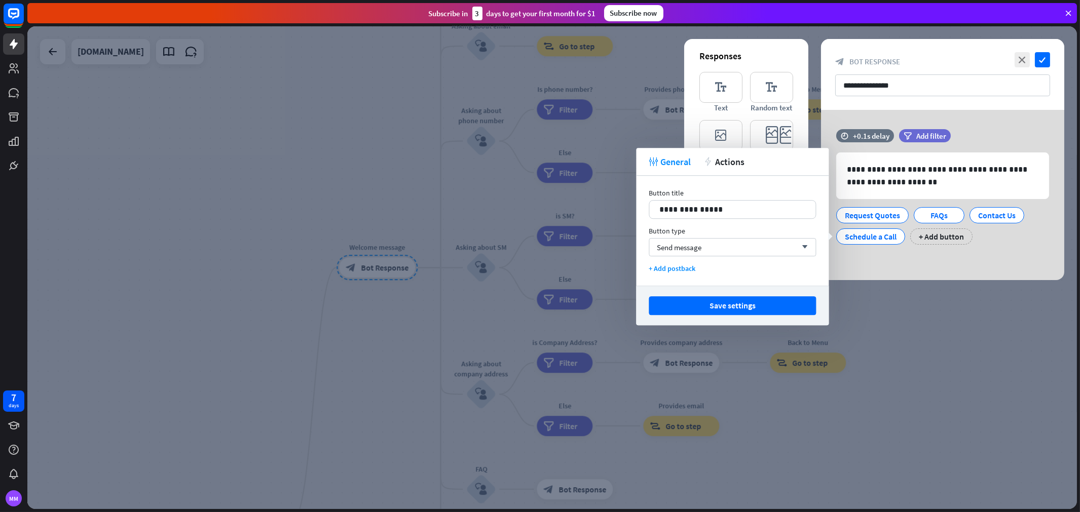
click at [908, 321] on div at bounding box center [552, 267] width 1050 height 483
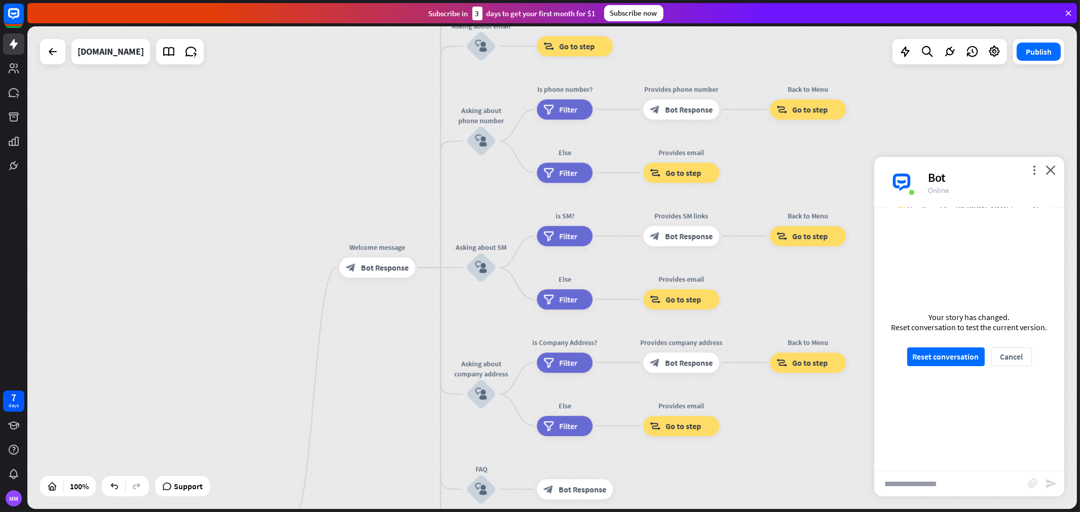
drag, startPoint x: 933, startPoint y: 364, endPoint x: 872, endPoint y: 261, distance: 120.2
click at [887, 241] on div "Your story has changed. Reset conversation to test the current version. Reset c…" at bounding box center [969, 339] width 190 height 263
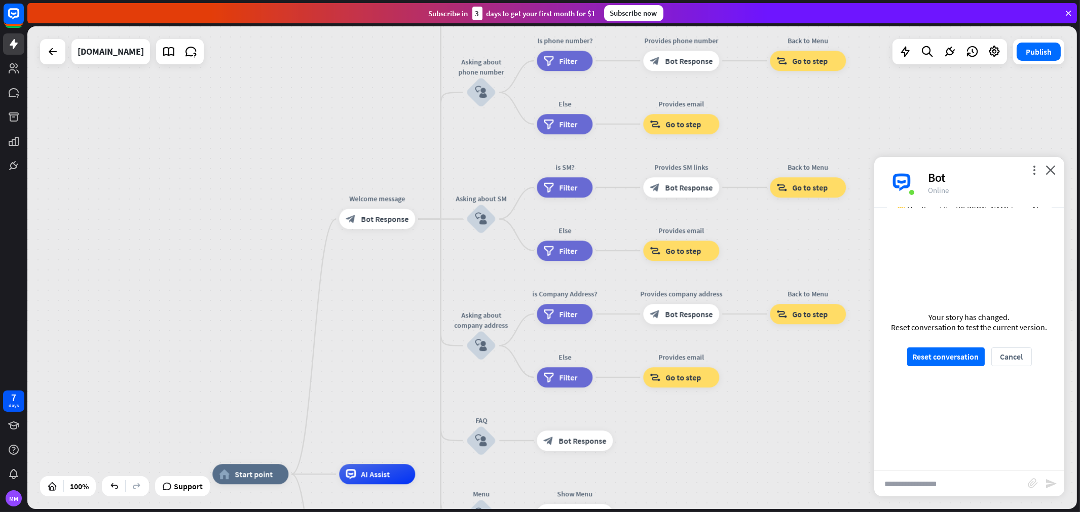
drag, startPoint x: 802, startPoint y: 434, endPoint x: 751, endPoint y: 138, distance: 300.4
click at [751, 138] on div "home_2 Start point Welcome message block_bot_response Bot Response About us blo…" at bounding box center [552, 267] width 1050 height 483
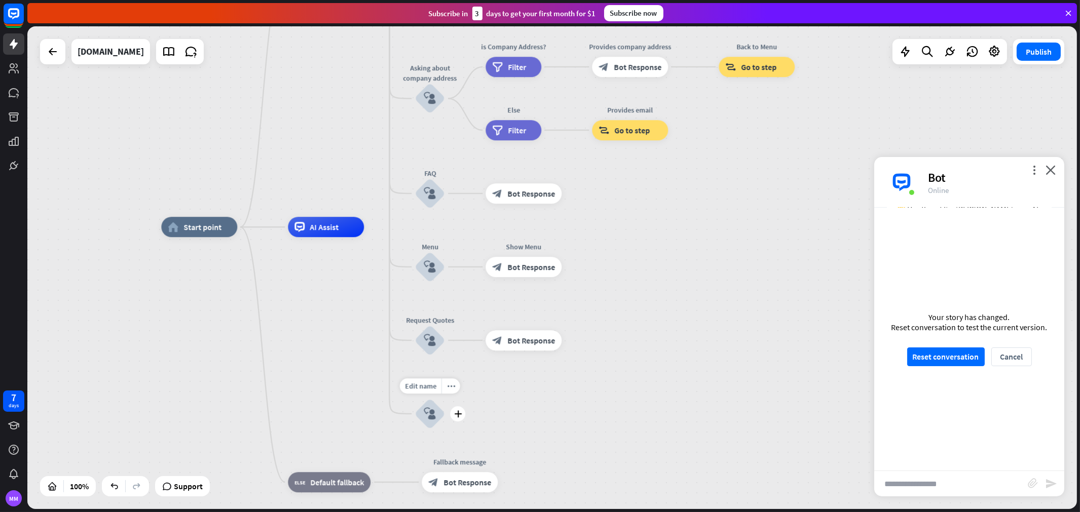
click at [434, 417] on icon "block_user_input" at bounding box center [430, 414] width 12 height 12
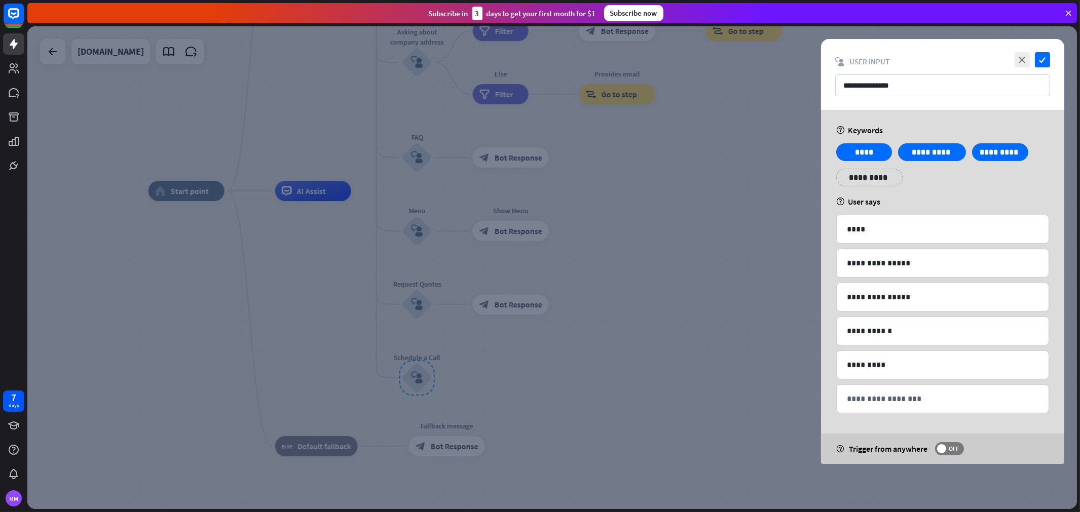
drag, startPoint x: 503, startPoint y: 404, endPoint x: 491, endPoint y: 387, distance: 21.8
click at [504, 403] on div at bounding box center [552, 267] width 1050 height 483
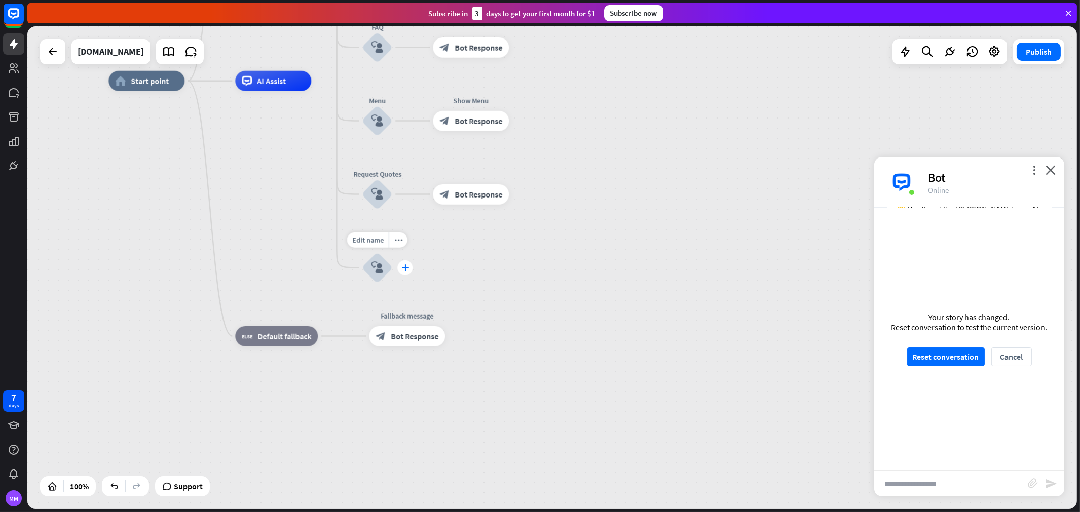
click at [404, 267] on icon "plus" at bounding box center [405, 268] width 8 height 7
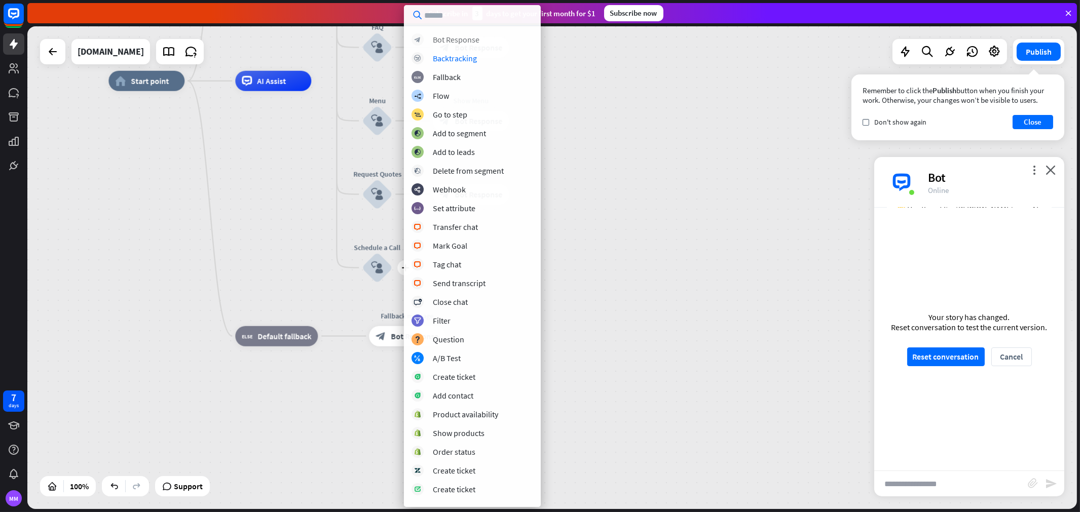
click at [460, 38] on div "Bot Response" at bounding box center [456, 39] width 47 height 10
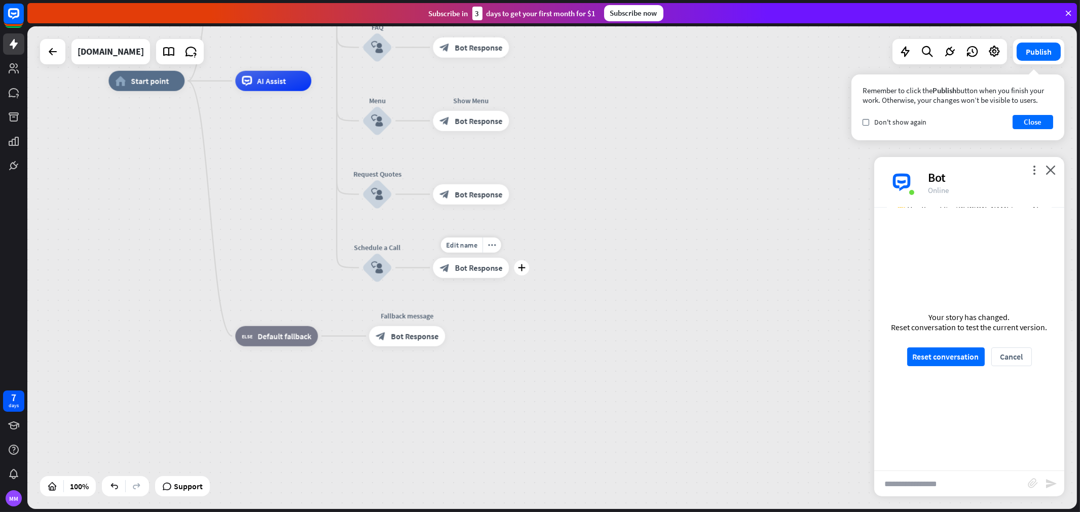
click at [461, 266] on span "Bot Response" at bounding box center [479, 268] width 48 height 10
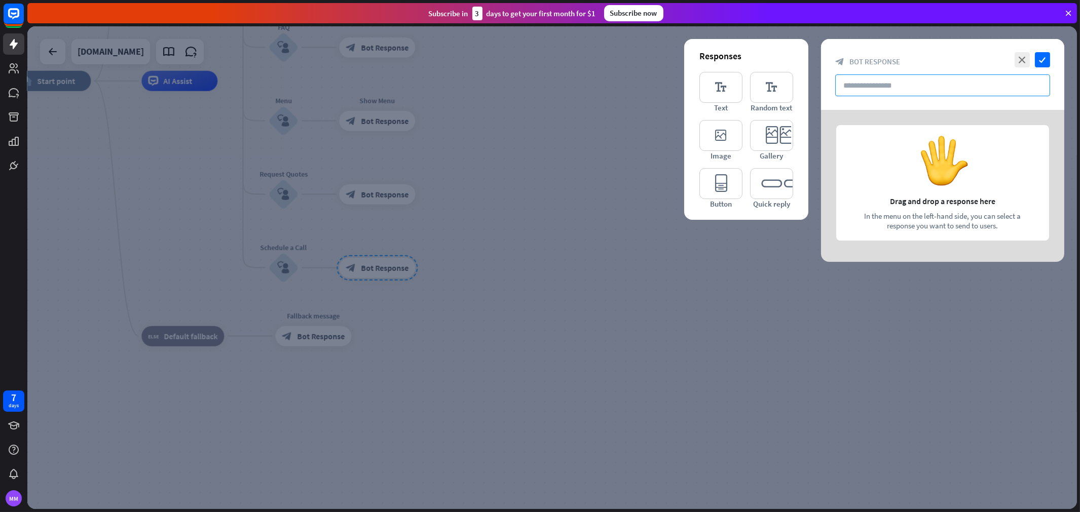
click at [894, 85] on input "text" at bounding box center [942, 86] width 215 height 22
drag, startPoint x: 907, startPoint y: 95, endPoint x: 893, endPoint y: 108, distance: 19.4
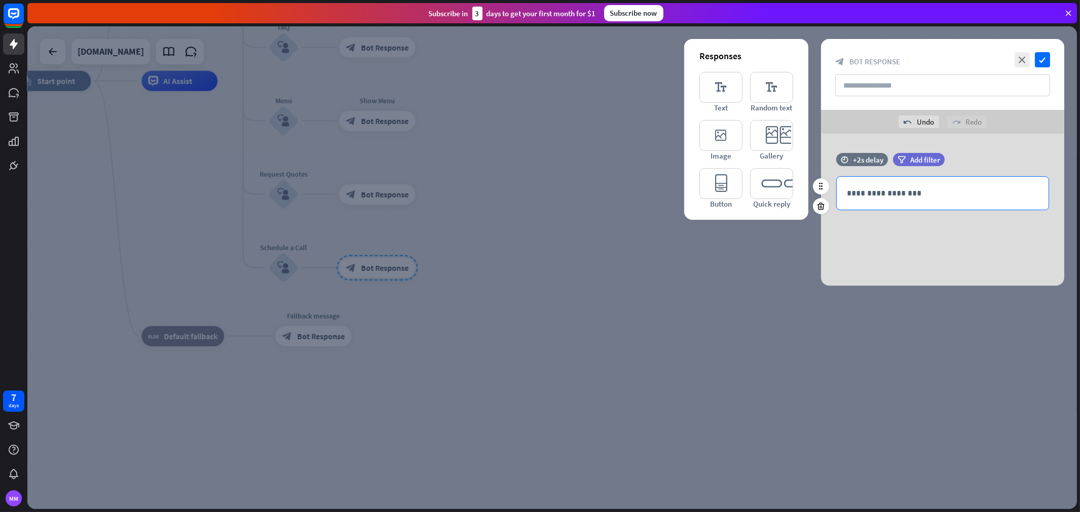
click at [910, 189] on p "**********" at bounding box center [943, 193] width 192 height 13
drag, startPoint x: 992, startPoint y: 204, endPoint x: 997, endPoint y: 204, distance: 5.6
click at [972, 204] on p "**********" at bounding box center [943, 199] width 192 height 25
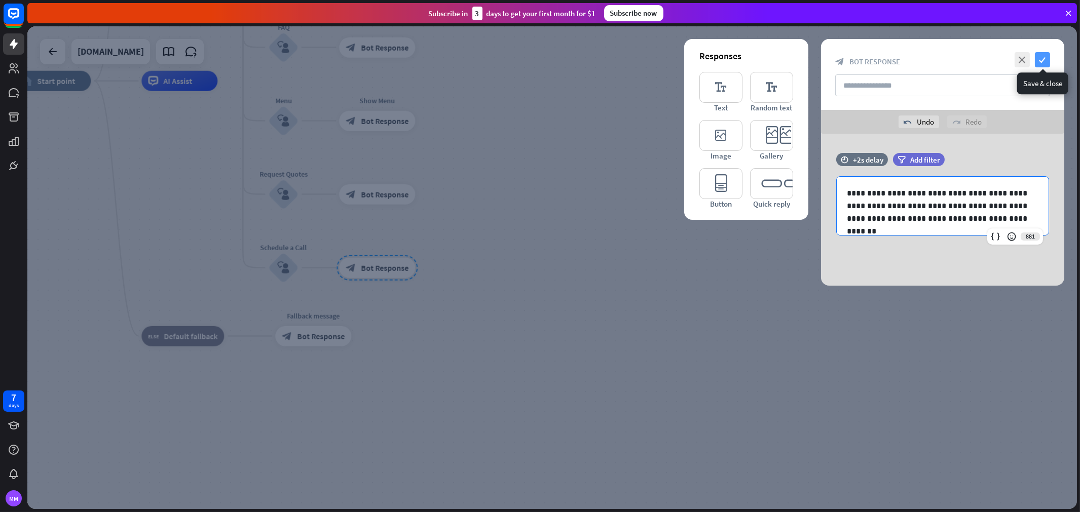
click at [972, 64] on icon "check" at bounding box center [1042, 59] width 15 height 15
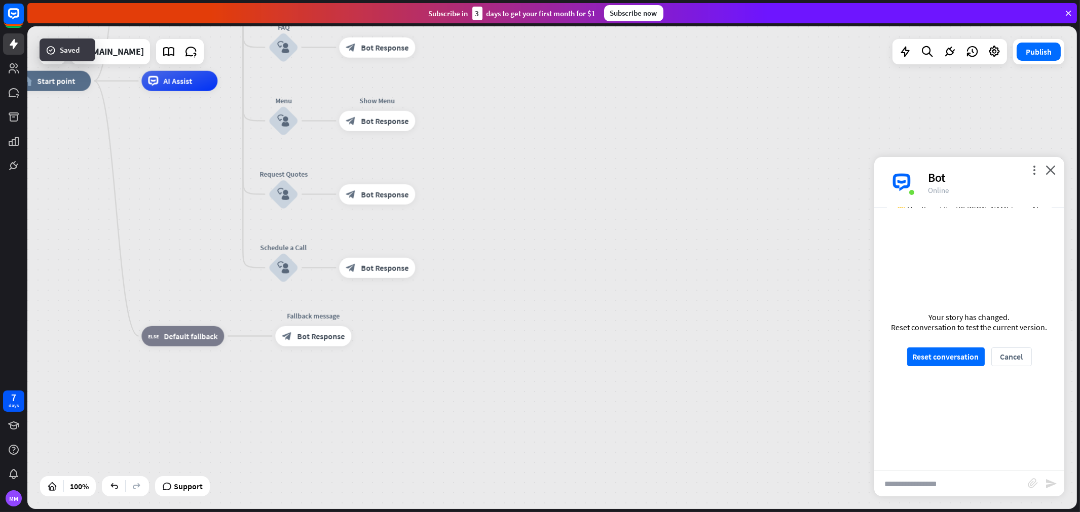
drag, startPoint x: 501, startPoint y: 331, endPoint x: 846, endPoint y: 508, distance: 388.0
click at [845, 461] on div "home_2 Start point Welcome message block_bot_response Bot Response About us blo…" at bounding box center [540, 322] width 1050 height 483
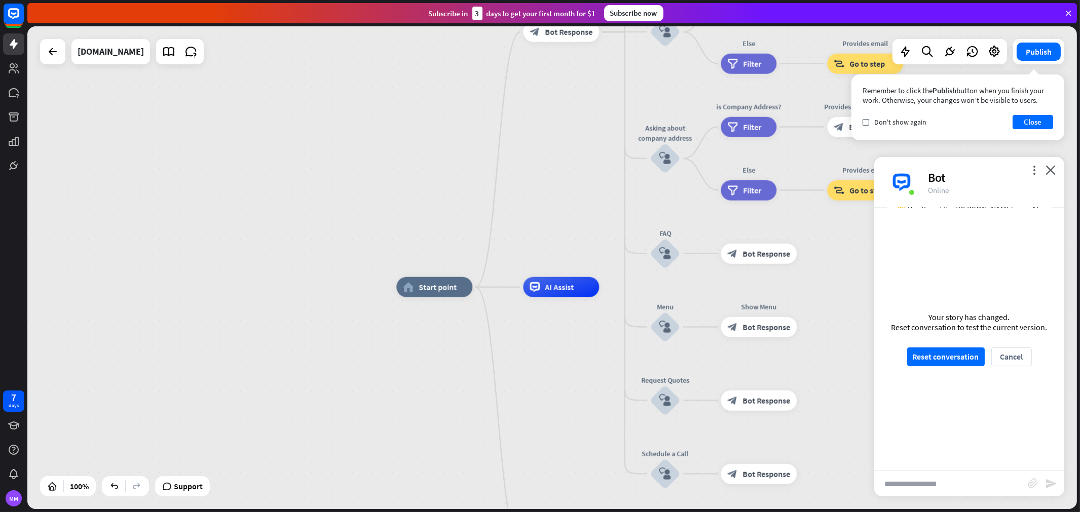
drag, startPoint x: 461, startPoint y: 298, endPoint x: 406, endPoint y: 362, distance: 84.8
click at [404, 368] on div "Edit name more_horiz home_2 Start point Welcome message block_bot_response Bot …" at bounding box center [552, 267] width 1050 height 483
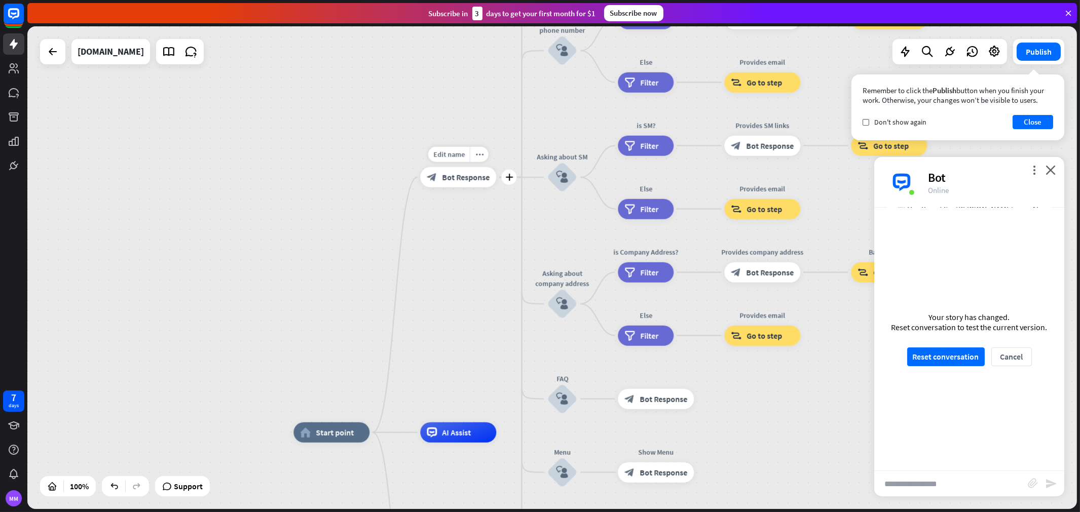
click at [469, 176] on span "Bot Response" at bounding box center [466, 177] width 48 height 10
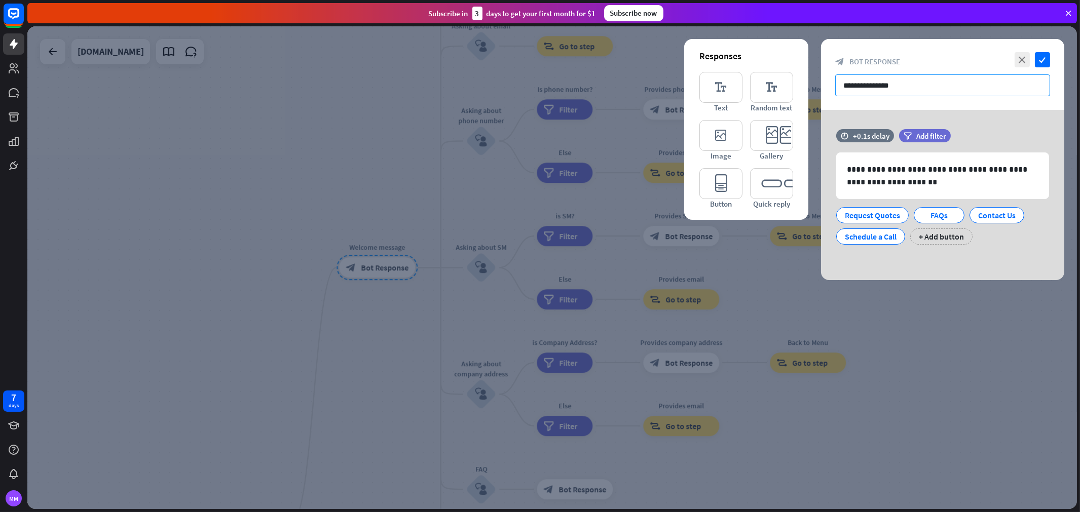
click at [911, 80] on input "**********" at bounding box center [942, 86] width 215 height 22
click at [879, 236] on div at bounding box center [895, 230] width 32 height 16
click at [852, 241] on div "Schedule a Call" at bounding box center [871, 236] width 52 height 15
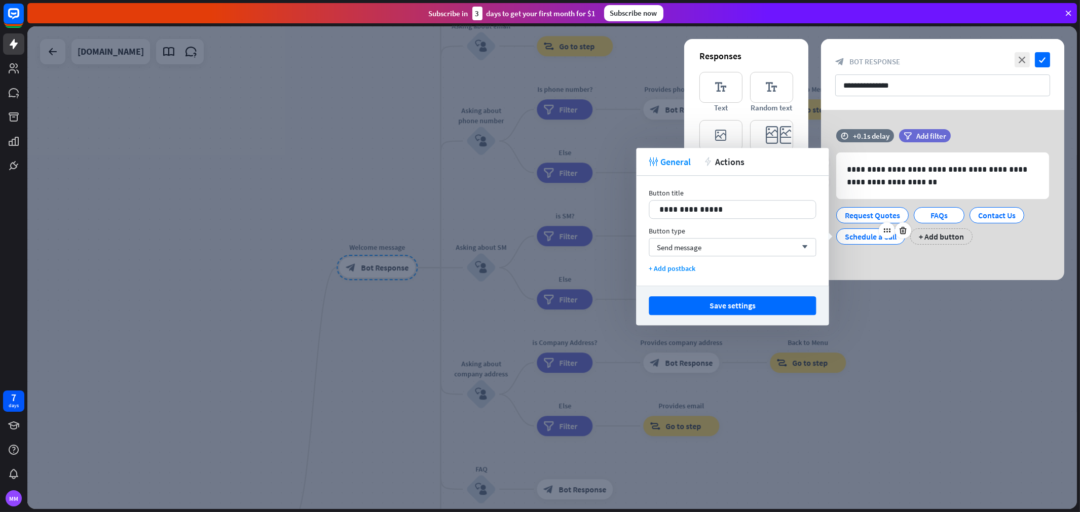
click at [852, 241] on div "Schedule a Call" at bounding box center [871, 236] width 52 height 15
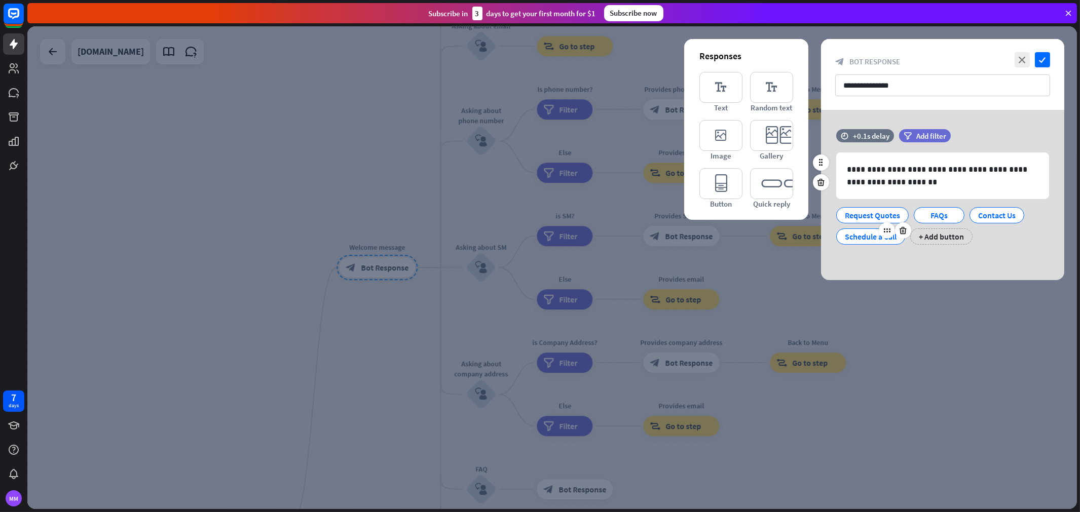
click at [848, 241] on div "Schedule a Call" at bounding box center [871, 236] width 52 height 15
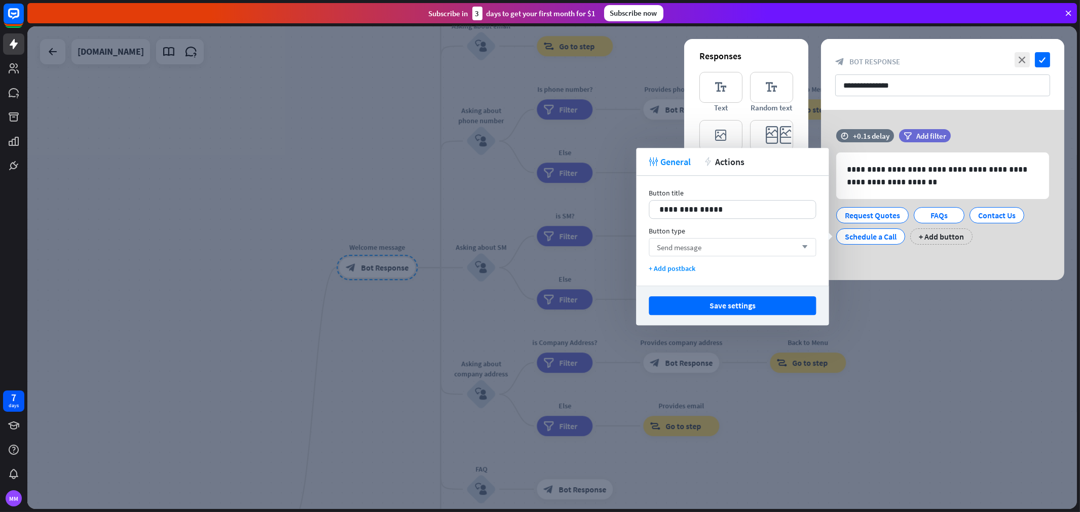
click at [725, 246] on div "Send message arrow_down" at bounding box center [732, 247] width 167 height 18
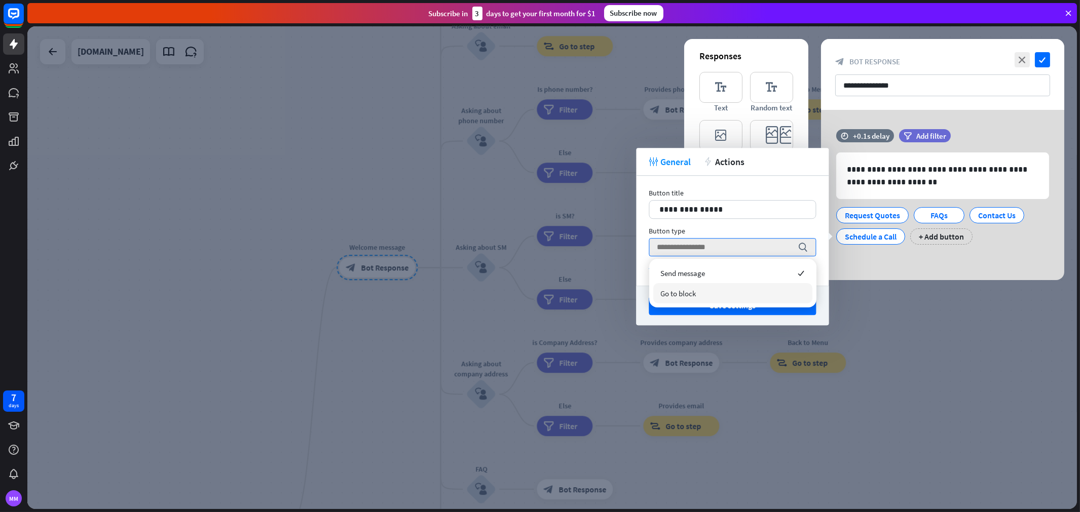
click at [706, 294] on div "Go to block" at bounding box center [732, 293] width 159 height 20
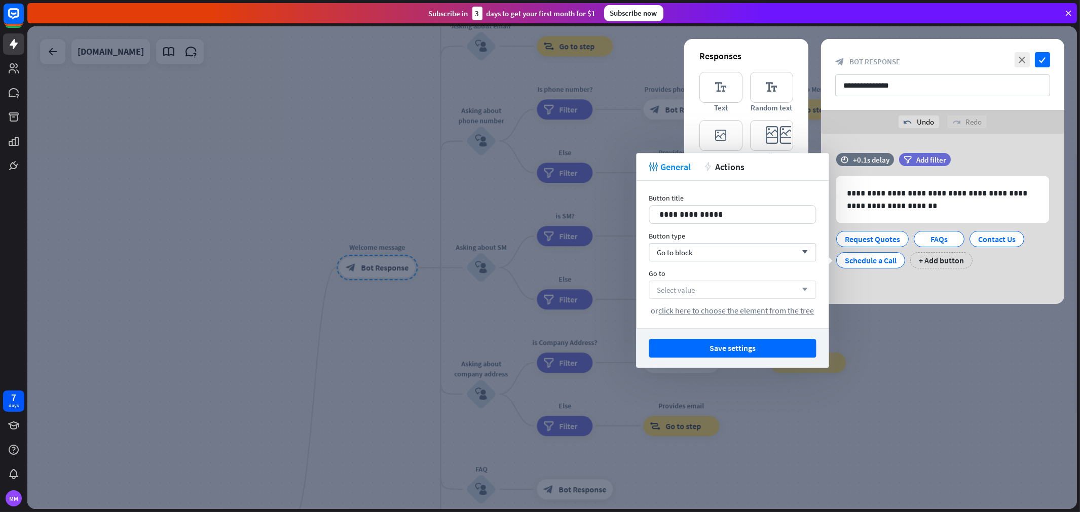
click at [718, 288] on div "Select value arrow_down" at bounding box center [732, 290] width 167 height 18
type input "**"
click at [692, 311] on div "block_user_input Schedule a Call" at bounding box center [733, 317] width 142 height 12
click at [731, 350] on button "Save settings" at bounding box center [732, 348] width 167 height 19
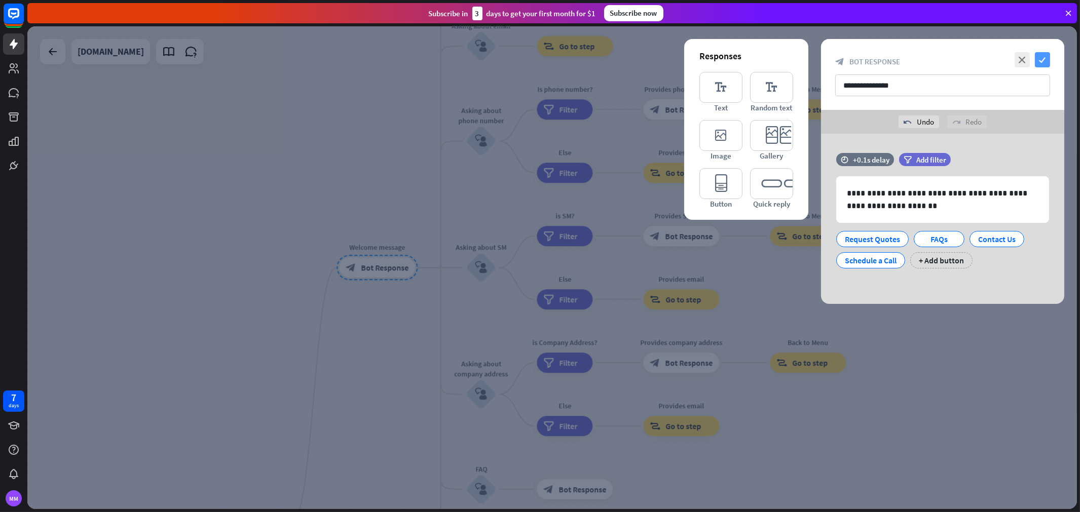
click at [972, 55] on icon "check" at bounding box center [1042, 59] width 15 height 15
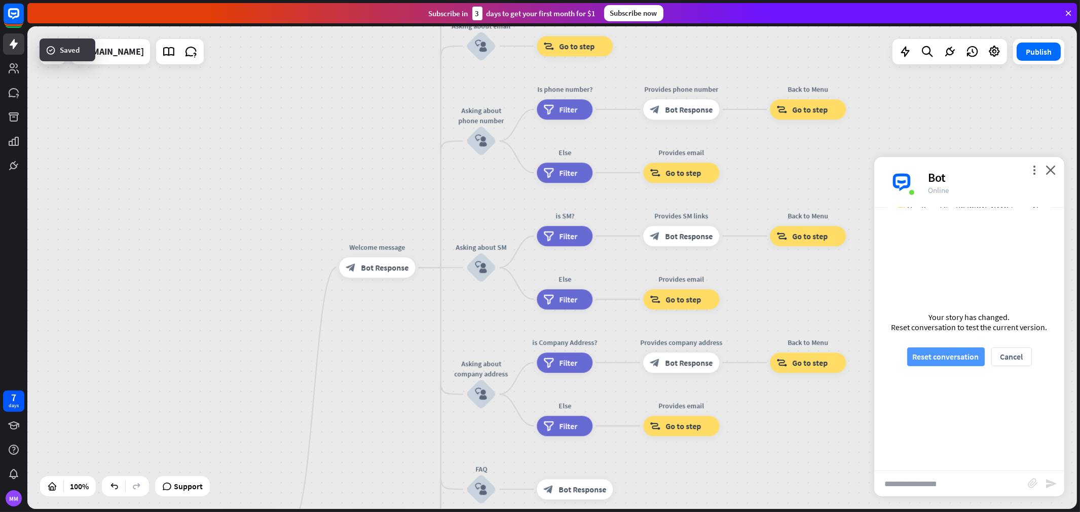
click at [945, 362] on button "Reset conversation" at bounding box center [946, 357] width 78 height 19
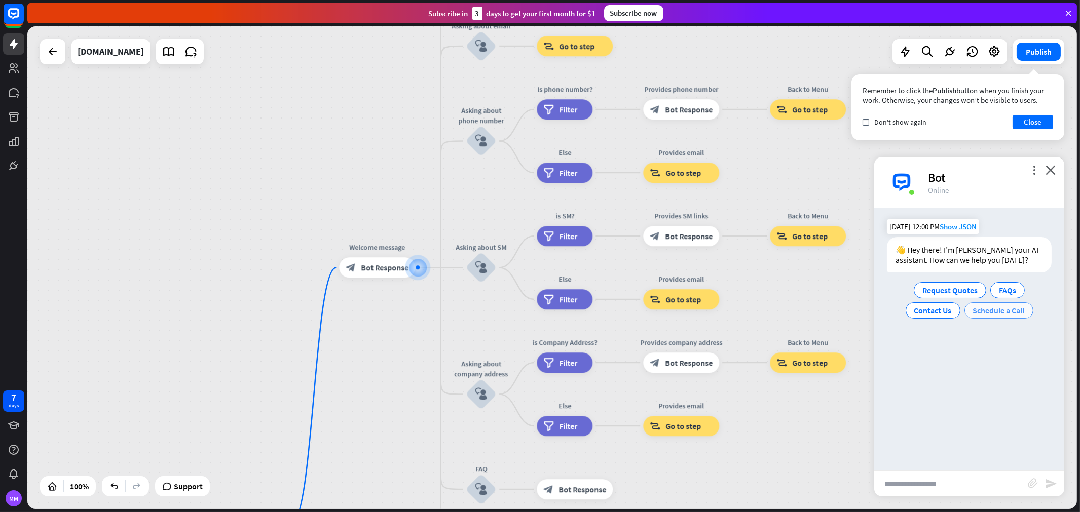
click at [972, 313] on span "Schedule a Call" at bounding box center [999, 311] width 52 height 10
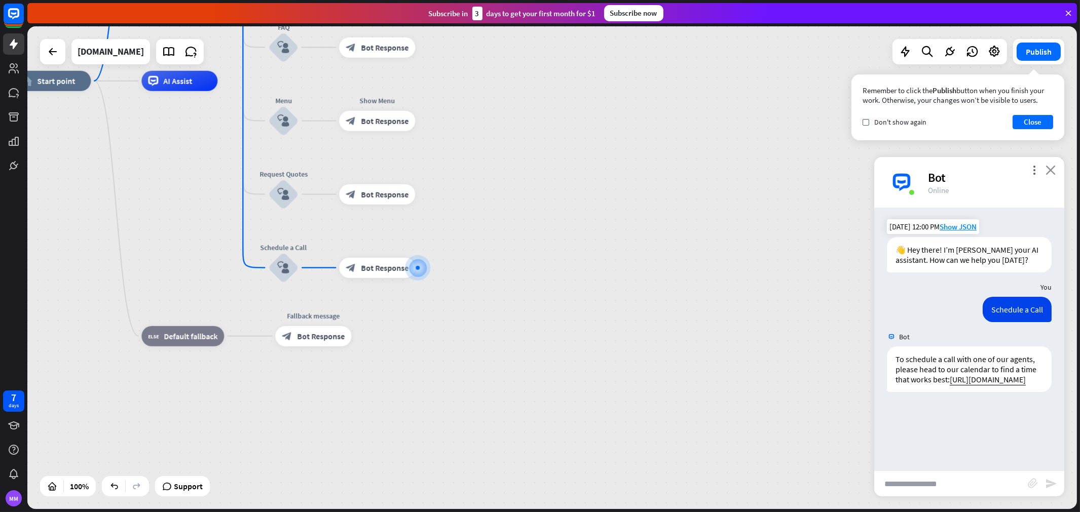
click at [972, 171] on icon "close" at bounding box center [1051, 170] width 10 height 10
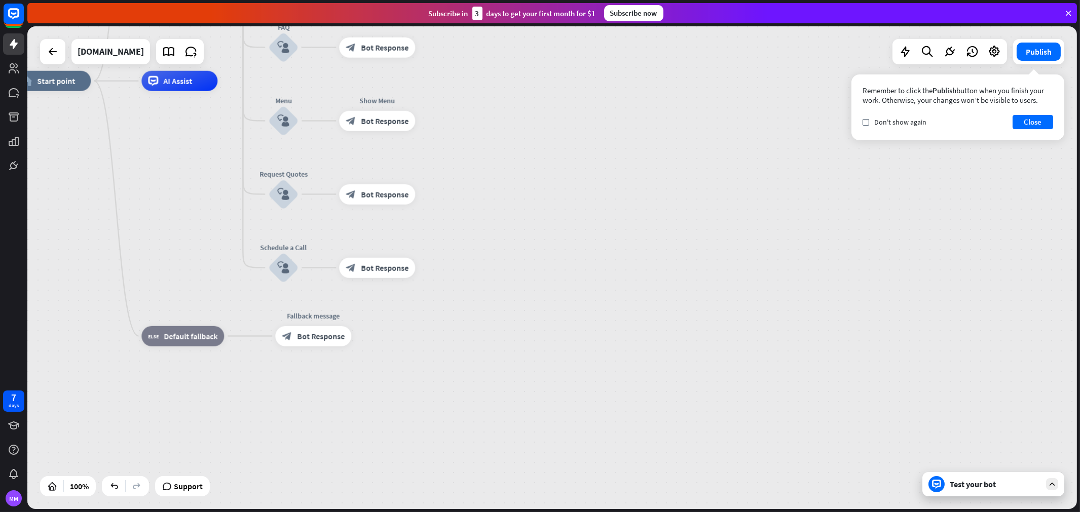
drag, startPoint x: 428, startPoint y: 270, endPoint x: 686, endPoint y: 408, distance: 292.5
click at [52, 54] on icon at bounding box center [53, 52] width 12 height 12
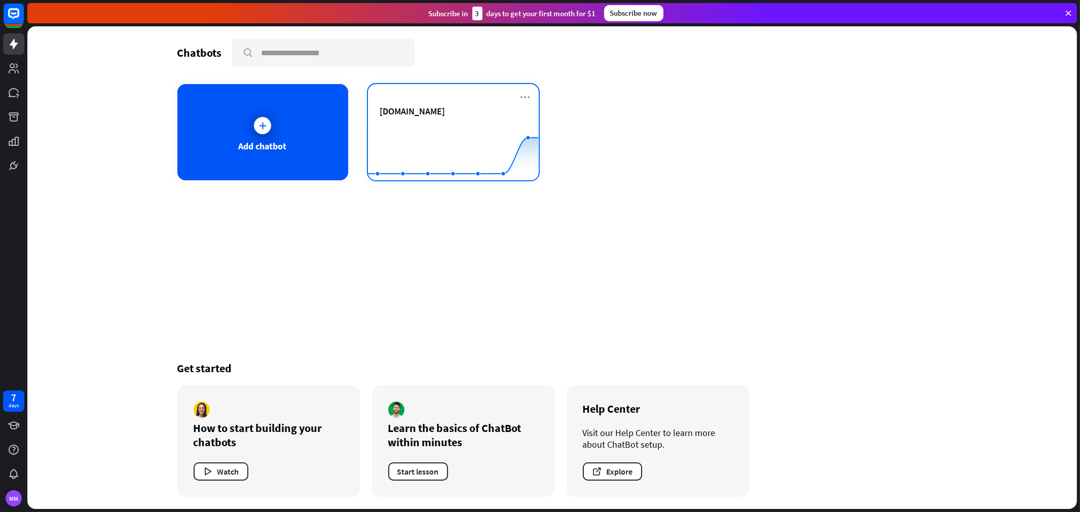
click at [398, 124] on rect at bounding box center [453, 155] width 170 height 63
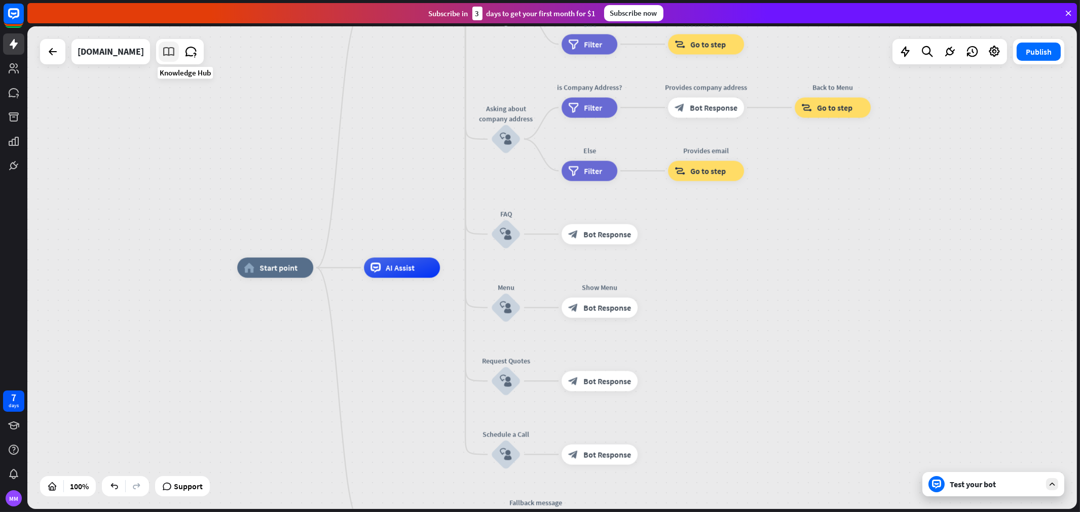
click at [175, 52] on icon at bounding box center [168, 51] width 13 height 13
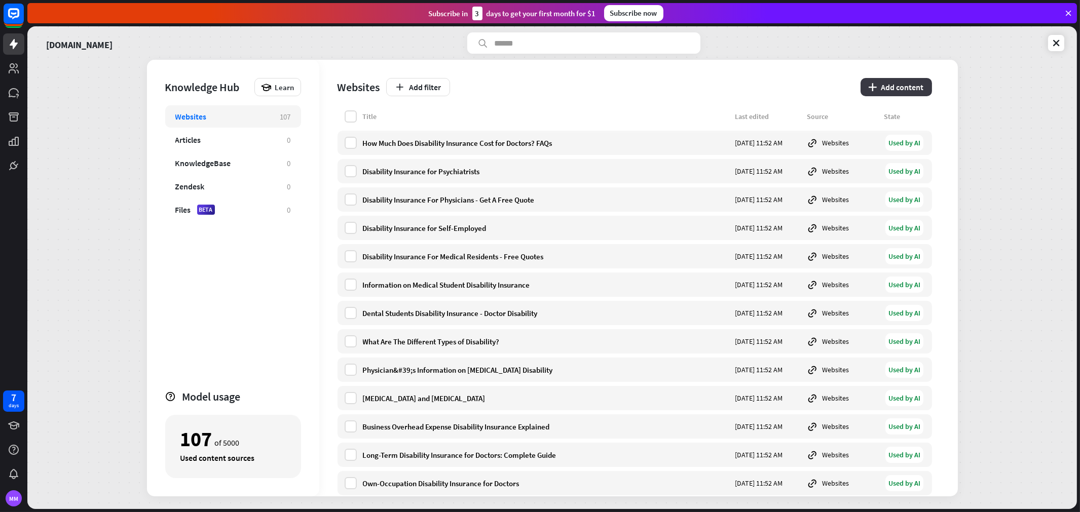
click at [869, 85] on icon "plus" at bounding box center [873, 87] width 9 height 8
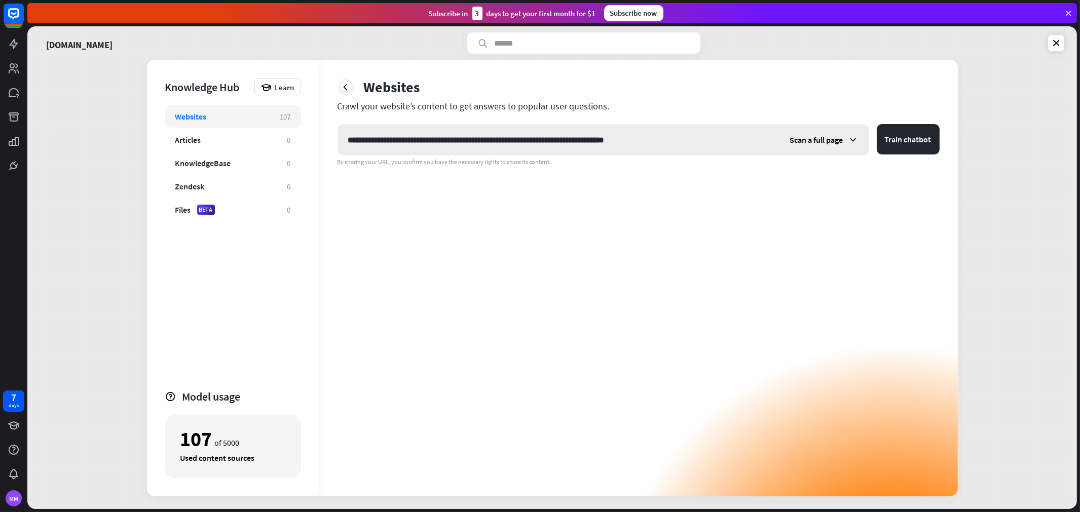
click at [846, 142] on div "Scan a full page" at bounding box center [824, 140] width 89 height 30
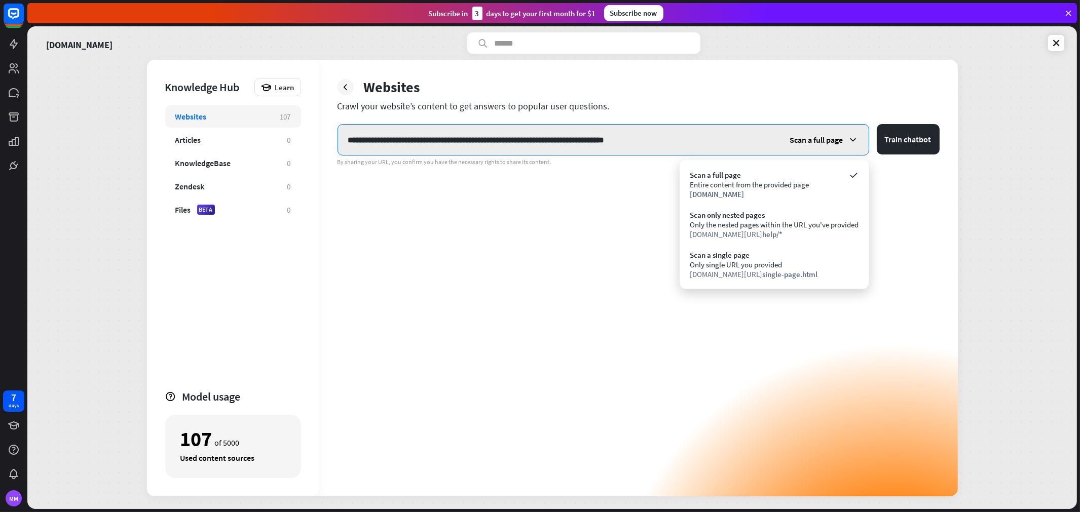
click at [522, 145] on input "**********" at bounding box center [559, 140] width 442 height 30
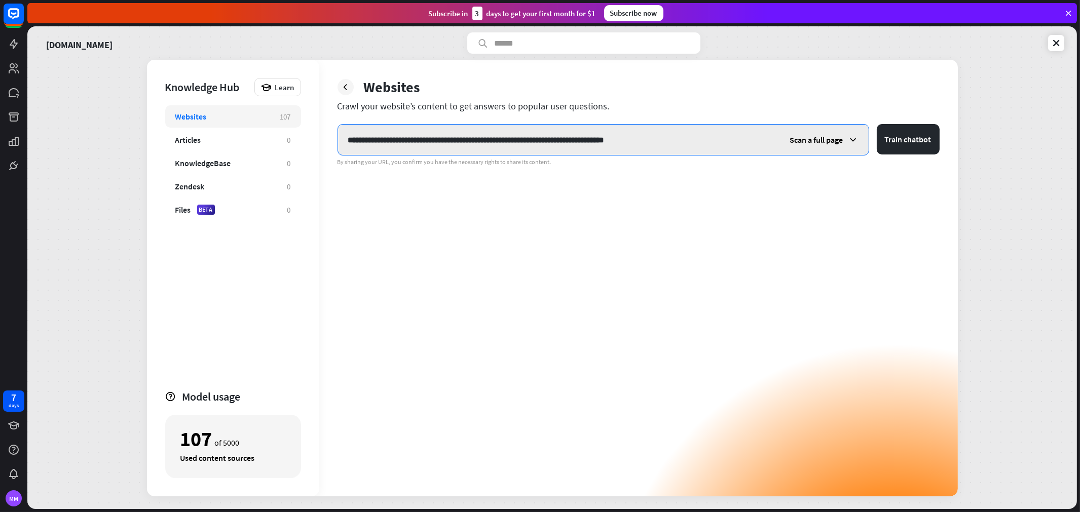
drag, startPoint x: 463, startPoint y: 145, endPoint x: 713, endPoint y: 142, distance: 250.4
click at [715, 143] on input "**********" at bounding box center [559, 140] width 442 height 30
click at [847, 139] on div "Scan a full page" at bounding box center [824, 140] width 89 height 30
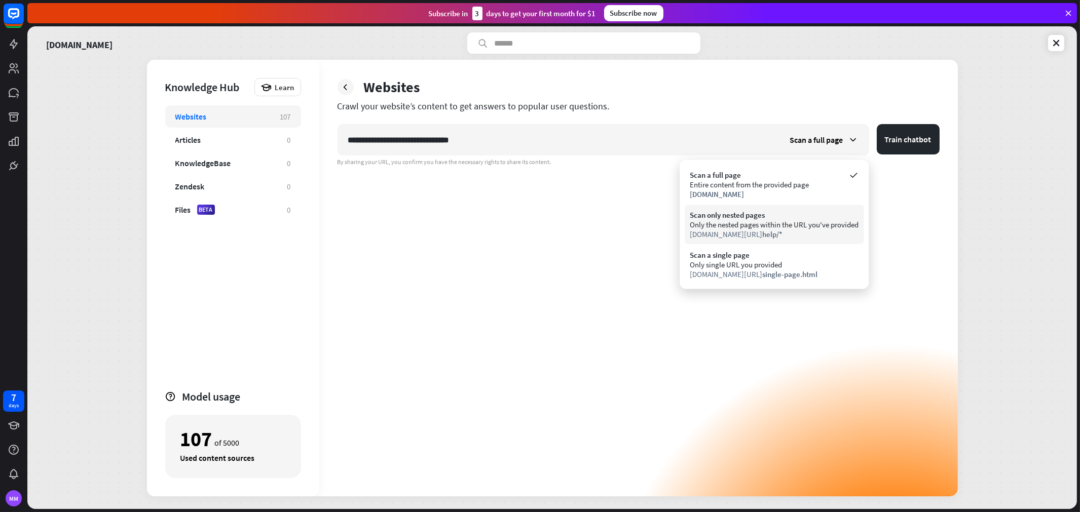
click at [833, 219] on div "Scan only nested pages" at bounding box center [774, 215] width 169 height 10
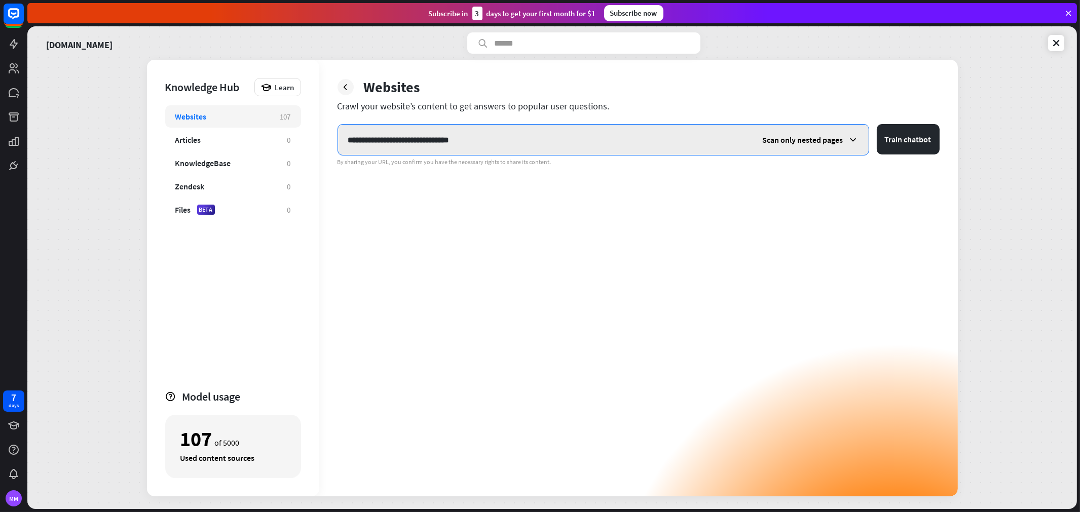
click at [488, 143] on input "**********" at bounding box center [545, 140] width 415 height 30
type input "**********"
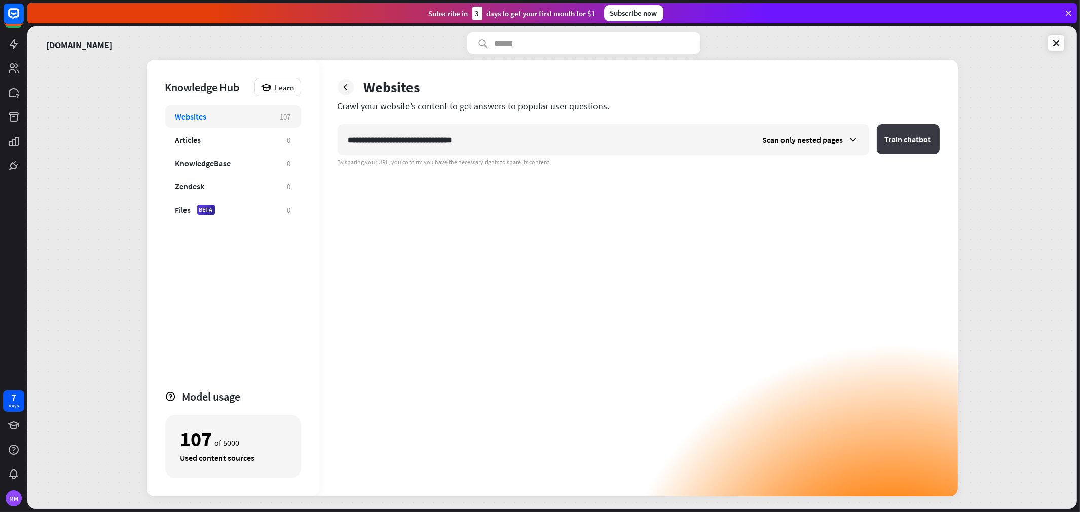
click at [903, 135] on button "Train chatbot" at bounding box center [908, 139] width 63 height 30
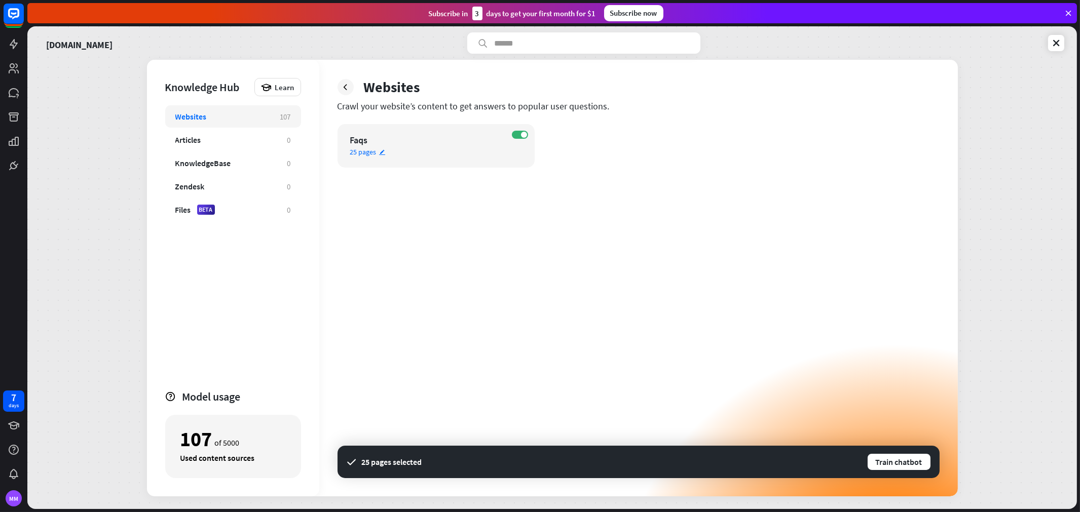
click at [391, 140] on div "Faqs" at bounding box center [427, 140] width 154 height 12
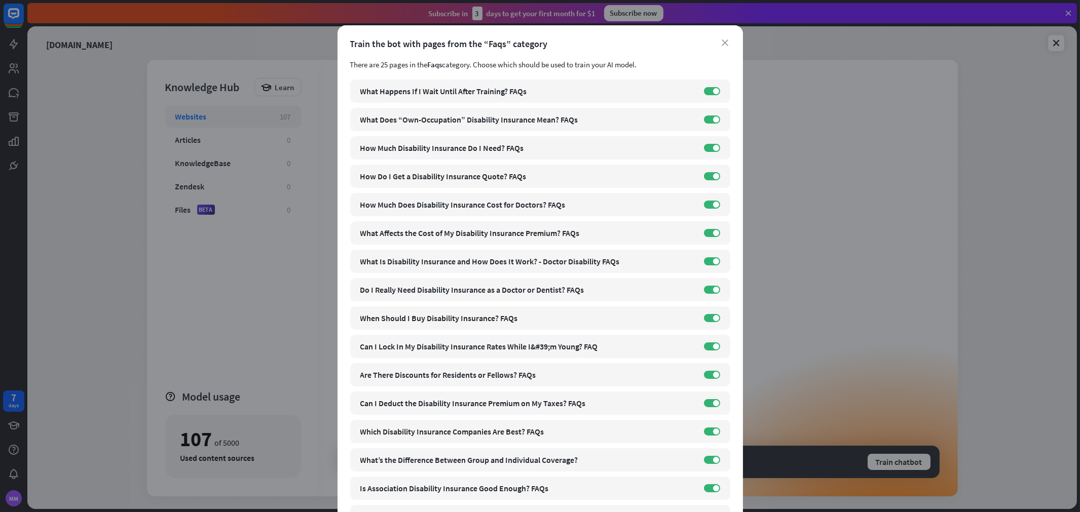
click at [720, 38] on div "Train the bot with pages from the “Faqs” category" at bounding box center [540, 44] width 380 height 12
click at [723, 45] on icon "close" at bounding box center [725, 43] width 7 height 7
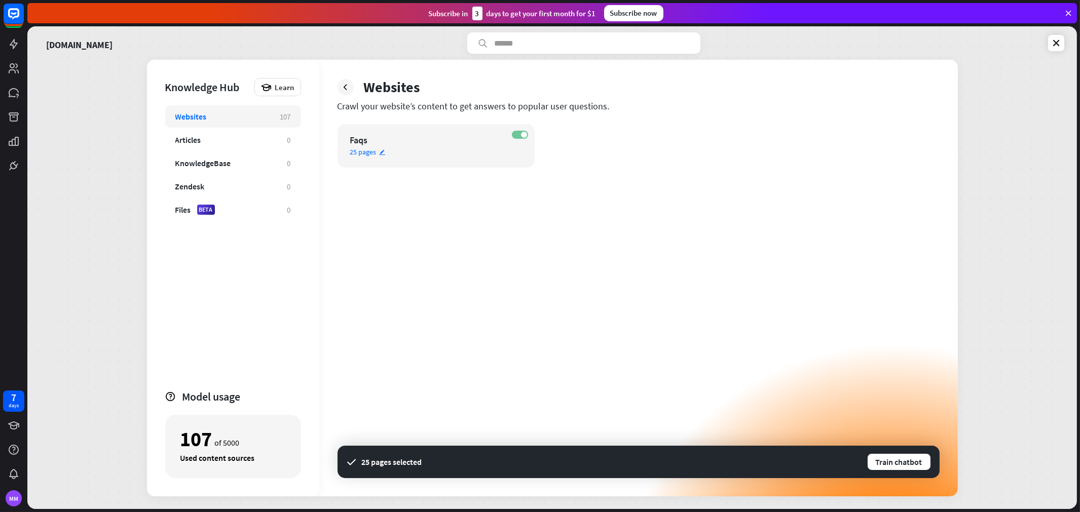
click at [518, 133] on label "ON" at bounding box center [520, 135] width 16 height 8
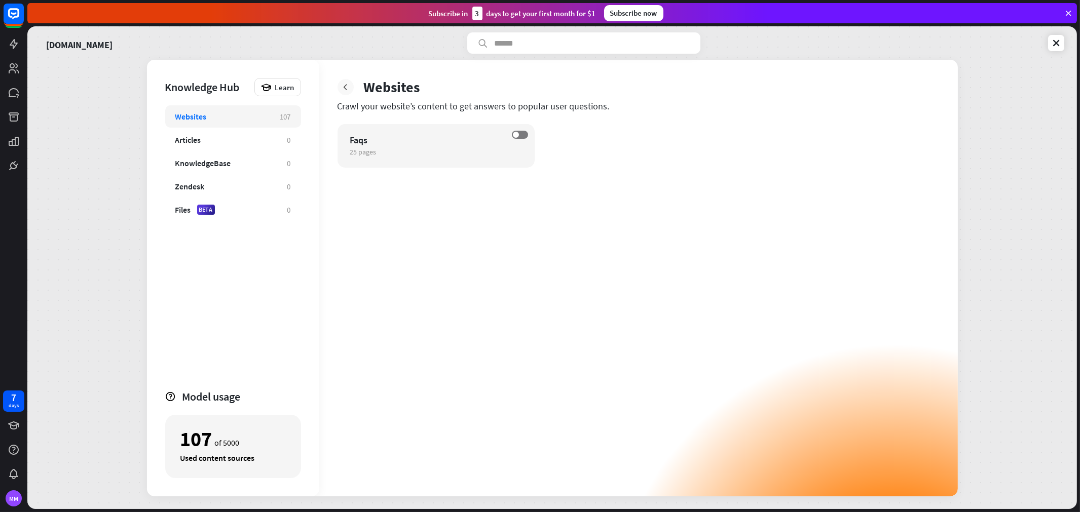
click at [347, 87] on icon at bounding box center [346, 87] width 10 height 10
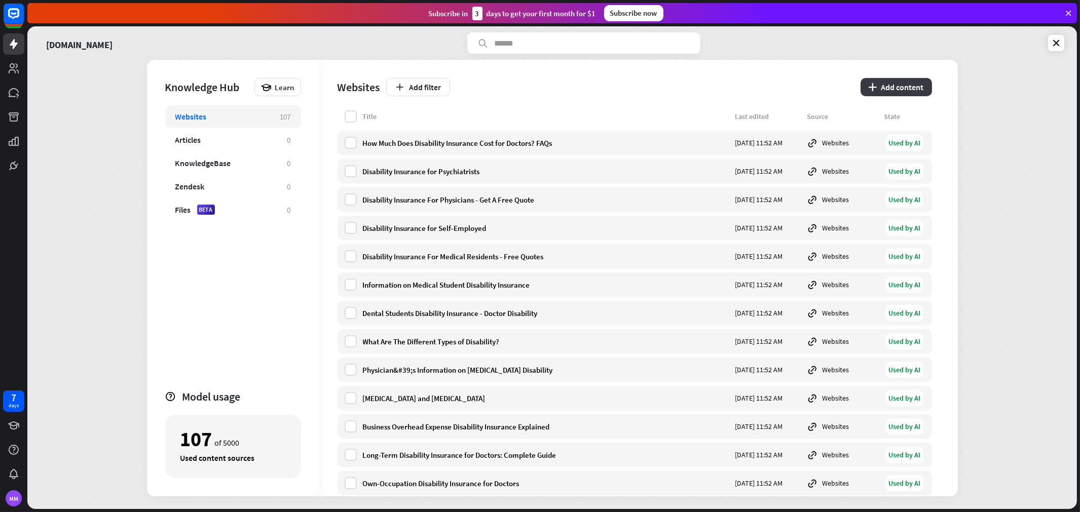
click at [899, 89] on button "plus Add content" at bounding box center [896, 87] width 71 height 18
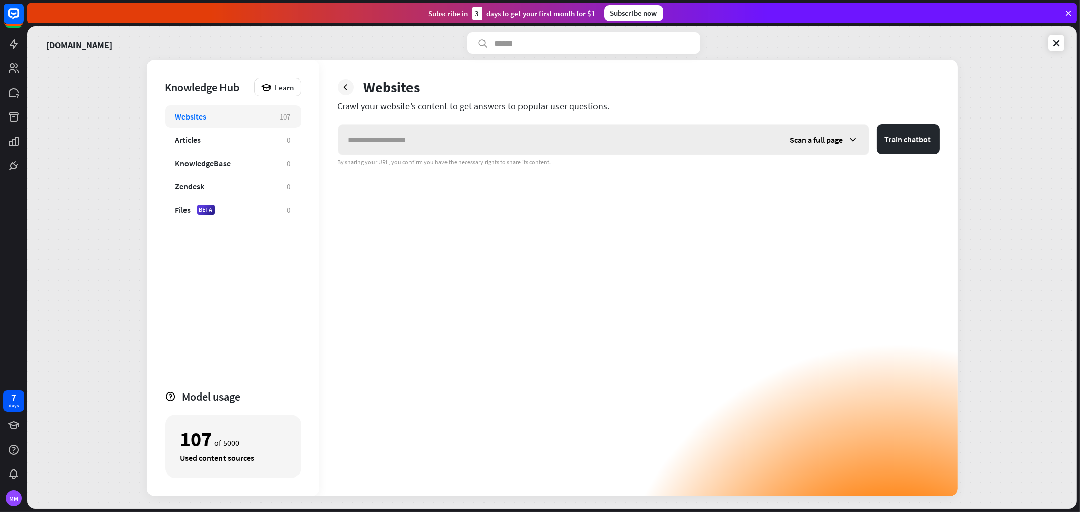
click at [845, 134] on div "Scan a full page" at bounding box center [824, 140] width 89 height 30
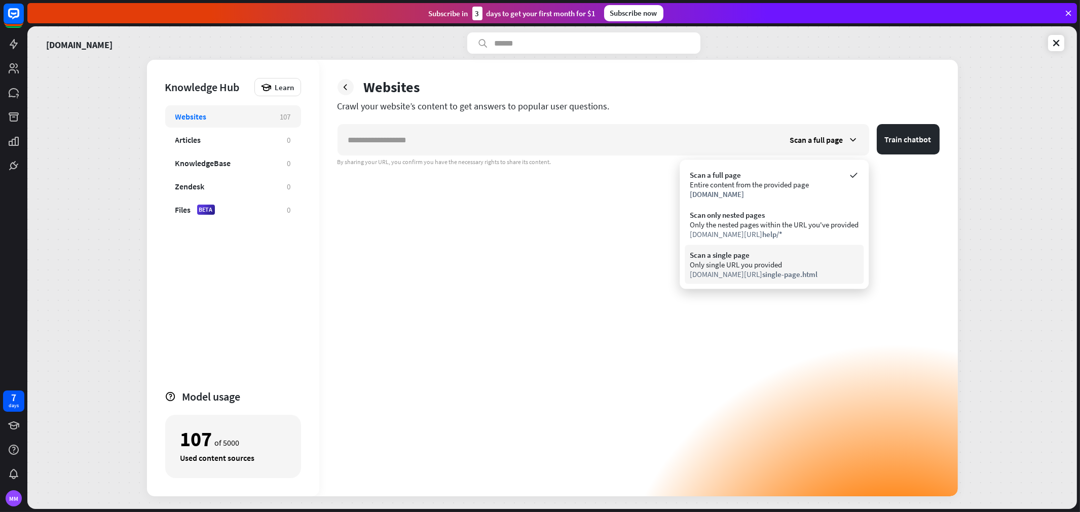
click at [809, 260] on div "Only single URL you provided" at bounding box center [774, 265] width 169 height 10
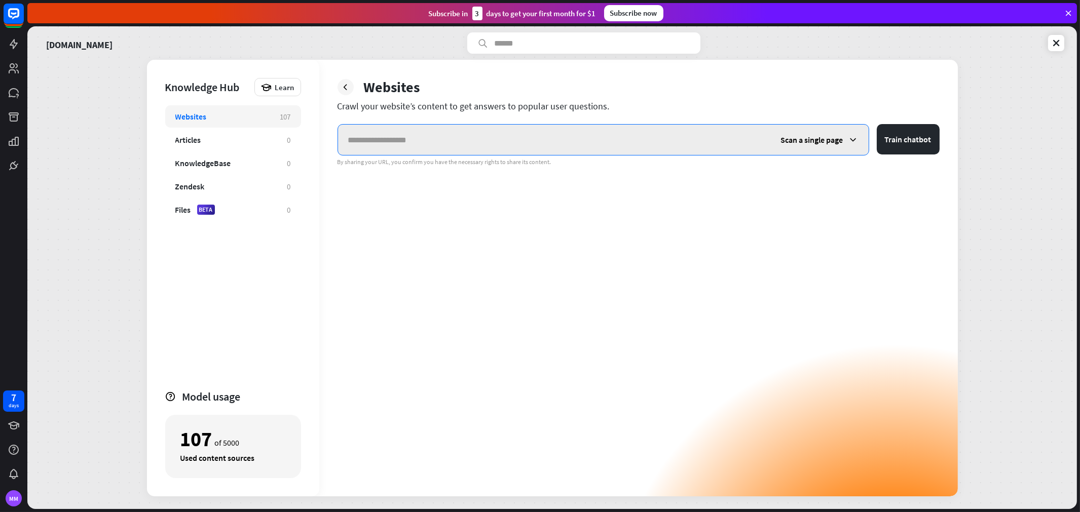
click at [512, 129] on input "text" at bounding box center [554, 140] width 433 height 30
paste input "**********"
type input "**********"
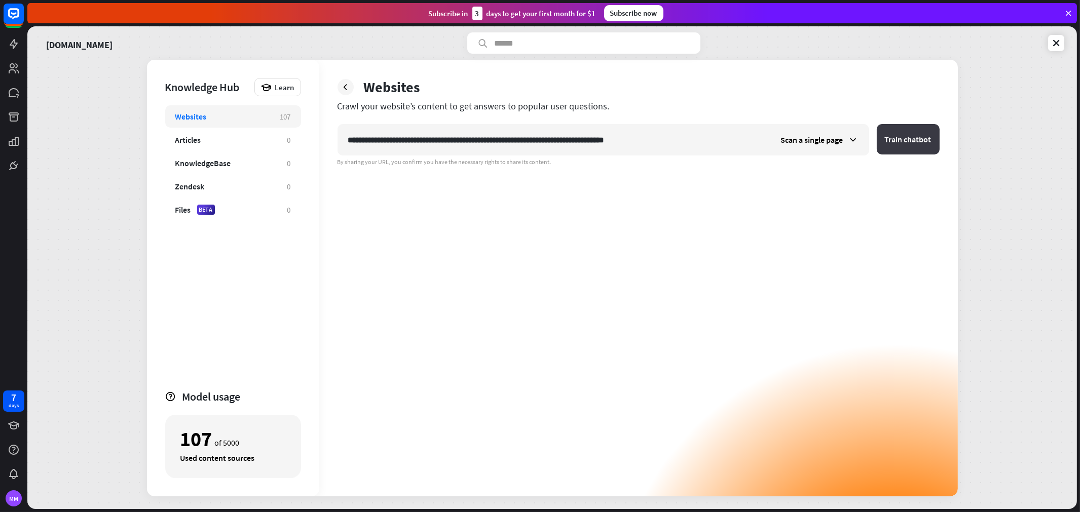
click at [900, 144] on button "Train chatbot" at bounding box center [908, 139] width 63 height 30
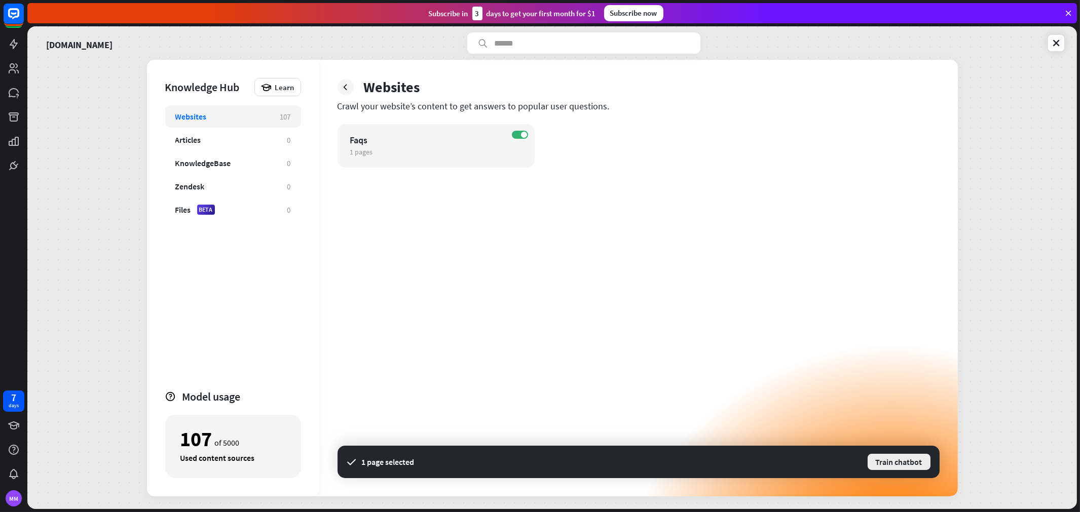
click at [907, 461] on button "Train chatbot" at bounding box center [899, 462] width 65 height 18
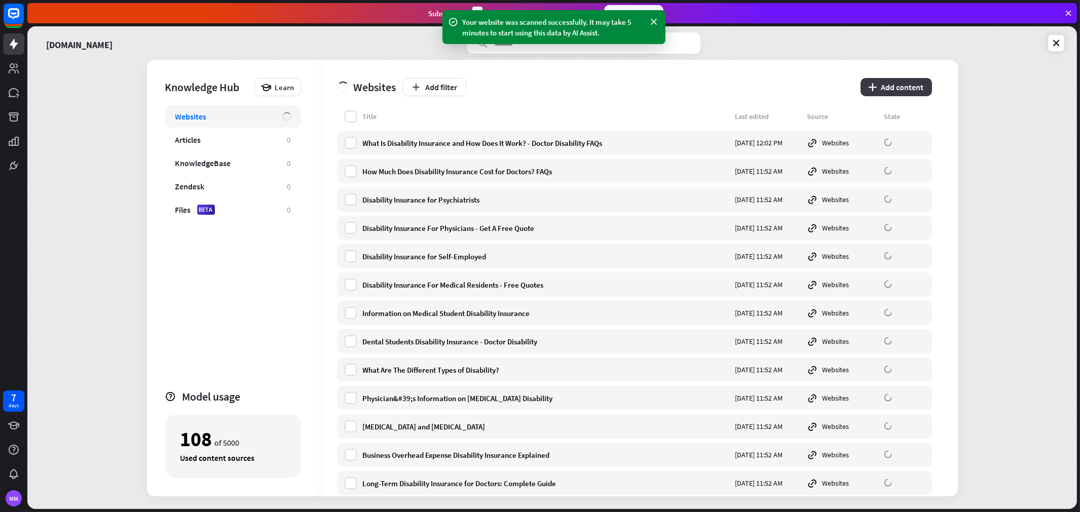
click at [887, 85] on button "plus Add content" at bounding box center [896, 87] width 71 height 18
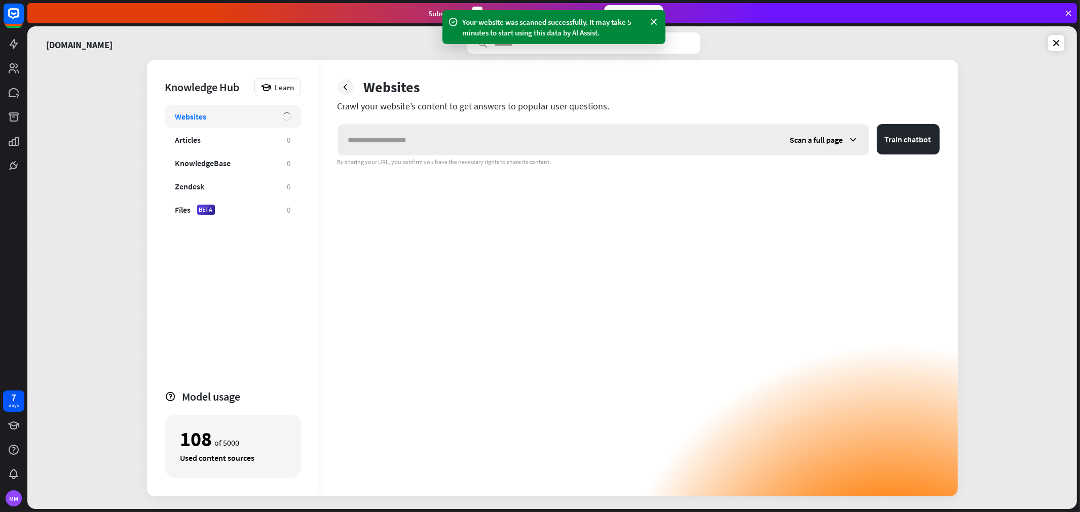
click at [834, 137] on span "Scan a full page" at bounding box center [816, 140] width 53 height 10
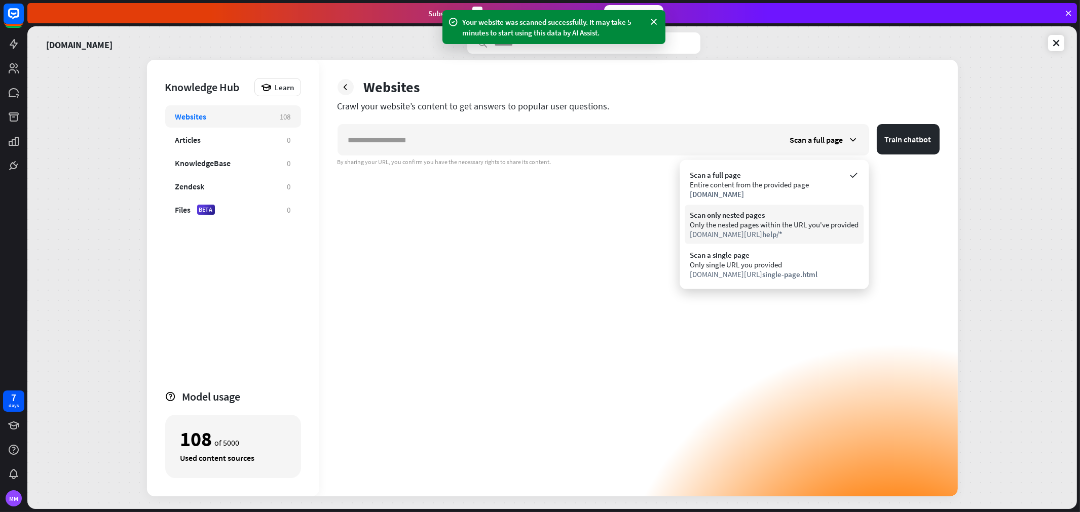
click at [791, 236] on div "[DOMAIN_NAME][URL] help/*" at bounding box center [774, 235] width 169 height 10
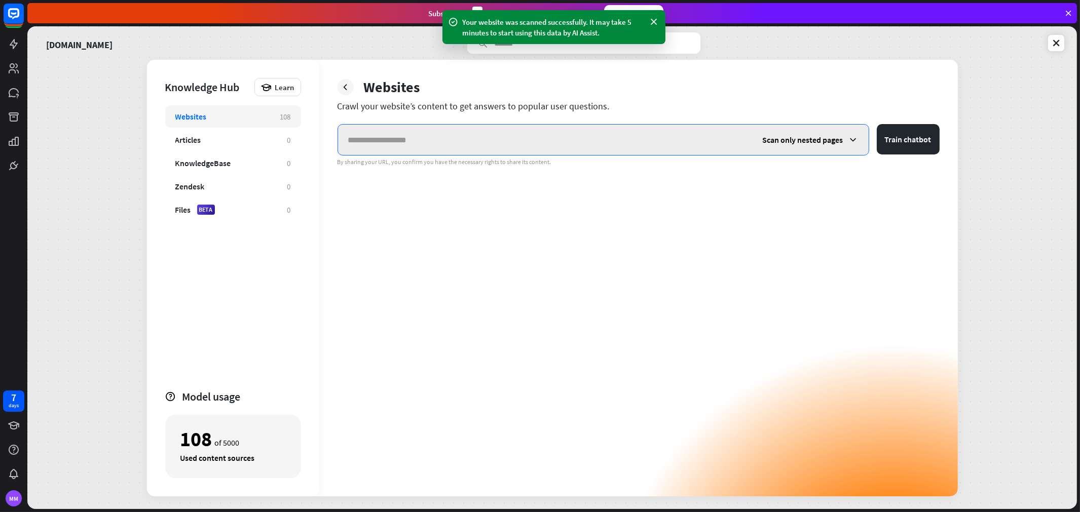
click at [595, 138] on input "text" at bounding box center [545, 140] width 415 height 30
paste input "**********"
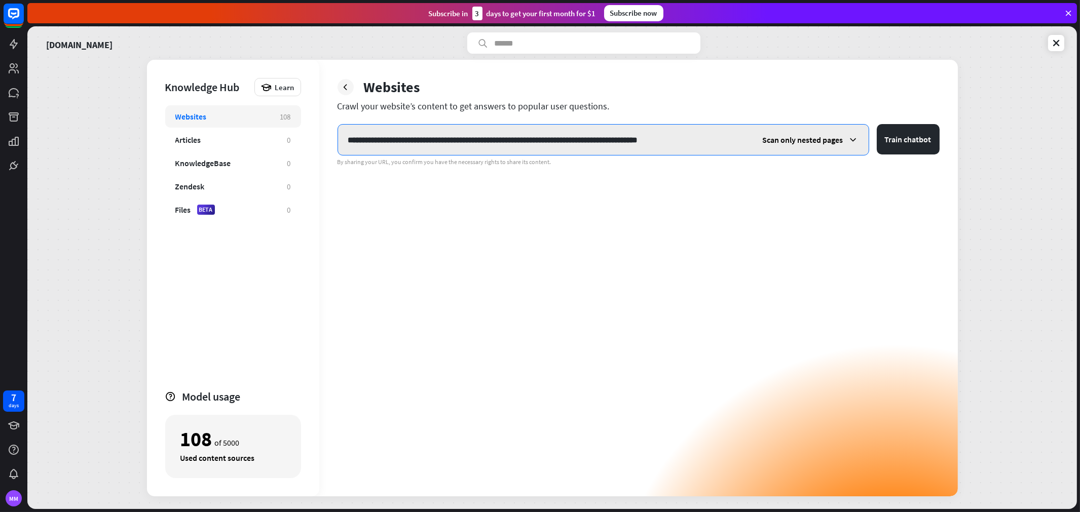
drag, startPoint x: 467, startPoint y: 144, endPoint x: 740, endPoint y: 139, distance: 273.2
click at [740, 139] on input "**********" at bounding box center [545, 140] width 415 height 30
type input "**********"
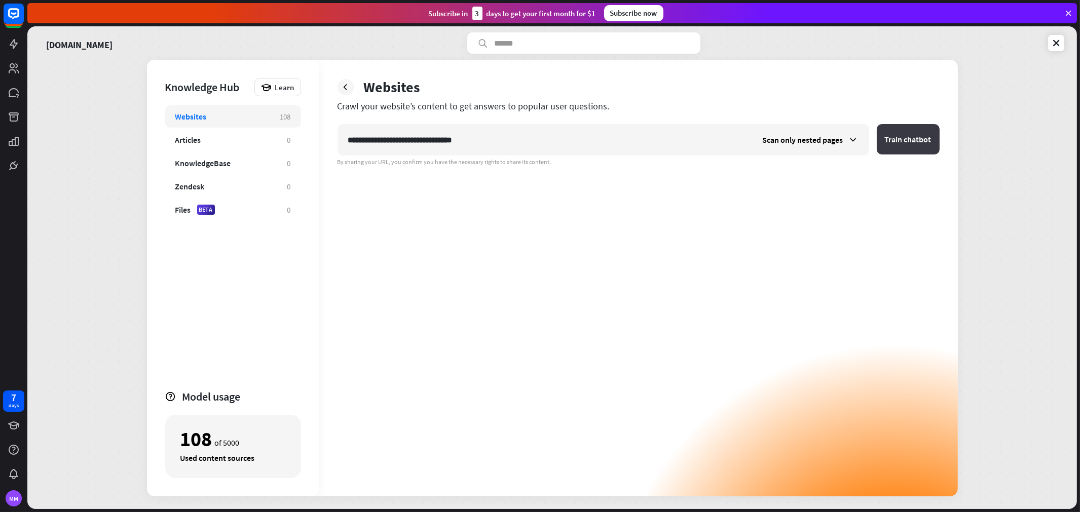
click at [919, 140] on button "Train chatbot" at bounding box center [908, 139] width 63 height 30
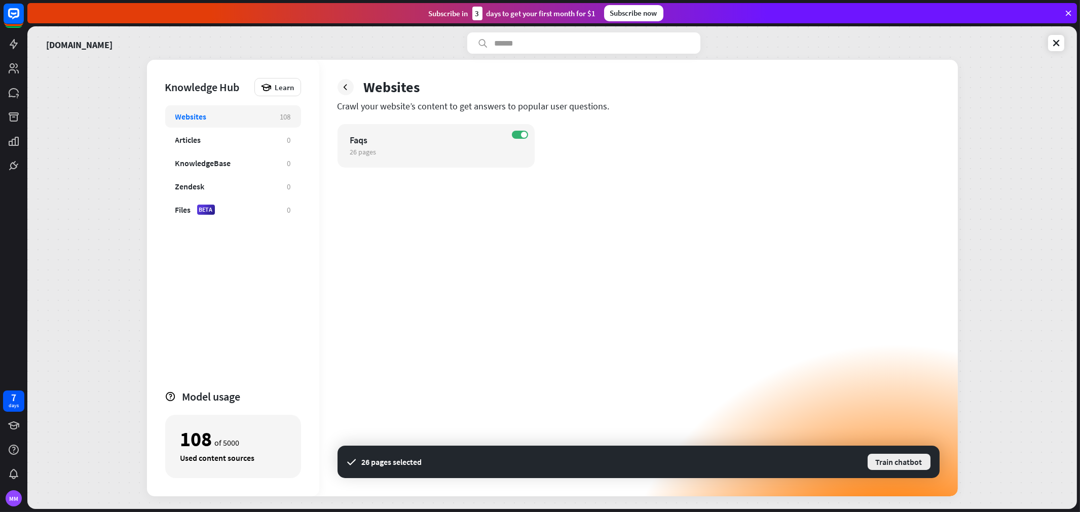
click at [894, 461] on button "Train chatbot" at bounding box center [899, 462] width 65 height 18
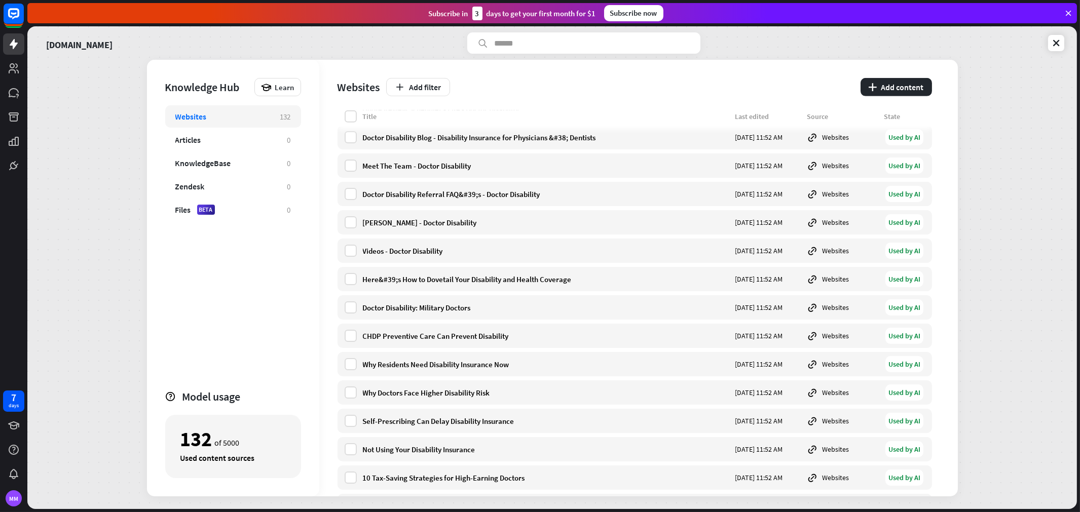
scroll to position [2815, 0]
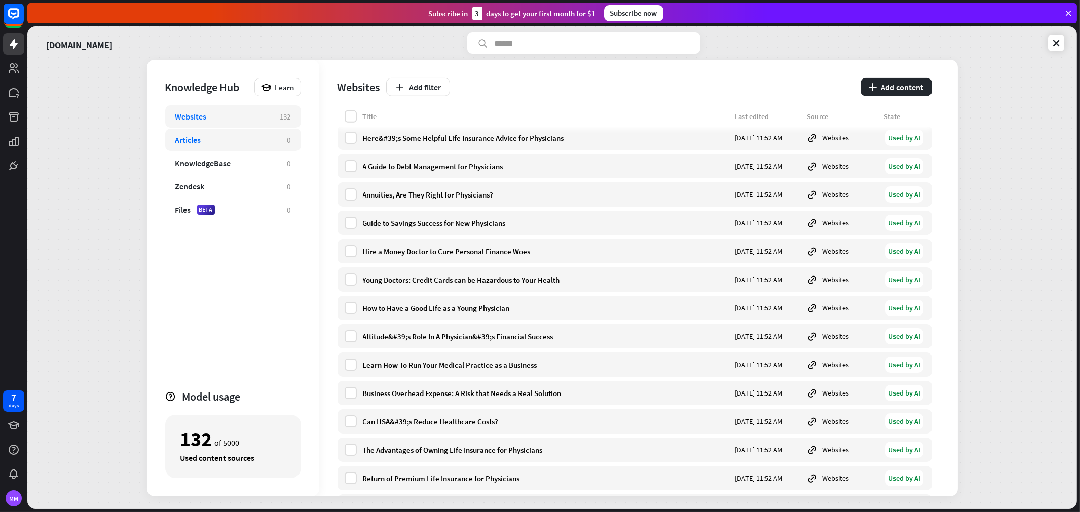
click at [229, 146] on div "Articles 0" at bounding box center [233, 140] width 136 height 22
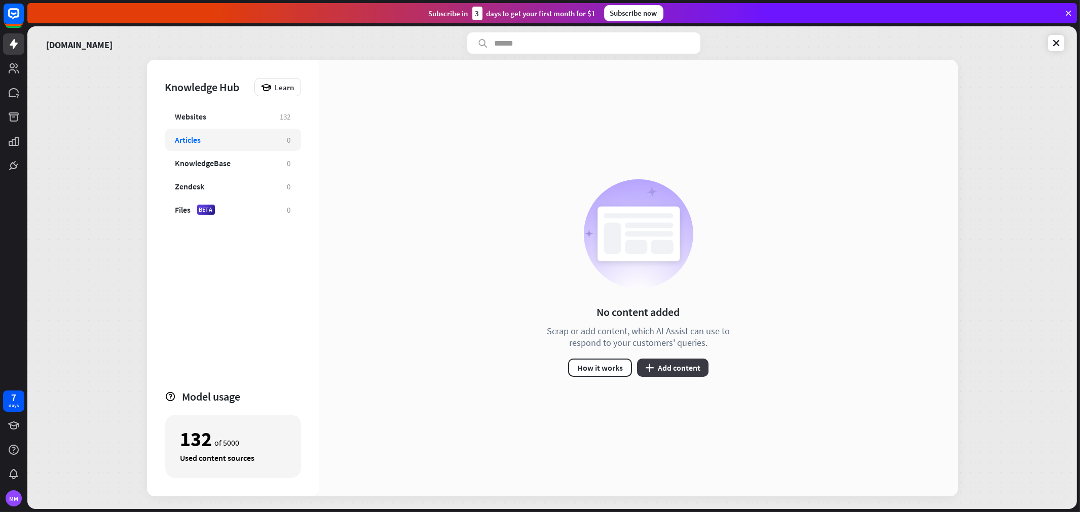
click at [683, 371] on button "plus Add content" at bounding box center [672, 368] width 71 height 18
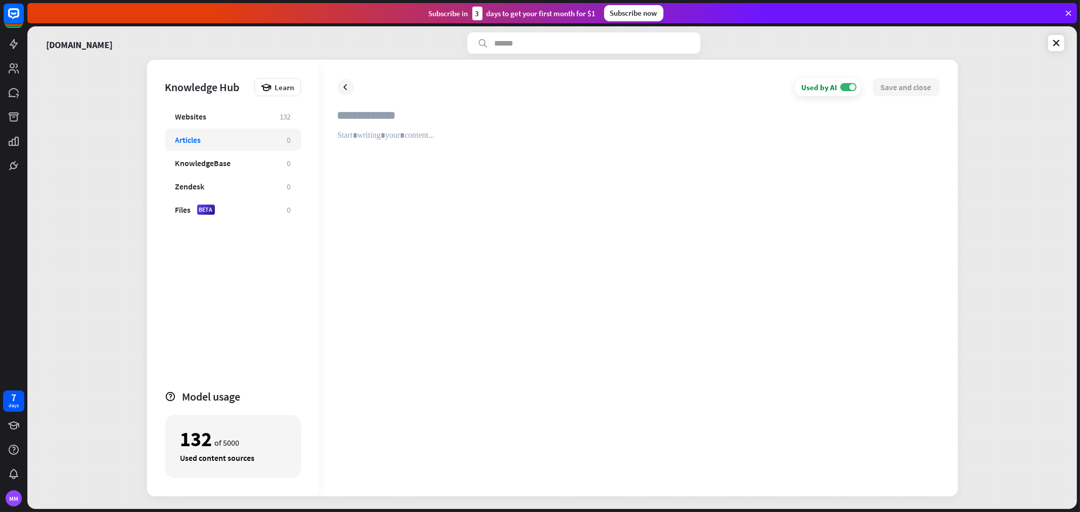
click at [347, 84] on icon at bounding box center [346, 87] width 10 height 10
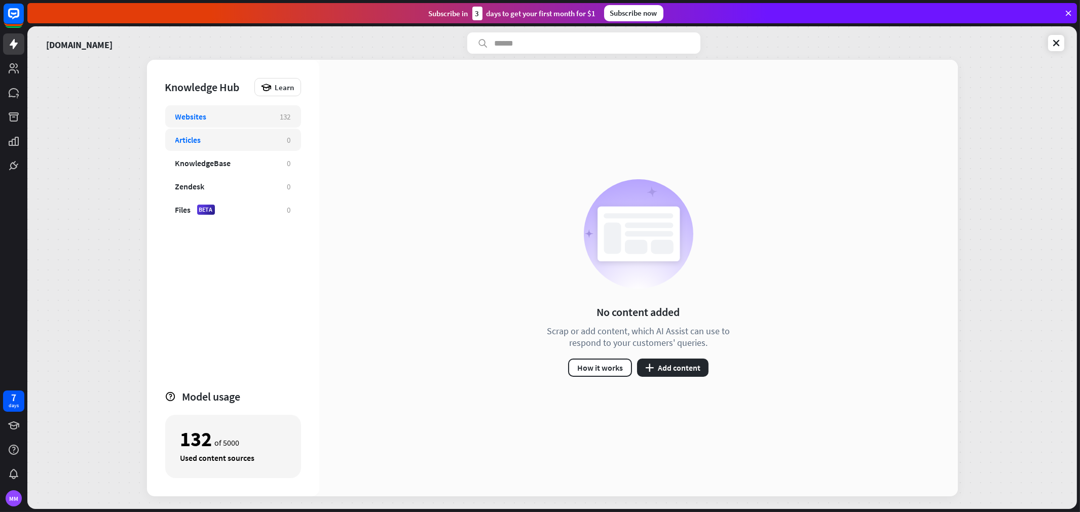
click at [234, 106] on div "Websites 132" at bounding box center [233, 116] width 136 height 22
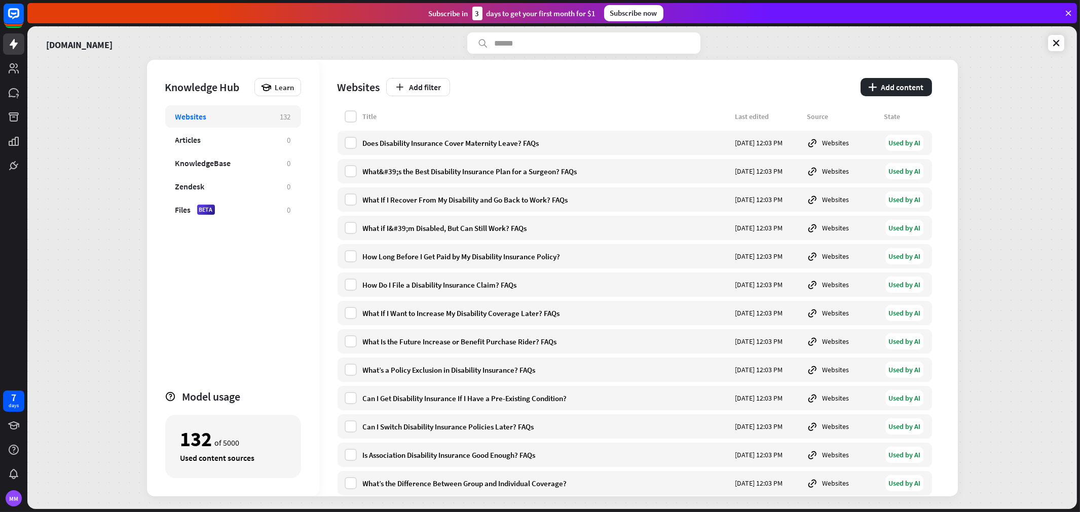
scroll to position [347, 0]
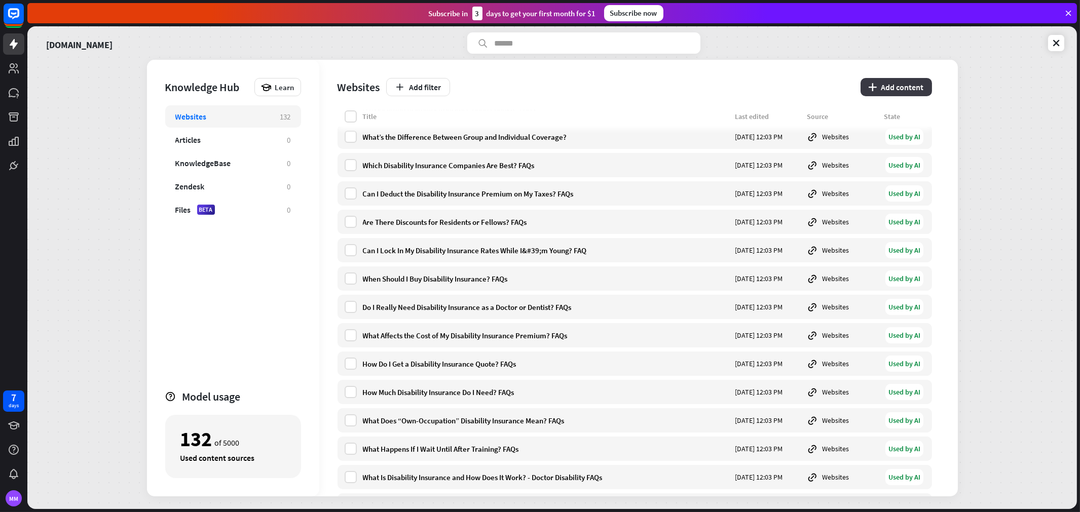
click at [890, 94] on button "plus Add content" at bounding box center [896, 87] width 71 height 18
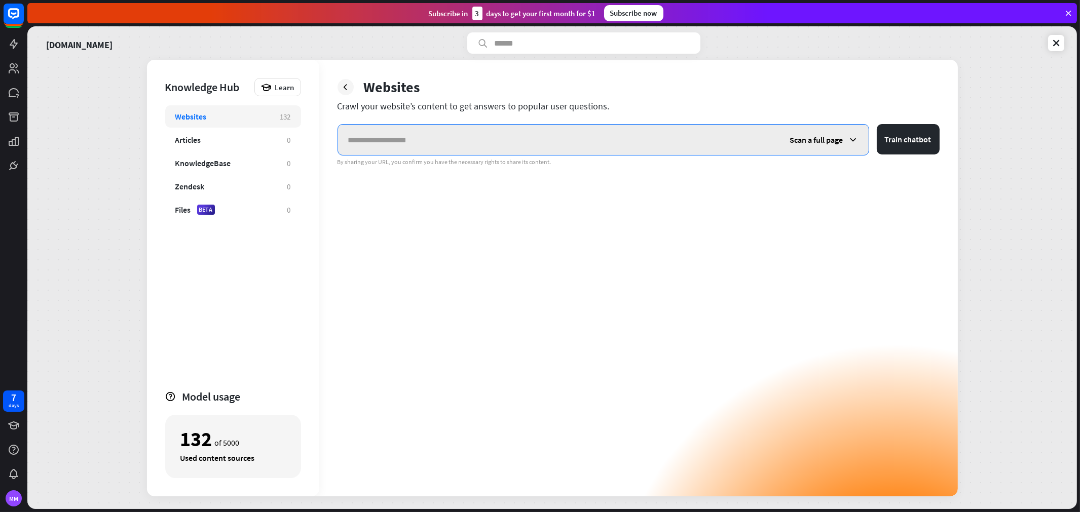
click at [483, 128] on input "text" at bounding box center [559, 140] width 442 height 30
click at [822, 141] on span "Scan a full page" at bounding box center [816, 140] width 53 height 10
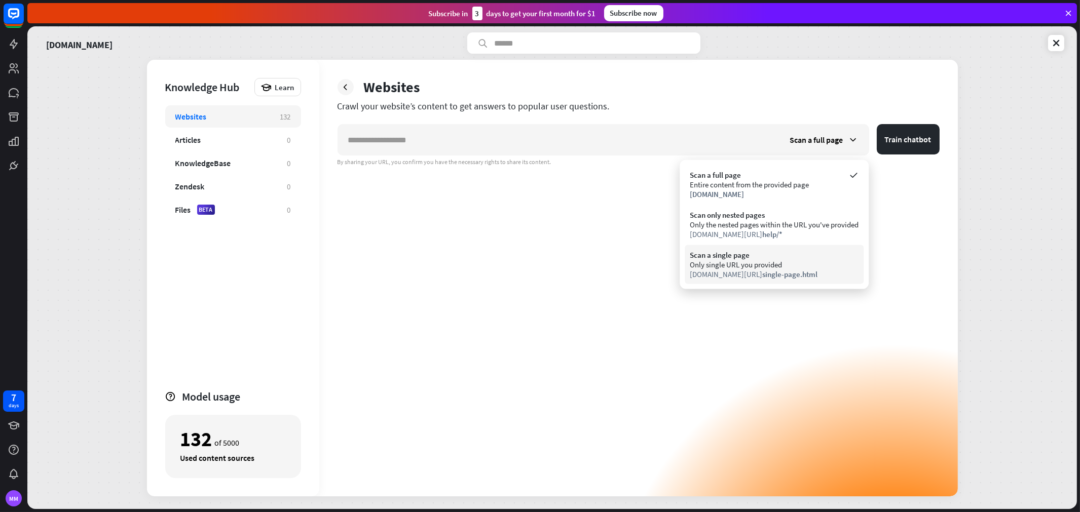
click at [797, 264] on div "Only single URL you provided" at bounding box center [774, 265] width 169 height 10
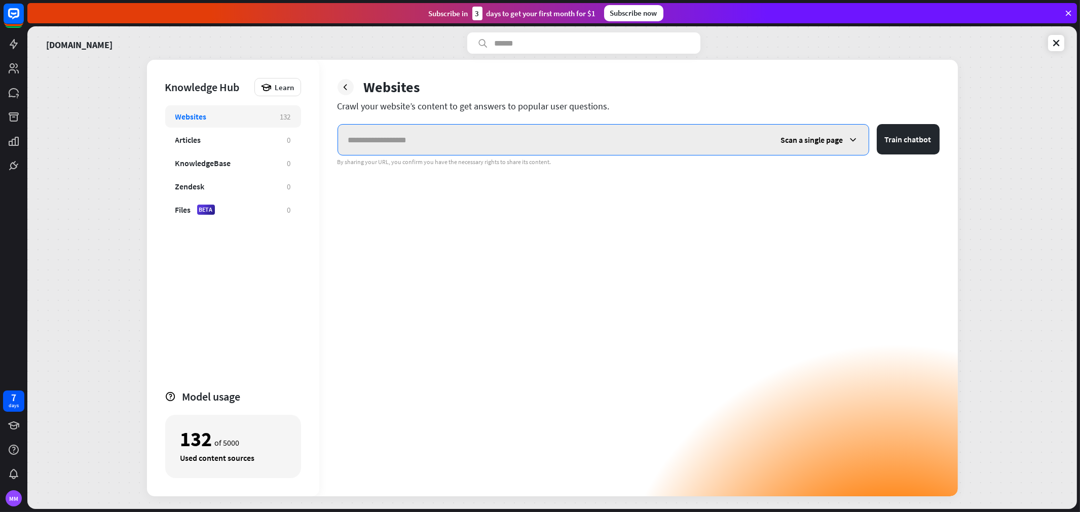
click at [612, 150] on input "text" at bounding box center [554, 140] width 433 height 30
paste input "**********"
type input "**********"
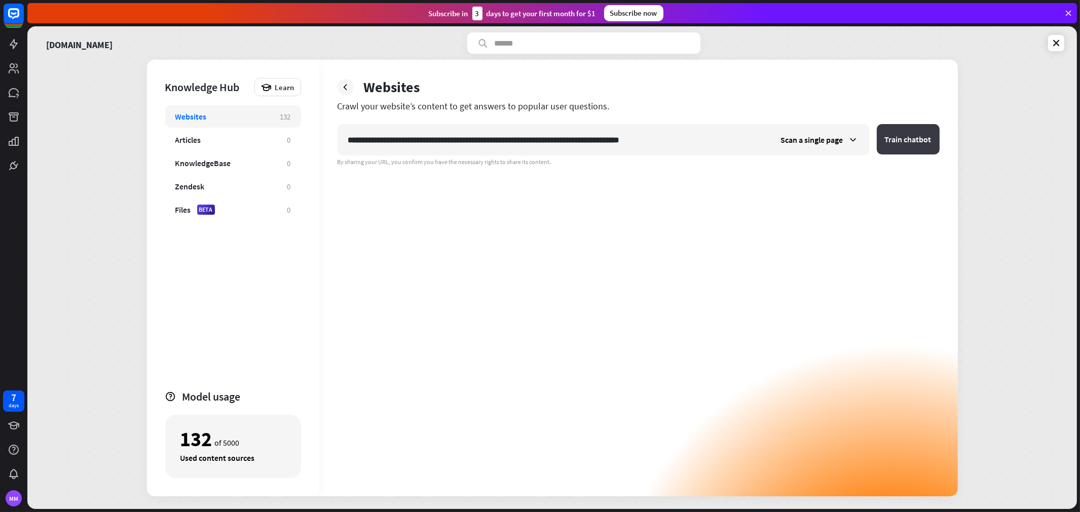
click at [912, 144] on button "Train chatbot" at bounding box center [908, 139] width 63 height 30
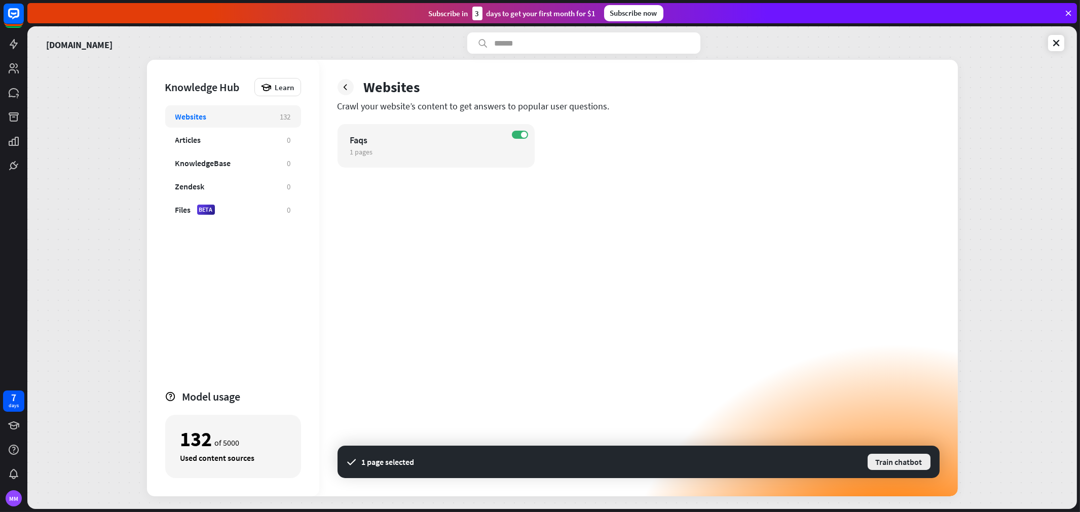
click at [905, 461] on button "Train chatbot" at bounding box center [899, 462] width 65 height 18
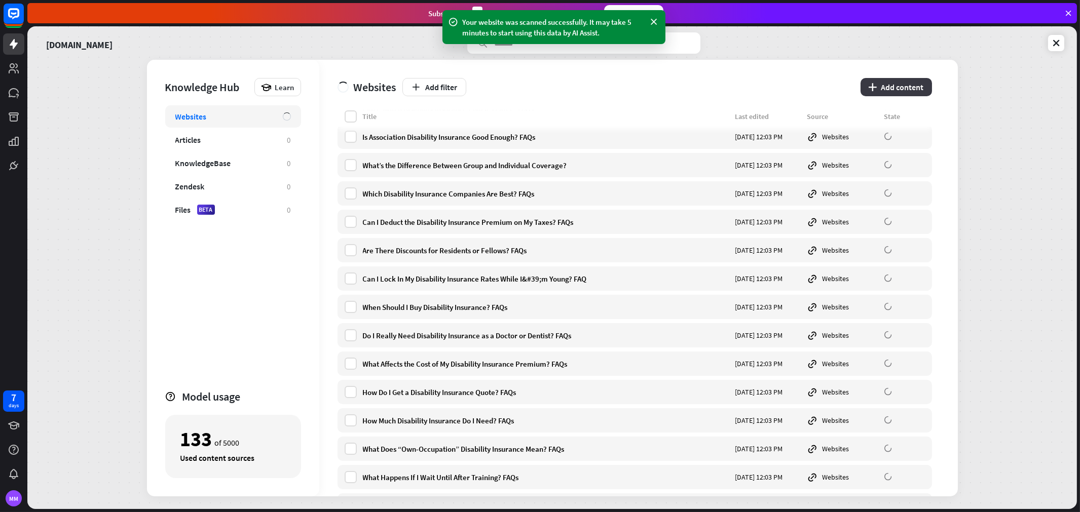
click at [874, 79] on button "plus Add content" at bounding box center [896, 87] width 71 height 18
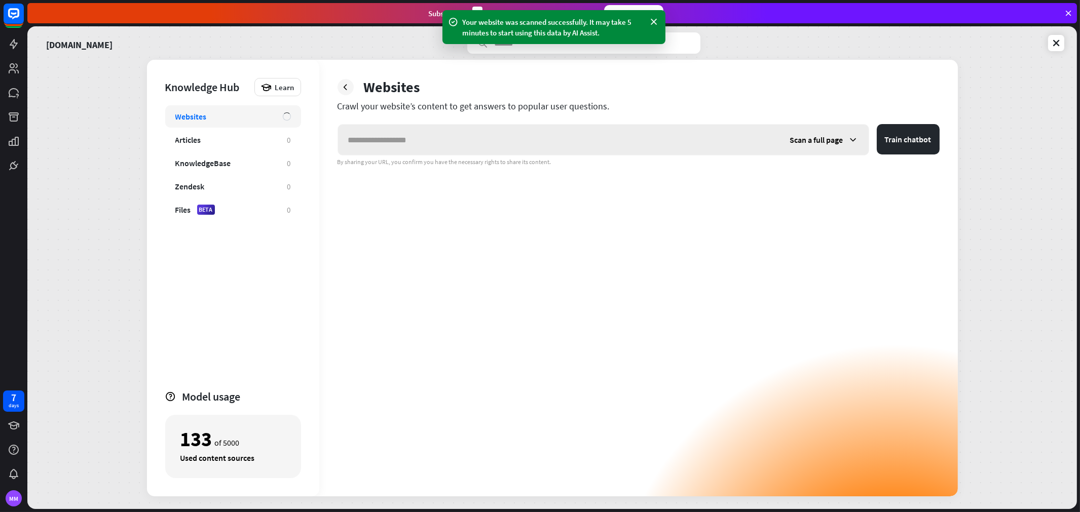
click at [829, 136] on span "Scan a full page" at bounding box center [816, 140] width 53 height 10
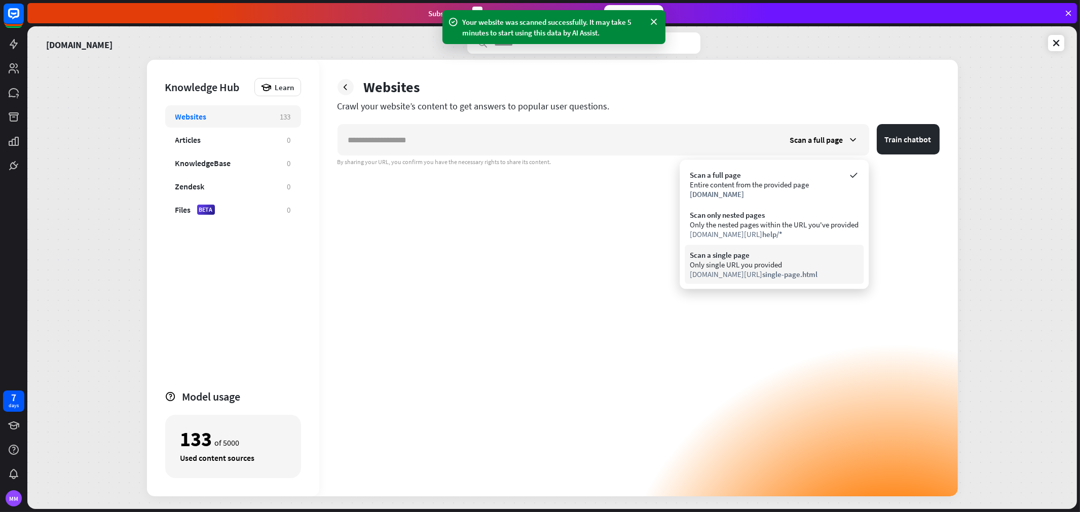
click at [807, 261] on div "Only single URL you provided" at bounding box center [774, 265] width 169 height 10
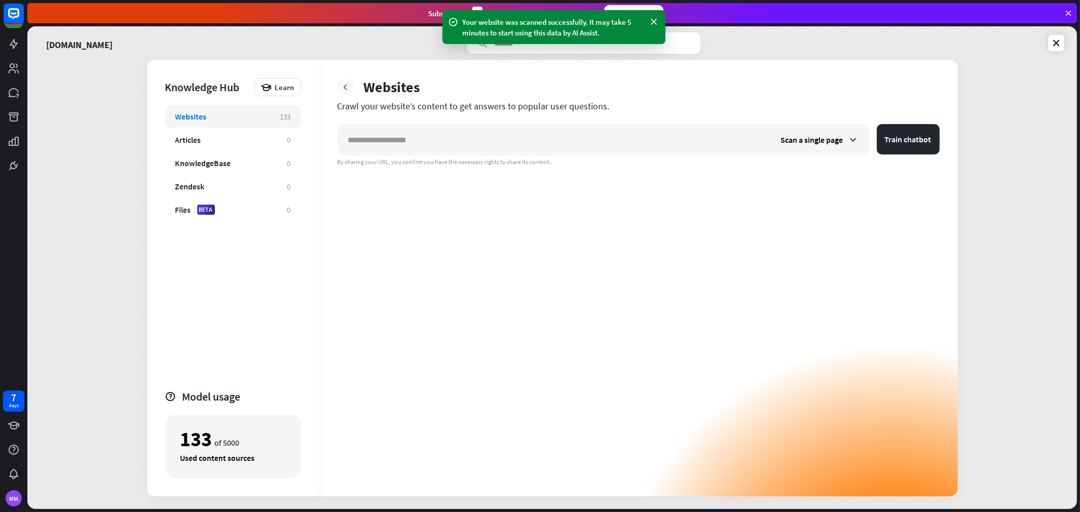
click at [350, 90] on icon at bounding box center [346, 87] width 10 height 10
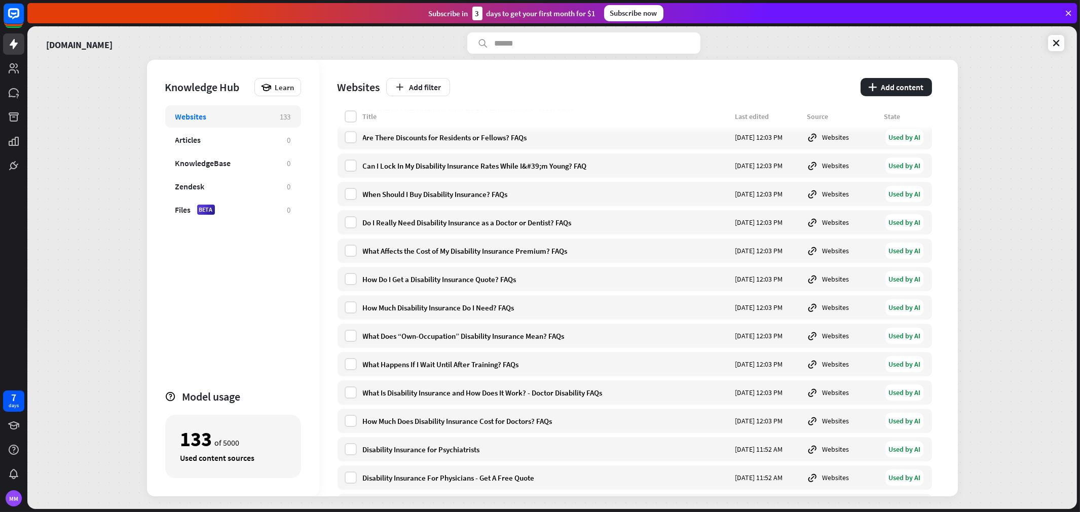
scroll to position [6, 0]
click at [503, 261] on div "What if I&#39;m Disabled, But Can Still Work? FAQs [DATE] 12:03 PM Websites Use…" at bounding box center [635, 250] width 595 height 24
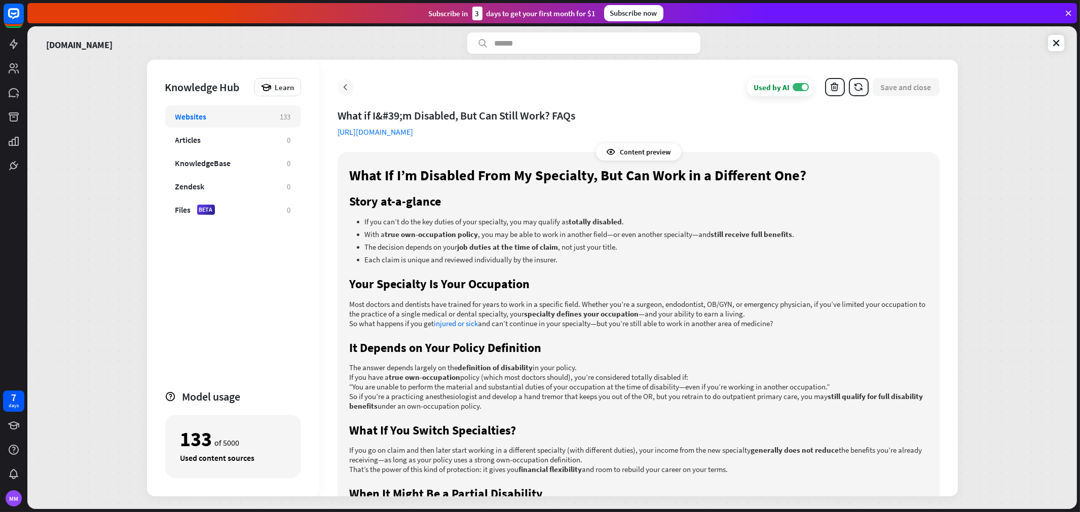
click at [351, 87] on div at bounding box center [346, 87] width 16 height 16
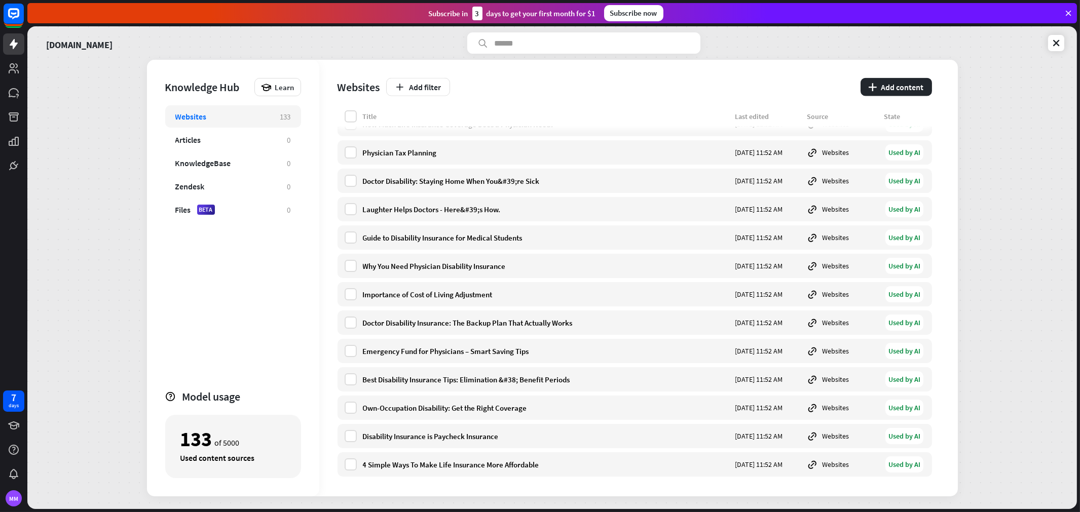
scroll to position [432, 0]
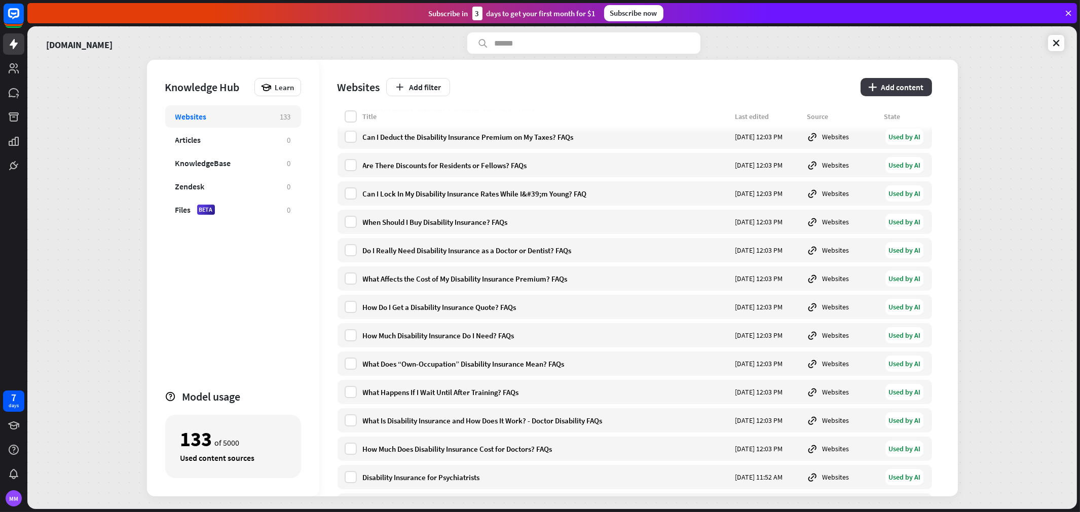
click at [903, 88] on button "plus Add content" at bounding box center [896, 87] width 71 height 18
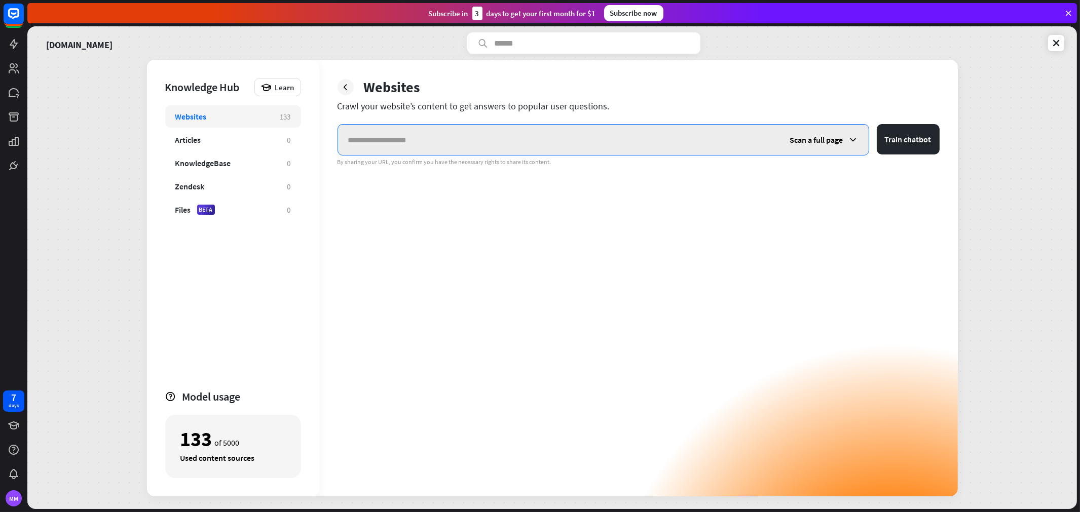
click at [434, 136] on input "text" at bounding box center [559, 140] width 442 height 30
paste input "**********"
type input "**********"
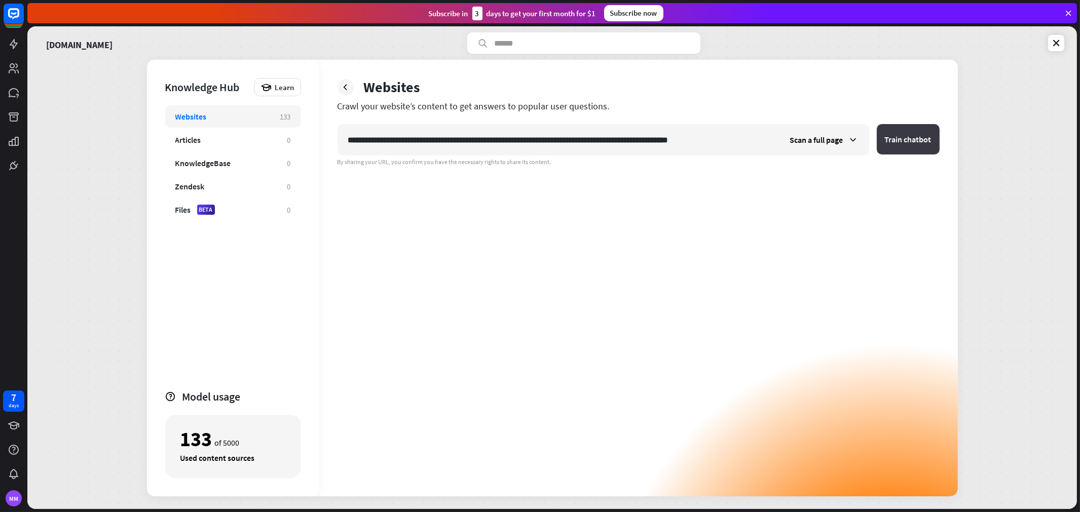
click at [878, 134] on button "Train chatbot" at bounding box center [908, 139] width 63 height 30
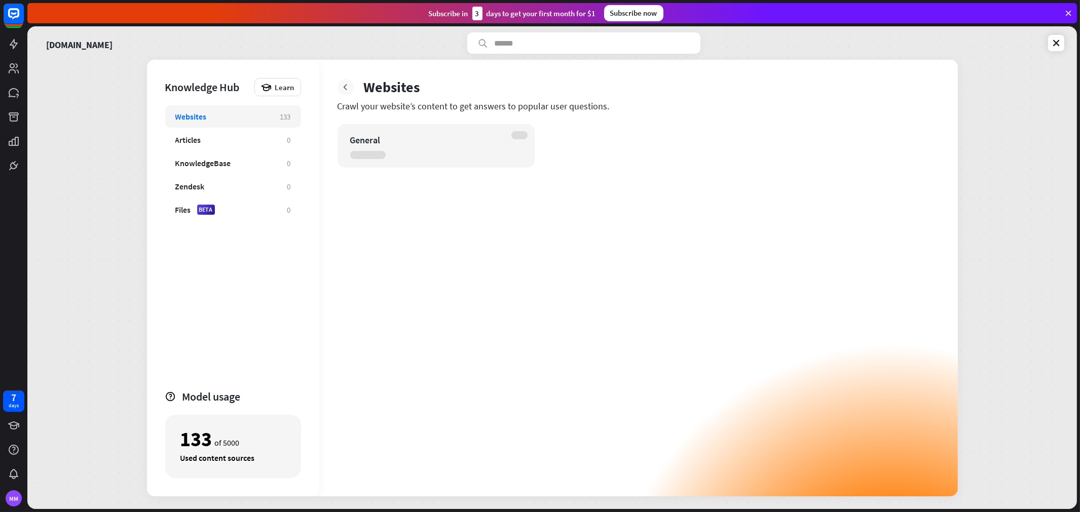
click at [347, 85] on icon at bounding box center [346, 87] width 10 height 10
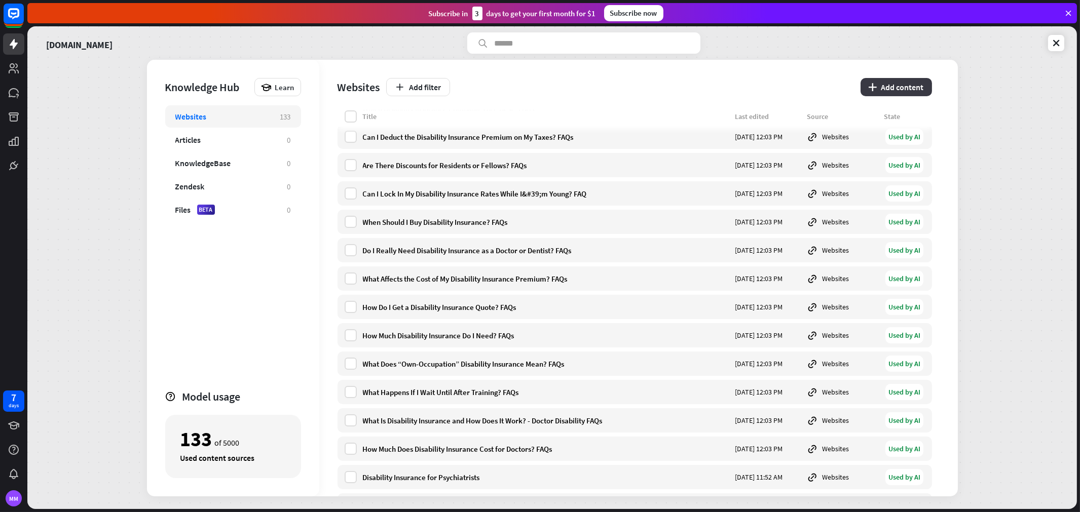
click at [884, 88] on button "plus Add content" at bounding box center [896, 87] width 71 height 18
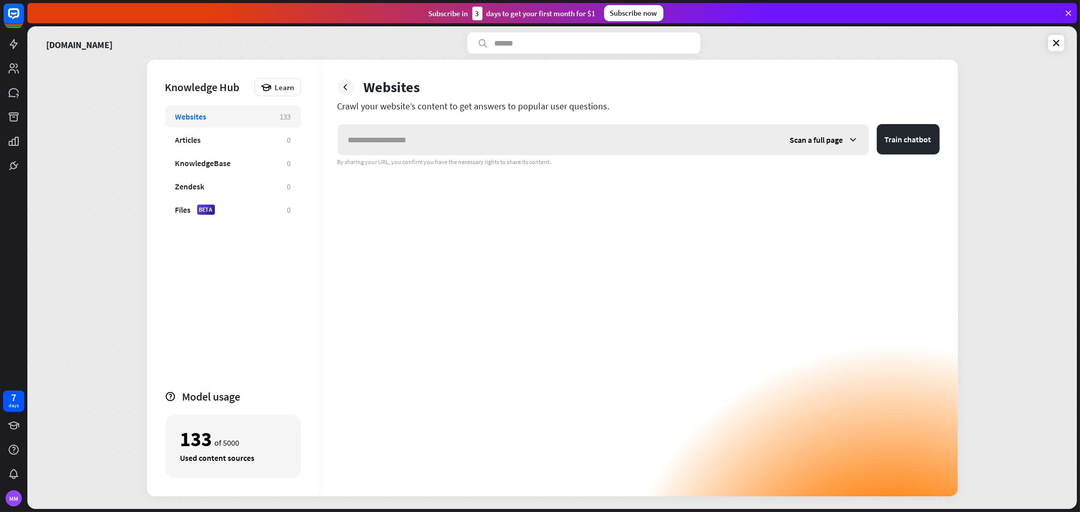
click at [819, 136] on span "Scan a full page" at bounding box center [816, 140] width 53 height 10
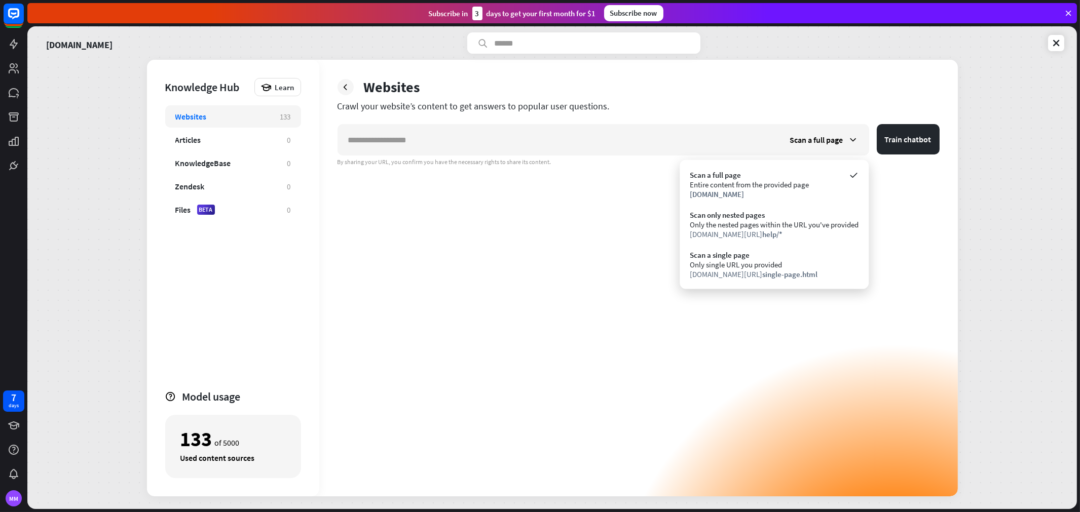
drag, startPoint x: 773, startPoint y: 267, endPoint x: 771, endPoint y: 261, distance: 6.4
click at [773, 264] on div "Only single URL you provided" at bounding box center [774, 265] width 169 height 10
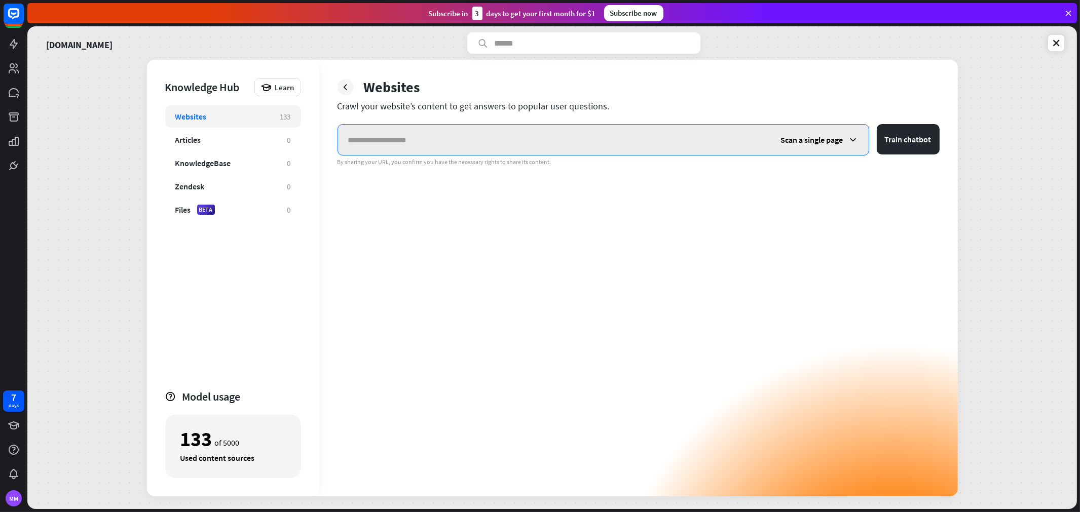
click at [519, 148] on input "text" at bounding box center [554, 140] width 433 height 30
paste input "**********"
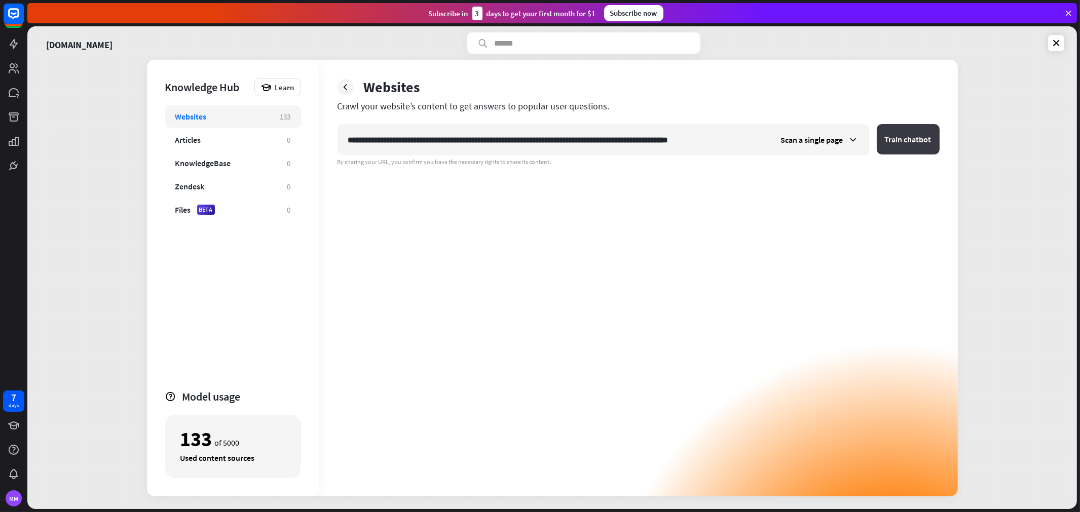
click at [920, 129] on button "Train chatbot" at bounding box center [908, 139] width 63 height 30
click at [920, 142] on button "Train chatbot" at bounding box center [908, 139] width 63 height 30
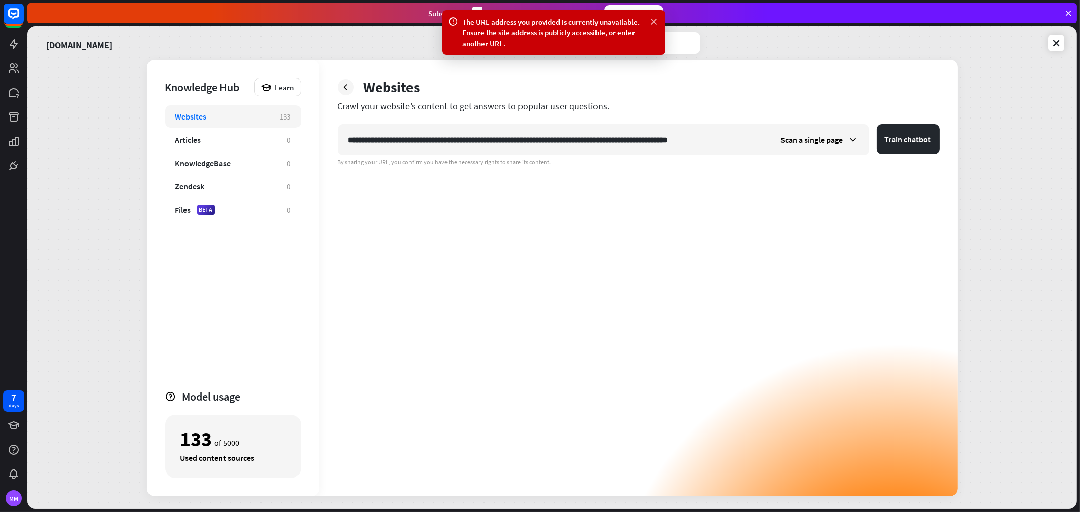
click at [654, 18] on icon at bounding box center [654, 22] width 10 height 11
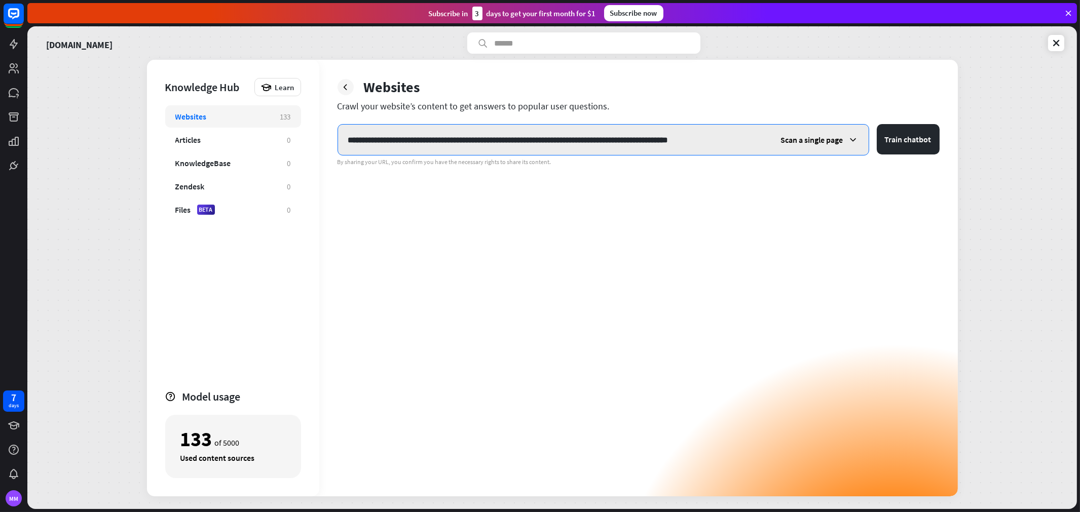
click at [691, 134] on input "**********" at bounding box center [554, 140] width 433 height 30
drag, startPoint x: 750, startPoint y: 140, endPoint x: 349, endPoint y: 160, distance: 401.9
click at [271, 158] on div "**********" at bounding box center [552, 278] width 811 height 437
paste input "text"
type input "**********"
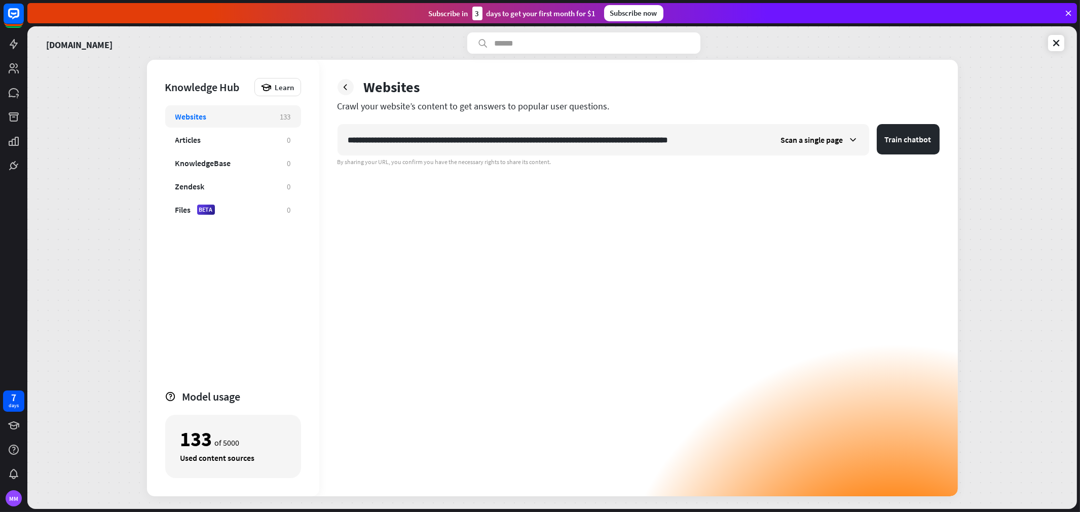
click at [944, 134] on div "**********" at bounding box center [638, 278] width 639 height 437
click at [921, 141] on button "Train chatbot" at bounding box center [908, 139] width 63 height 30
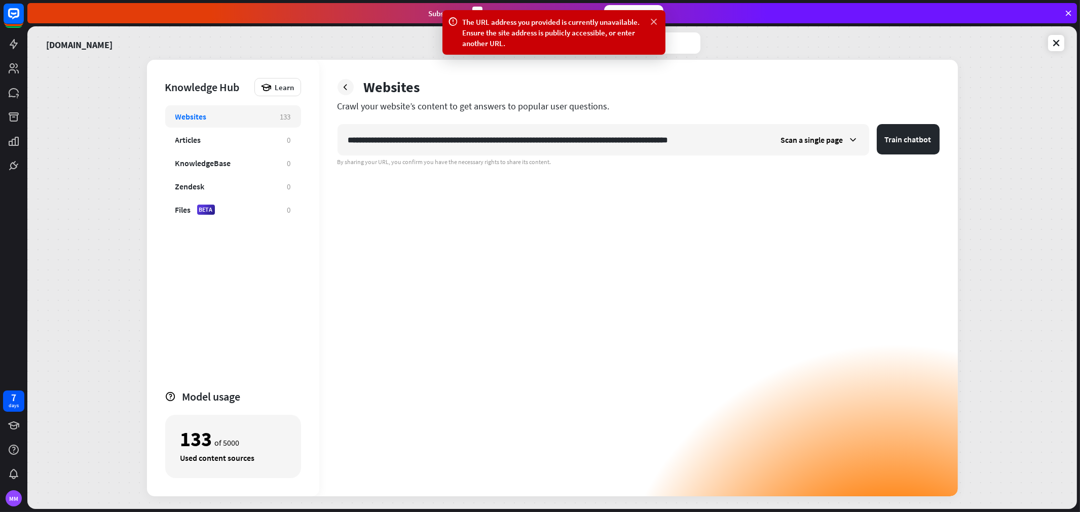
click at [656, 17] on icon at bounding box center [654, 22] width 10 height 11
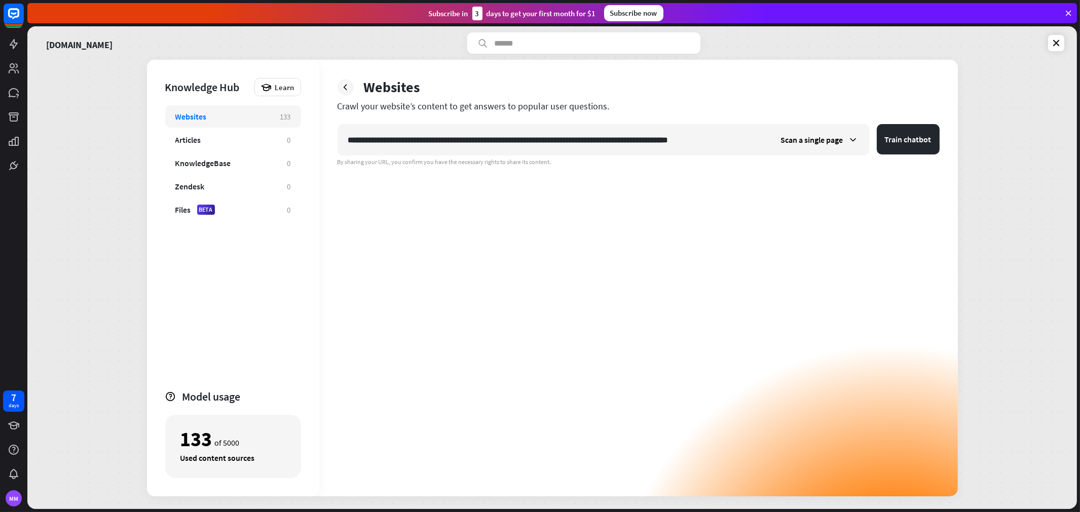
click at [355, 87] on div "Websites" at bounding box center [639, 87] width 602 height 18
click at [348, 88] on icon at bounding box center [346, 87] width 10 height 10
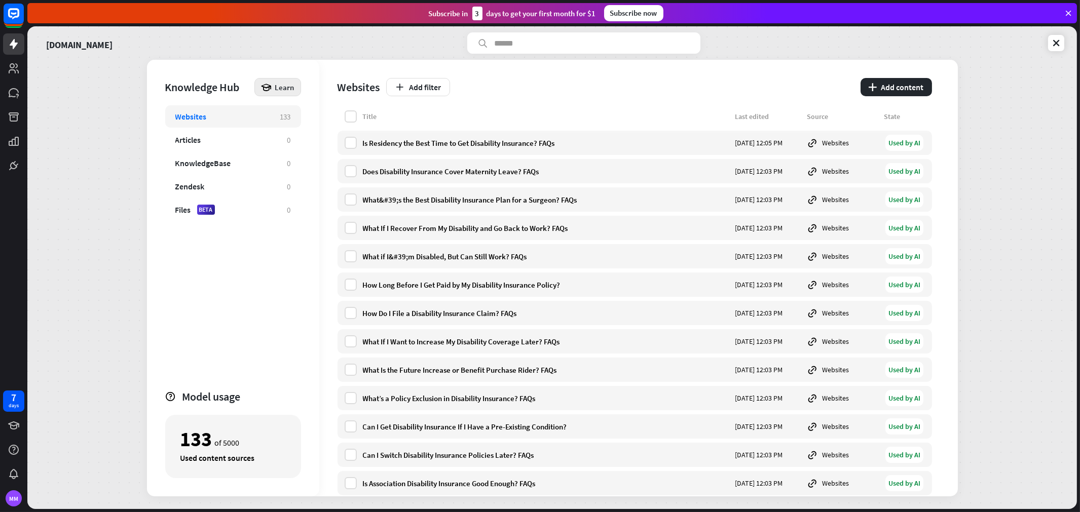
click at [262, 85] on icon at bounding box center [266, 87] width 11 height 11
click at [268, 248] on div "Websites 133 Articles 0 KnowledgeBase 0 Zendesk 0 Files BETA 0" at bounding box center [233, 242] width 136 height 275
click at [246, 166] on div "KnowledgeBase" at bounding box center [226, 163] width 102 height 10
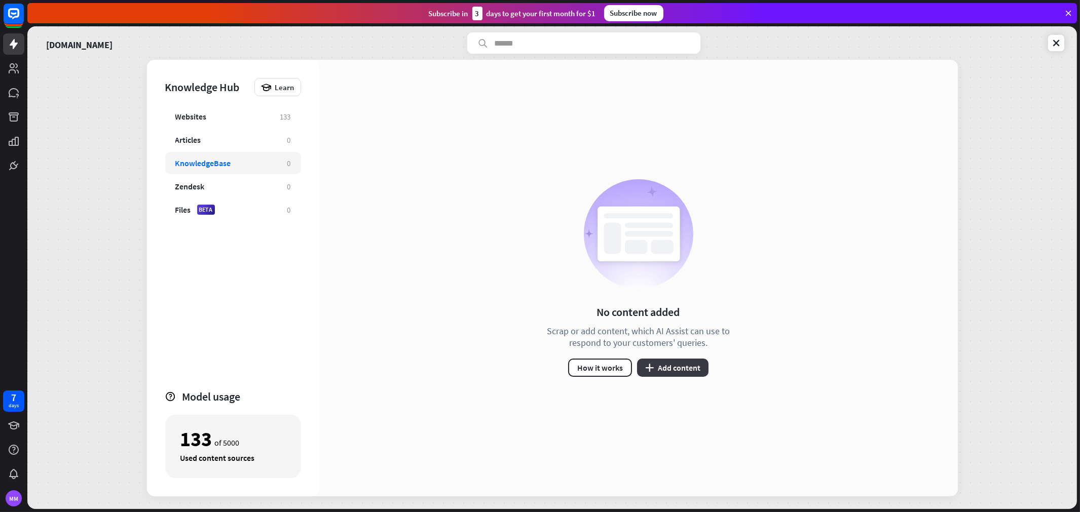
click at [672, 370] on button "plus Add content" at bounding box center [672, 368] width 71 height 18
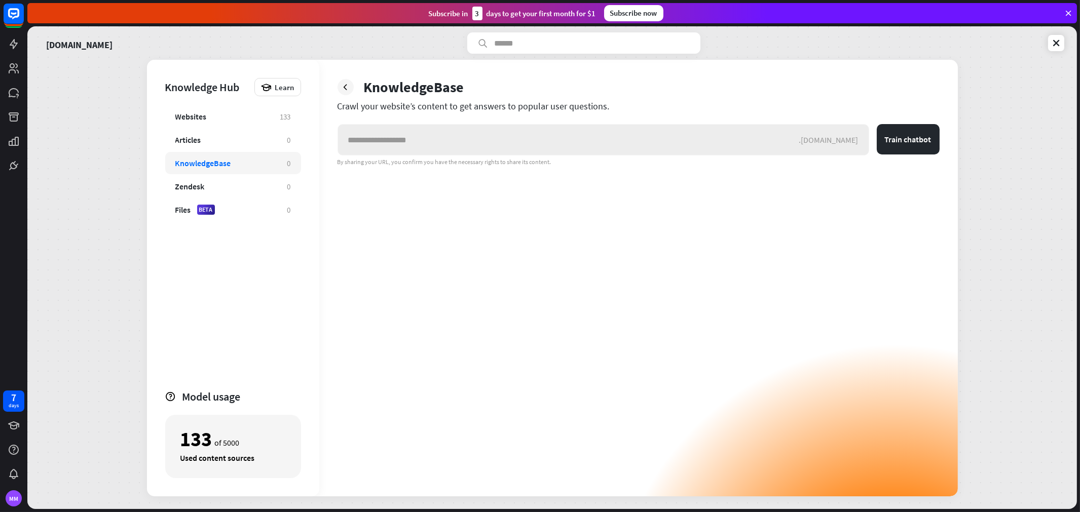
click at [411, 129] on input "text" at bounding box center [568, 140] width 461 height 30
click at [347, 85] on icon at bounding box center [346, 87] width 10 height 10
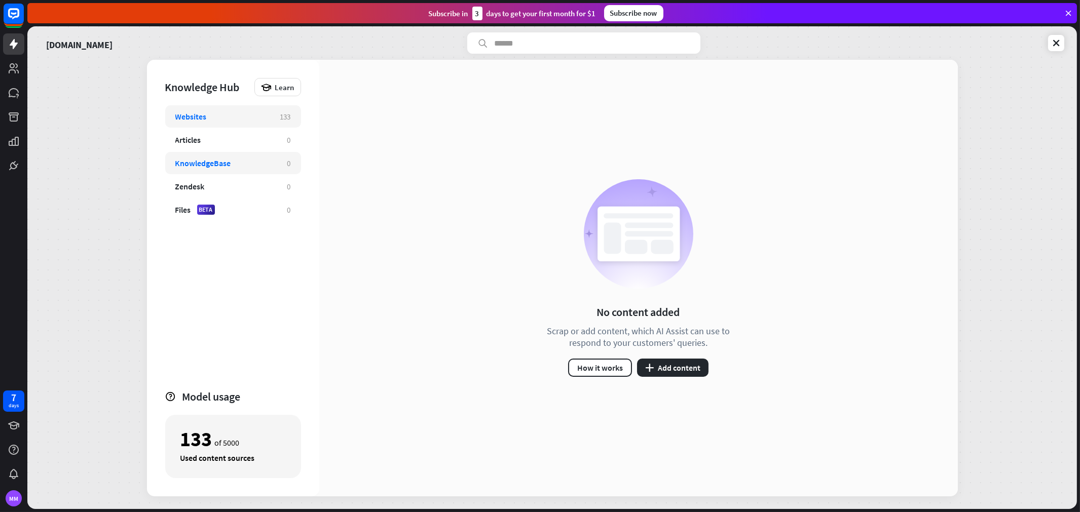
click at [298, 118] on div "Websites 133" at bounding box center [233, 116] width 136 height 22
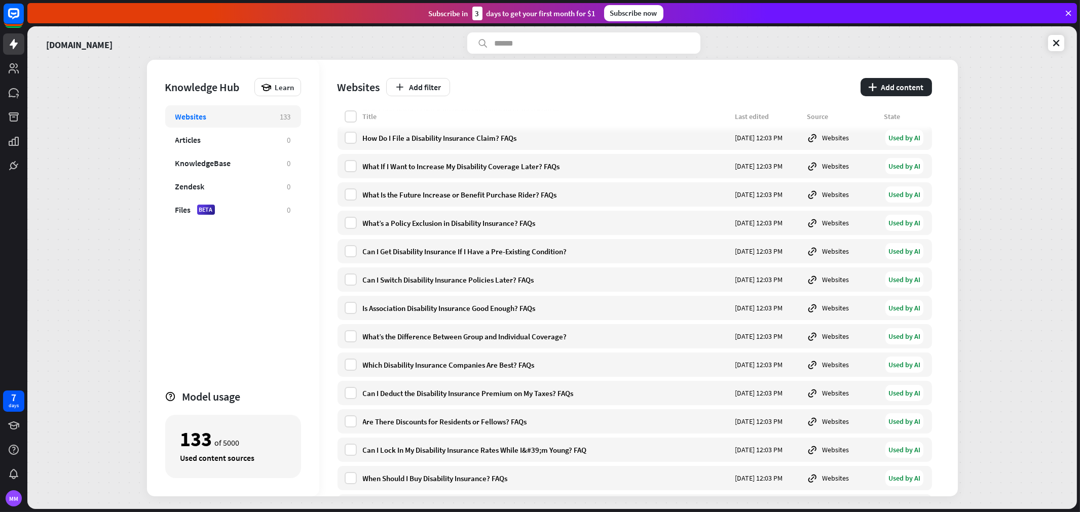
scroll to position [56, 0]
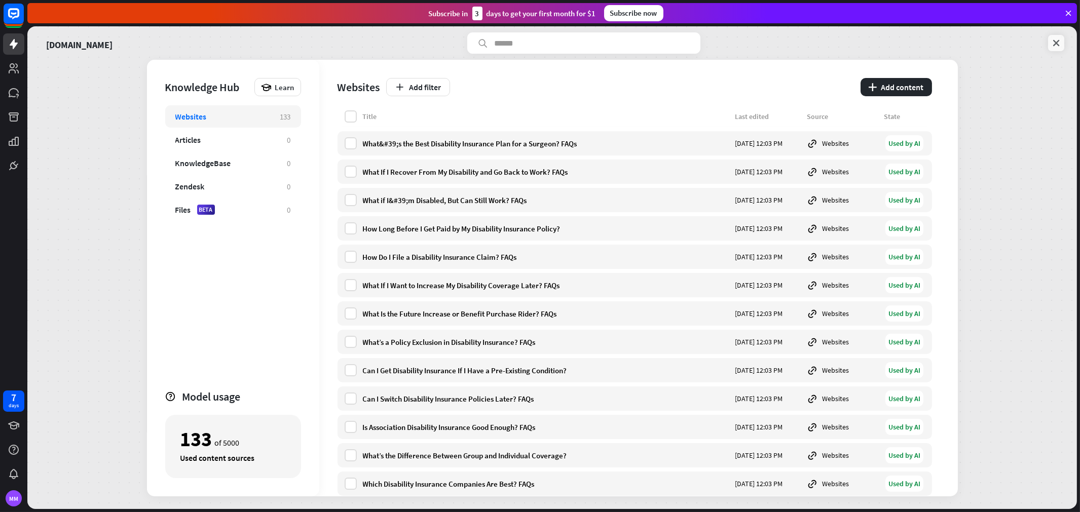
click at [972, 43] on icon at bounding box center [1056, 43] width 10 height 10
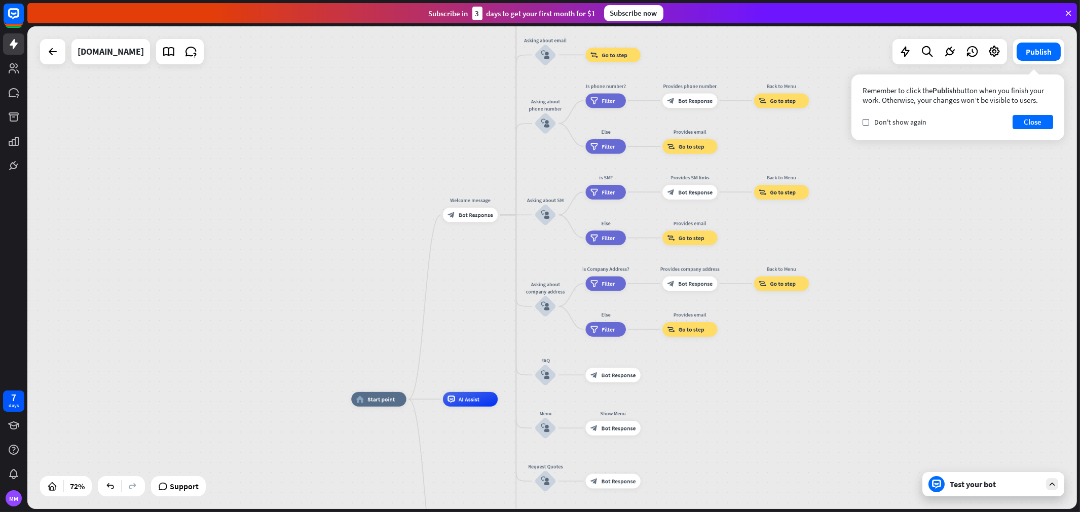
drag, startPoint x: 818, startPoint y: 305, endPoint x: 759, endPoint y: 437, distance: 144.8
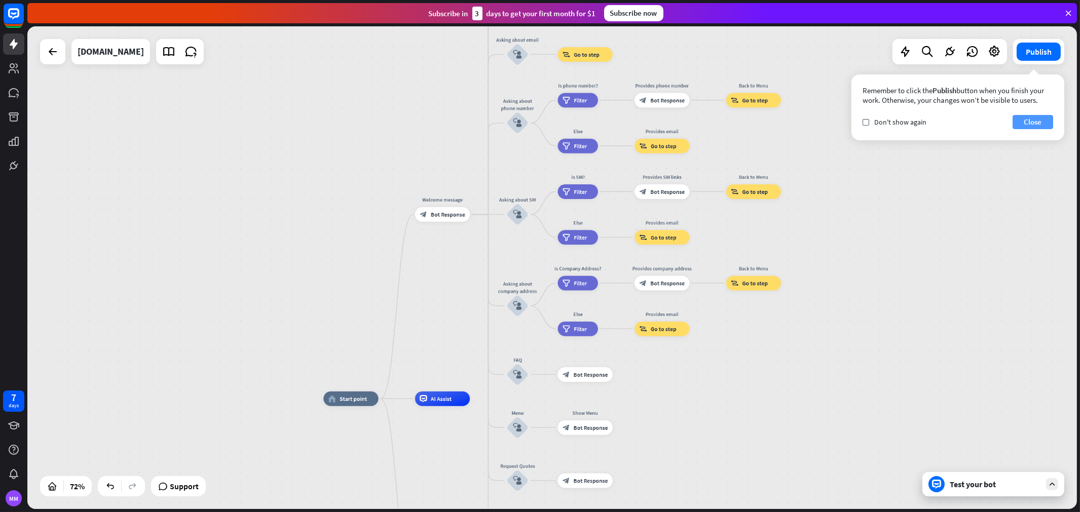
click at [972, 120] on button "Close" at bounding box center [1033, 122] width 41 height 14
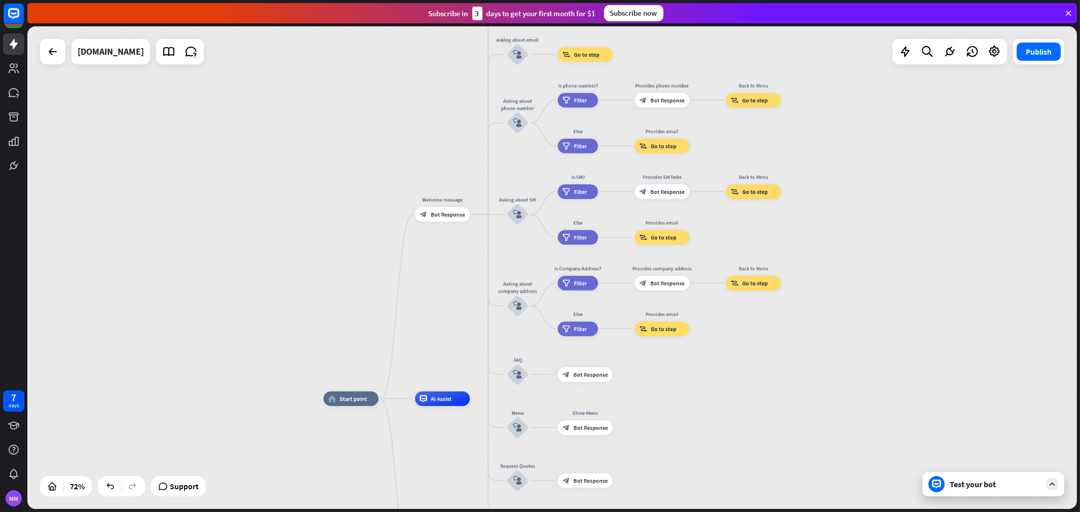
click at [939, 46] on div at bounding box center [950, 51] width 115 height 25
click at [957, 47] on div at bounding box center [950, 52] width 20 height 20
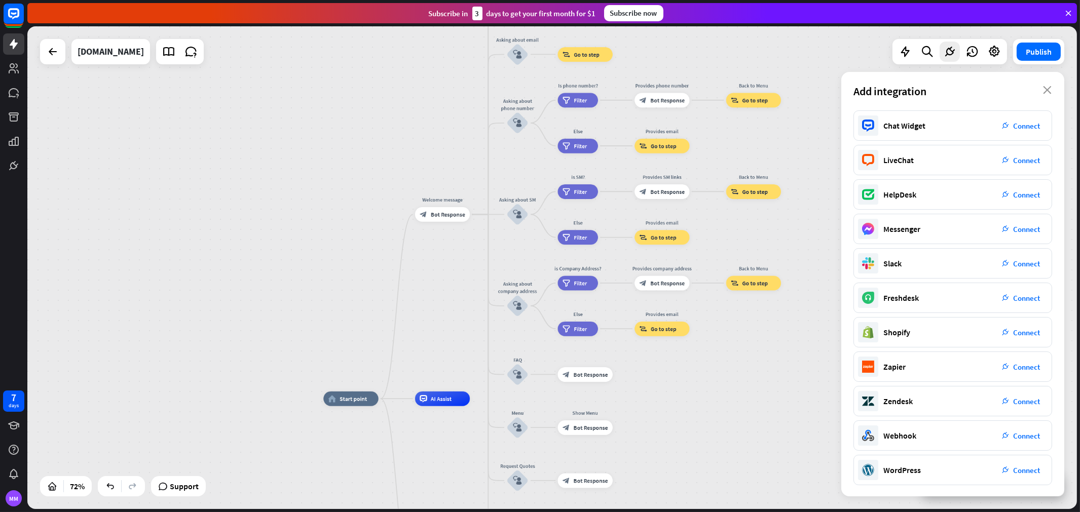
click at [818, 140] on div "home_2 Start point Welcome message block_bot_response Bot Response About us blo…" at bounding box center [552, 267] width 1050 height 483
click at [803, 145] on div "home_2 Start point Welcome message block_bot_response Bot Response About us blo…" at bounding box center [552, 267] width 1050 height 483
click at [972, 87] on div "Add integration close" at bounding box center [952, 91] width 223 height 39
drag, startPoint x: 1046, startPoint y: 87, endPoint x: 1002, endPoint y: 169, distance: 92.5
click at [972, 88] on icon "close" at bounding box center [1047, 90] width 9 height 8
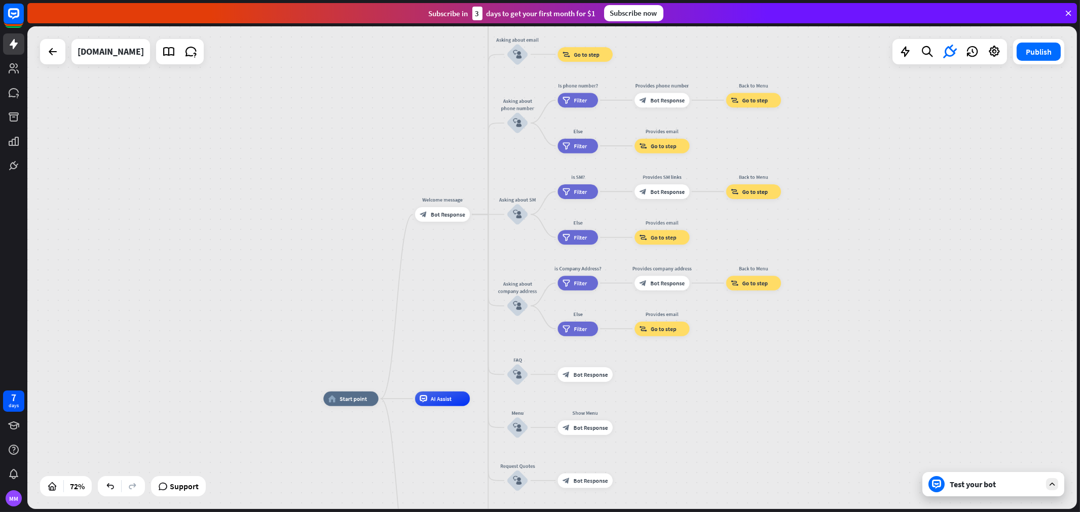
click at [972, 461] on div "Test your bot" at bounding box center [995, 484] width 91 height 10
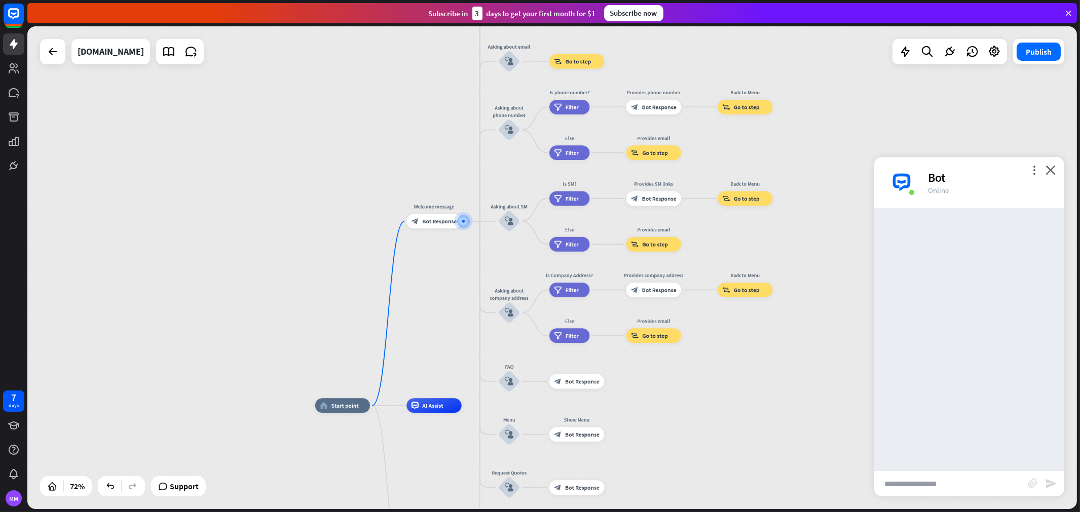
click at [941, 461] on input "text" at bounding box center [951, 483] width 154 height 25
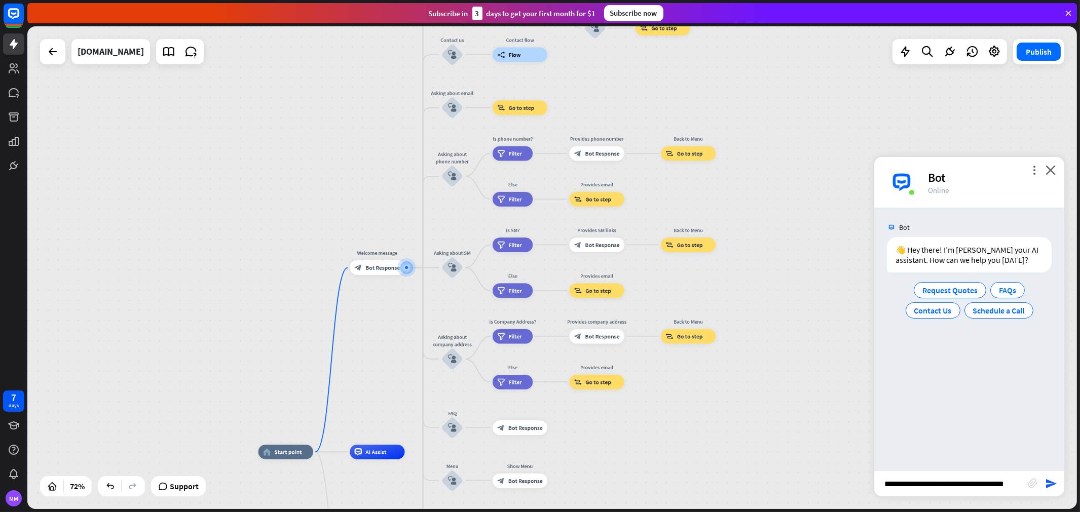
type input "**********"
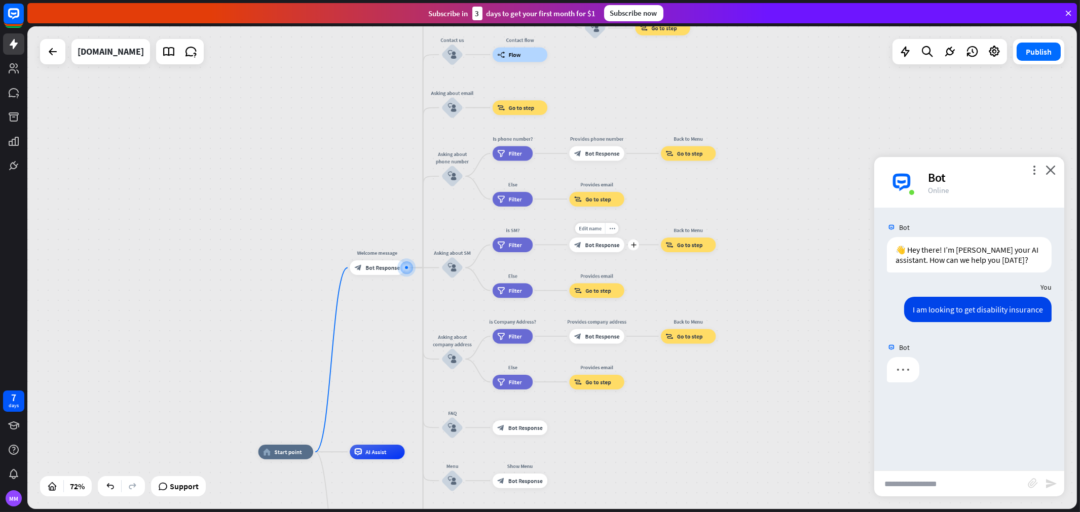
click at [612, 249] on div "block_bot_response Bot Response" at bounding box center [596, 245] width 55 height 15
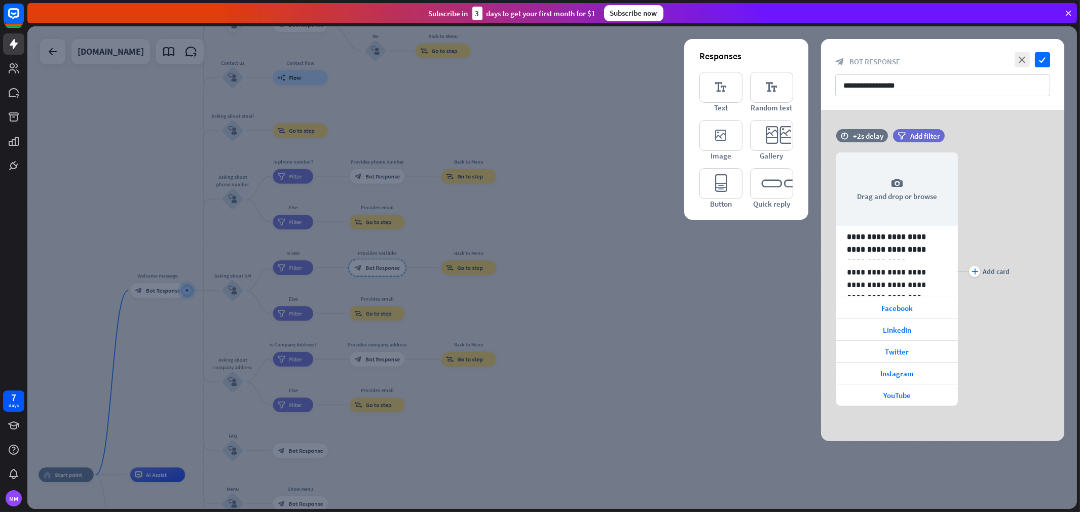
click at [631, 248] on div at bounding box center [552, 267] width 1050 height 483
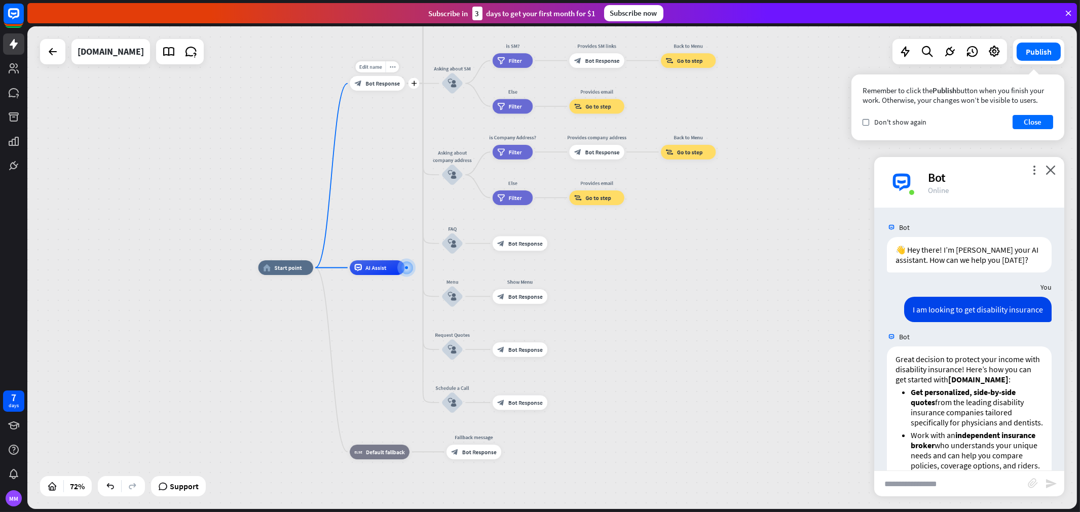
click at [382, 84] on span "Bot Response" at bounding box center [382, 83] width 34 height 7
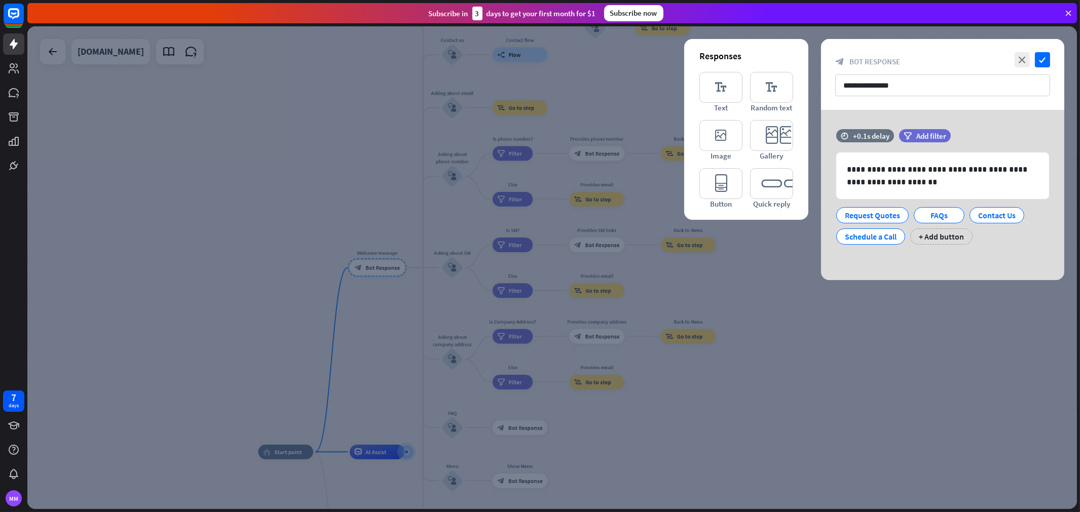
click at [280, 113] on div at bounding box center [552, 267] width 1050 height 483
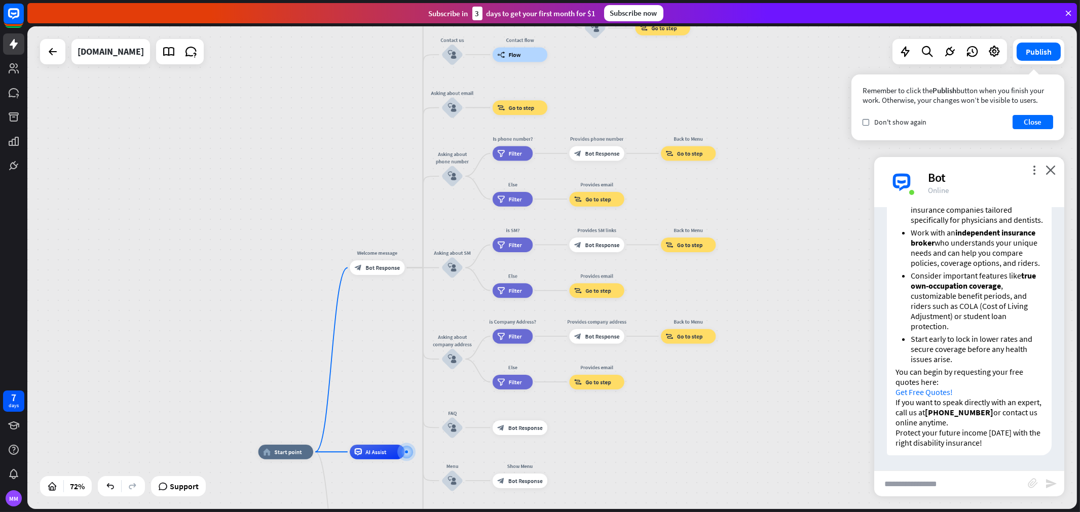
scroll to position [233, 0]
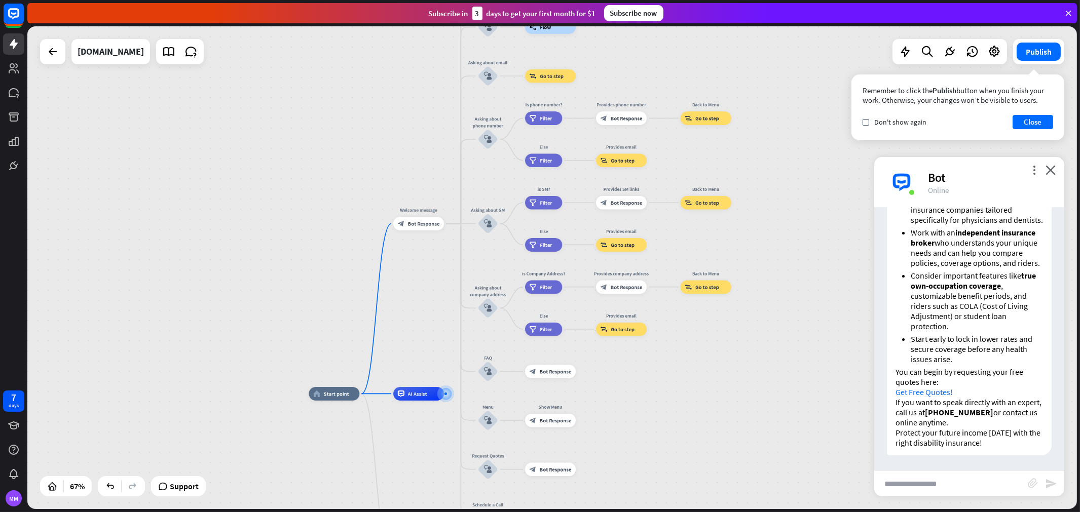
drag, startPoint x: 351, startPoint y: 333, endPoint x: 370, endPoint y: 222, distance: 112.7
click at [370, 223] on div "home_2 Start point Welcome message block_bot_response Bot Response About us blo…" at bounding box center [552, 267] width 1050 height 483
